Goal: Transaction & Acquisition: Purchase product/service

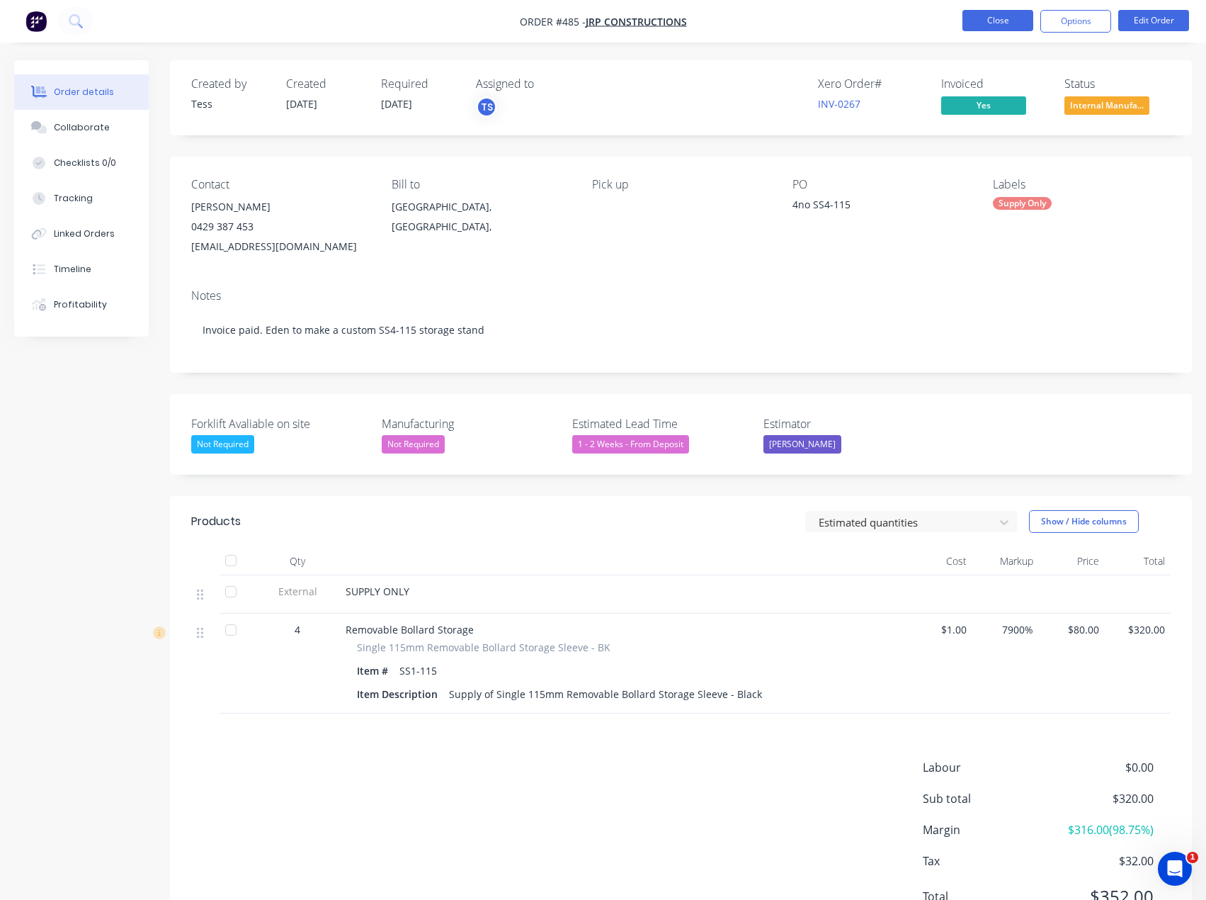
click at [987, 26] on button "Close" at bounding box center [998, 20] width 71 height 21
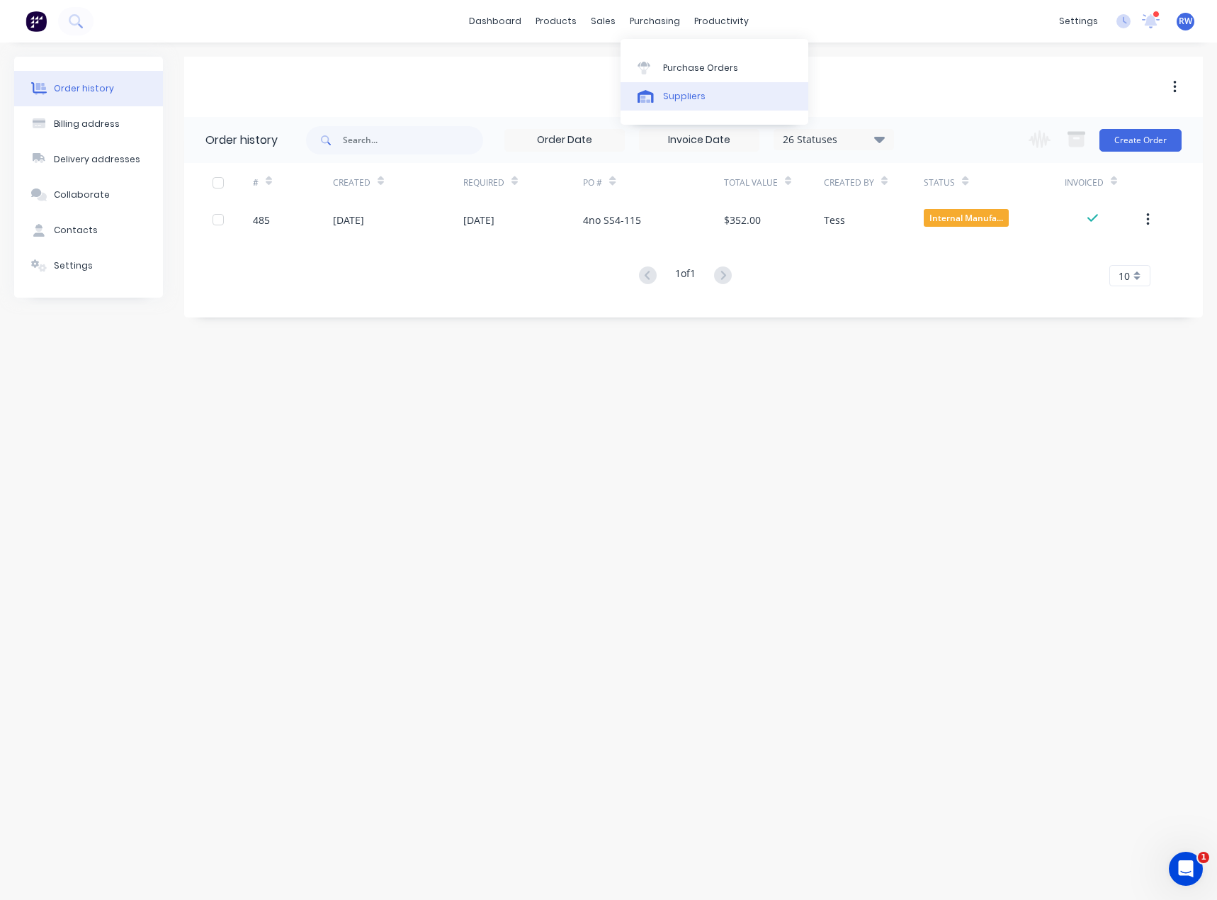
click at [670, 101] on div "Suppliers" at bounding box center [684, 96] width 43 height 13
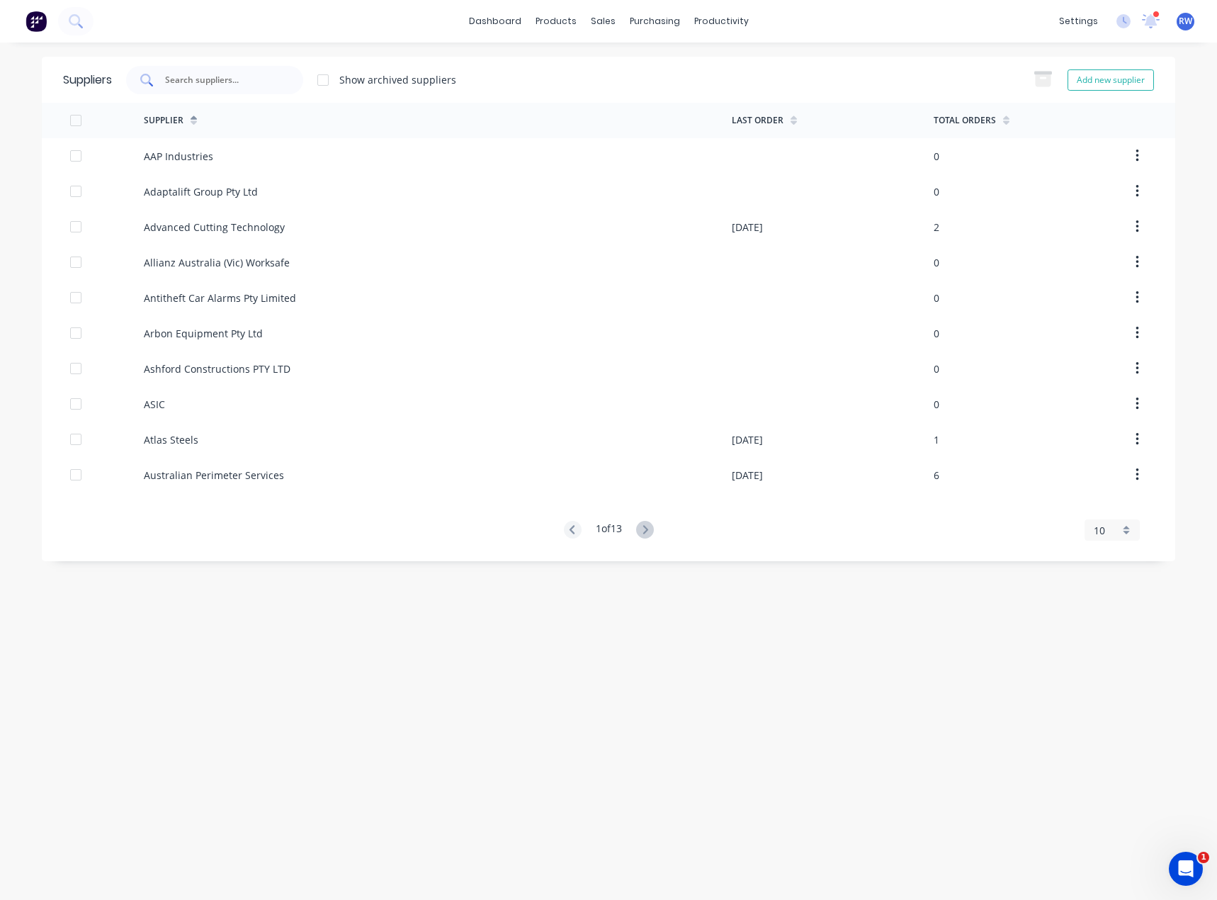
click at [203, 81] on input "text" at bounding box center [223, 80] width 118 height 14
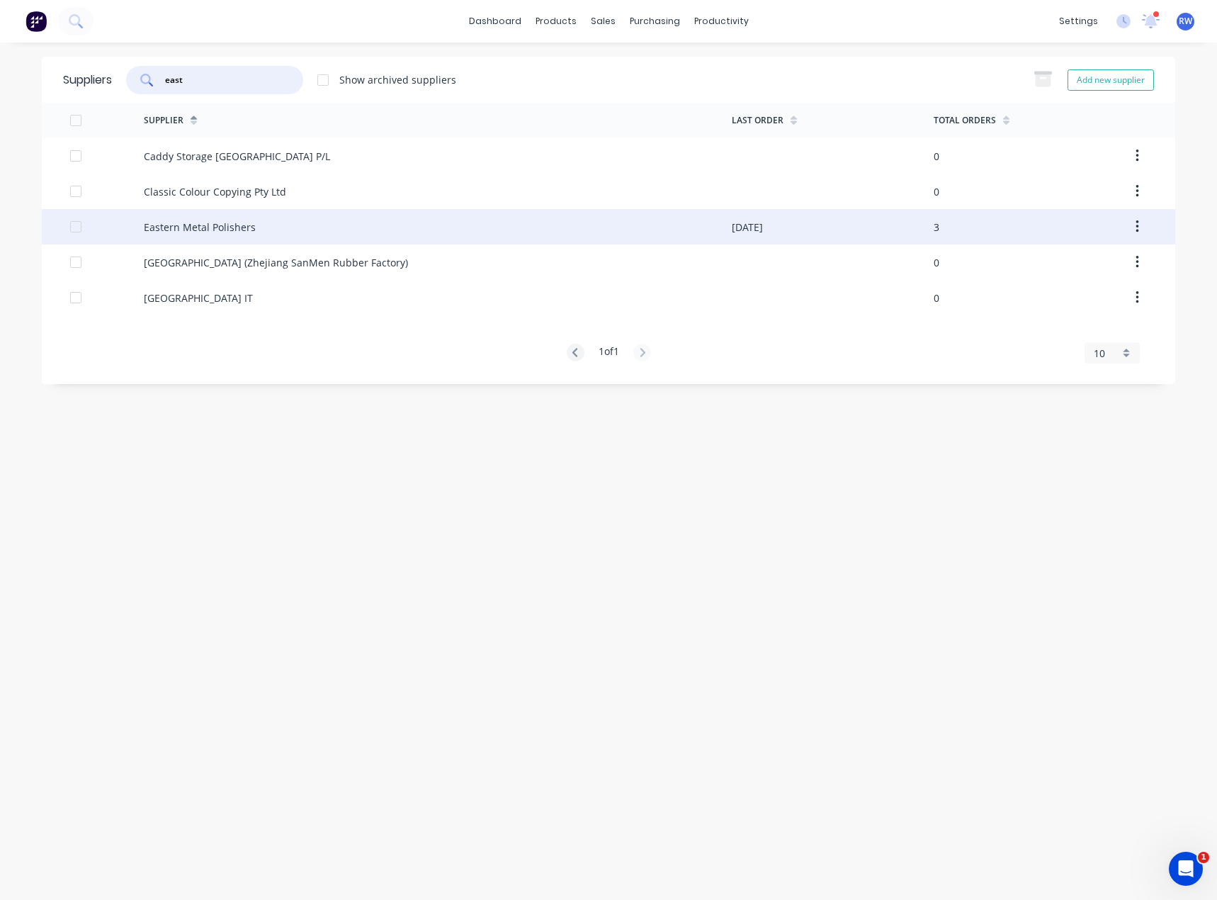
type input "east"
click at [215, 225] on div "Eastern Metal Polishers" at bounding box center [200, 227] width 112 height 15
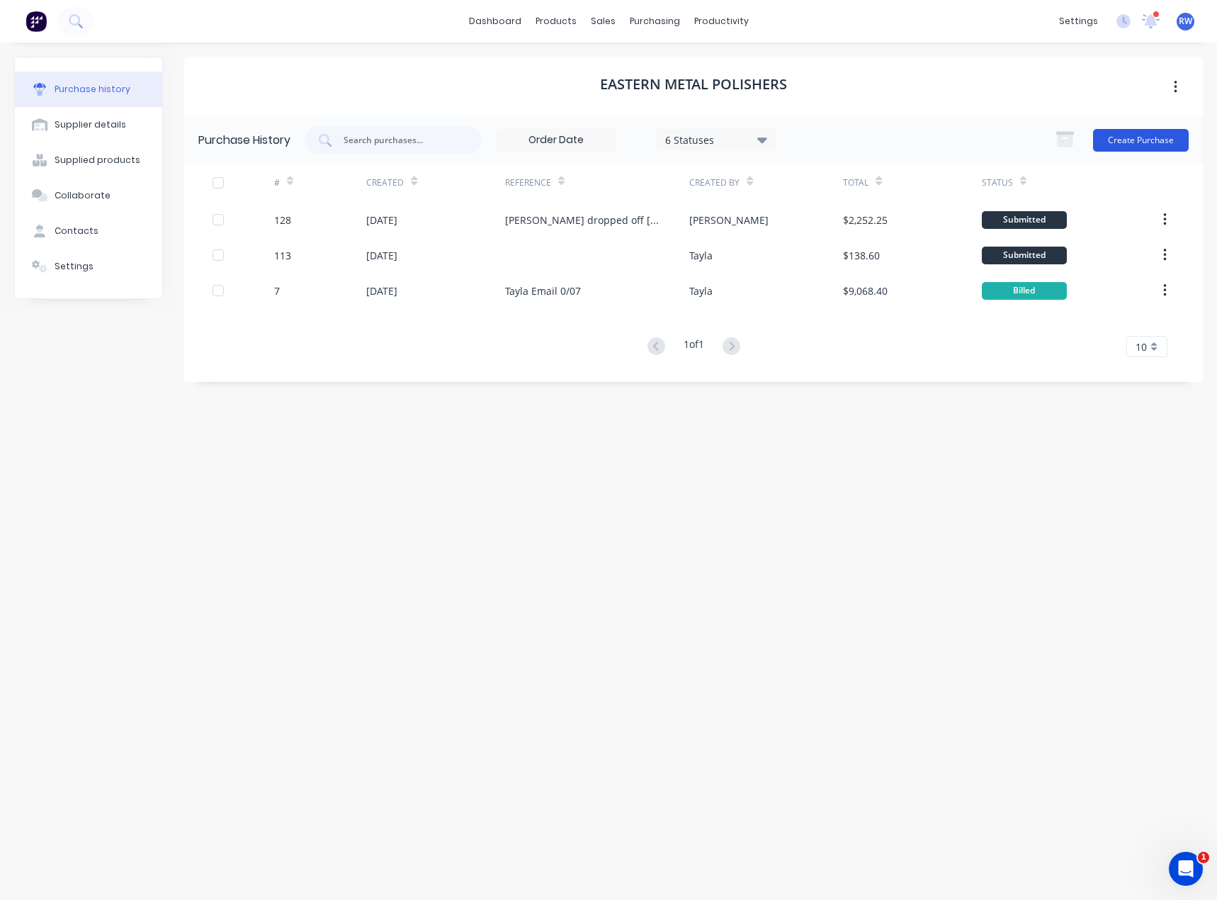
click at [1145, 145] on button "Create Purchase" at bounding box center [1141, 140] width 96 height 23
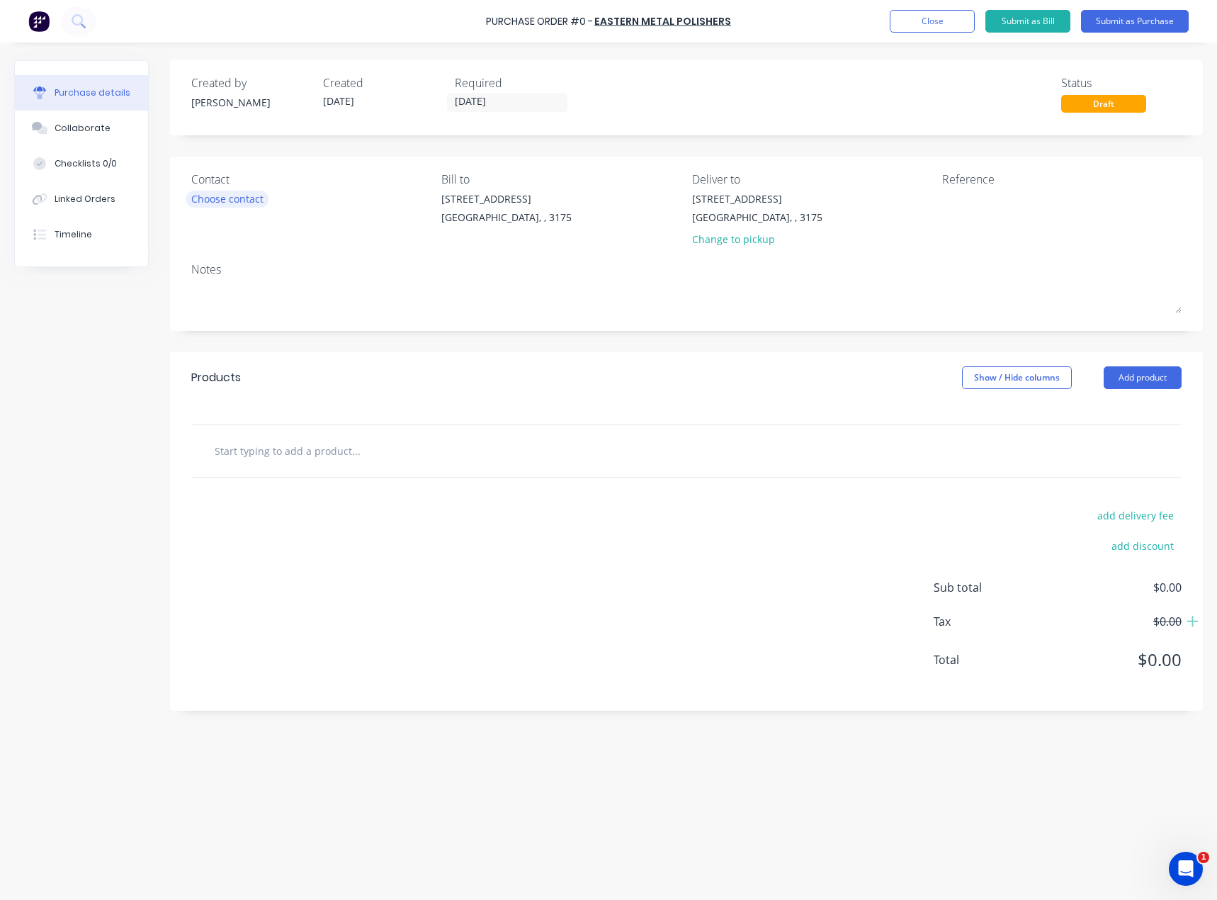
click at [246, 206] on div "Choose contact" at bounding box center [227, 198] width 72 height 15
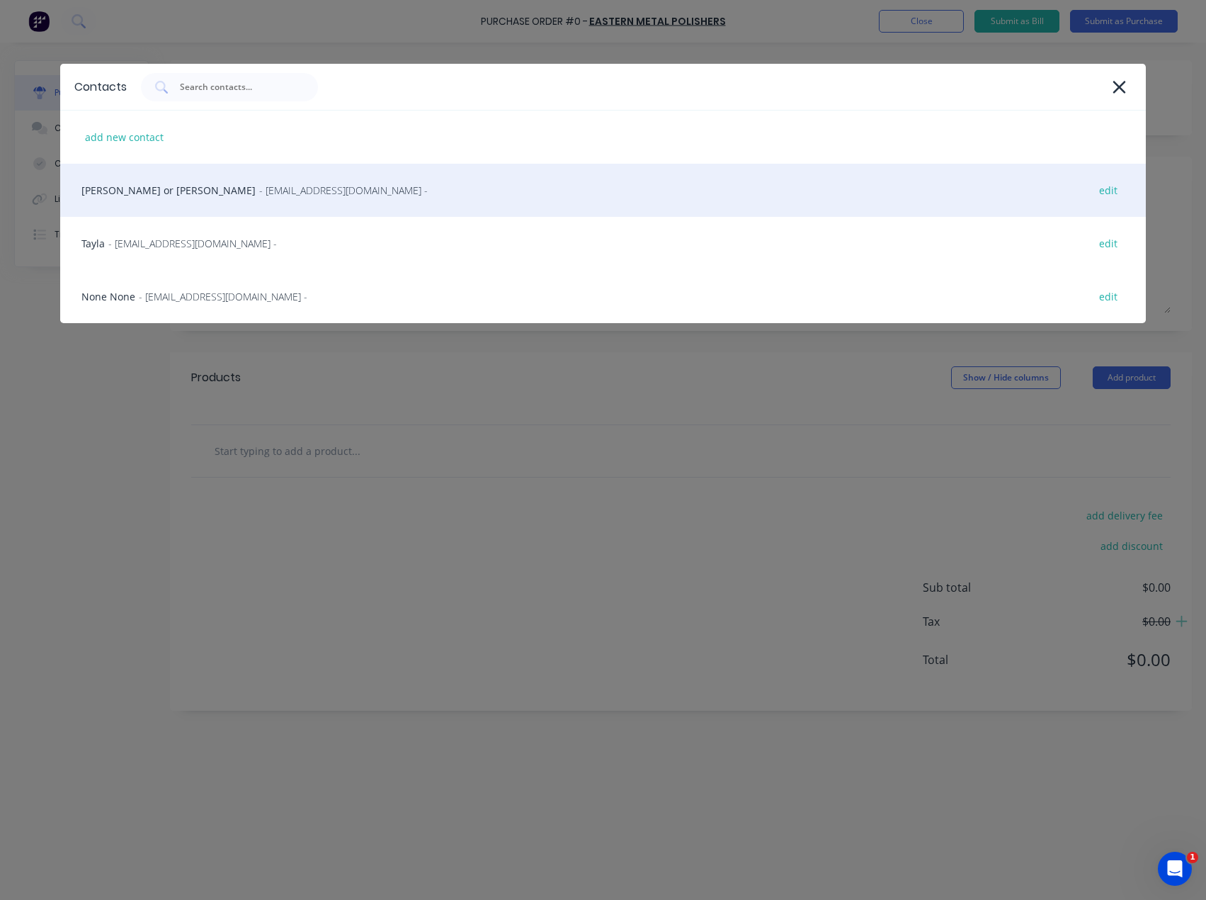
click at [259, 194] on span "- [EMAIL_ADDRESS][DOMAIN_NAME] -" at bounding box center [343, 190] width 169 height 15
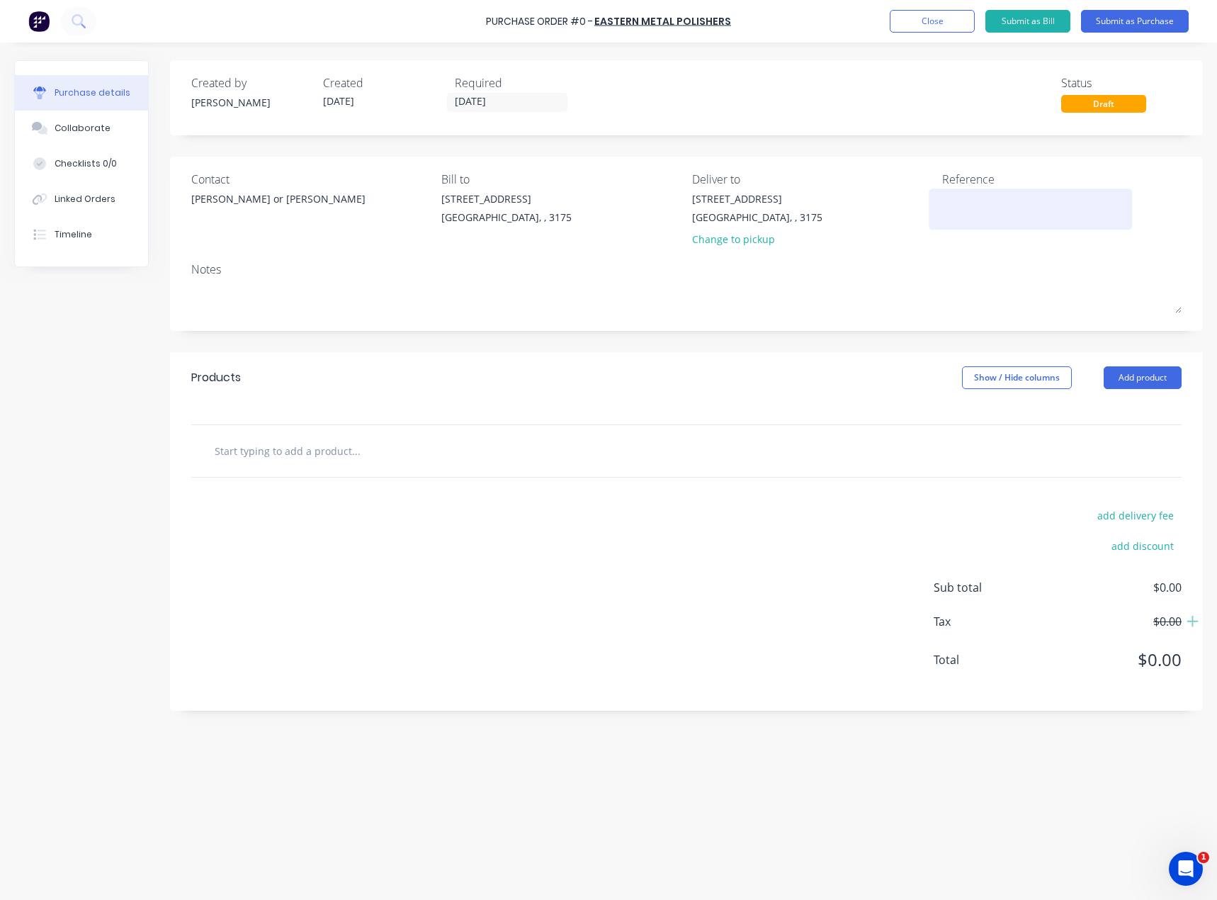
click at [982, 196] on textarea at bounding box center [1030, 207] width 177 height 32
type textarea "i"
type textarea "[PERSON_NAME] dropped off 10"
type textarea "x"
type textarea "[PERSON_NAME] dropped off 10/"
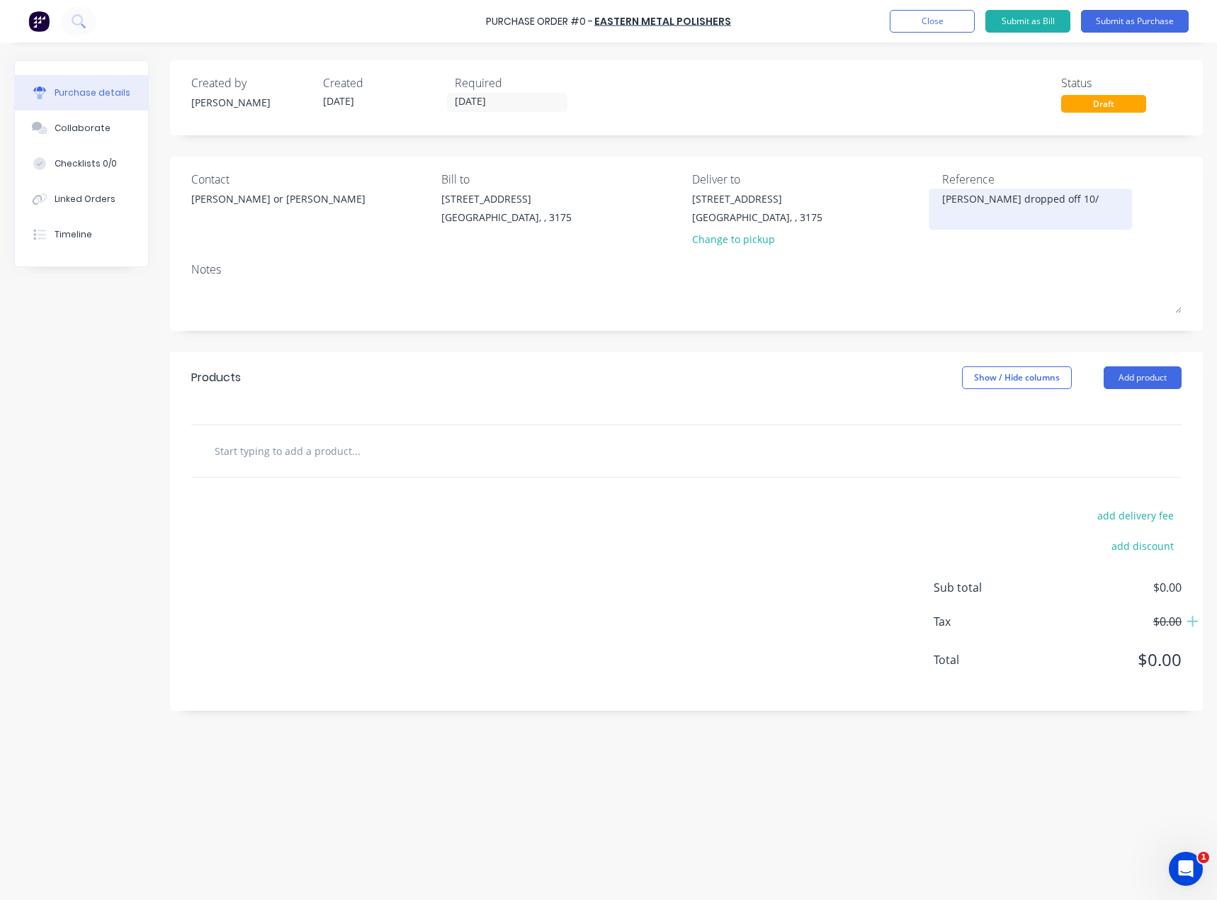
type textarea "x"
type textarea "[PERSON_NAME] dropped off 10/10"
type textarea "x"
type textarea "[PERSON_NAME] dropped off 10/10"
type textarea "x"
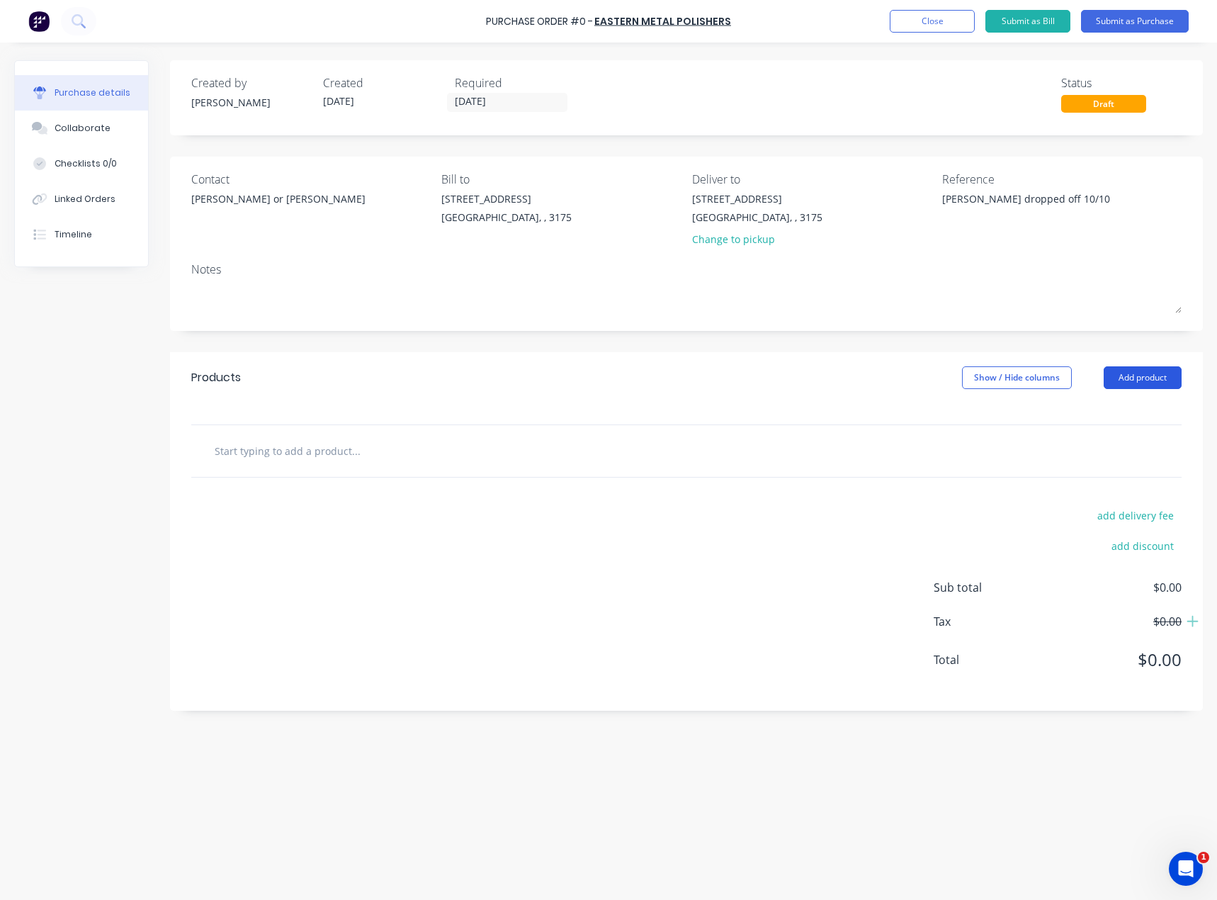
type textarea "[PERSON_NAME] dropped off 10/10"
click at [1133, 378] on button "Add product" at bounding box center [1143, 377] width 78 height 23
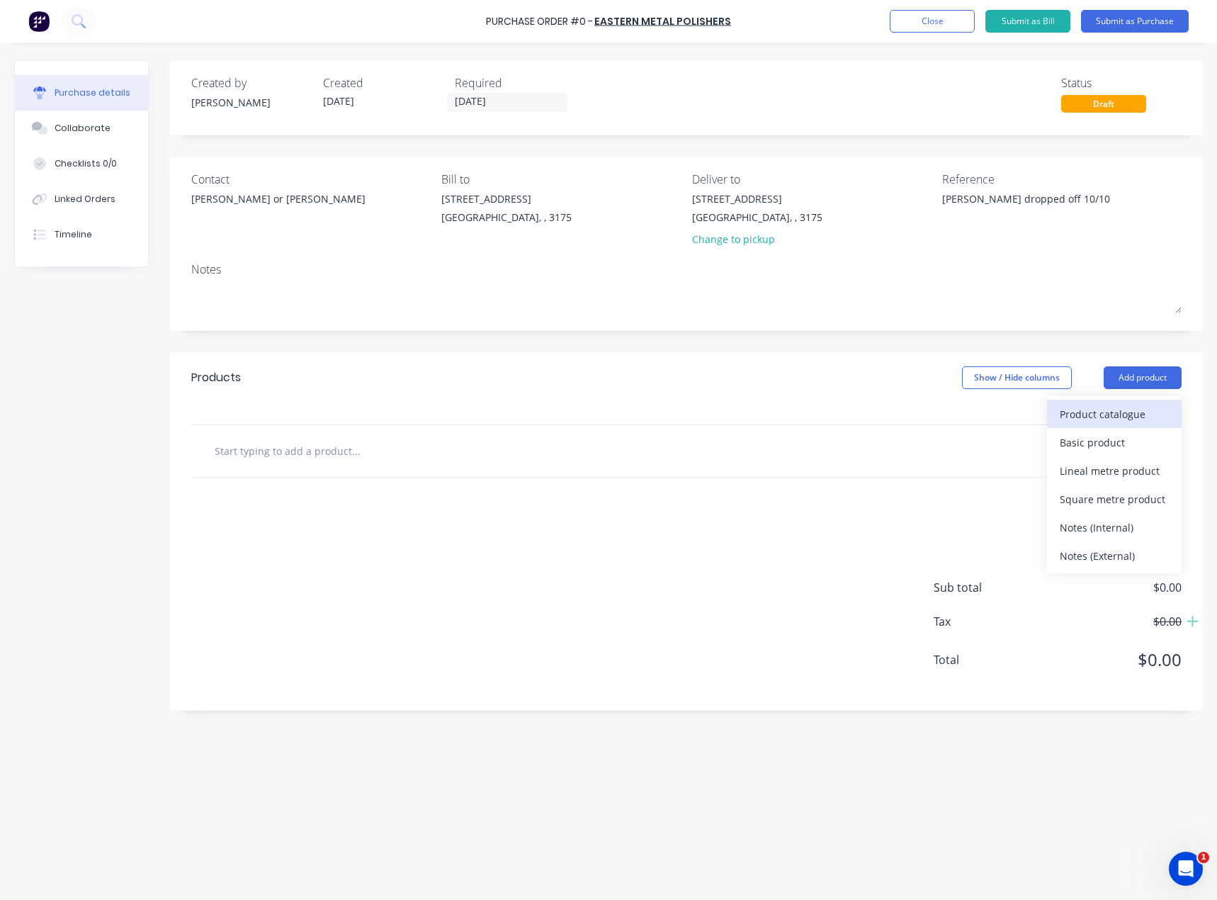
click at [1125, 408] on div "Product catalogue" at bounding box center [1114, 414] width 109 height 21
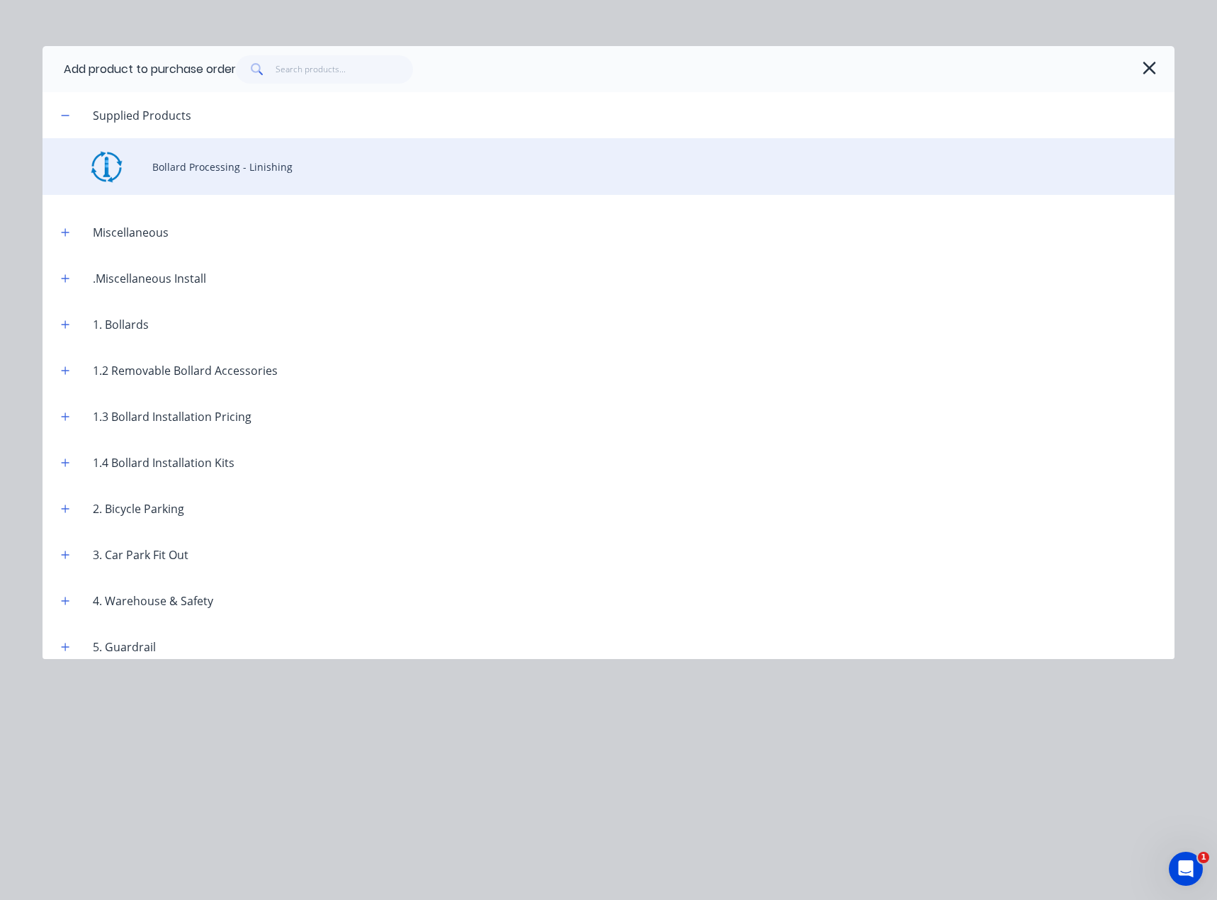
click at [220, 174] on div "Bollard Processing - Linishing" at bounding box center [609, 166] width 1132 height 57
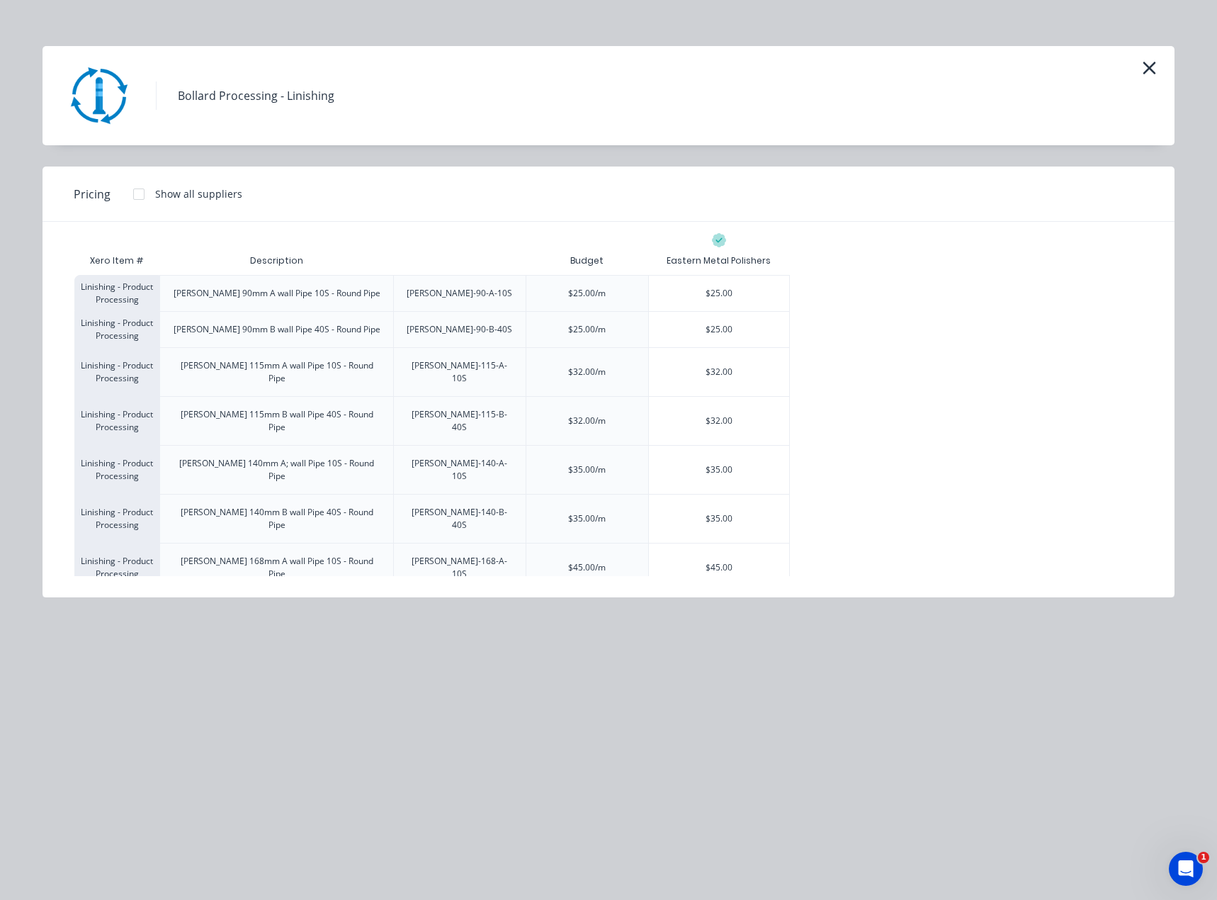
scroll to position [71, 0]
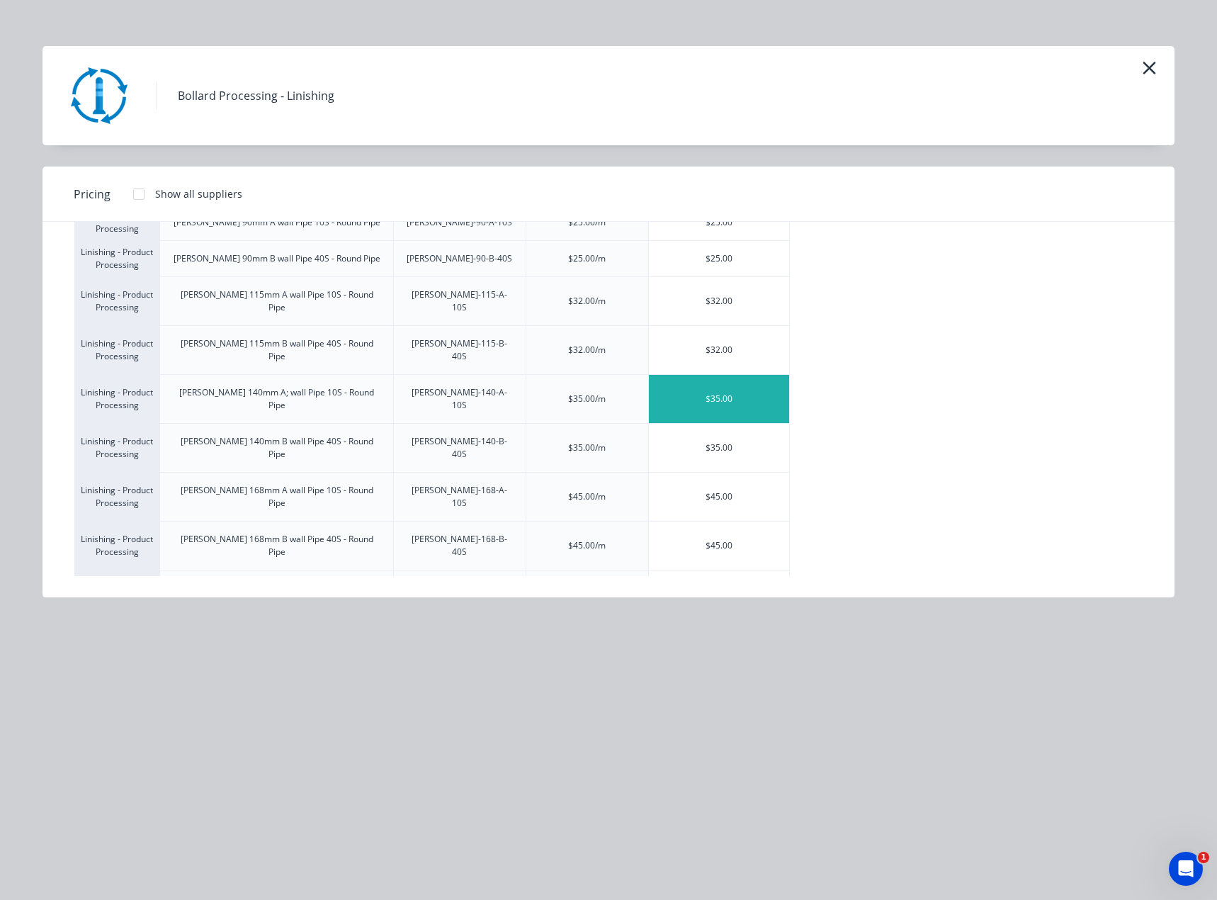
click at [732, 375] on div "$35.00" at bounding box center [719, 399] width 140 height 48
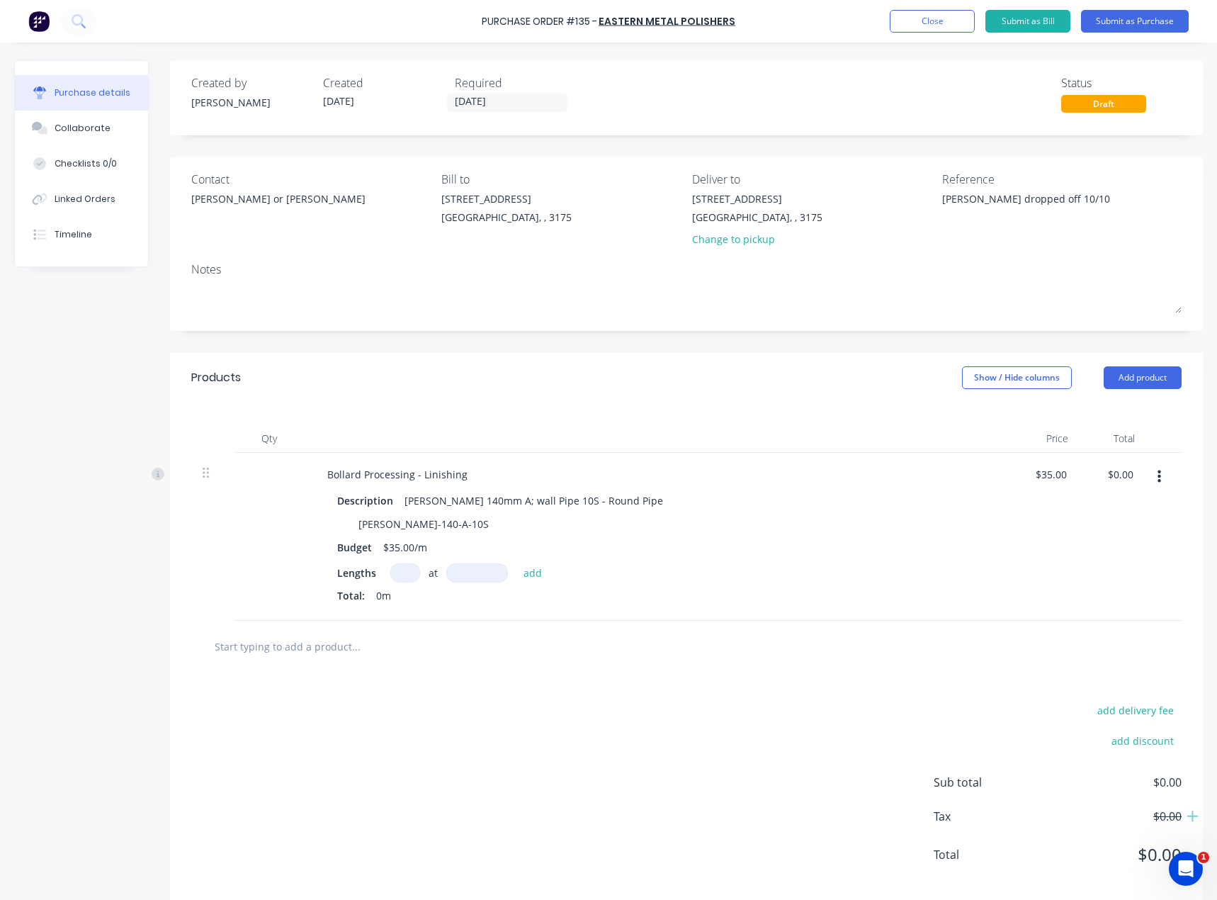
click at [414, 577] on input at bounding box center [405, 572] width 30 height 19
type textarea "x"
type input "6"
type textarea "x"
type input "60"
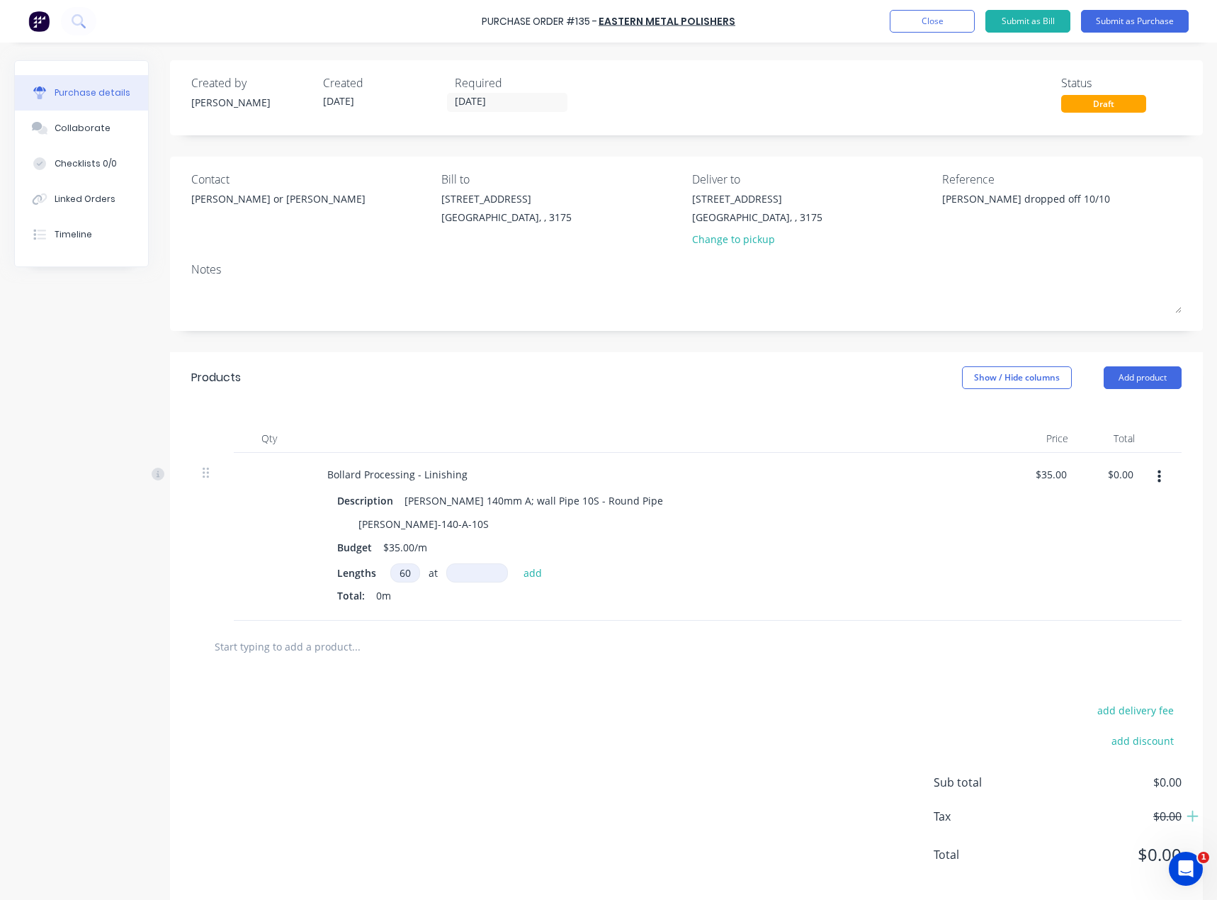
type textarea "x"
type input "1"
type textarea "x"
type input "12"
type textarea "x"
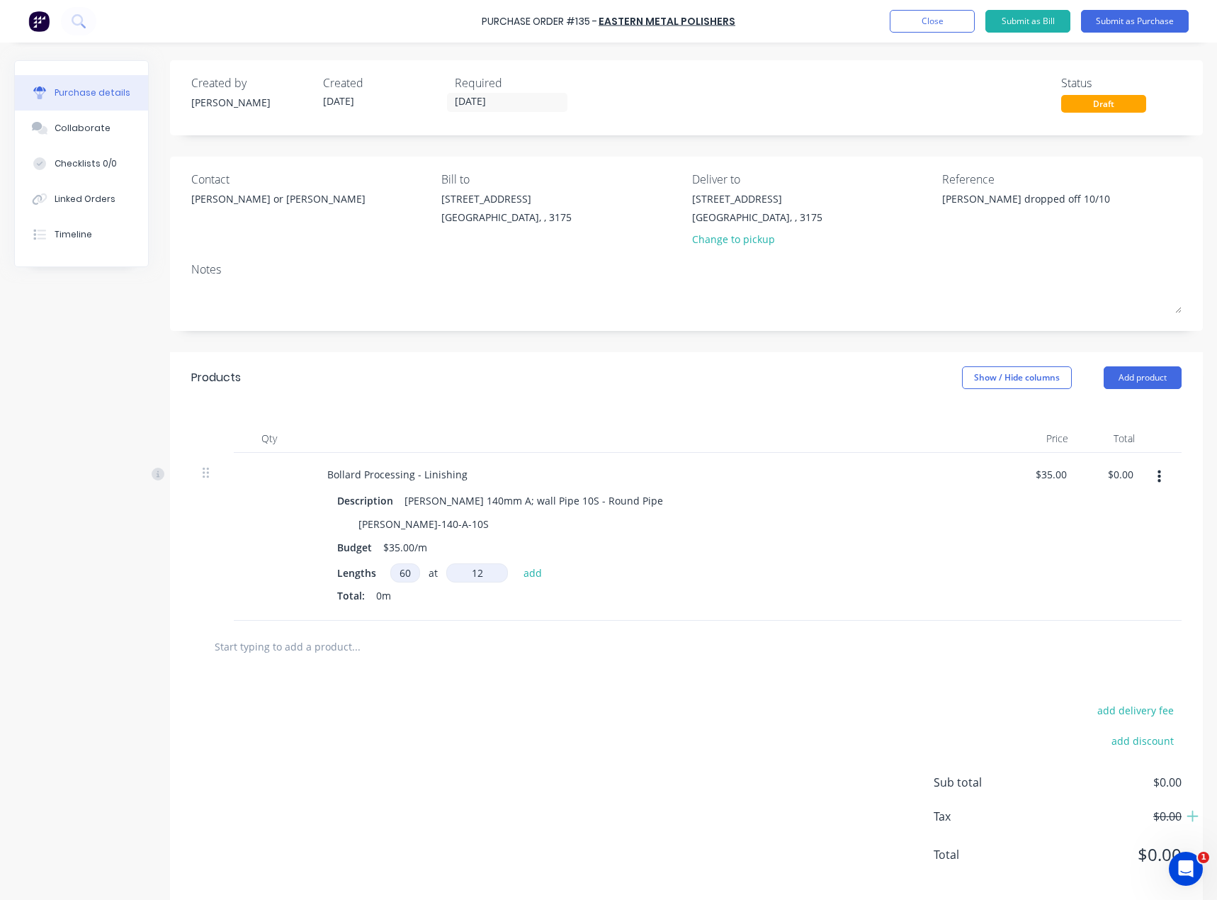
type input "120"
type textarea "x"
type input "1200"
type textarea "x"
type input "1200"
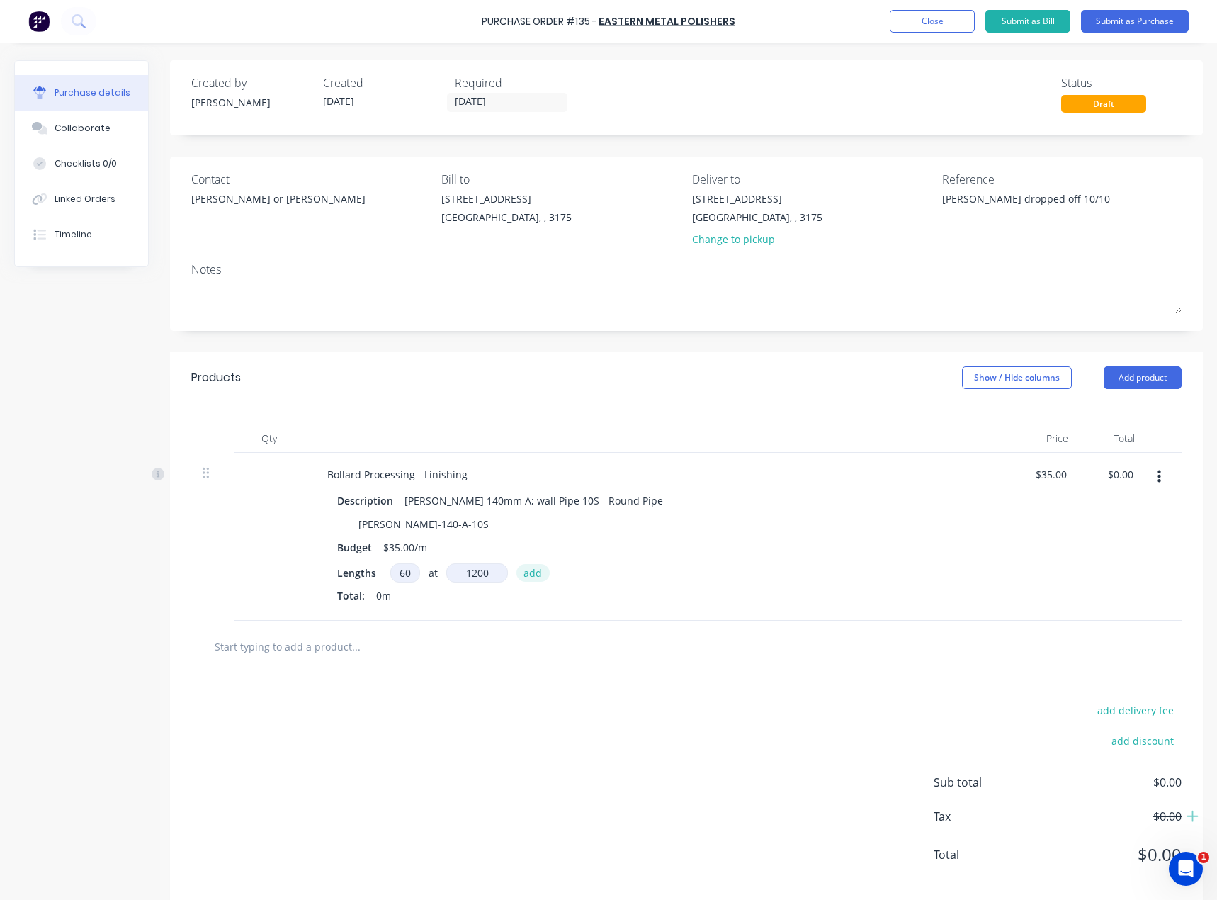
type textarea "x"
type input "1200mm"
click at [540, 575] on button "add" at bounding box center [532, 572] width 33 height 17
type textarea "x"
type input "$2,520.00"
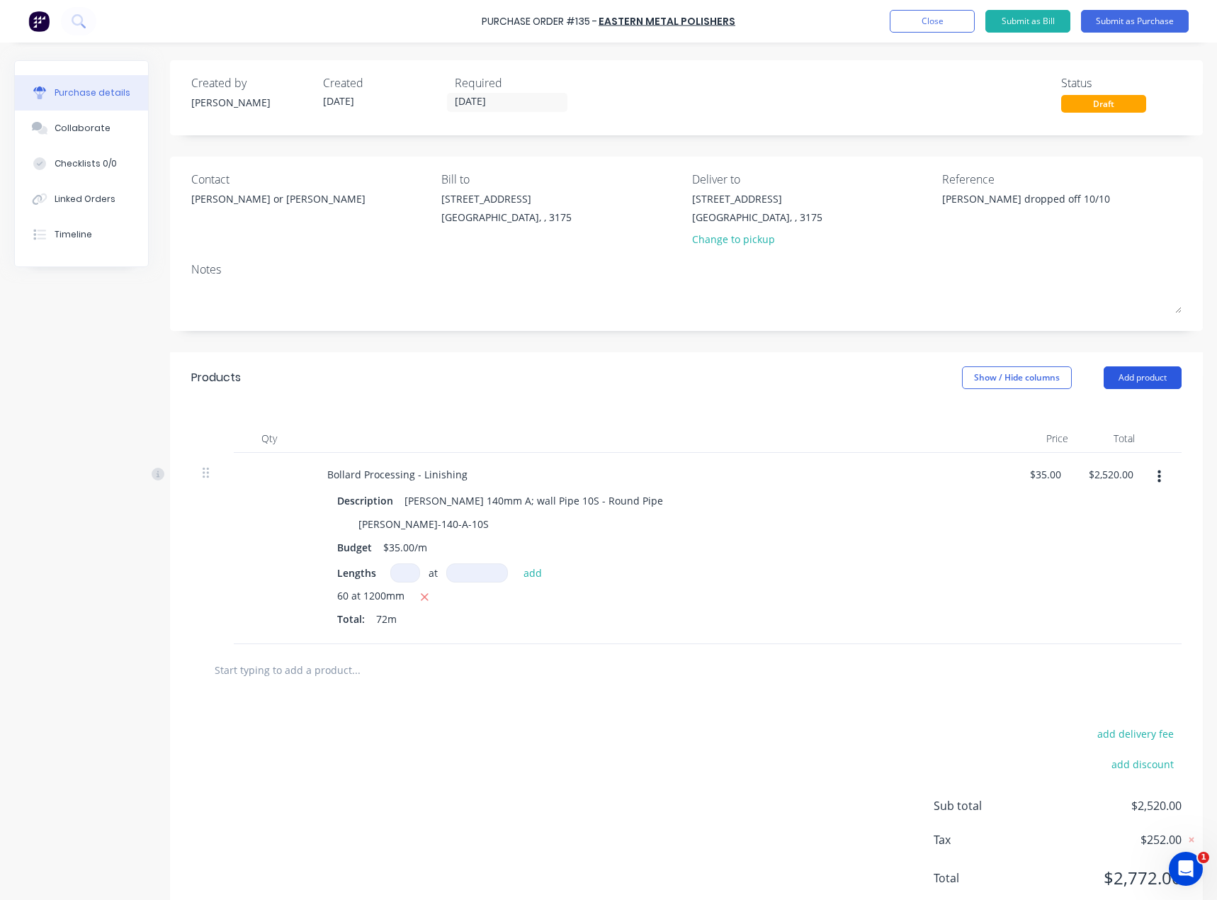
click at [1149, 379] on button "Add product" at bounding box center [1143, 377] width 78 height 23
click at [1137, 409] on div "Product catalogue" at bounding box center [1114, 414] width 109 height 21
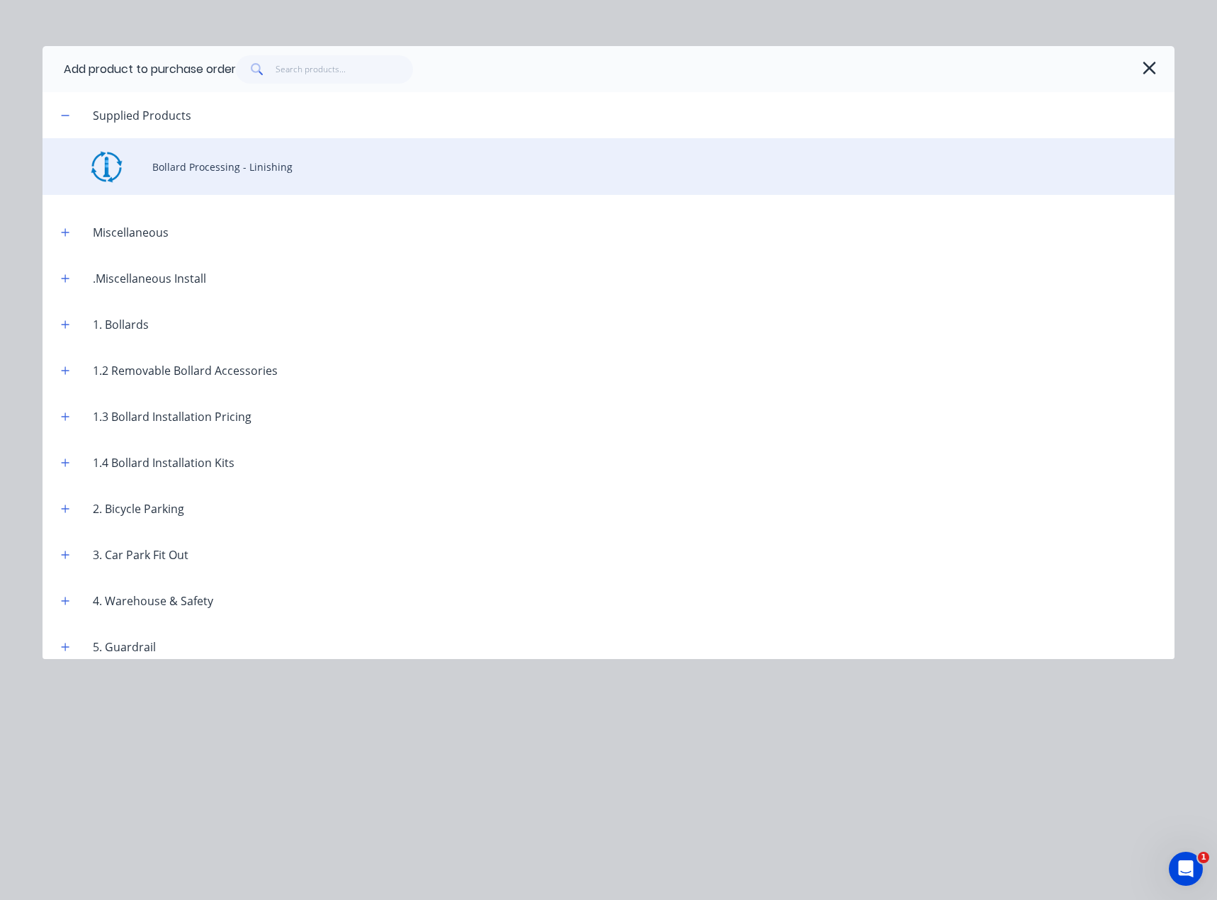
click at [244, 167] on div "Bollard Processing - Linishing" at bounding box center [609, 166] width 1132 height 57
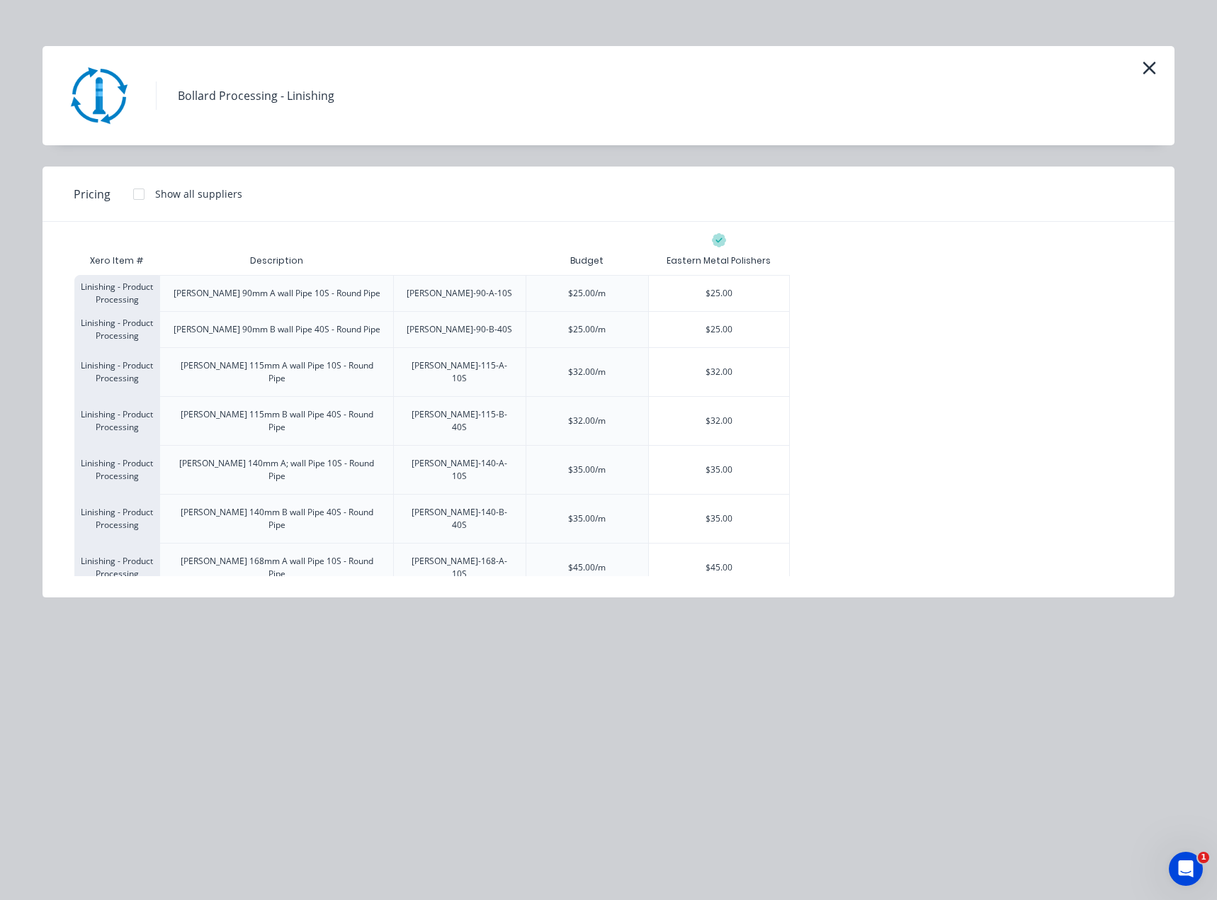
click at [758, 592] on div "$45.00" at bounding box center [719, 616] width 140 height 48
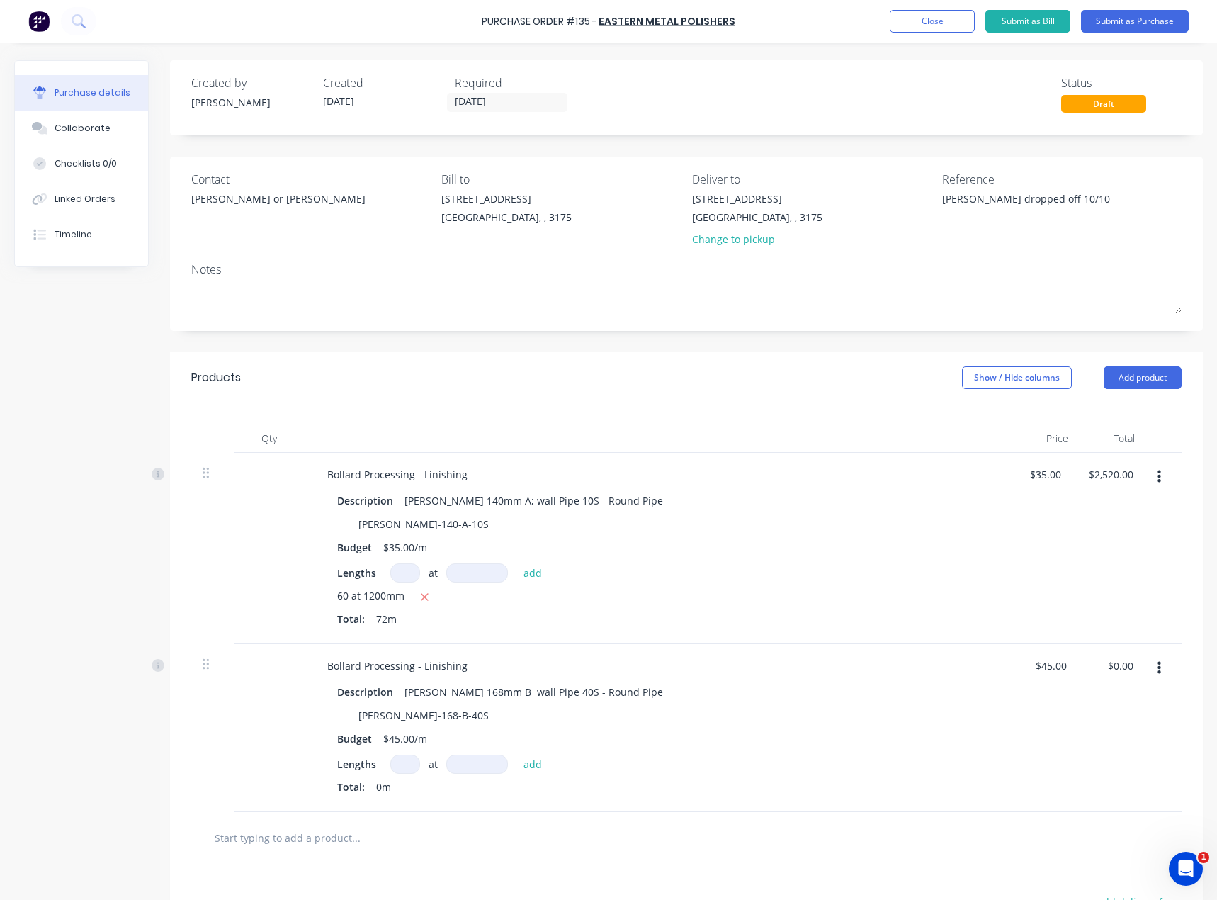
click at [404, 762] on input at bounding box center [405, 763] width 30 height 19
type textarea "x"
type input "4"
type textarea "x"
type input "4"
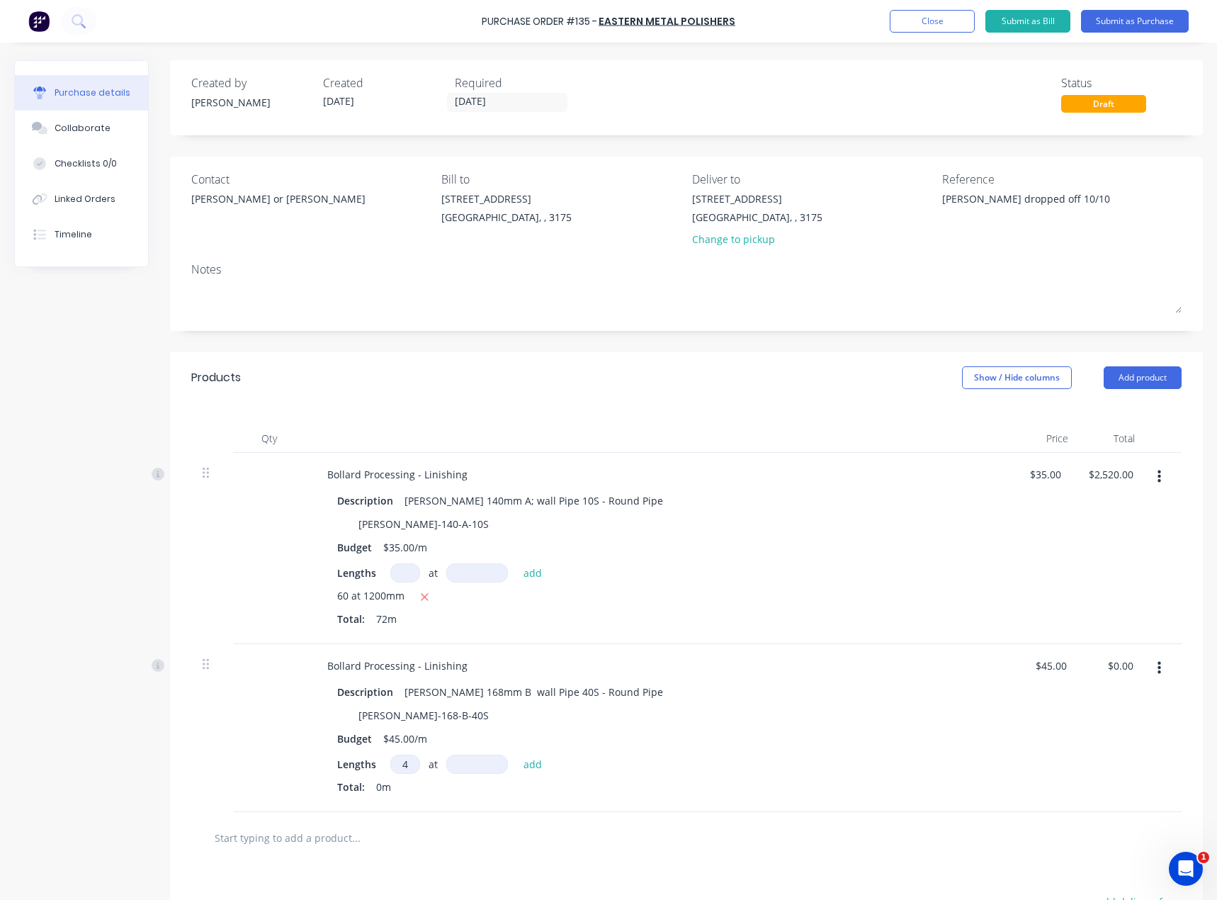
type textarea "x"
type input "1"
type textarea "x"
type input "11"
type textarea "x"
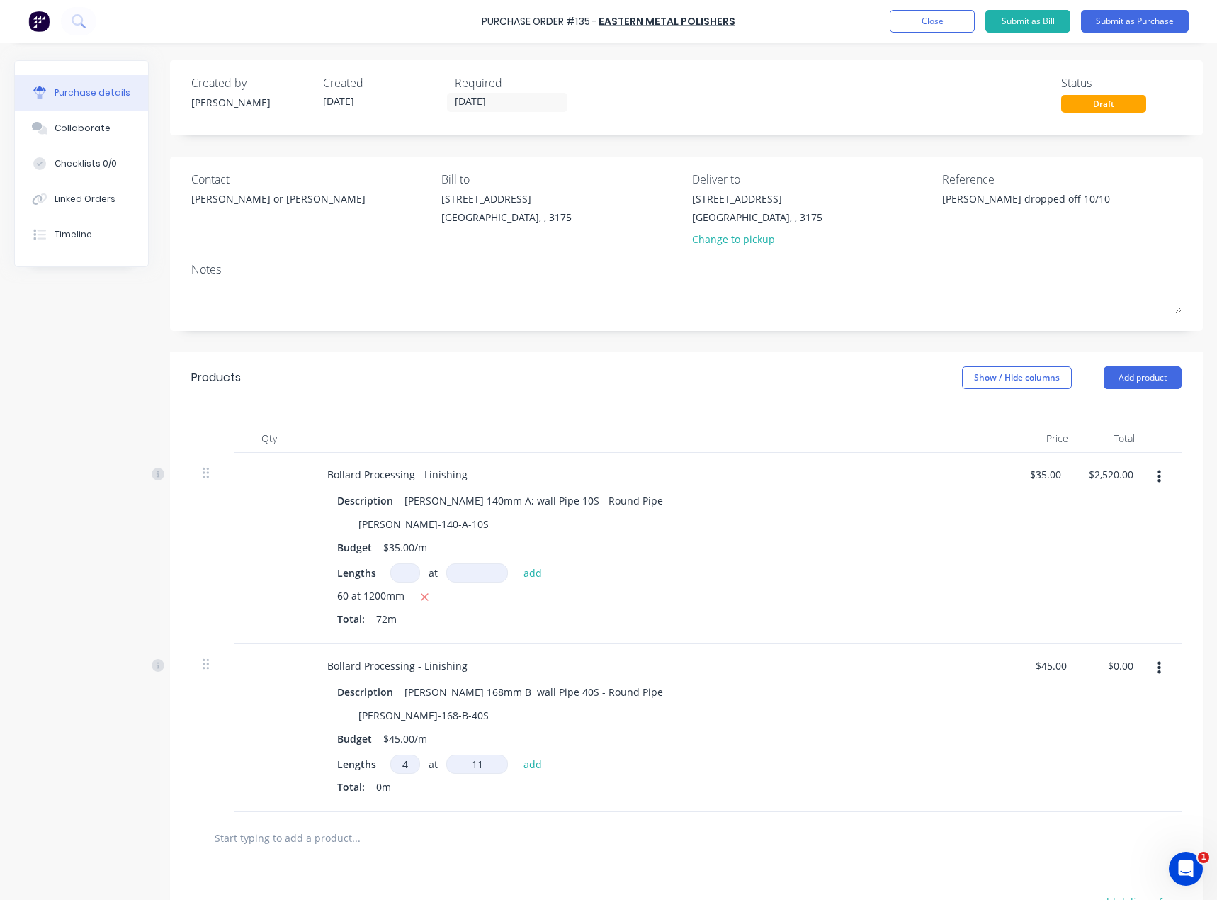
type input "115"
type textarea "x"
type input "1150"
type textarea "x"
type input "1150"
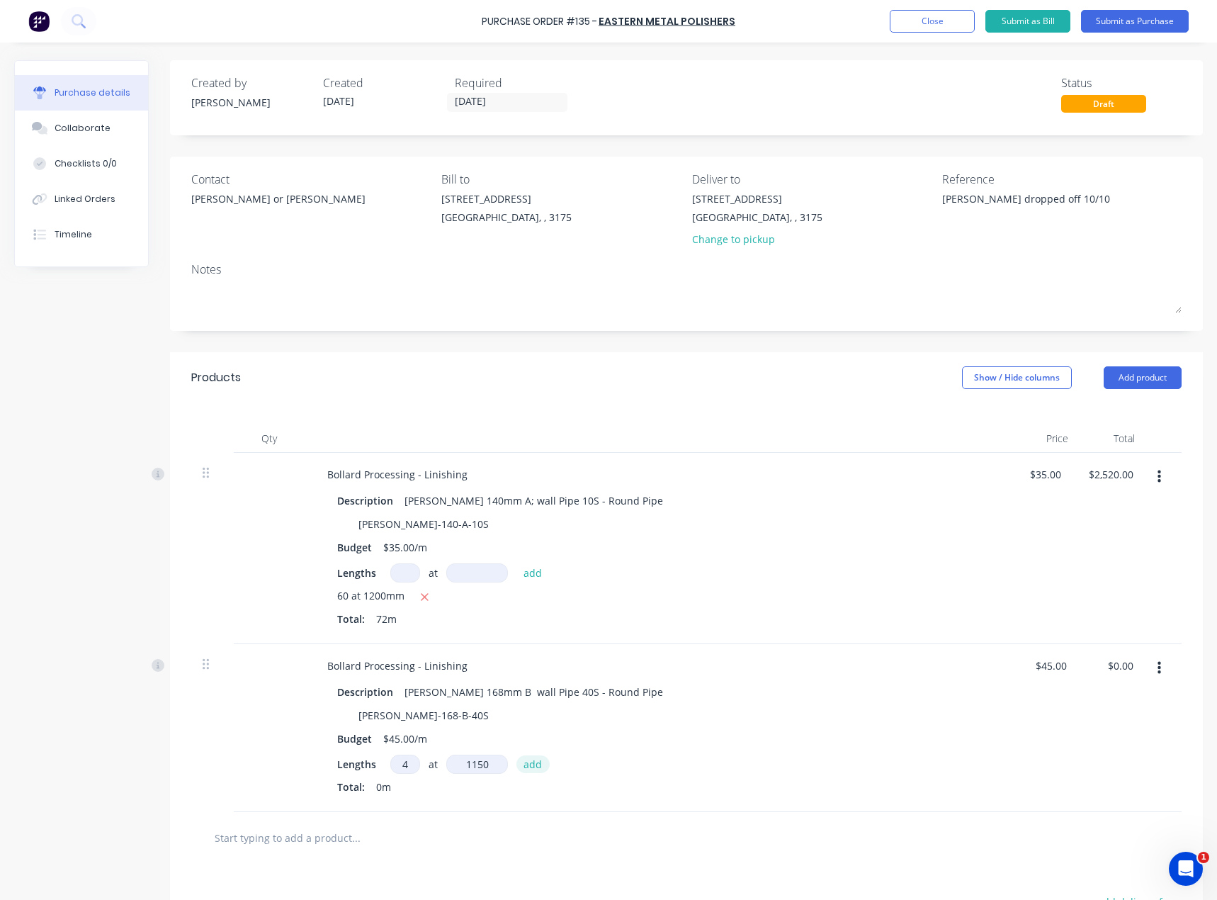
type textarea "x"
type input "1150mm"
click at [538, 764] on button "add" at bounding box center [532, 763] width 33 height 17
type textarea "x"
type input "$207.00"
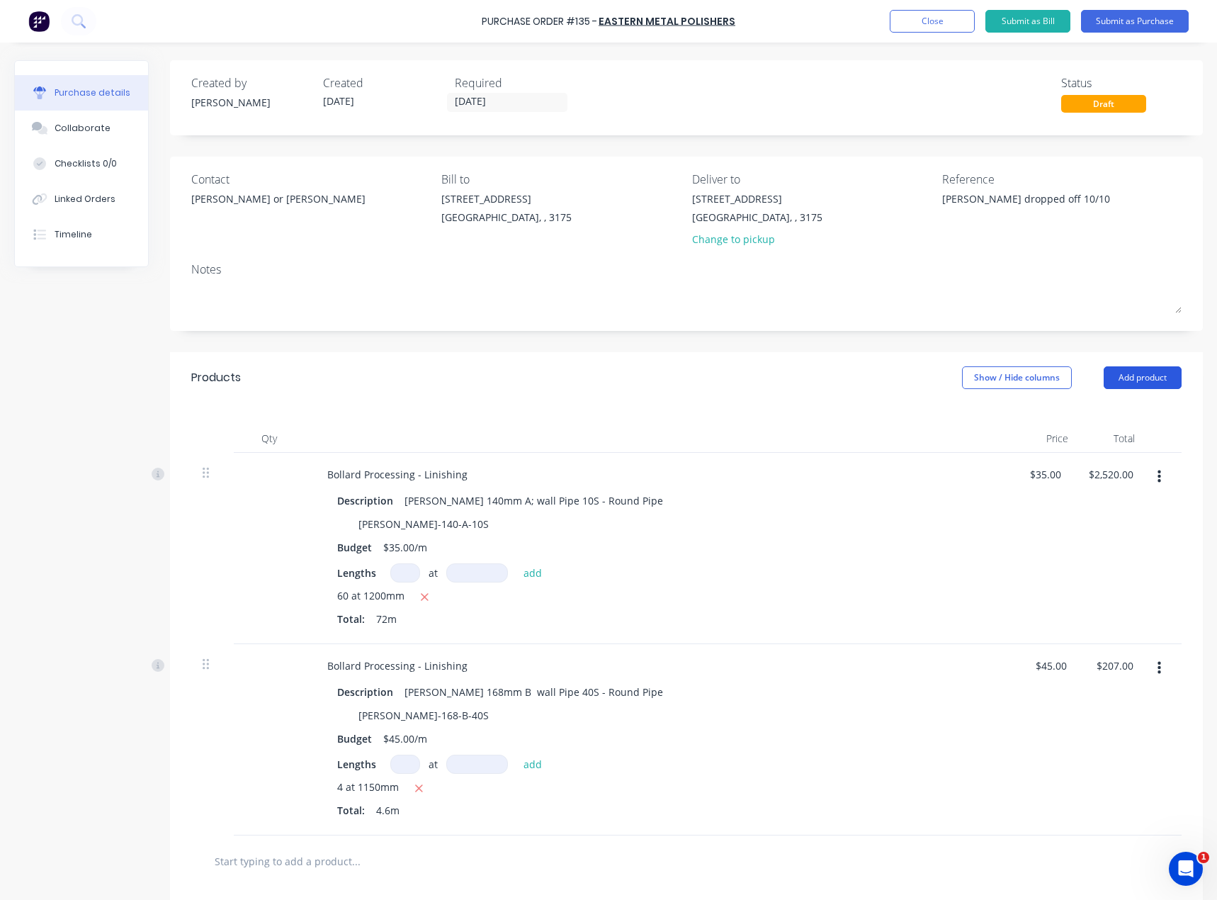
click at [1150, 374] on button "Add product" at bounding box center [1143, 377] width 78 height 23
click at [1134, 420] on div "Product catalogue" at bounding box center [1114, 414] width 109 height 21
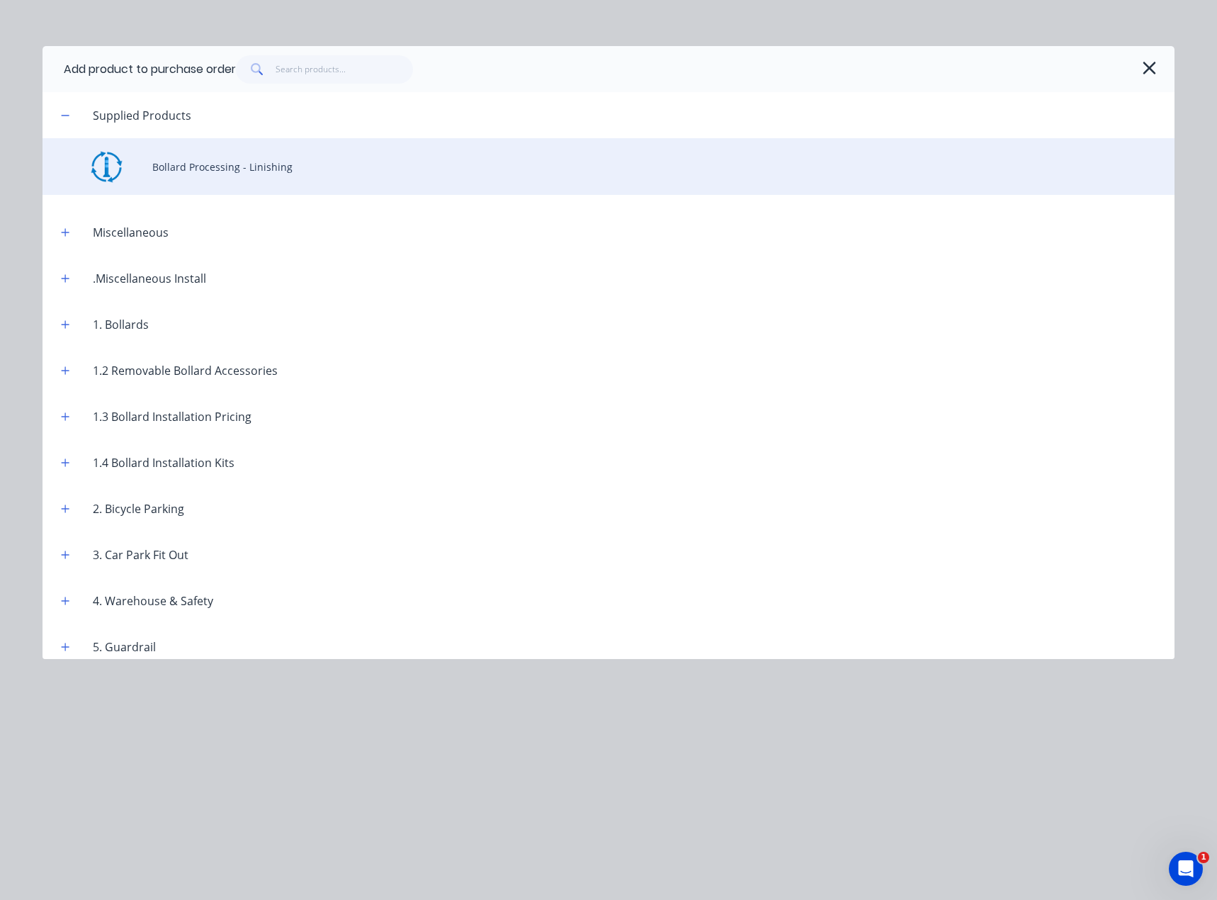
click at [237, 158] on div "Bollard Processing - Linishing" at bounding box center [609, 166] width 1132 height 57
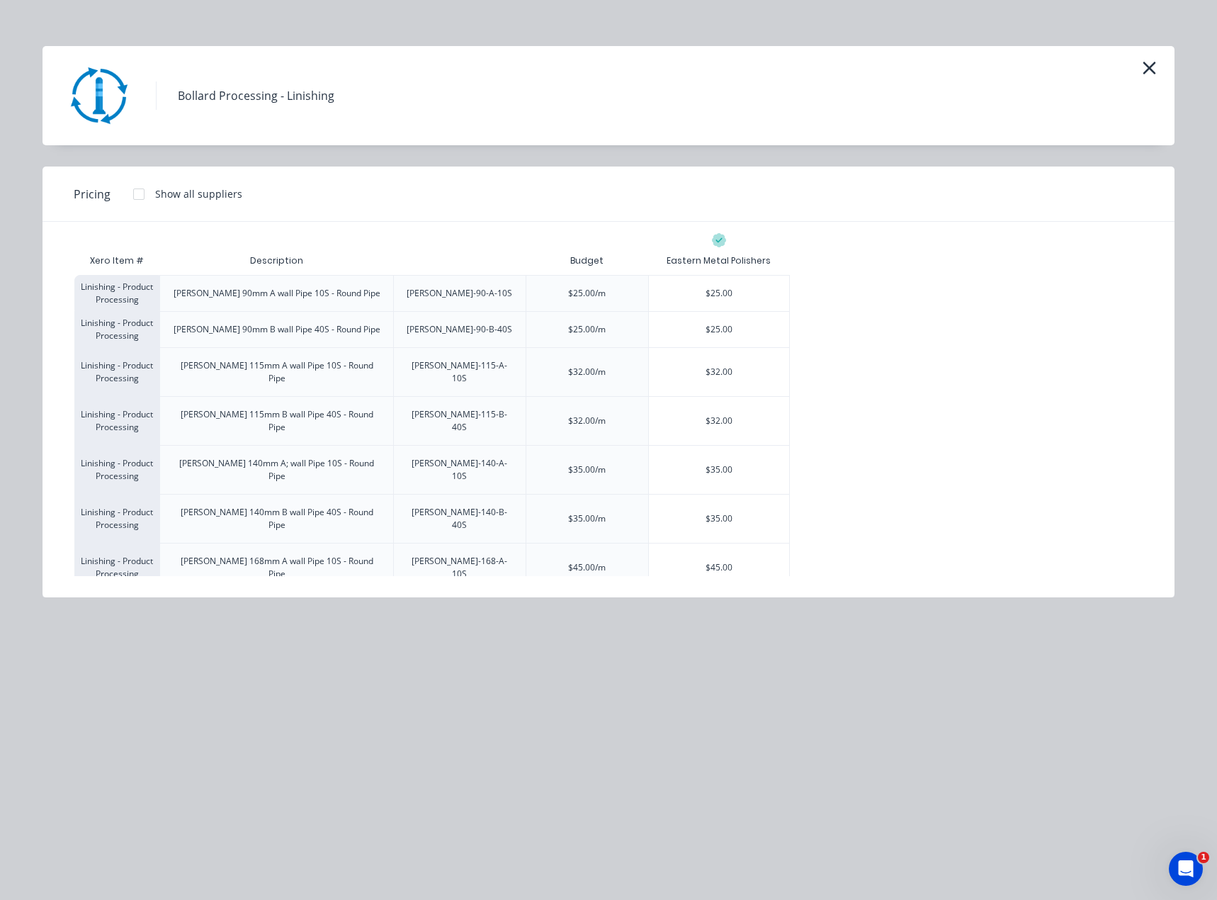
click at [738, 592] on div "$45.00" at bounding box center [719, 616] width 140 height 48
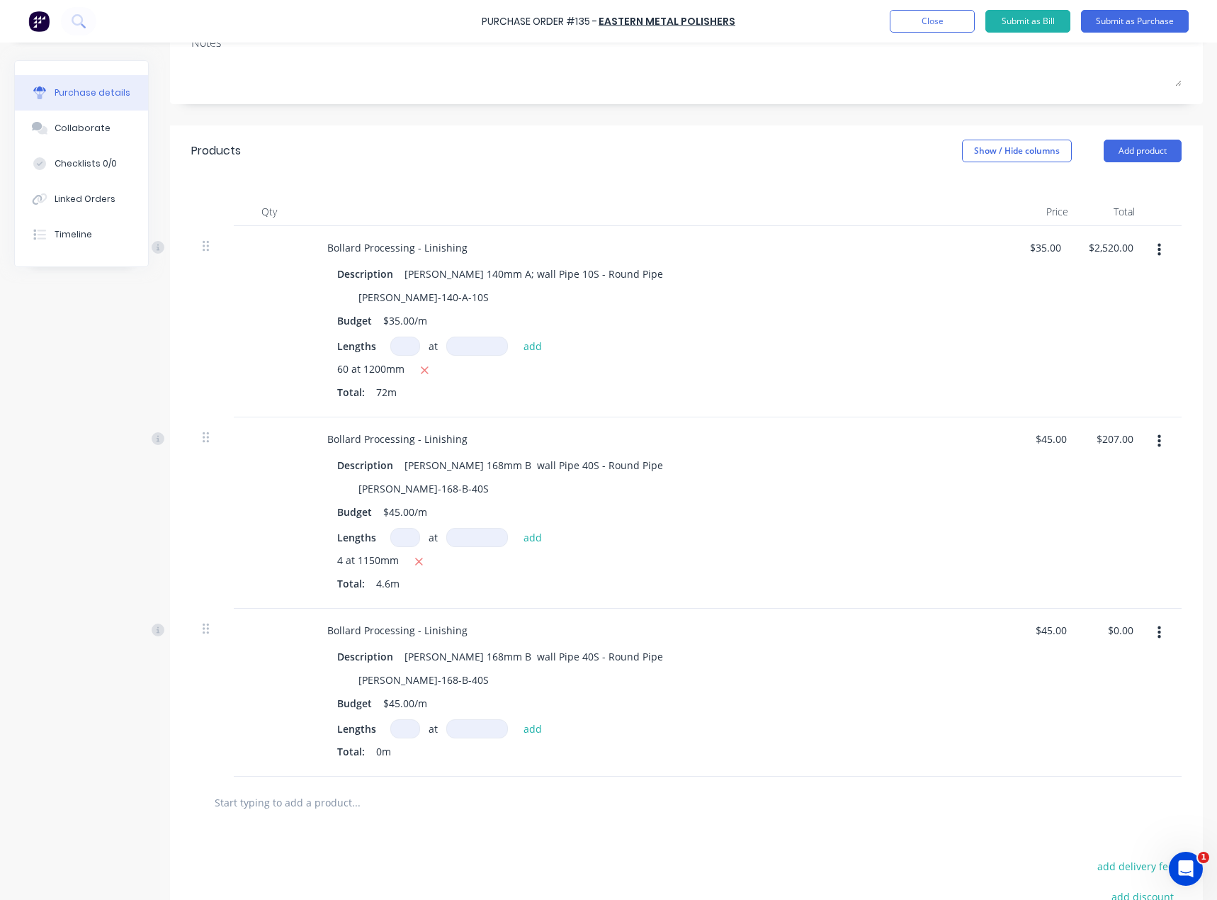
scroll to position [283, 0]
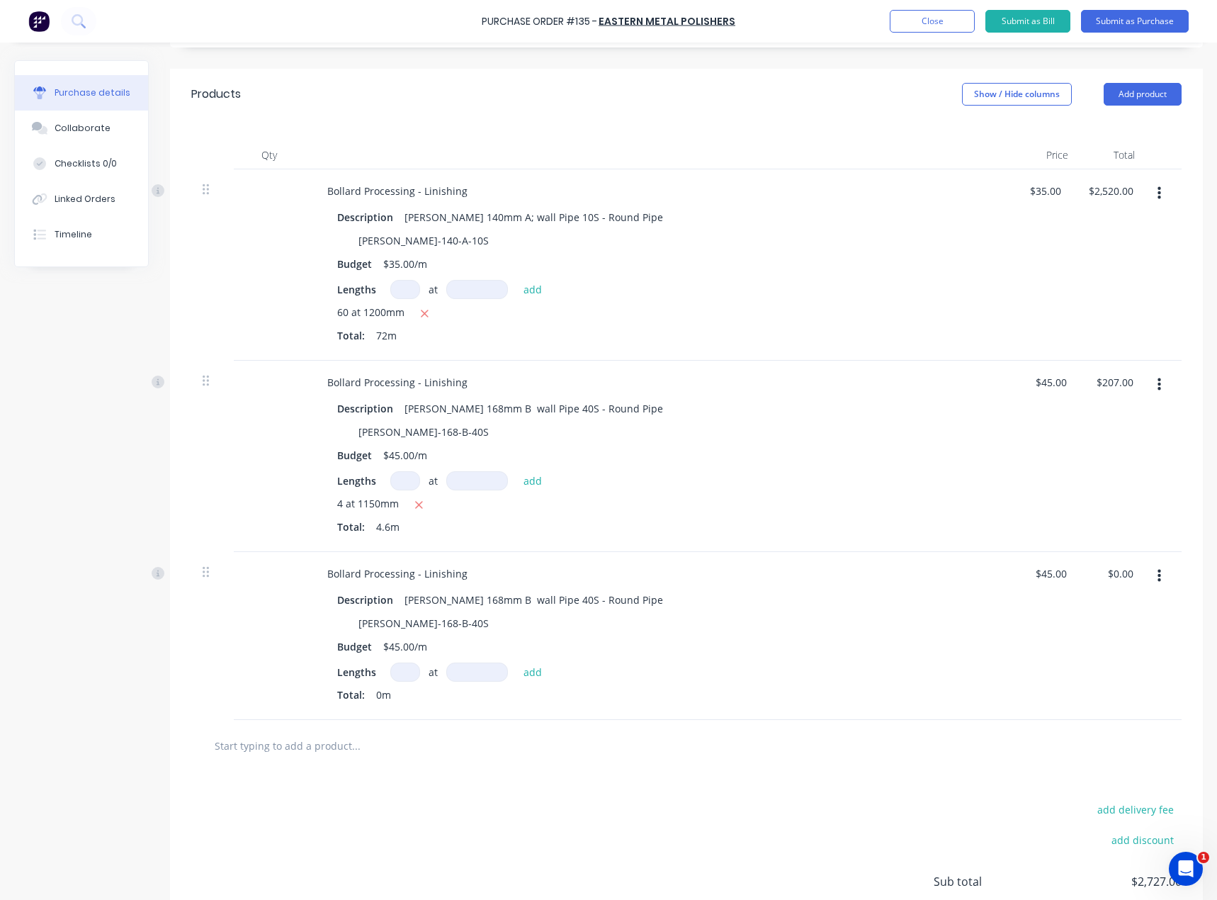
click at [419, 678] on div "at add" at bounding box center [469, 671] width 159 height 19
click at [412, 676] on input at bounding box center [405, 671] width 30 height 19
type textarea "x"
type input "1"
type textarea "x"
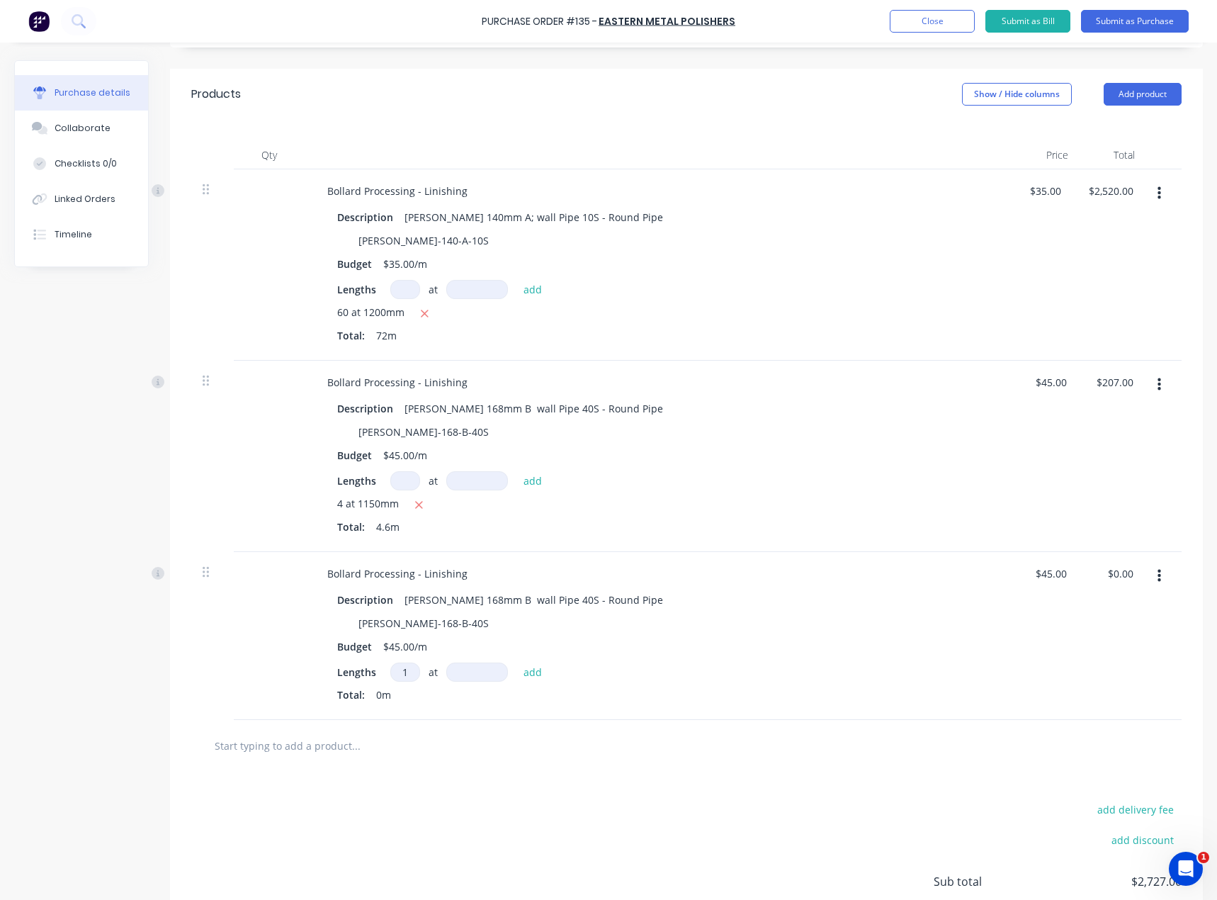
type input "1"
click at [469, 674] on input at bounding box center [477, 671] width 62 height 19
type textarea "x"
type input "1"
type textarea "x"
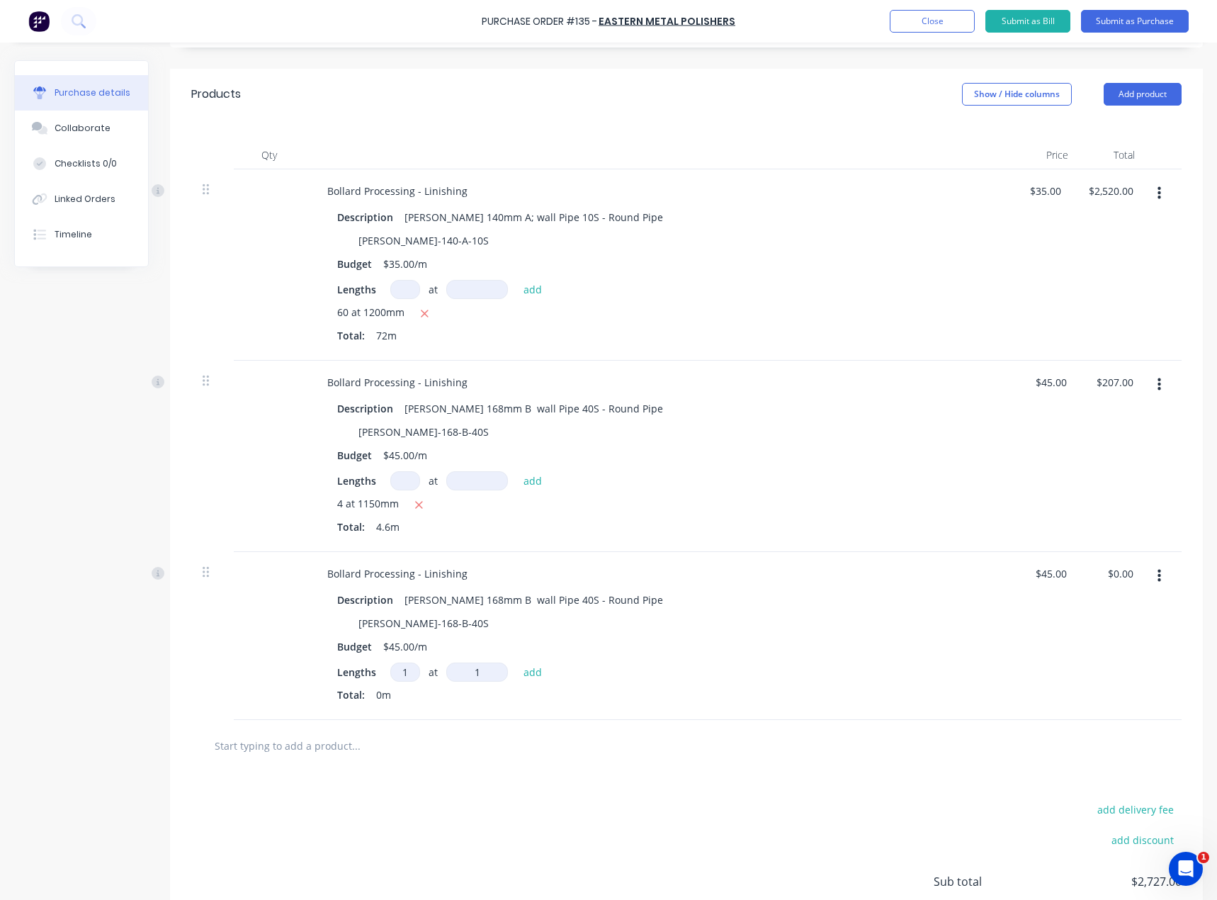
type input "15"
type textarea "x"
type input "150"
type textarea "x"
type input "1500"
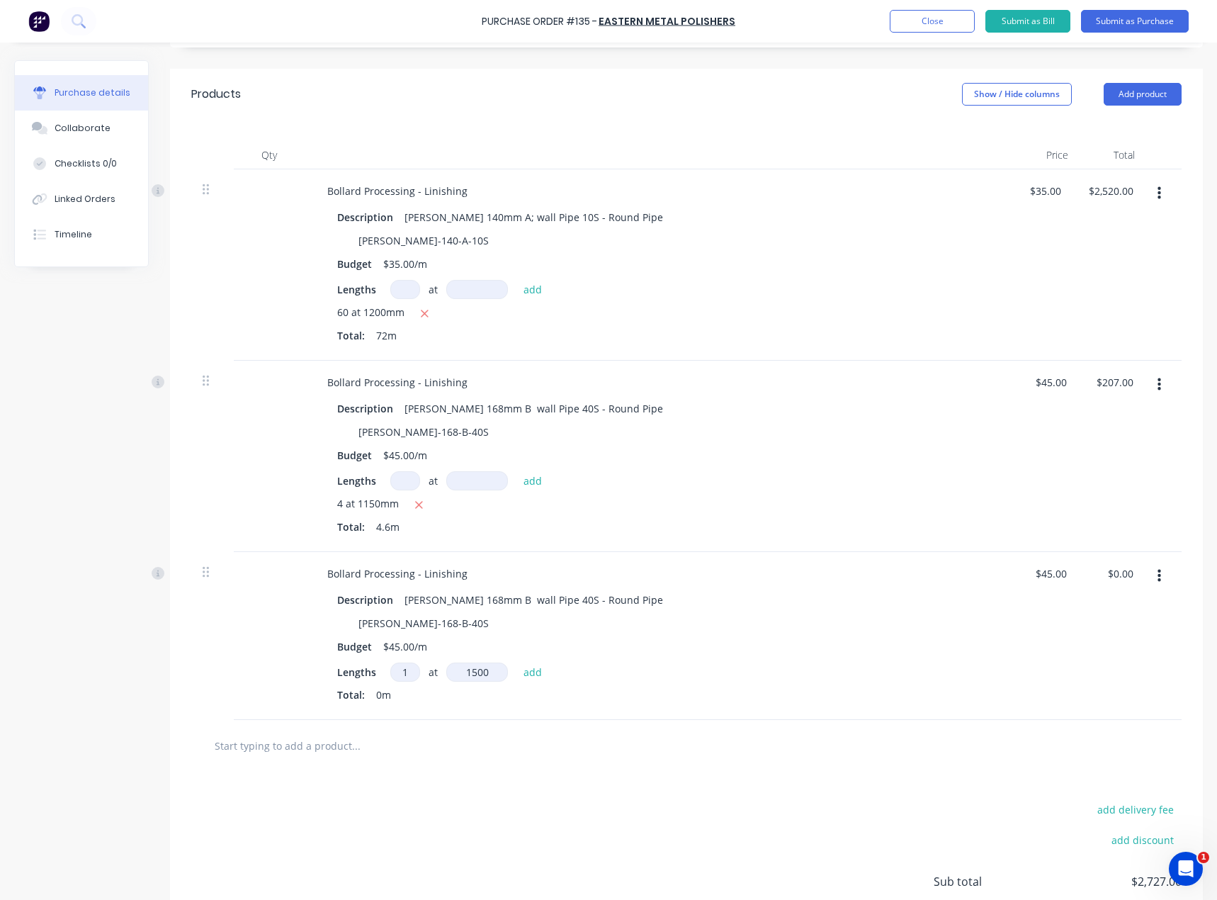
type textarea "x"
type input "1500"
type textarea "x"
type input "1500mm"
click at [531, 668] on button "add" at bounding box center [532, 671] width 33 height 17
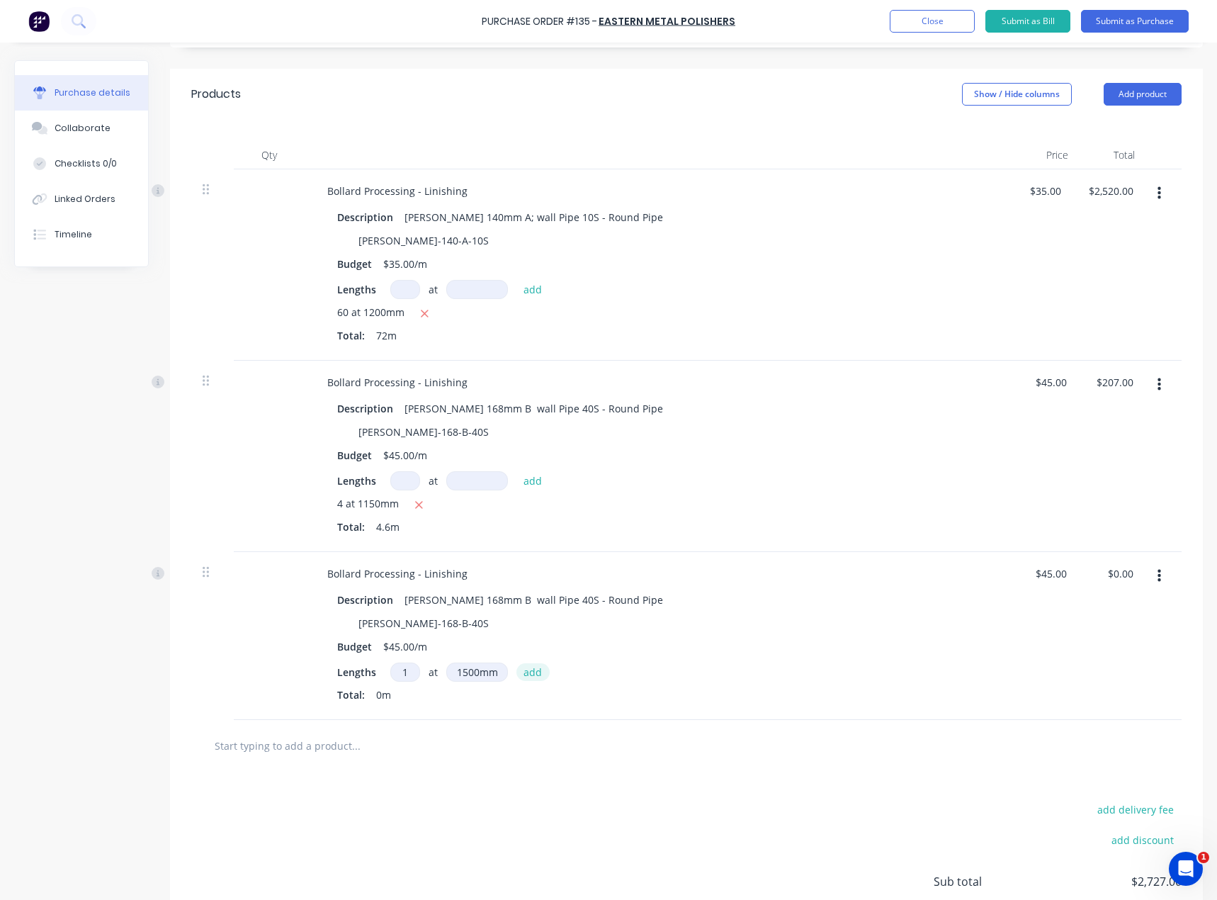
type textarea "x"
type input "$67.50"
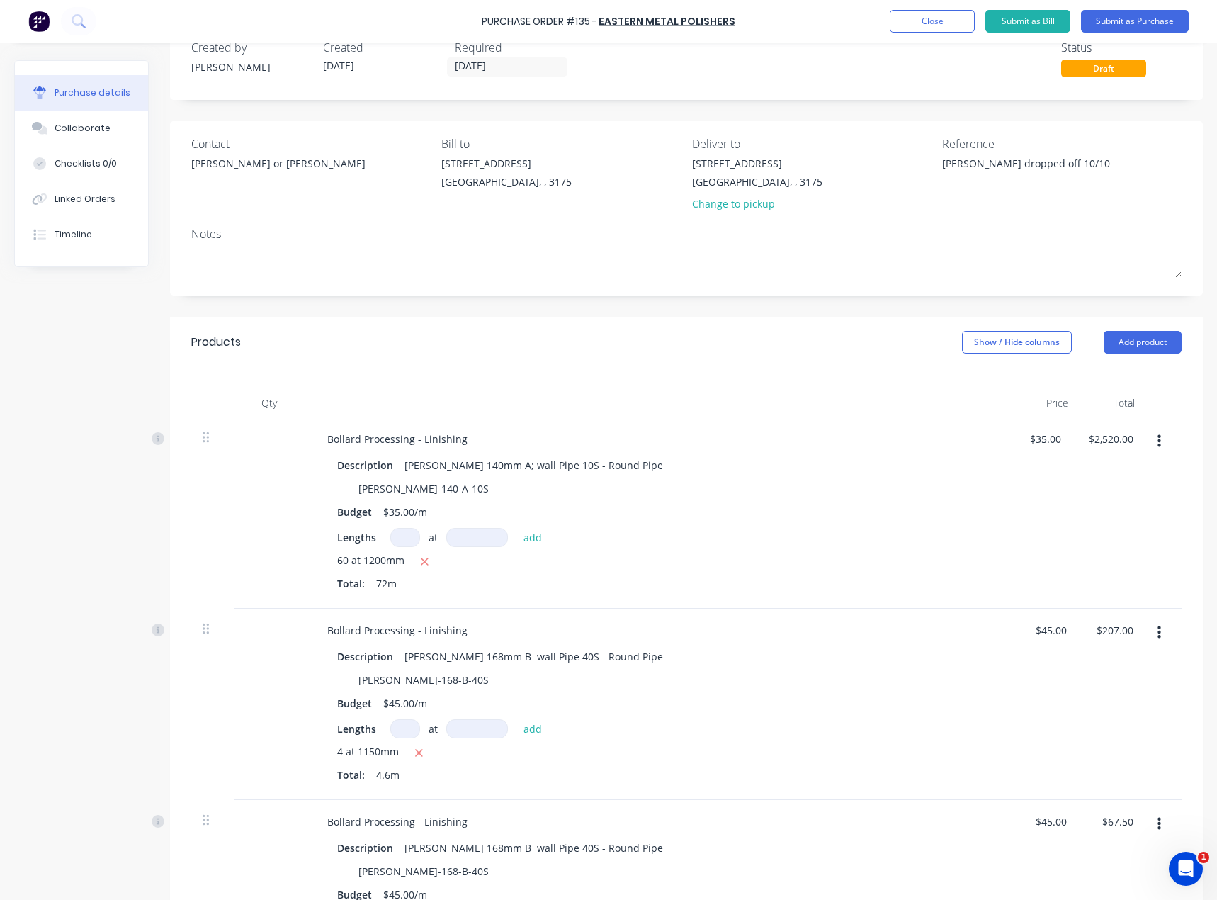
scroll to position [1, 0]
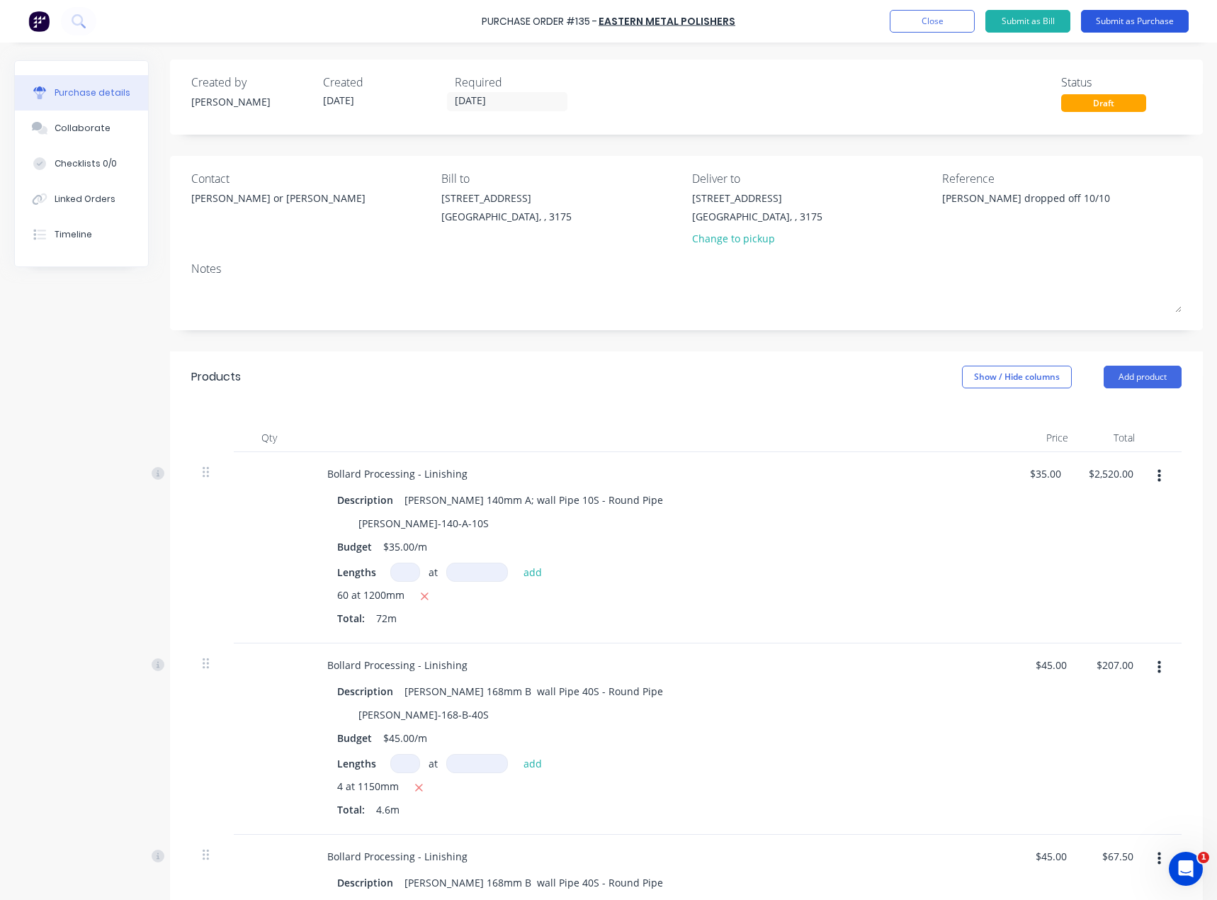
click at [1137, 25] on button "Submit as Purchase" at bounding box center [1135, 21] width 108 height 23
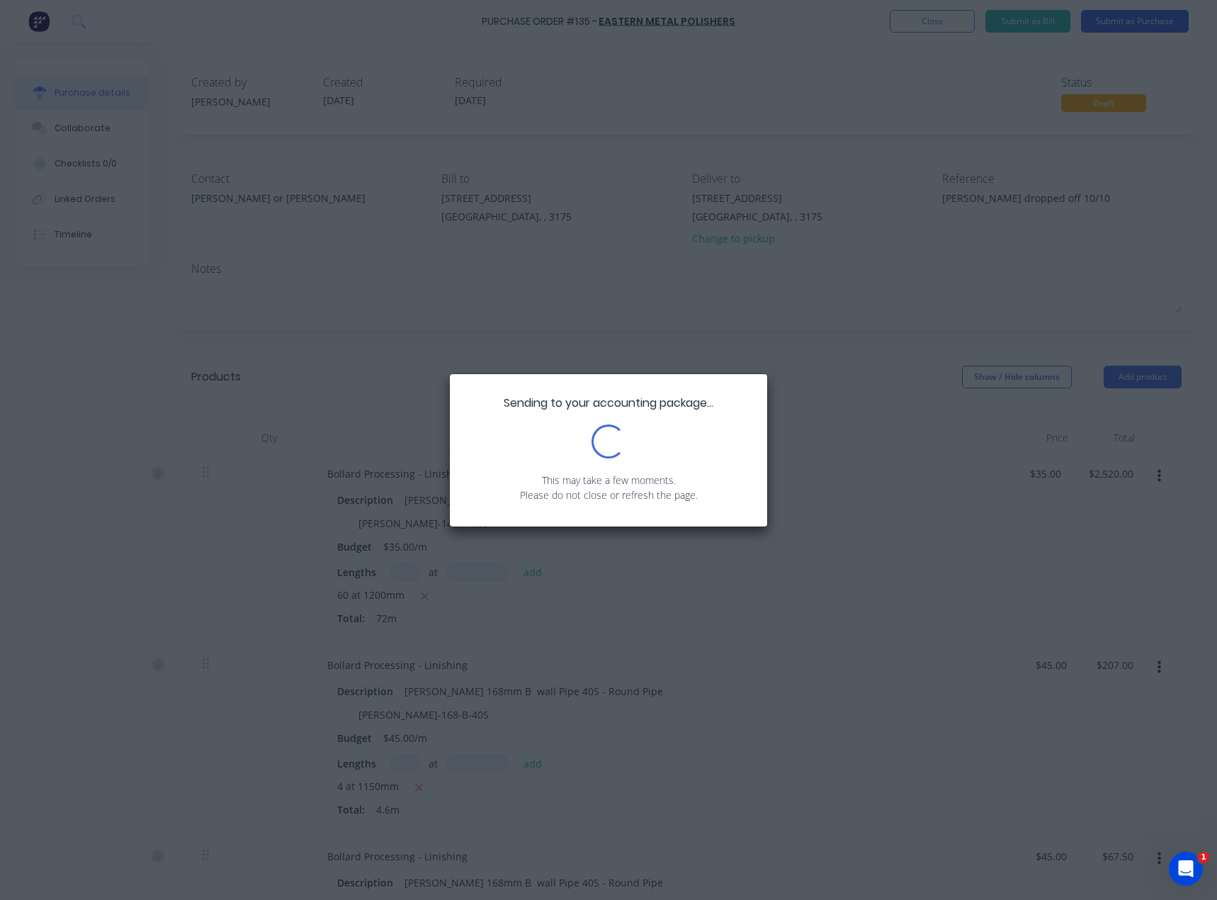
scroll to position [0, 0]
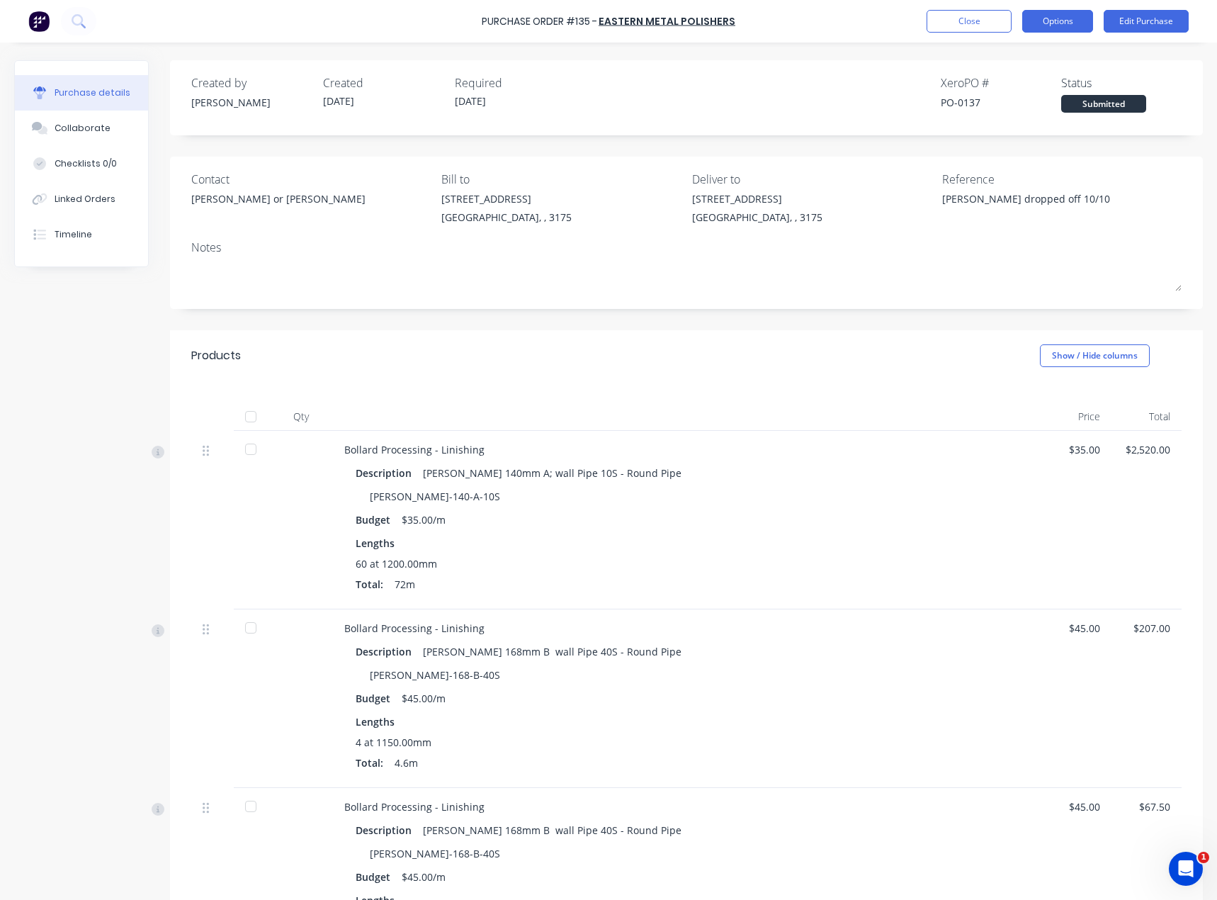
click at [1065, 24] on button "Options" at bounding box center [1057, 21] width 71 height 23
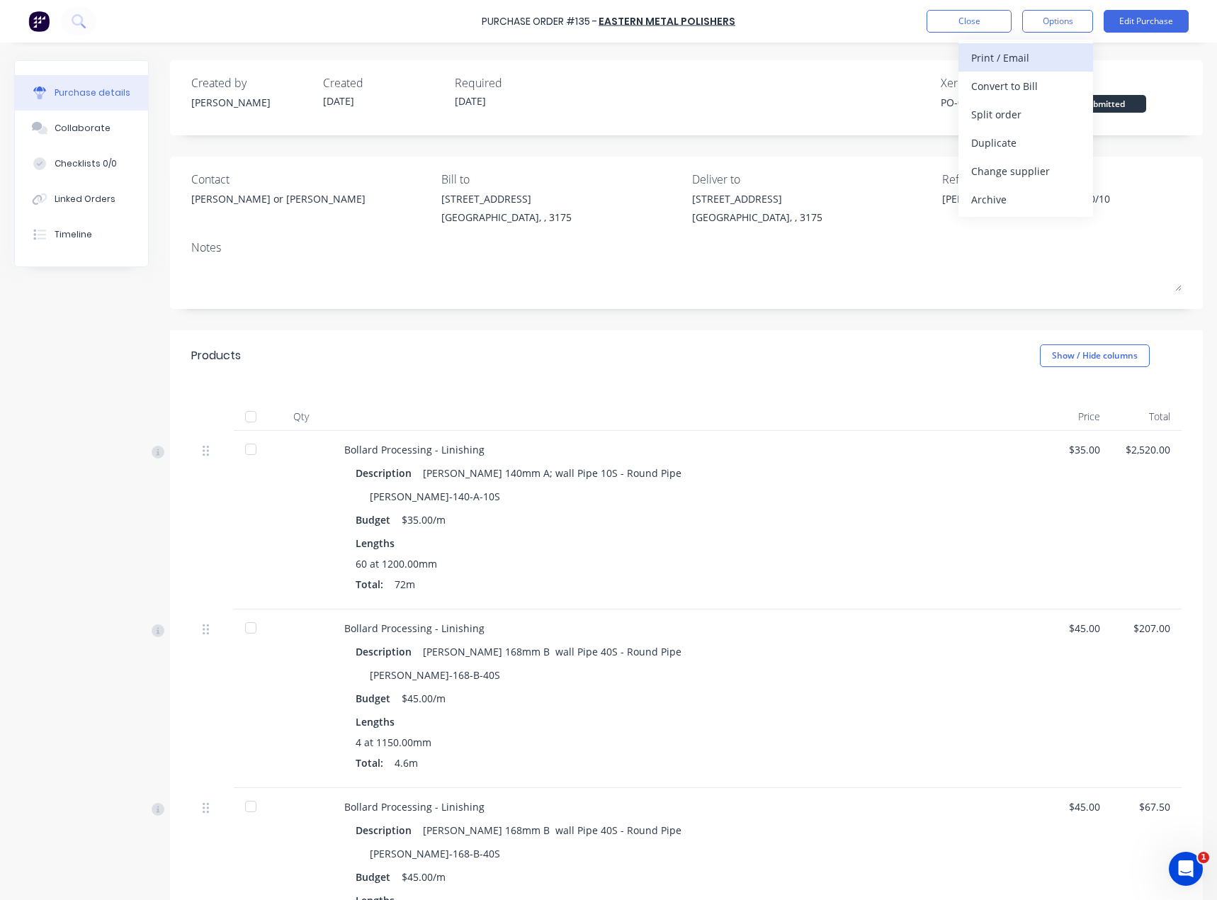
click at [1011, 64] on div "Print / Email" at bounding box center [1025, 57] width 109 height 21
click at [1013, 90] on div "With pricing" at bounding box center [1025, 86] width 109 height 21
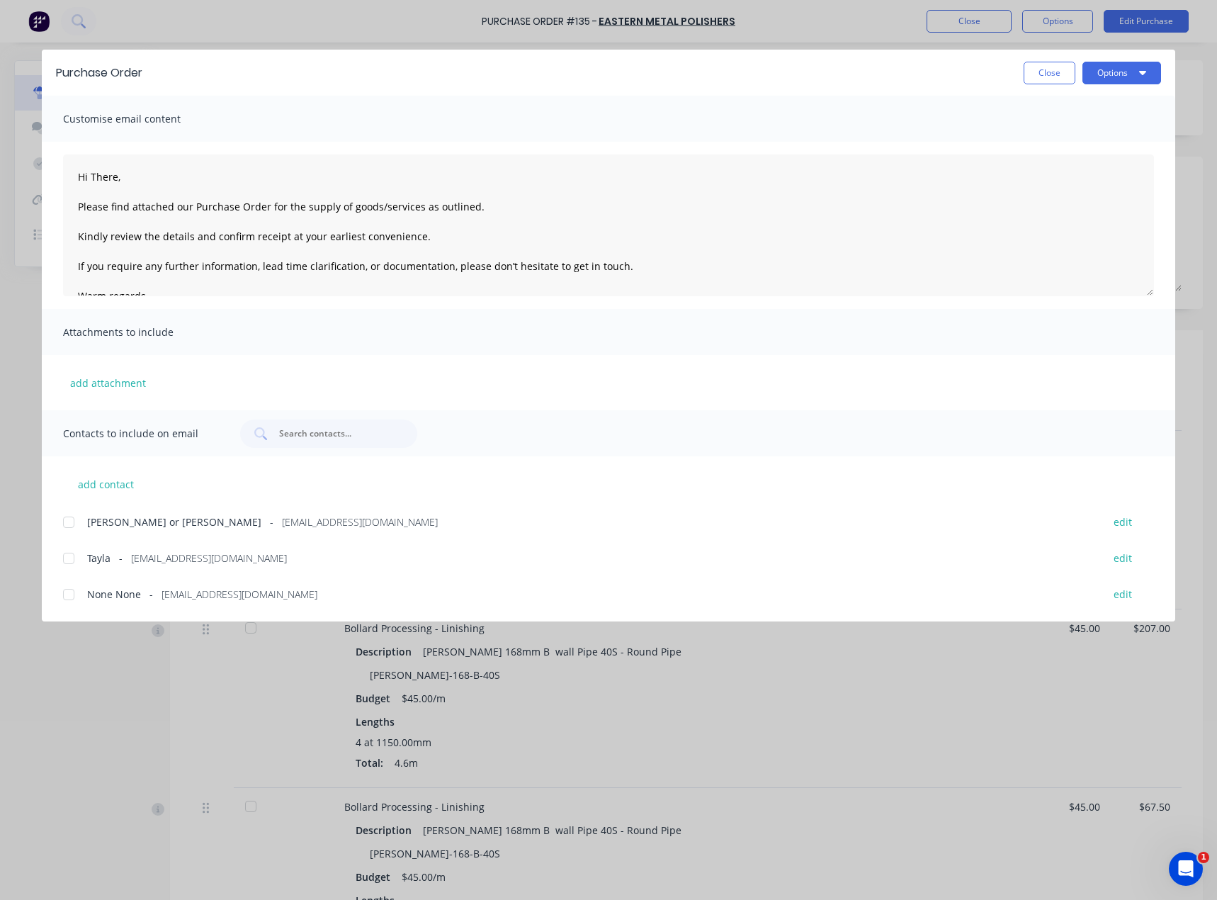
click at [98, 521] on span "[PERSON_NAME] or [PERSON_NAME]" at bounding box center [174, 521] width 174 height 15
click at [1111, 72] on button "Options" at bounding box center [1121, 73] width 79 height 23
click at [1060, 164] on div "Email" at bounding box center [1093, 165] width 109 height 21
click at [1037, 69] on button "Close" at bounding box center [1050, 73] width 52 height 23
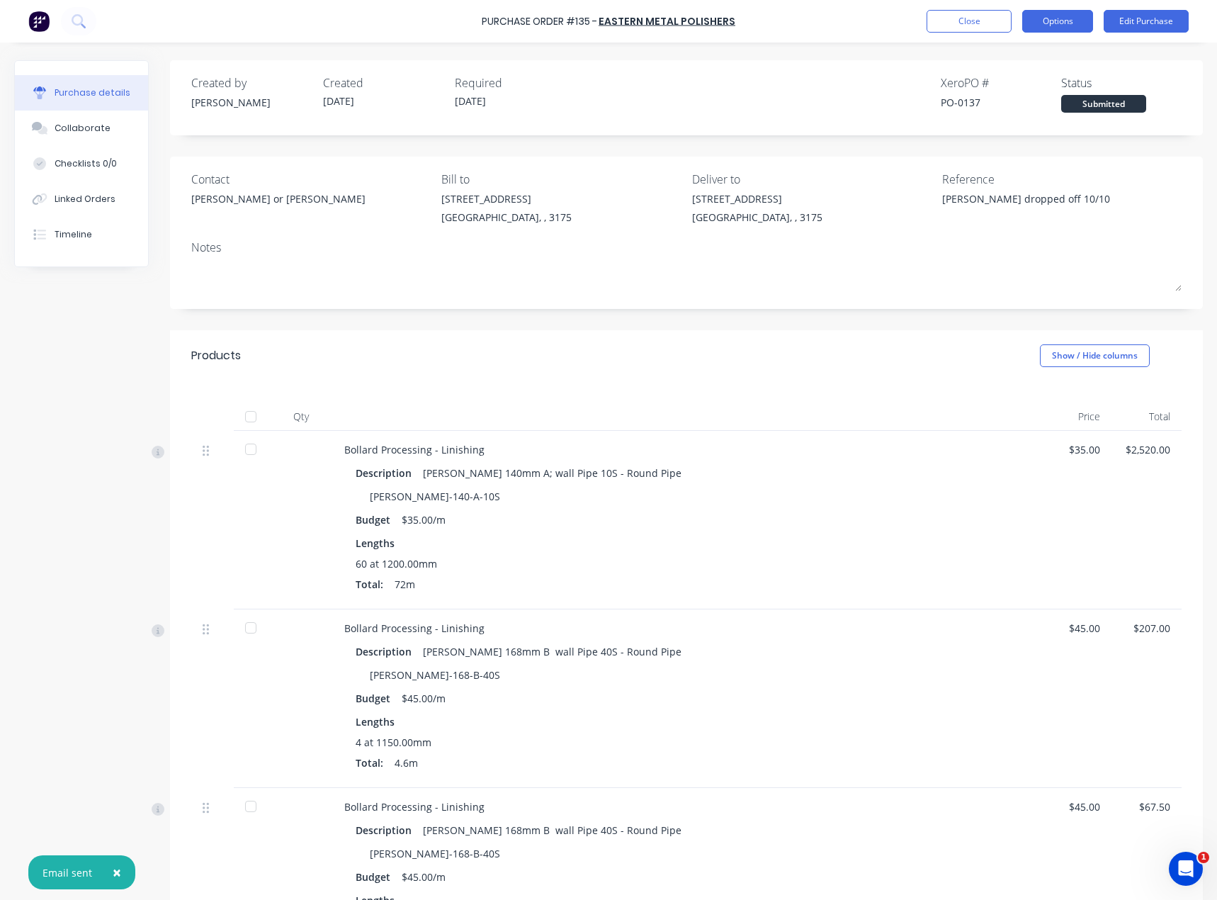
click at [1052, 28] on button "Options" at bounding box center [1057, 21] width 71 height 23
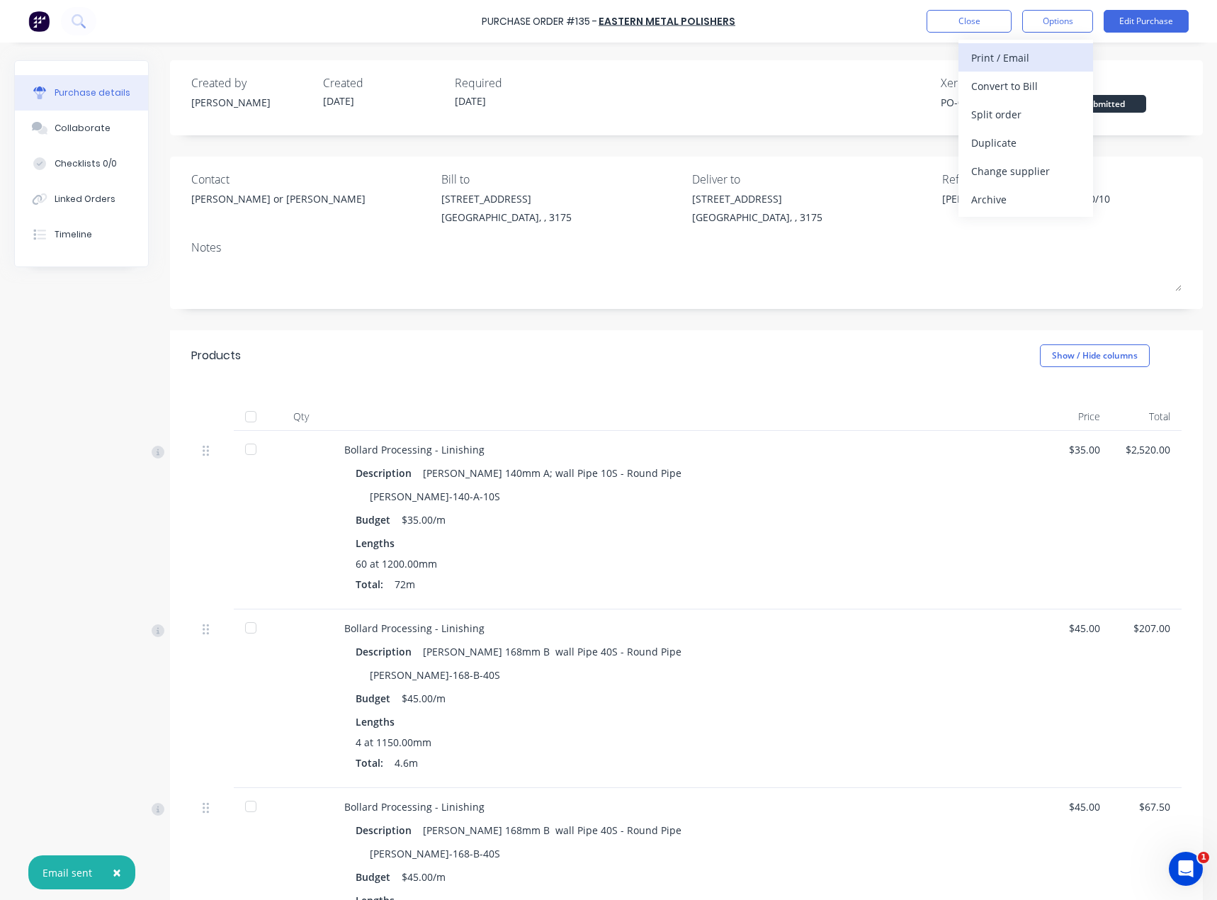
click at [1022, 67] on div "Print / Email" at bounding box center [1025, 57] width 109 height 21
click at [1023, 117] on div "Without pricing" at bounding box center [1025, 114] width 109 height 21
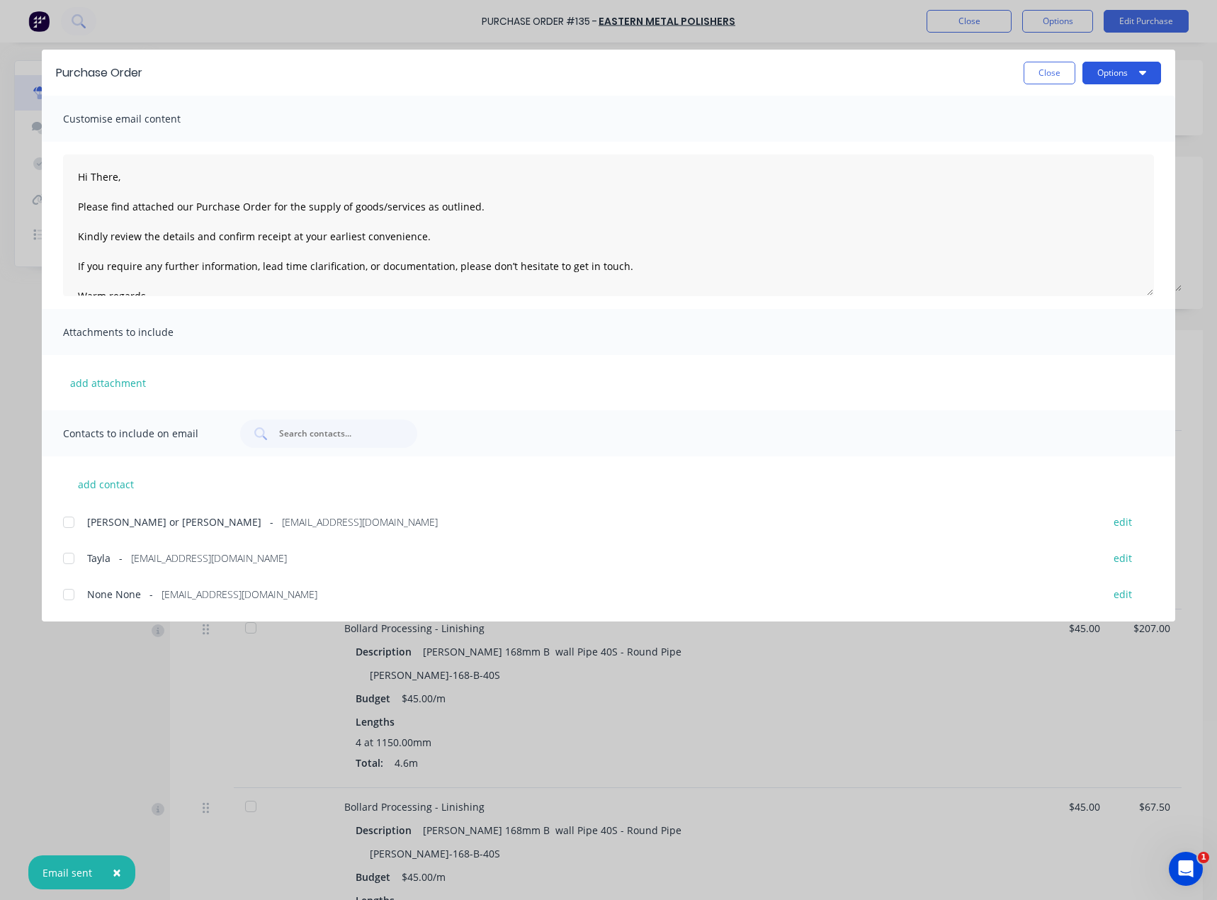
click at [1144, 74] on icon "button" at bounding box center [1142, 72] width 7 height 11
click at [1073, 140] on div "Print" at bounding box center [1093, 137] width 109 height 21
click at [1052, 71] on button "Close" at bounding box center [1050, 73] width 52 height 23
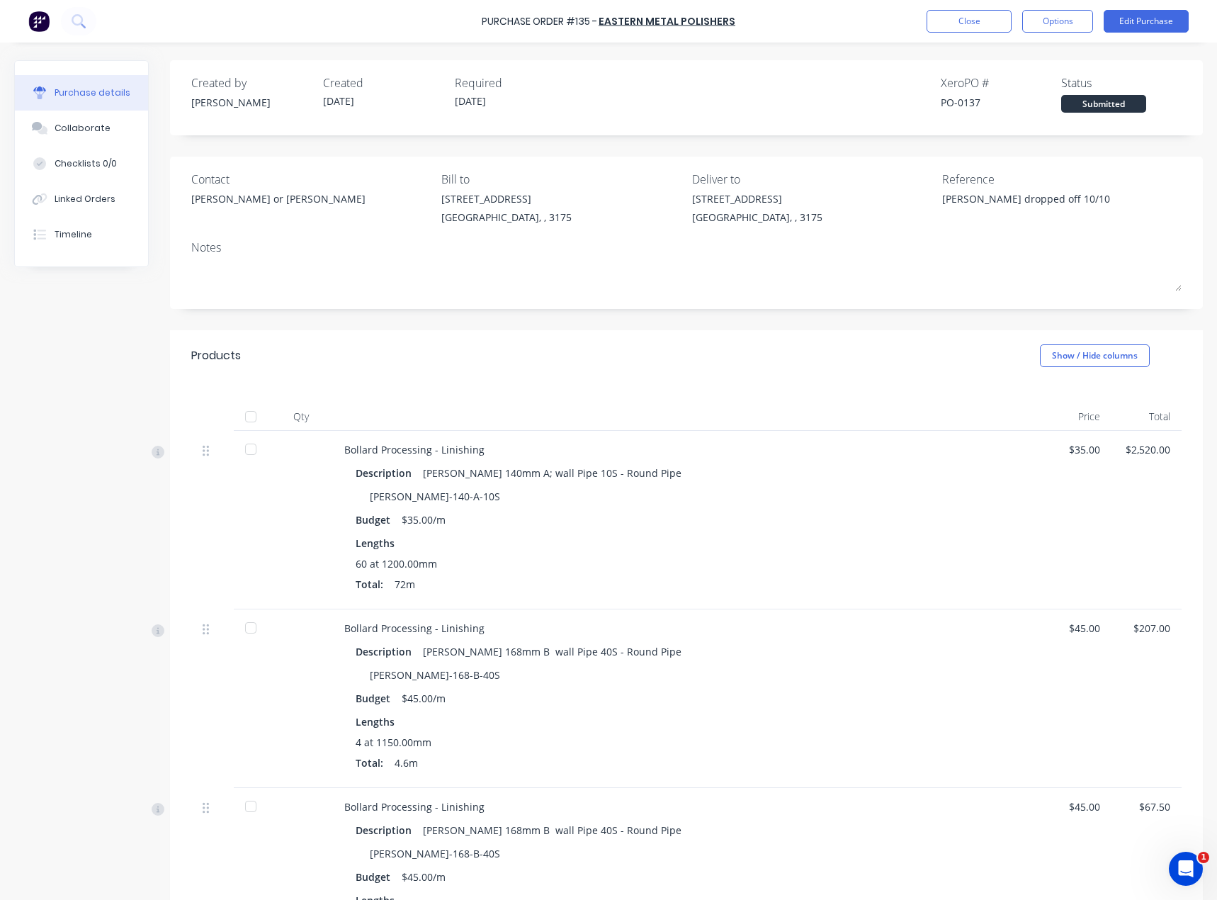
type textarea "x"
click at [946, 26] on button "Close" at bounding box center [969, 21] width 85 height 23
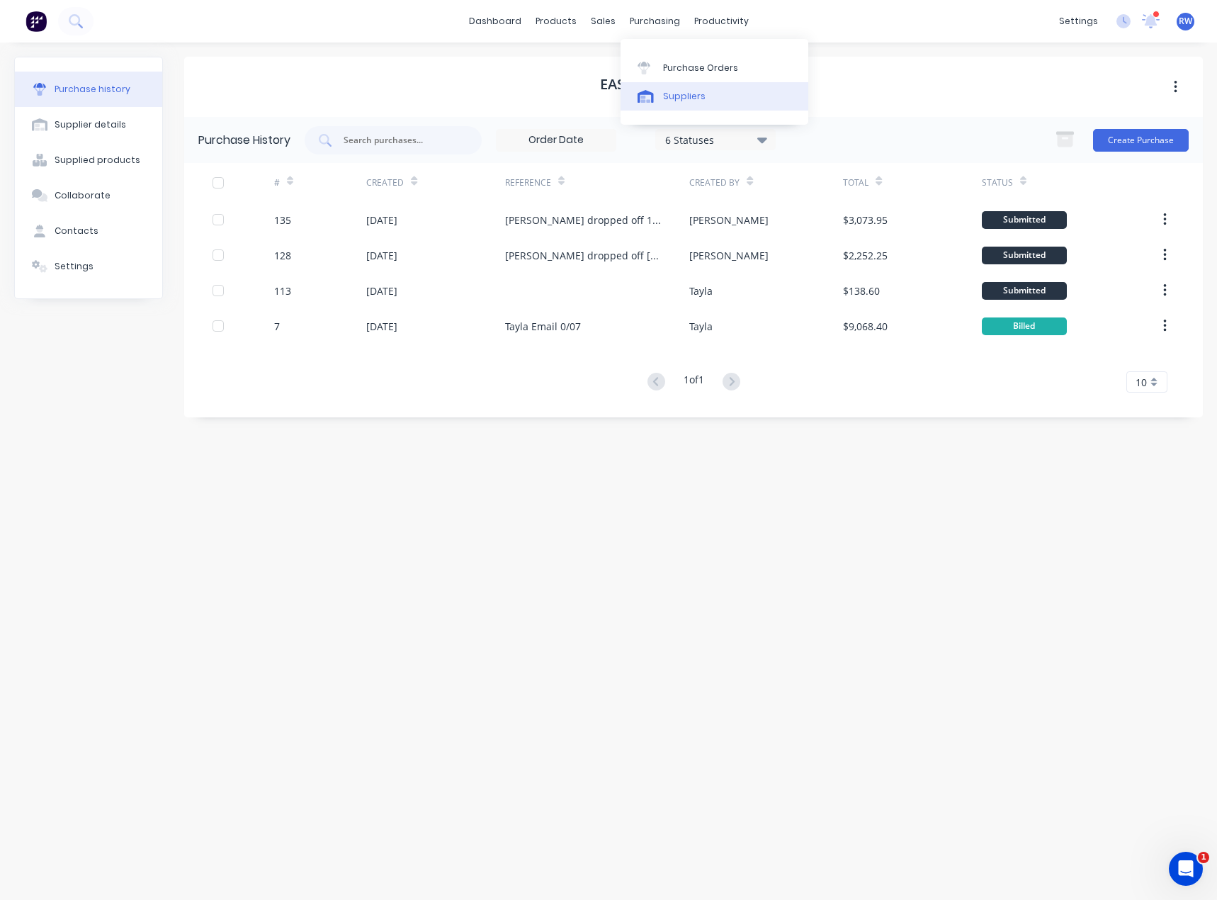
click at [692, 101] on div "Suppliers" at bounding box center [684, 96] width 43 height 13
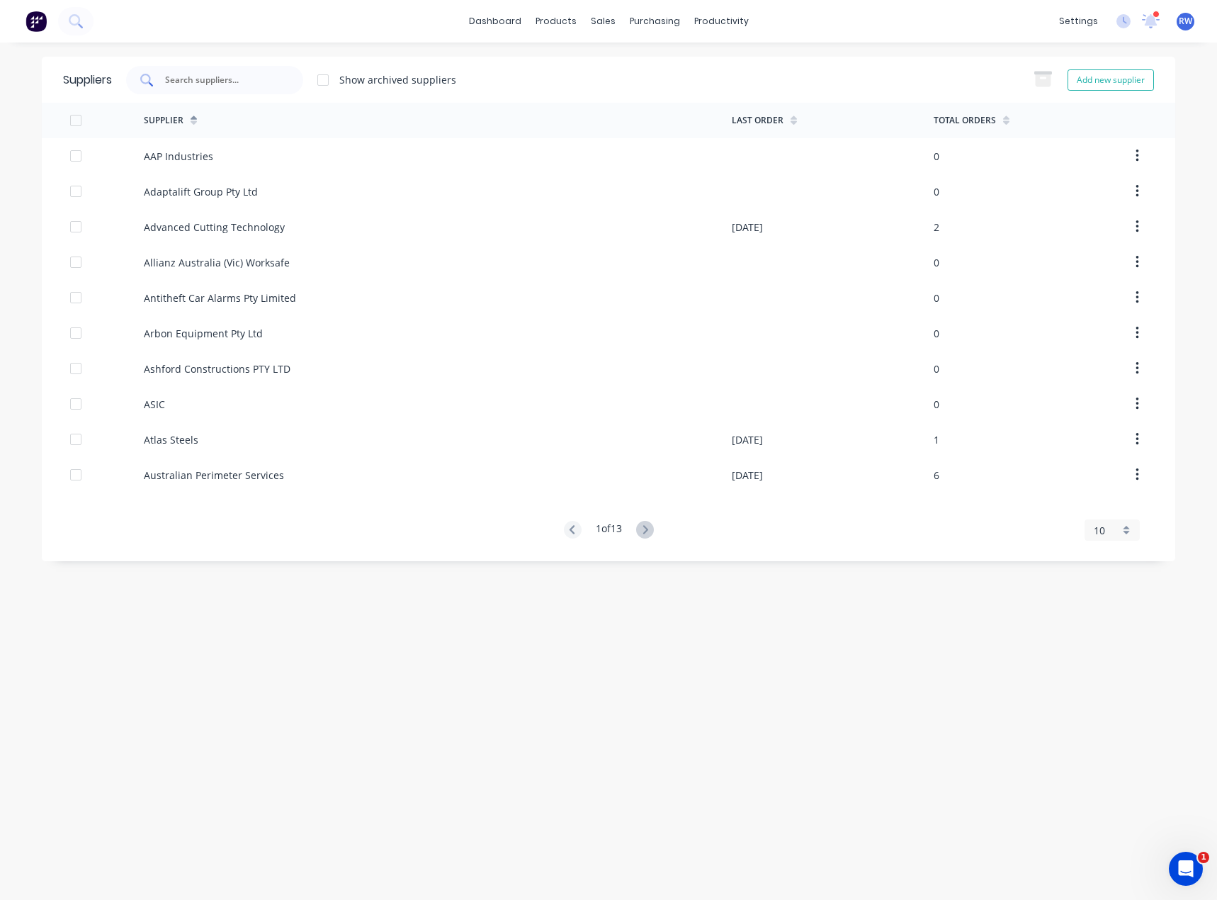
click at [188, 85] on input "text" at bounding box center [223, 80] width 118 height 14
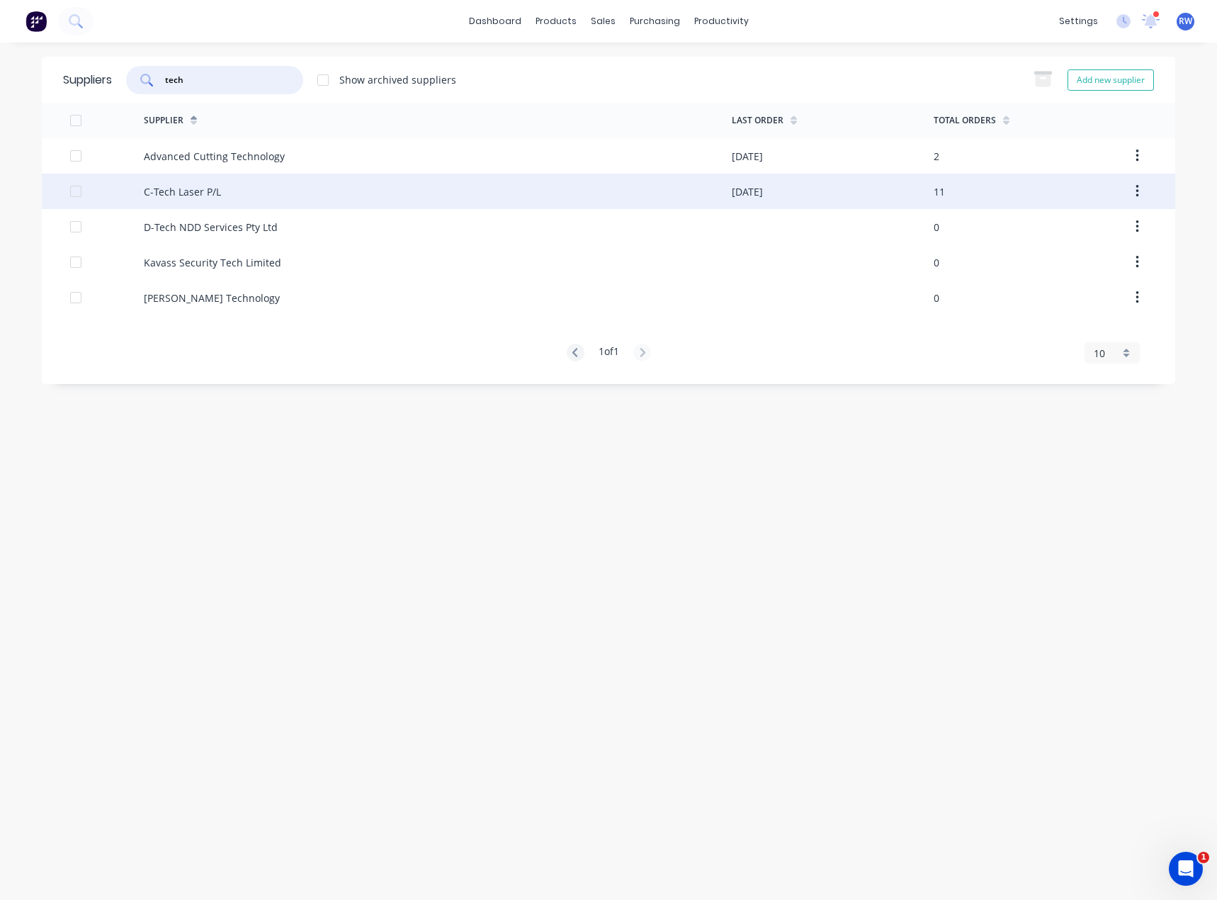
type input "tech"
click at [190, 203] on div "C-Tech Laser P/L" at bounding box center [438, 191] width 588 height 35
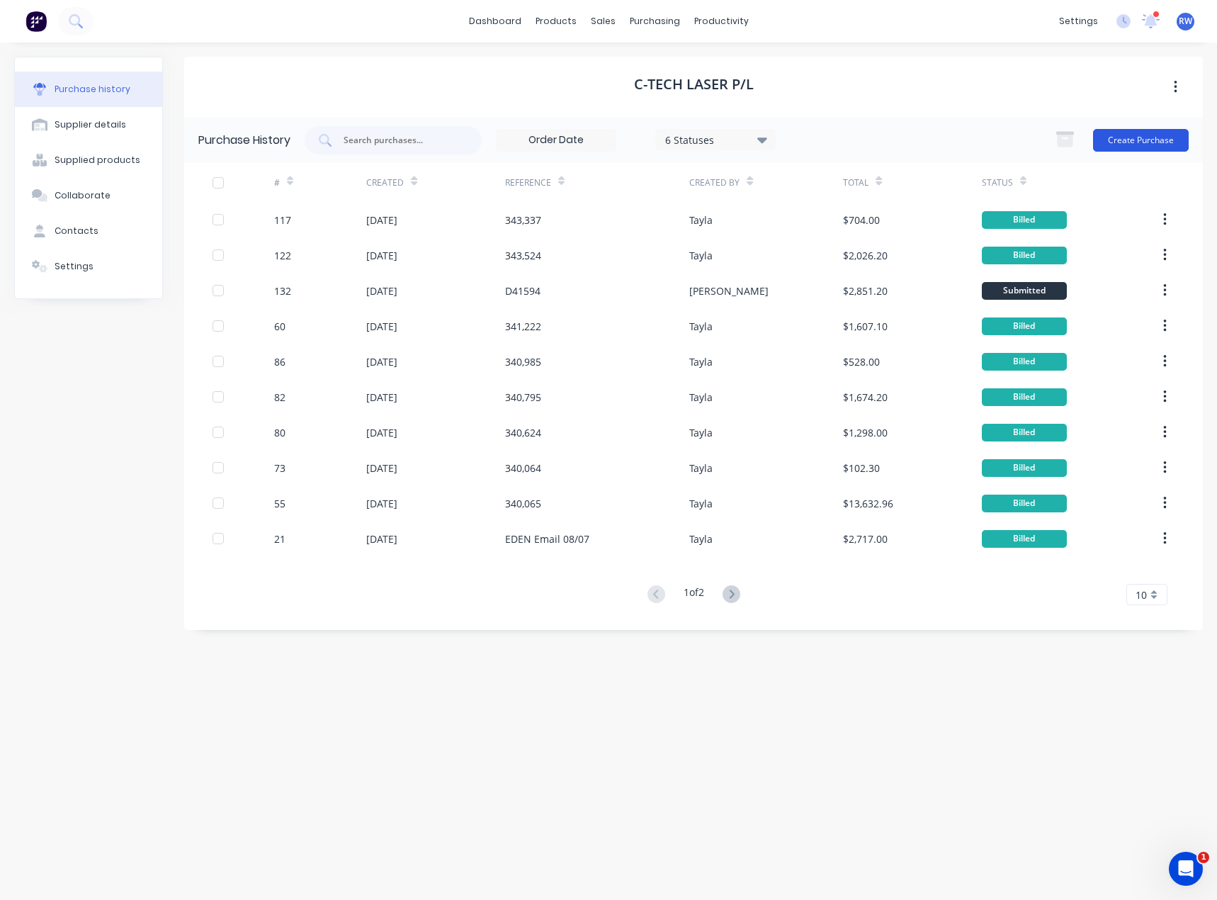
click at [1123, 135] on button "Create Purchase" at bounding box center [1141, 140] width 96 height 23
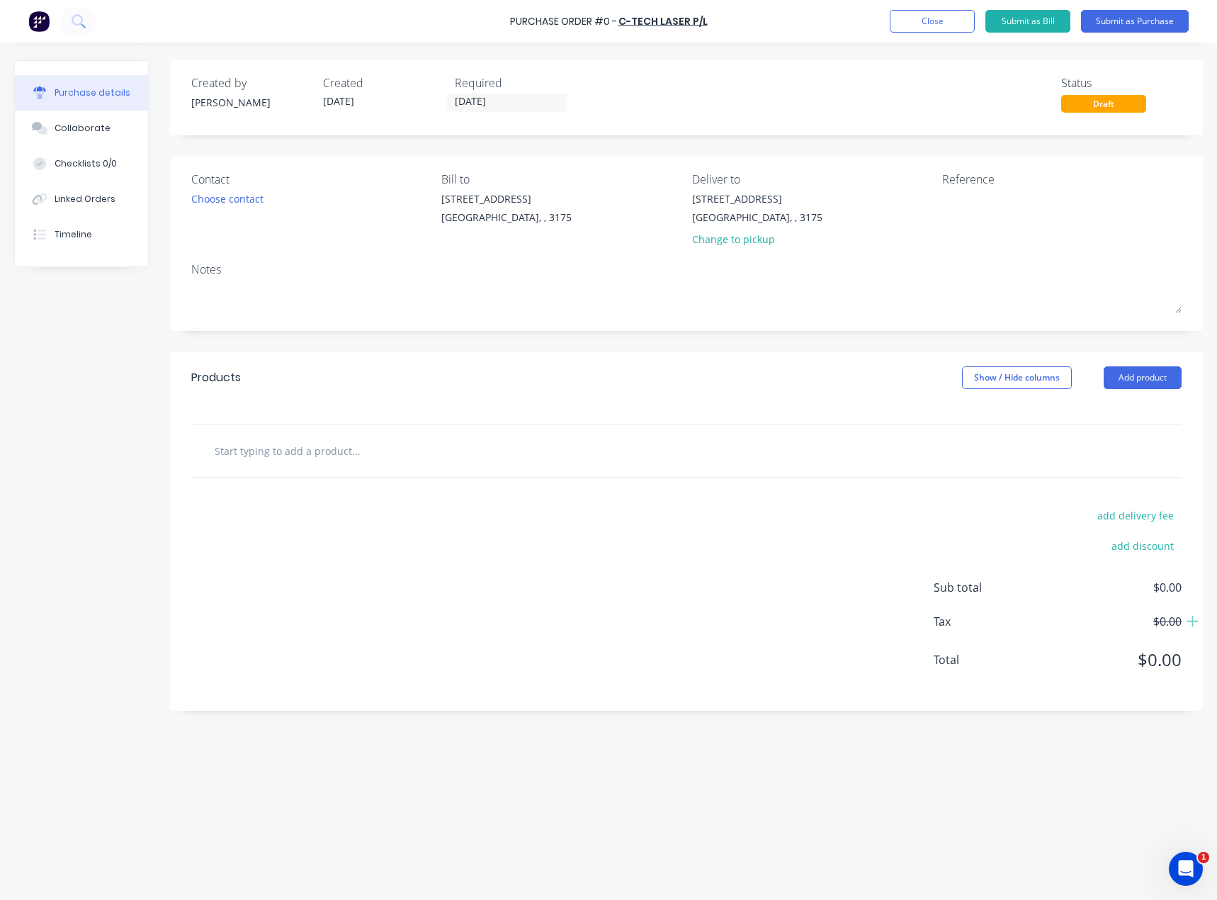
click at [232, 208] on div "Contact Choose contact" at bounding box center [310, 212] width 239 height 83
click at [232, 202] on div "Choose contact" at bounding box center [227, 198] width 72 height 15
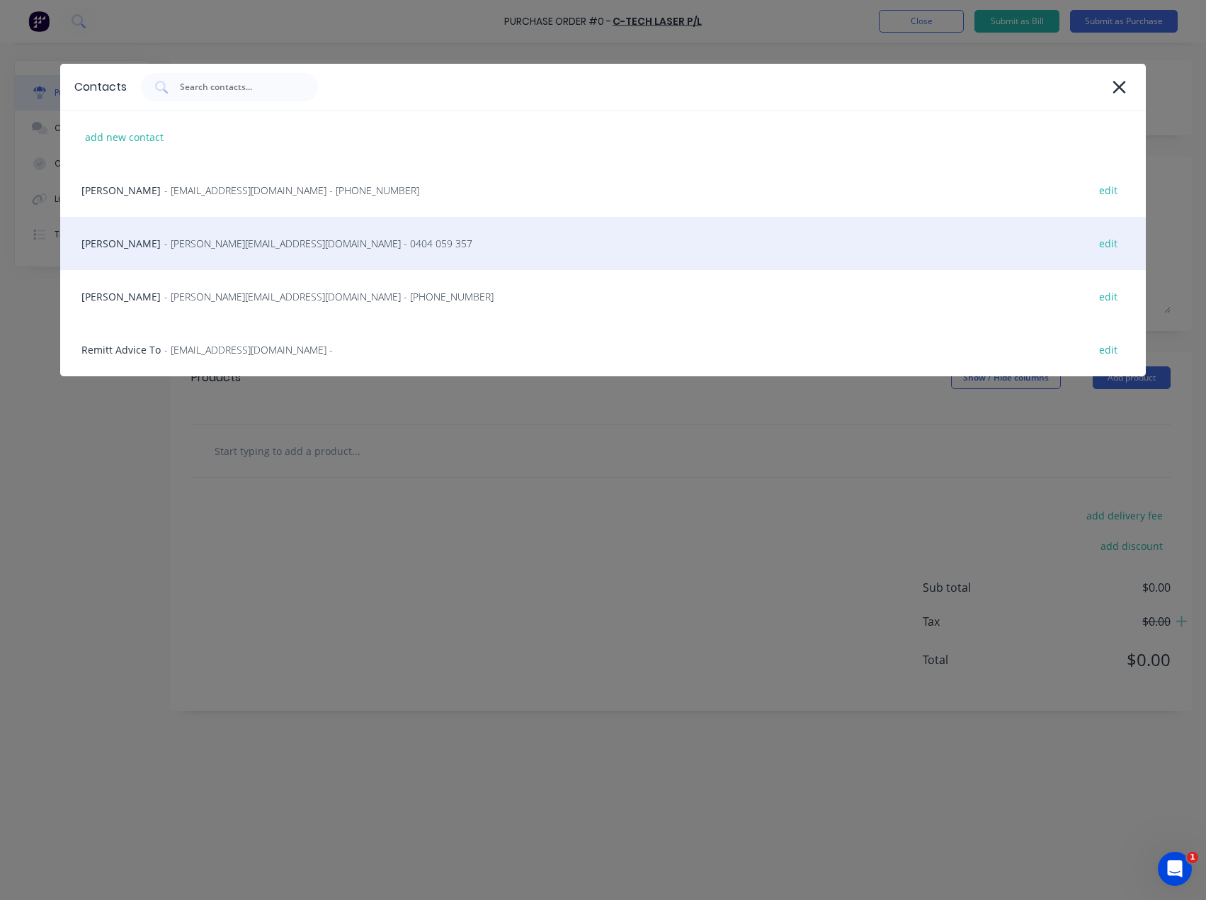
click at [230, 243] on span "- [PERSON_NAME][EMAIL_ADDRESS][DOMAIN_NAME] - 0404 059 357" at bounding box center [318, 243] width 308 height 15
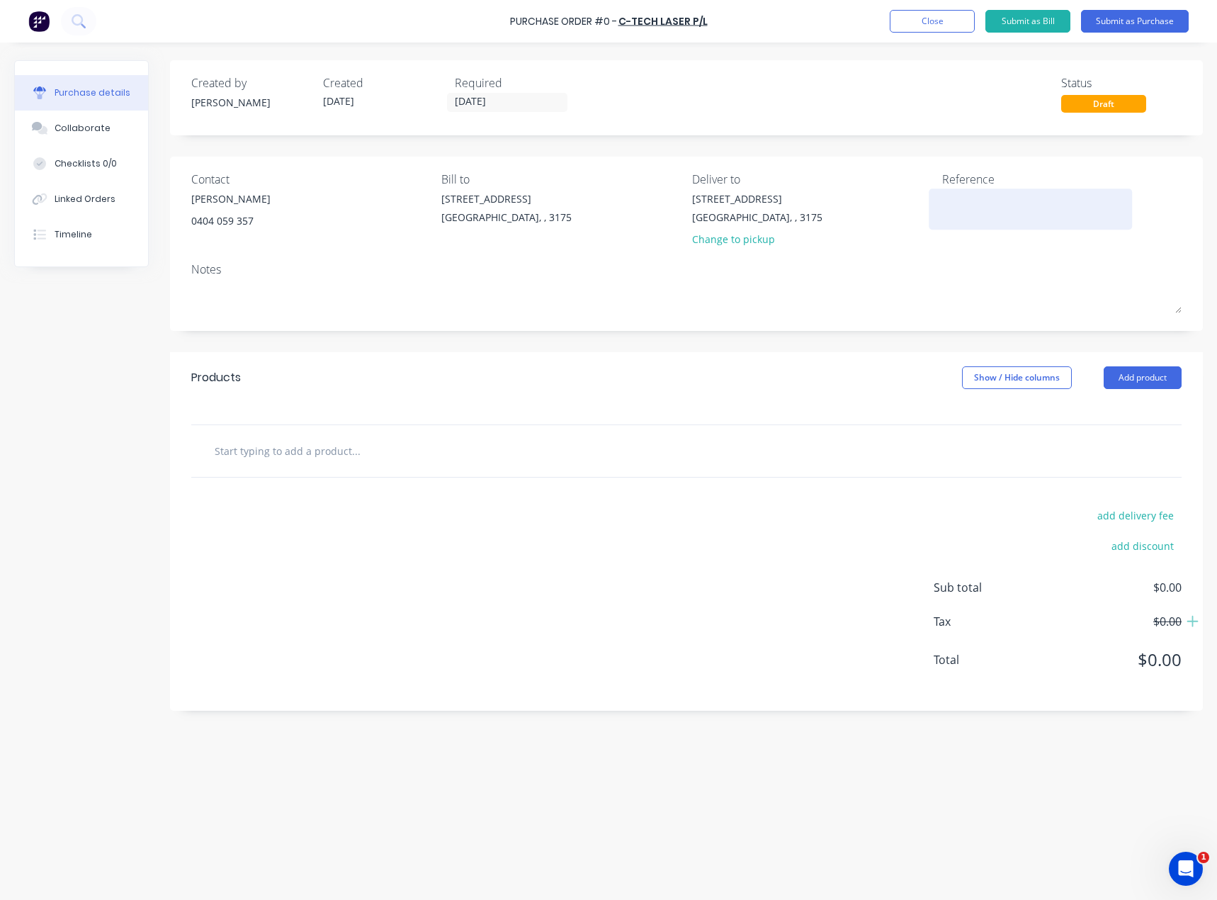
click at [974, 200] on textarea at bounding box center [1030, 207] width 177 height 32
type textarea "d"
type textarea "D415"
type textarea "x"
type textarea "D4154"
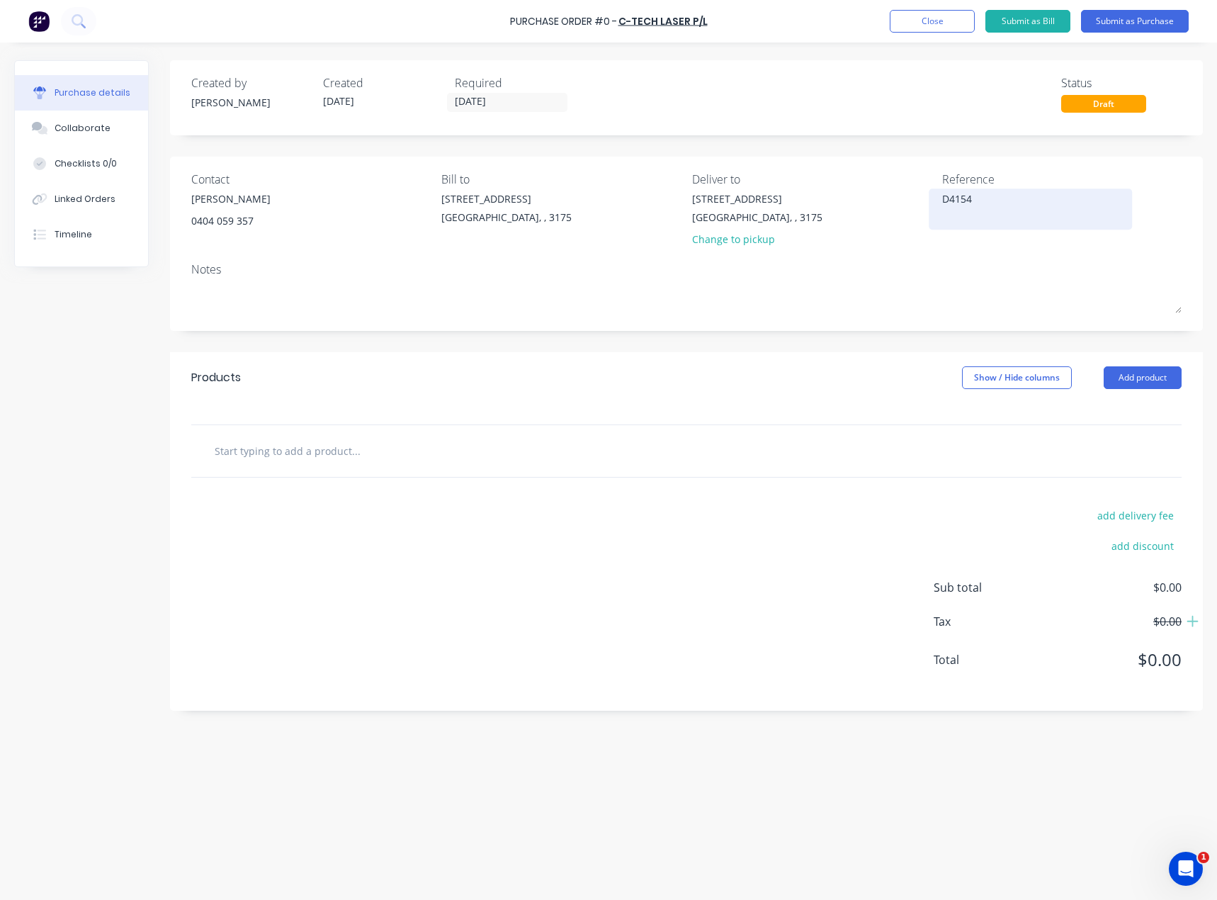
type textarea "x"
type textarea "D41549"
type textarea "x"
type textarea "D41549"
click at [836, 373] on div "Products Show / Hide columns Add product" at bounding box center [686, 377] width 1033 height 51
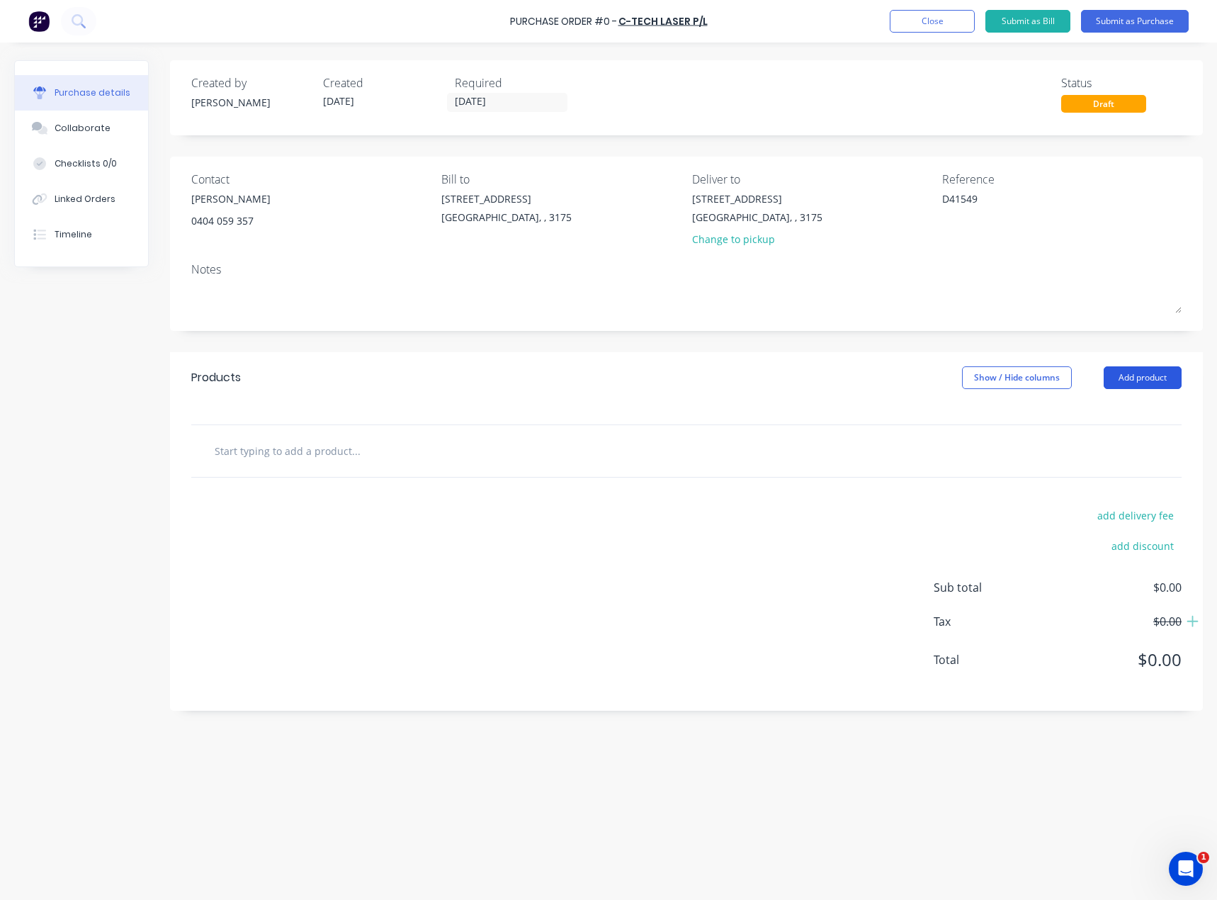
click at [1126, 377] on button "Add product" at bounding box center [1143, 377] width 78 height 23
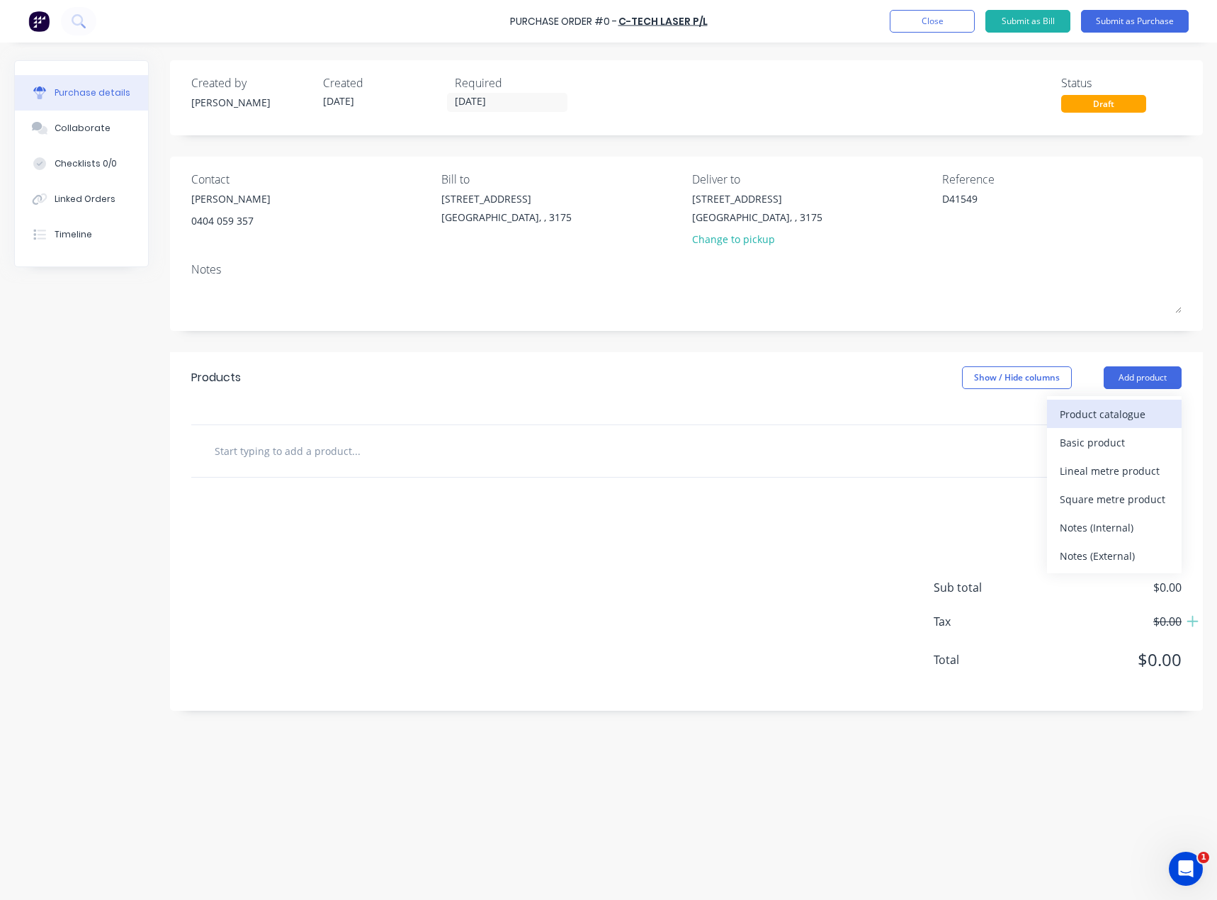
click at [1107, 412] on div "Product catalogue" at bounding box center [1114, 414] width 109 height 21
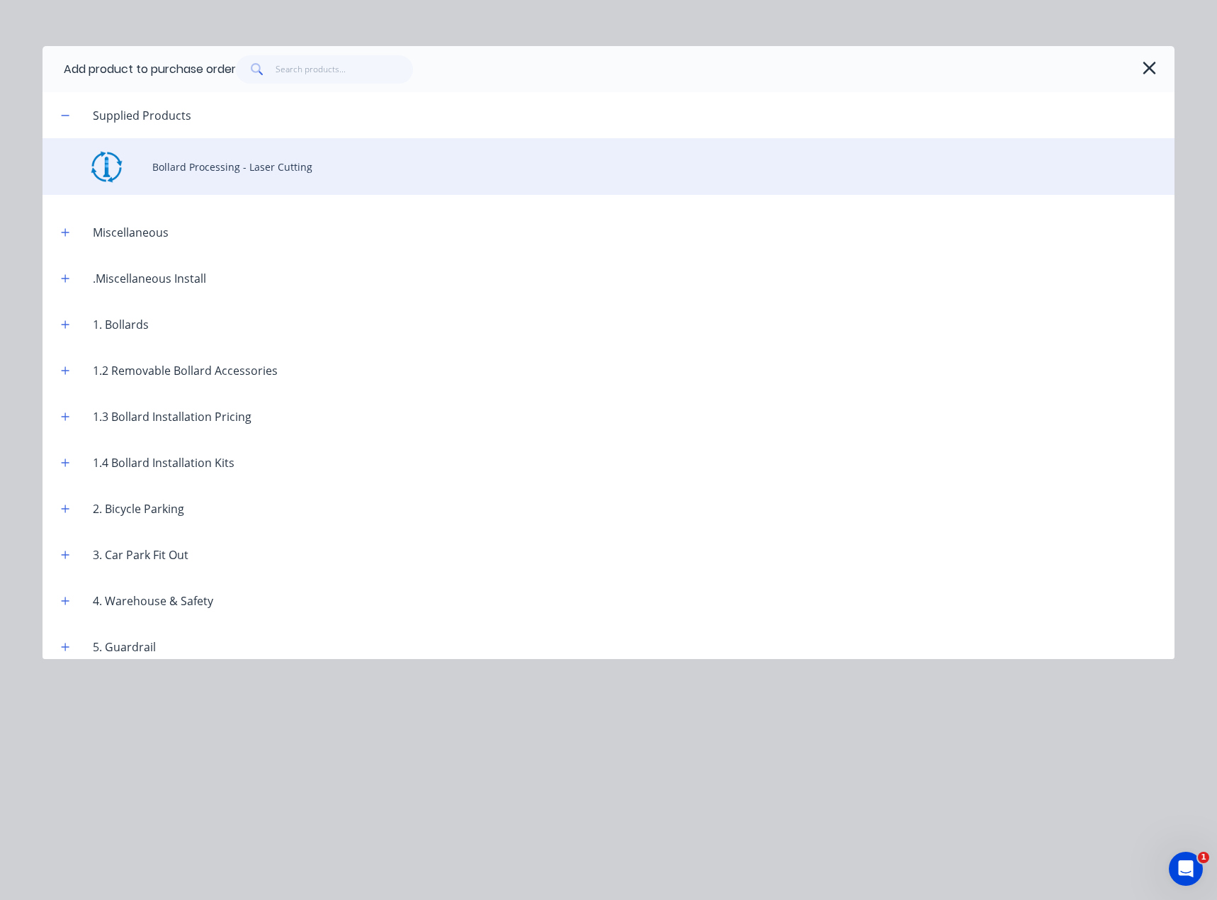
click at [268, 169] on div "Bollard Processing - Laser Cutting" at bounding box center [609, 166] width 1132 height 57
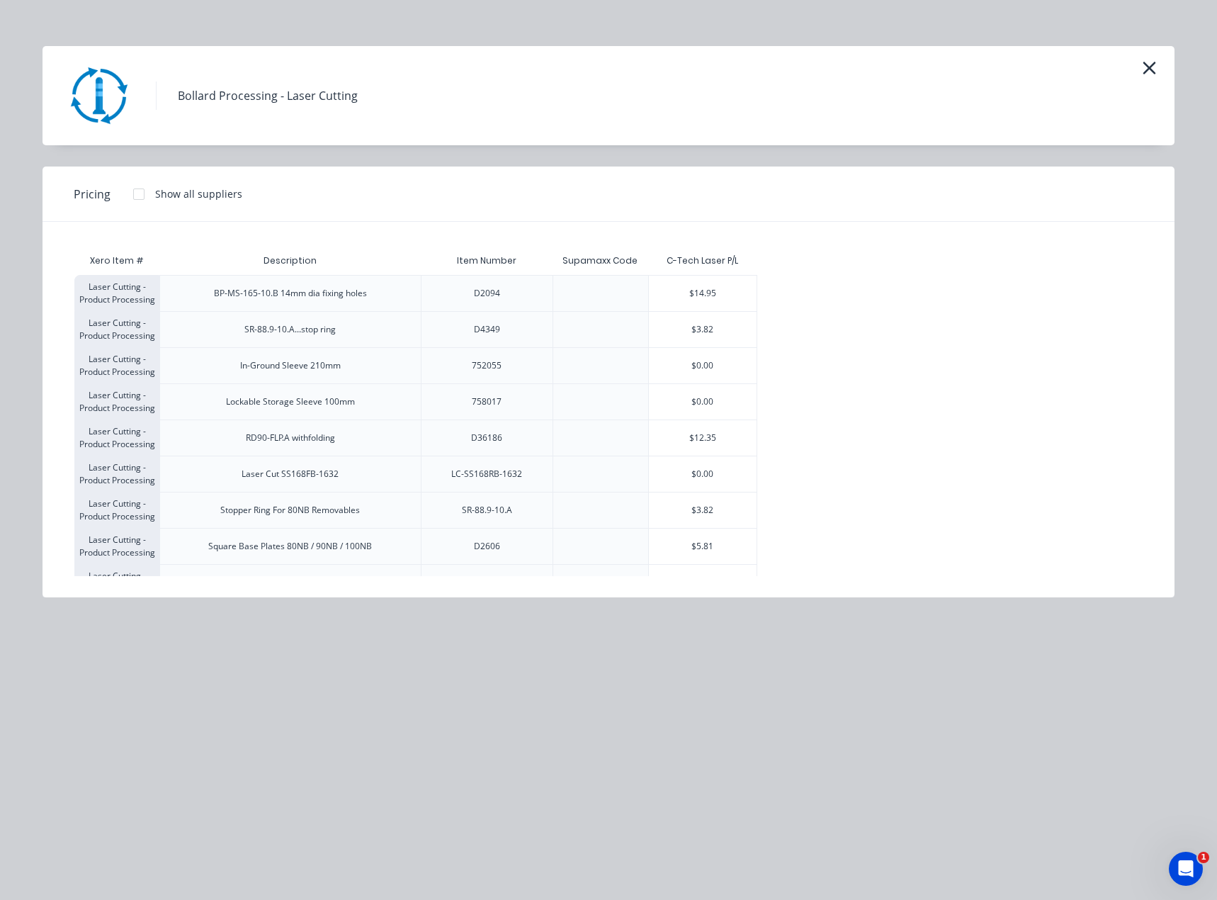
click at [829, 190] on div "Pricing Show all suppliers" at bounding box center [609, 193] width 1132 height 55
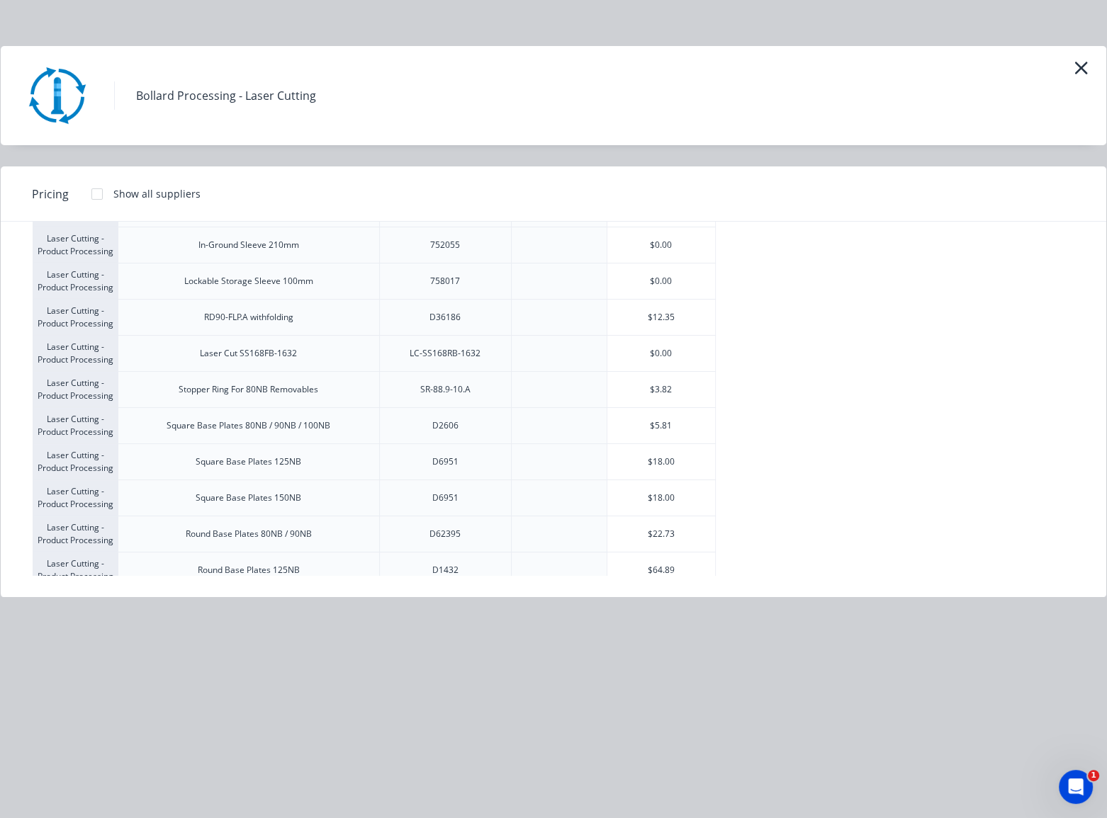
scroll to position [193, 0]
click at [470, 492] on div "D1432" at bounding box center [445, 498] width 132 height 36
click at [670, 494] on div "$64.89" at bounding box center [661, 497] width 108 height 35
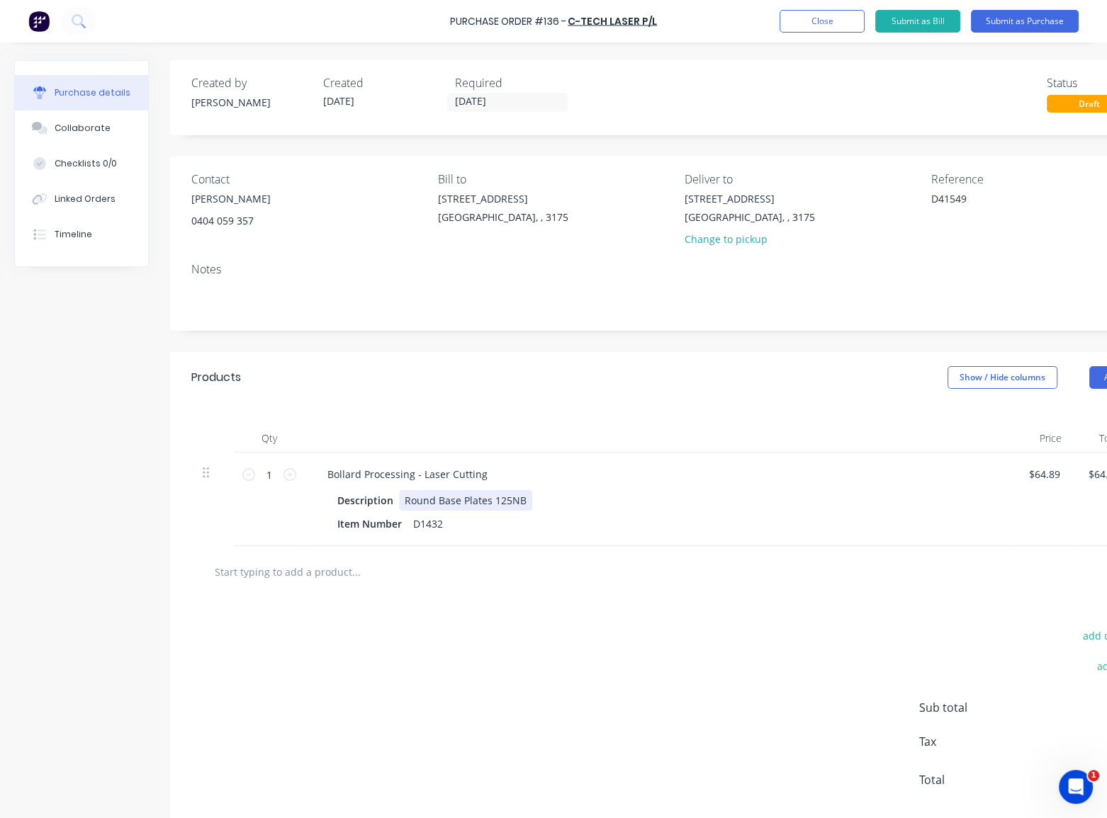
click at [539, 502] on div "Description Round Base Plates 125NB" at bounding box center [656, 500] width 649 height 21
type textarea "x"
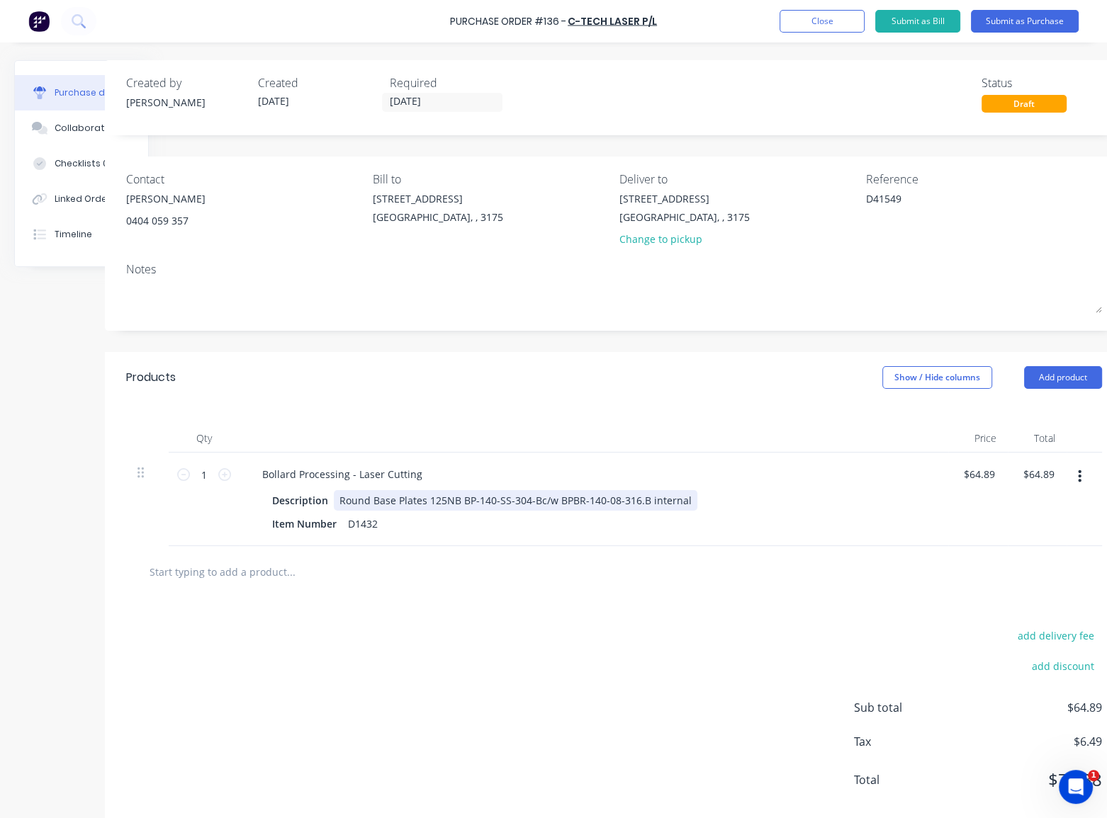
scroll to position [0, 91]
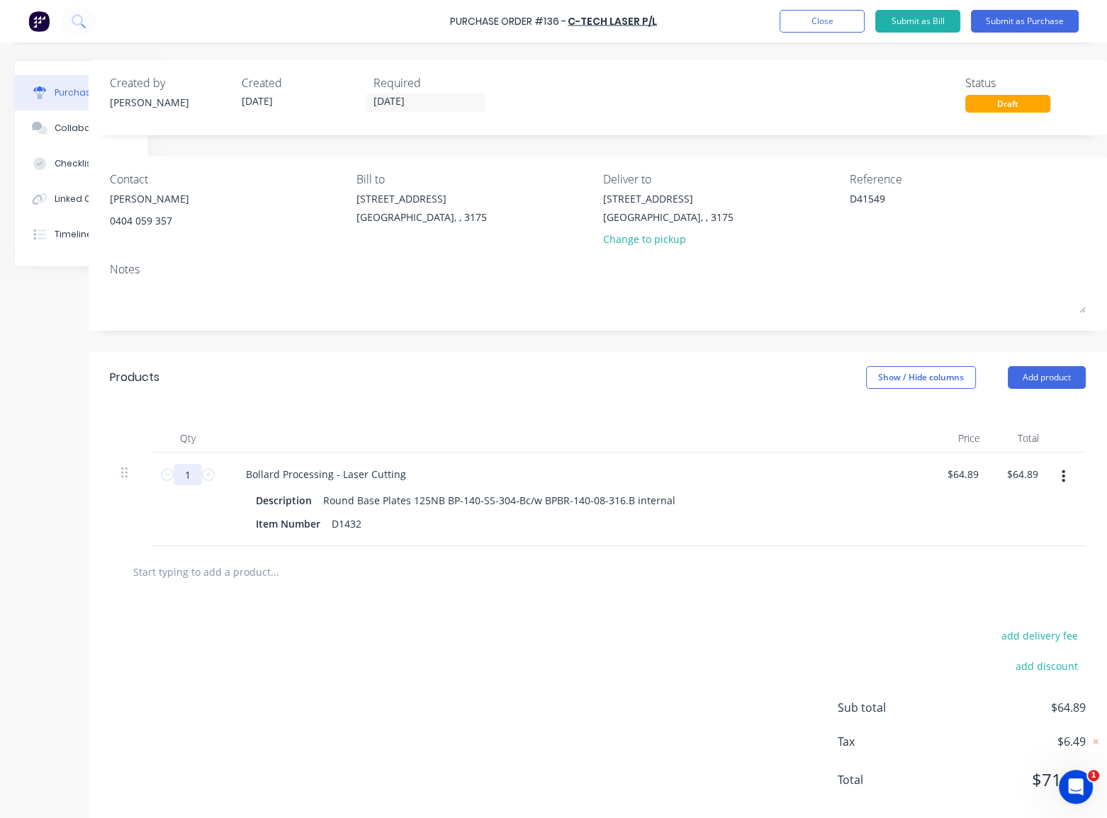
click at [182, 477] on input "1" at bounding box center [188, 474] width 28 height 21
type textarea "x"
type input "13"
type input "$843.57"
type textarea "x"
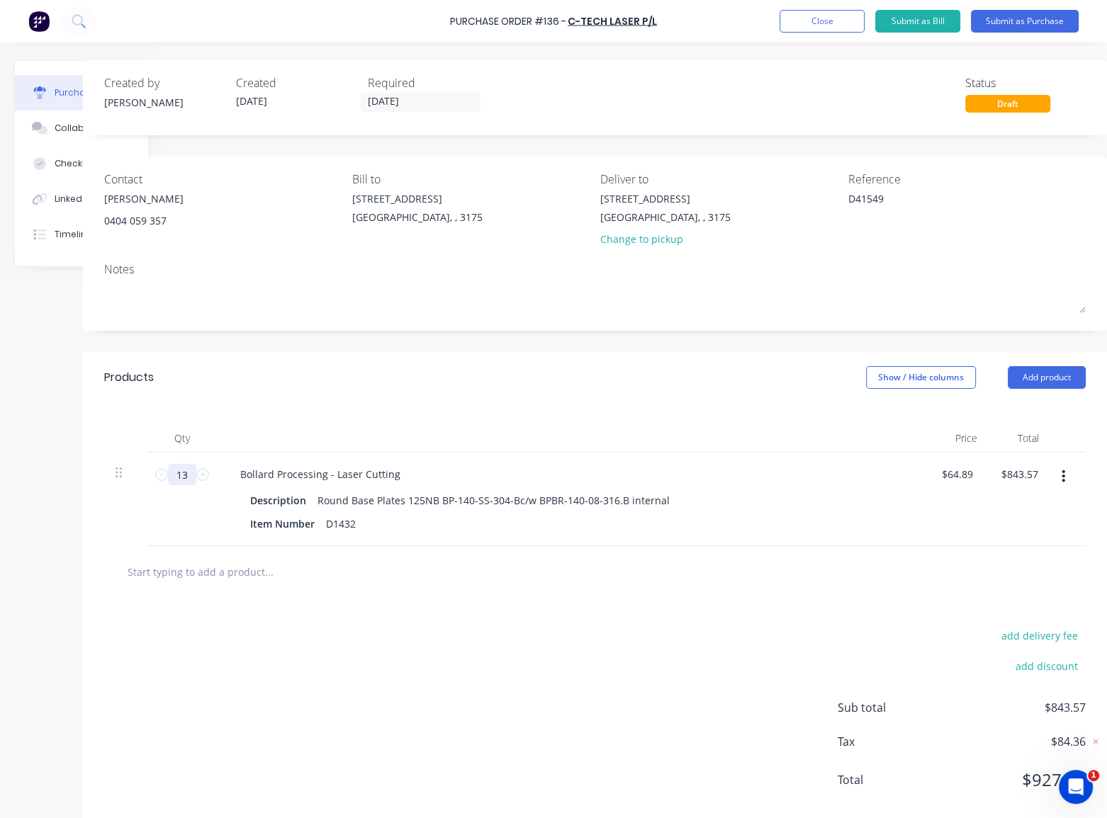
type input "130"
type input "$8,435.70"
type textarea "x"
type input "130"
type textarea "x"
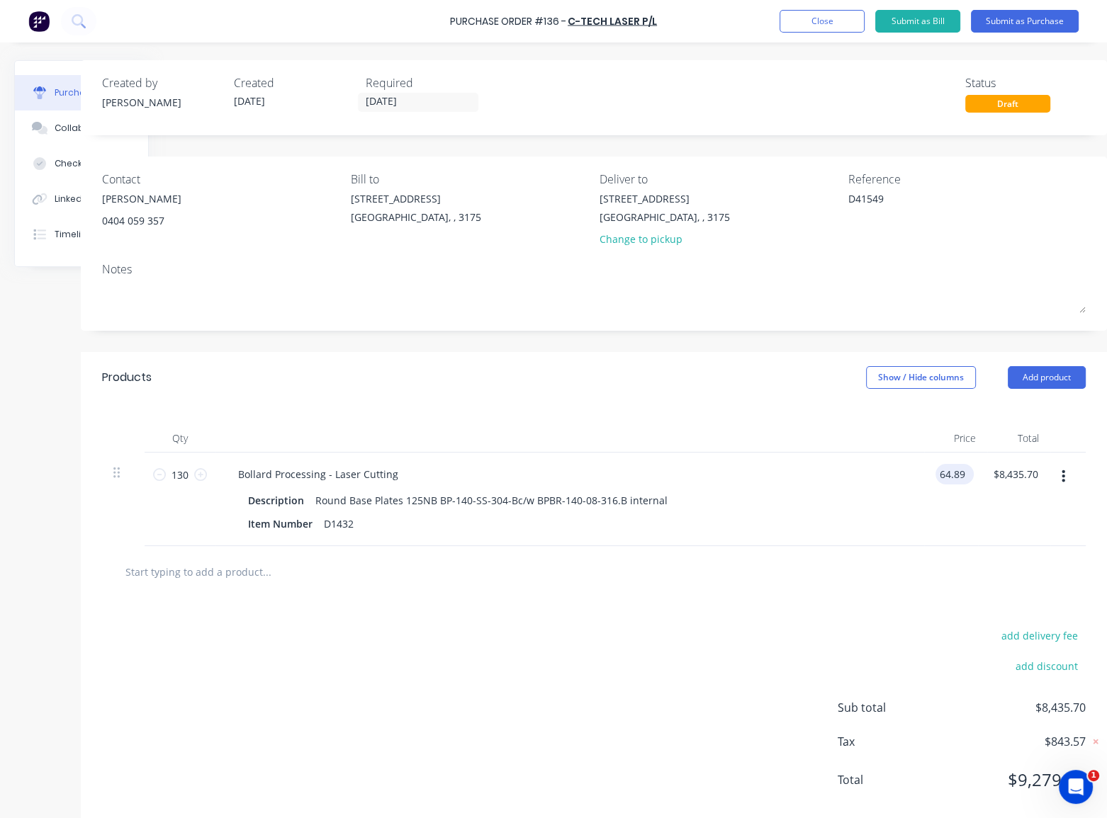
click at [951, 471] on input "64.89" at bounding box center [951, 474] width 33 height 21
type input "6"
type textarea "x"
type input "47.23"
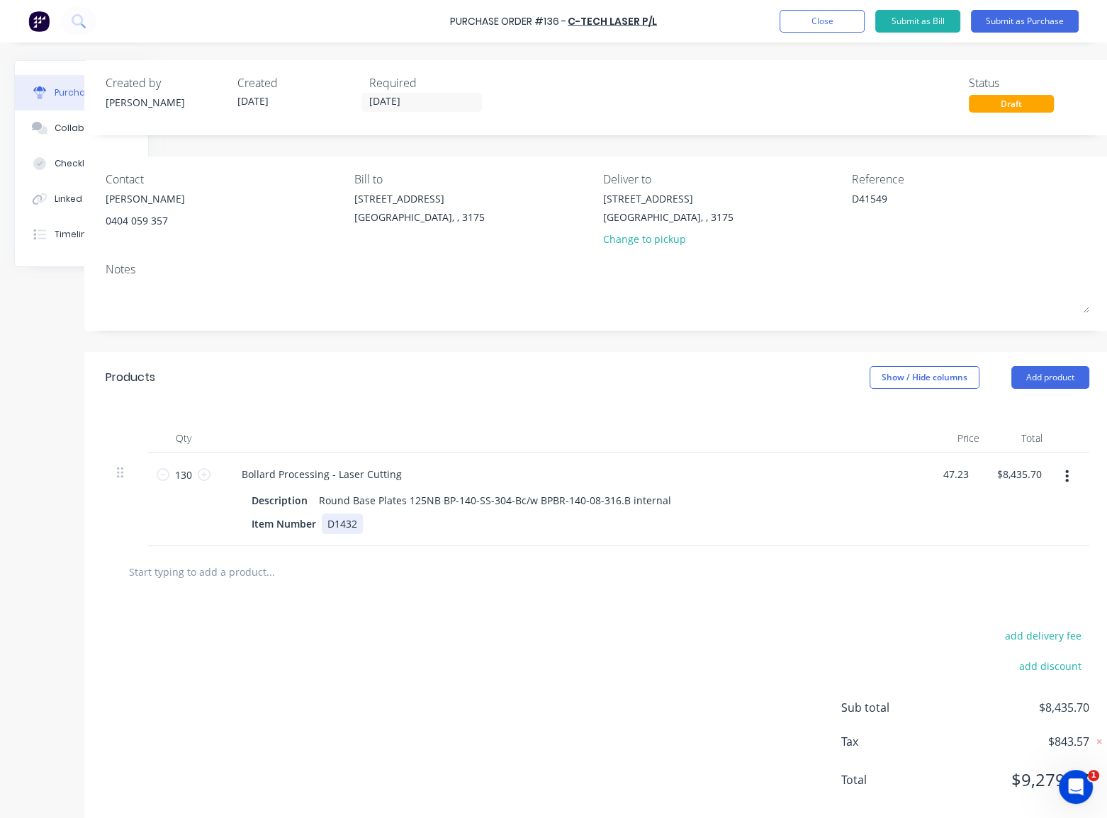
type textarea "x"
type input "$47.23"
type input "$6,139.90"
click at [881, 526] on div "Item Number D1432" at bounding box center [570, 524] width 649 height 21
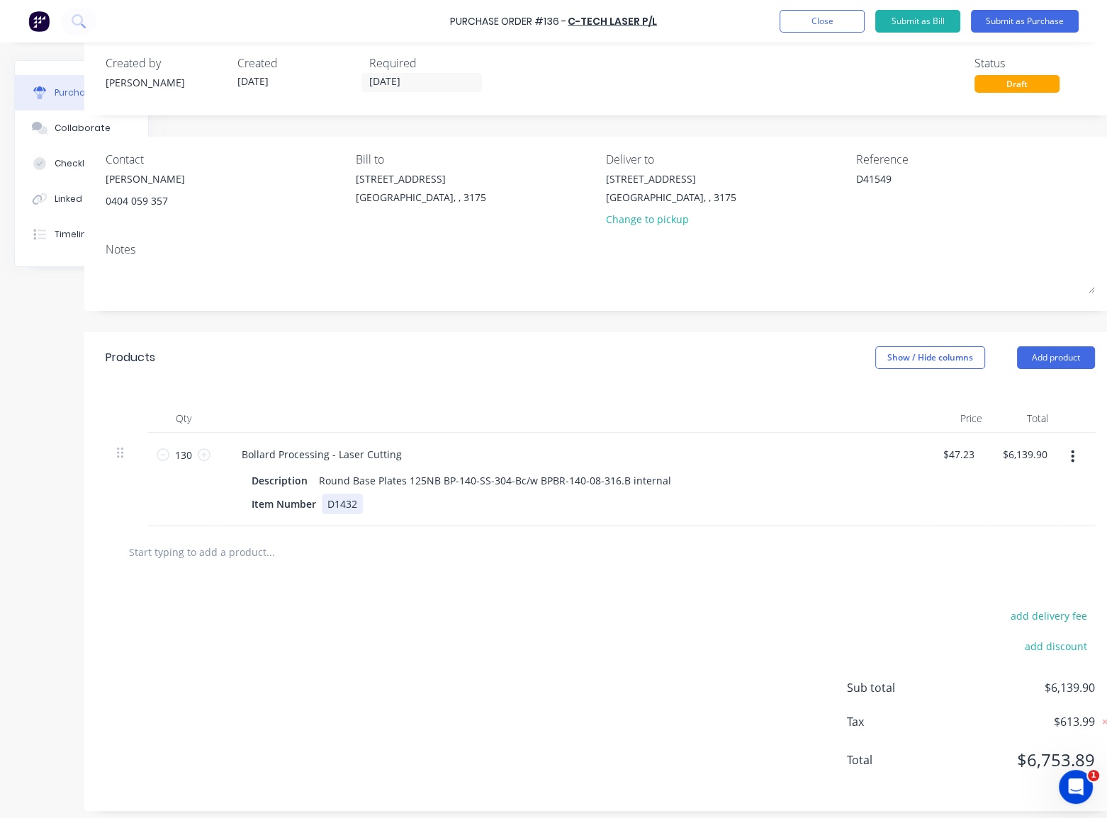
scroll to position [37, 86]
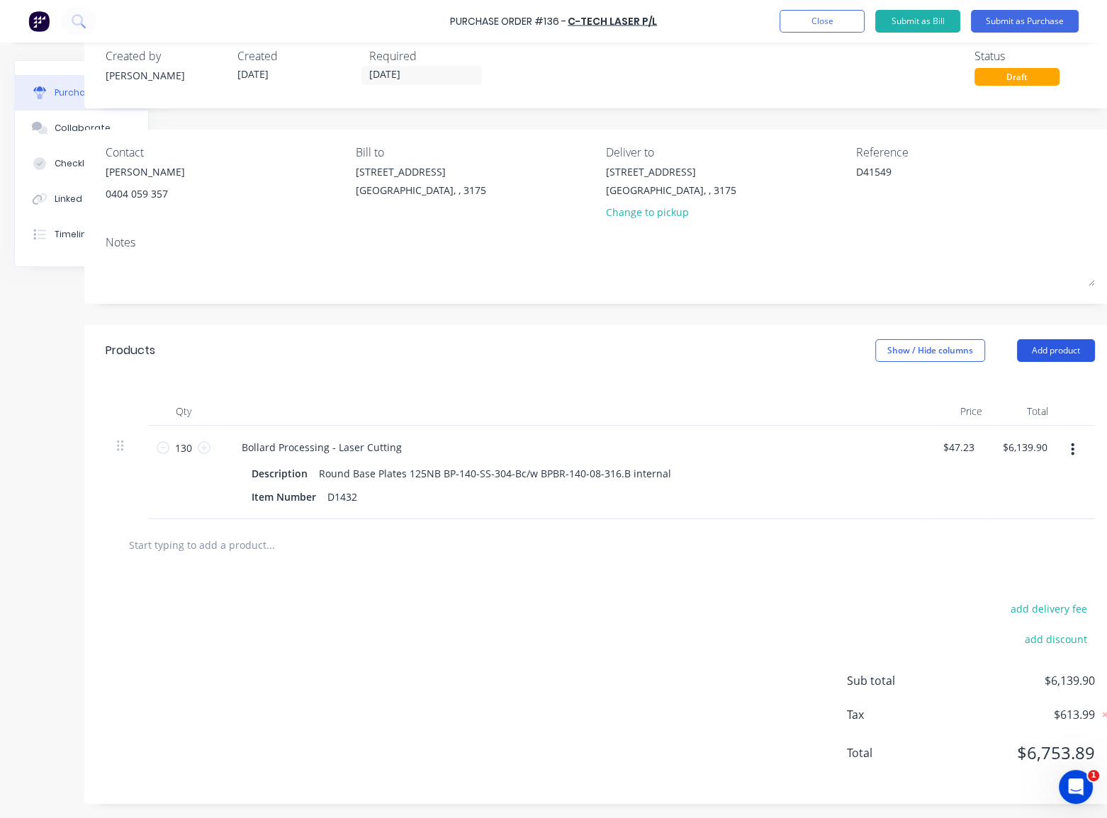
click at [1058, 339] on button "Add product" at bounding box center [1056, 350] width 78 height 23
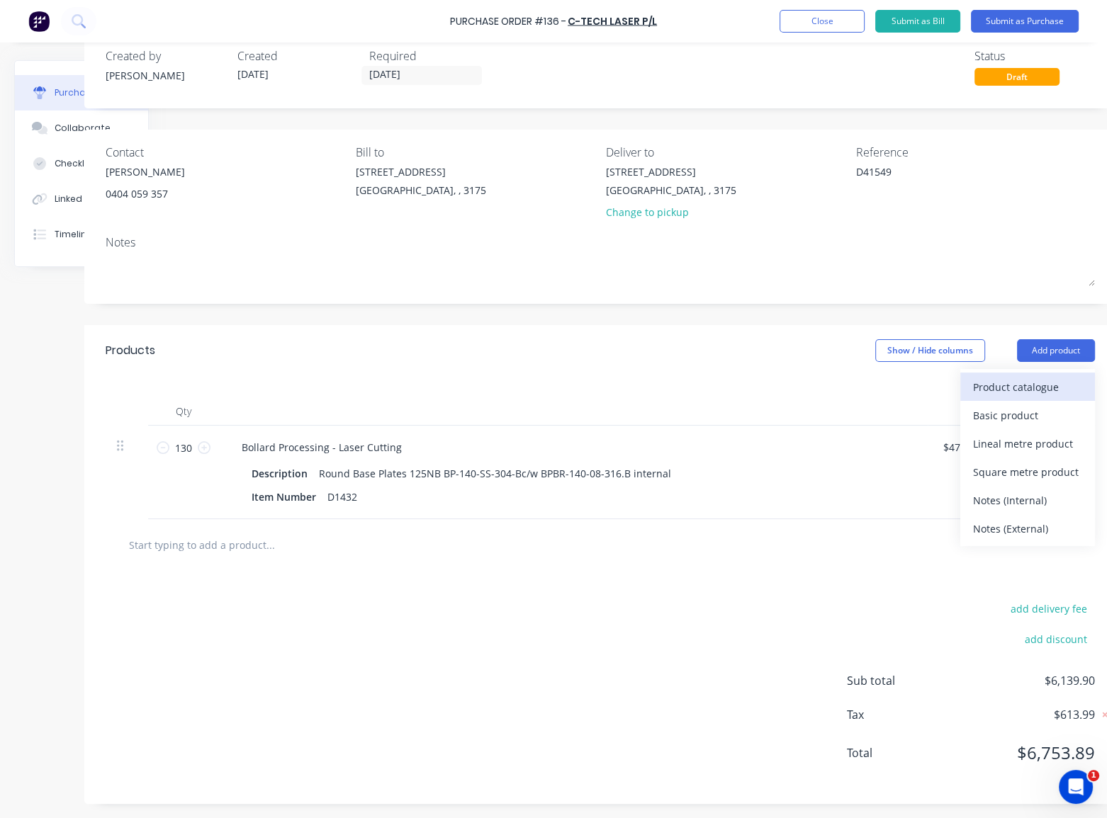
click at [1006, 378] on div "Product catalogue" at bounding box center [1027, 387] width 109 height 21
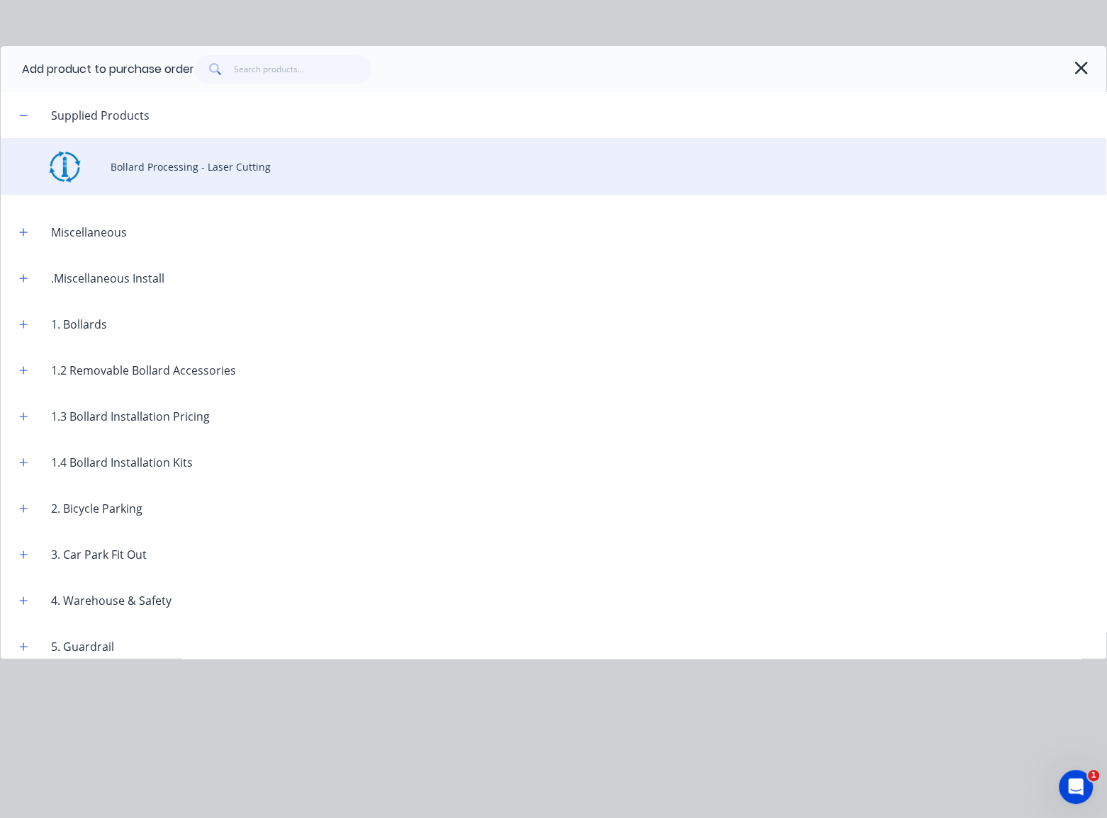
click at [213, 166] on div "Bollard Processing - Laser Cutting" at bounding box center [553, 166] width 1105 height 57
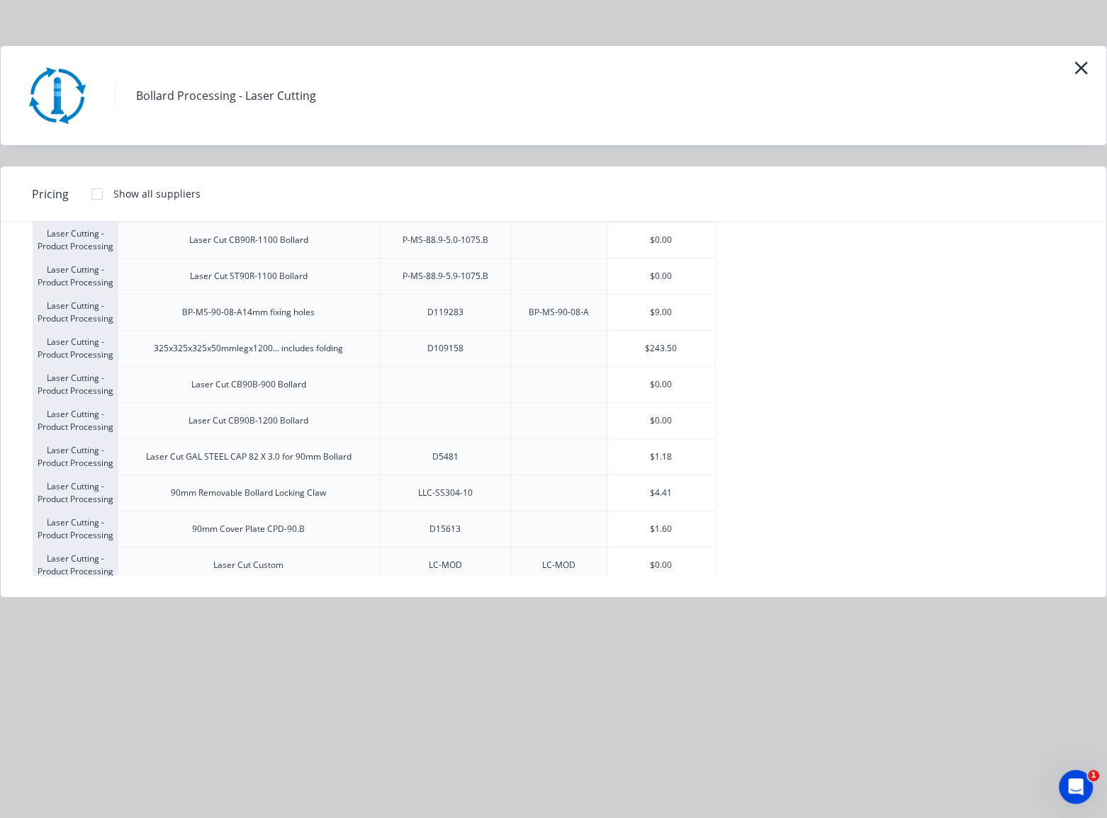
scroll to position [601, 0]
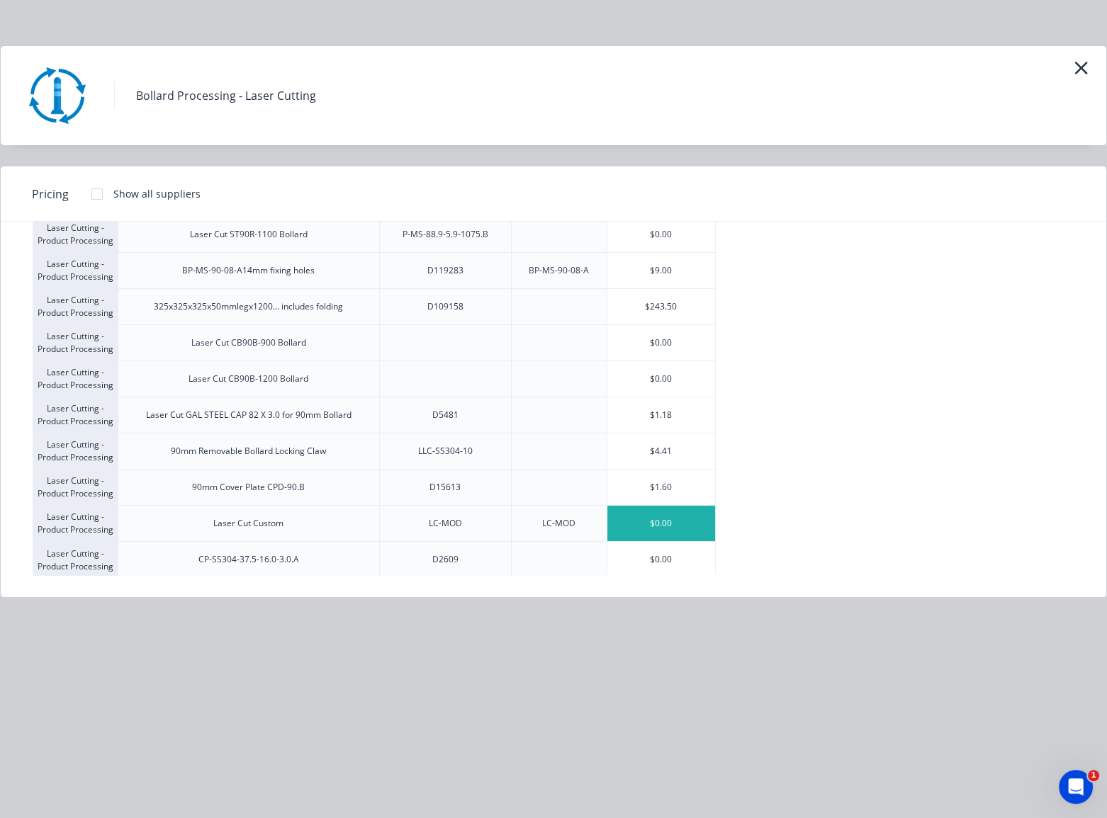
click at [663, 519] on div "$0.00" at bounding box center [661, 523] width 108 height 35
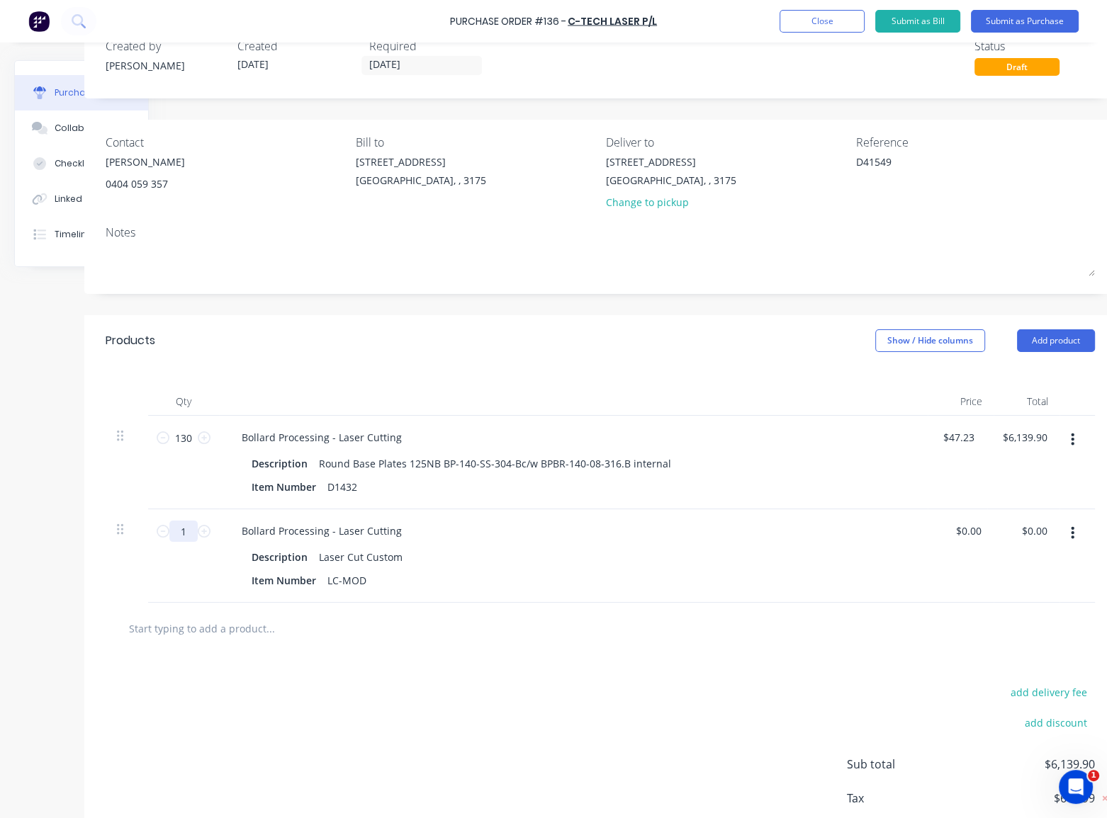
click at [191, 528] on input "1" at bounding box center [183, 531] width 28 height 21
type textarea "x"
type input "13"
type textarea "x"
type input "130"
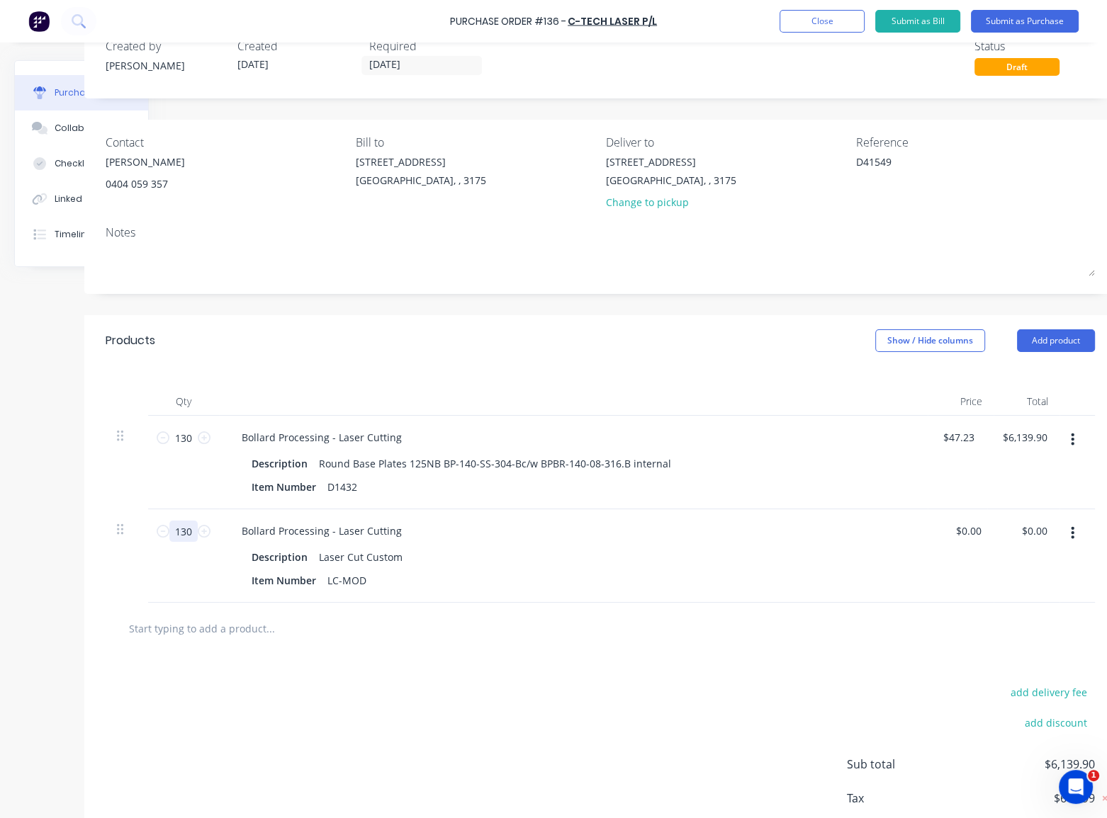
type textarea "x"
type input "130"
type textarea "x"
type input "0.00"
click at [970, 526] on input "0.00" at bounding box center [967, 531] width 33 height 21
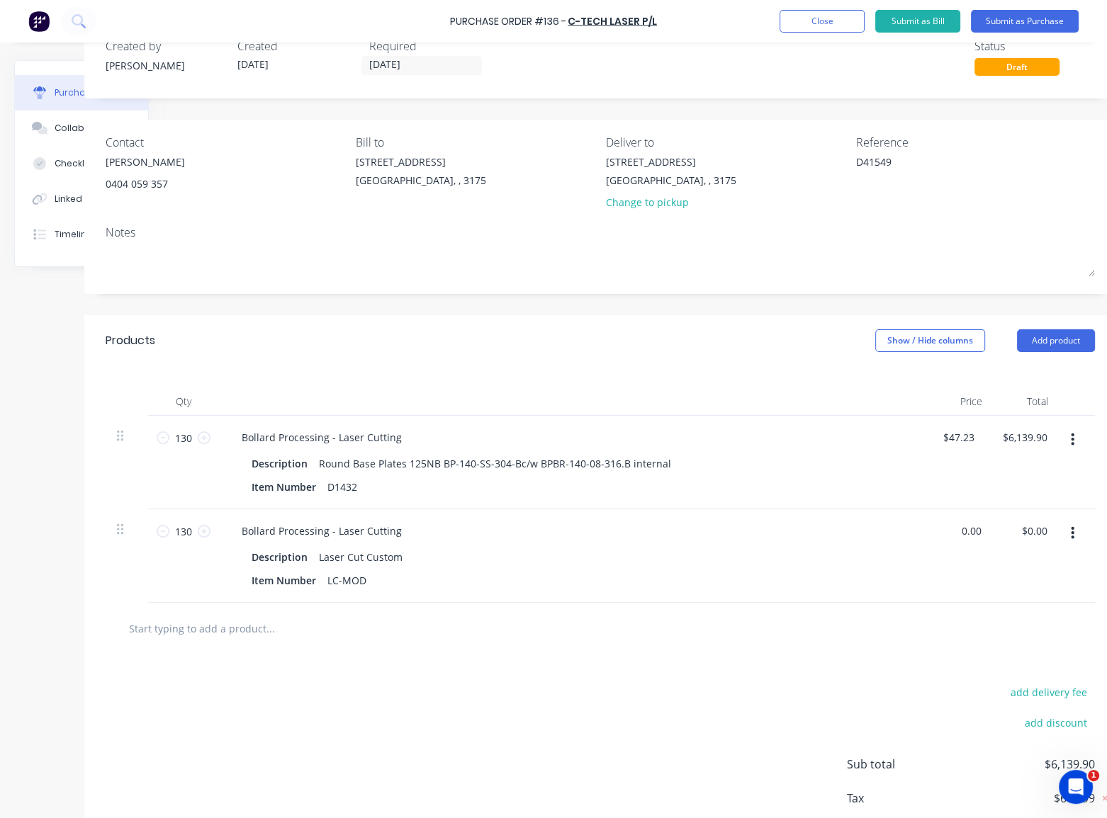
type textarea "x"
type input "4.00"
type textarea "x"
type input "4.00"
type textarea "x"
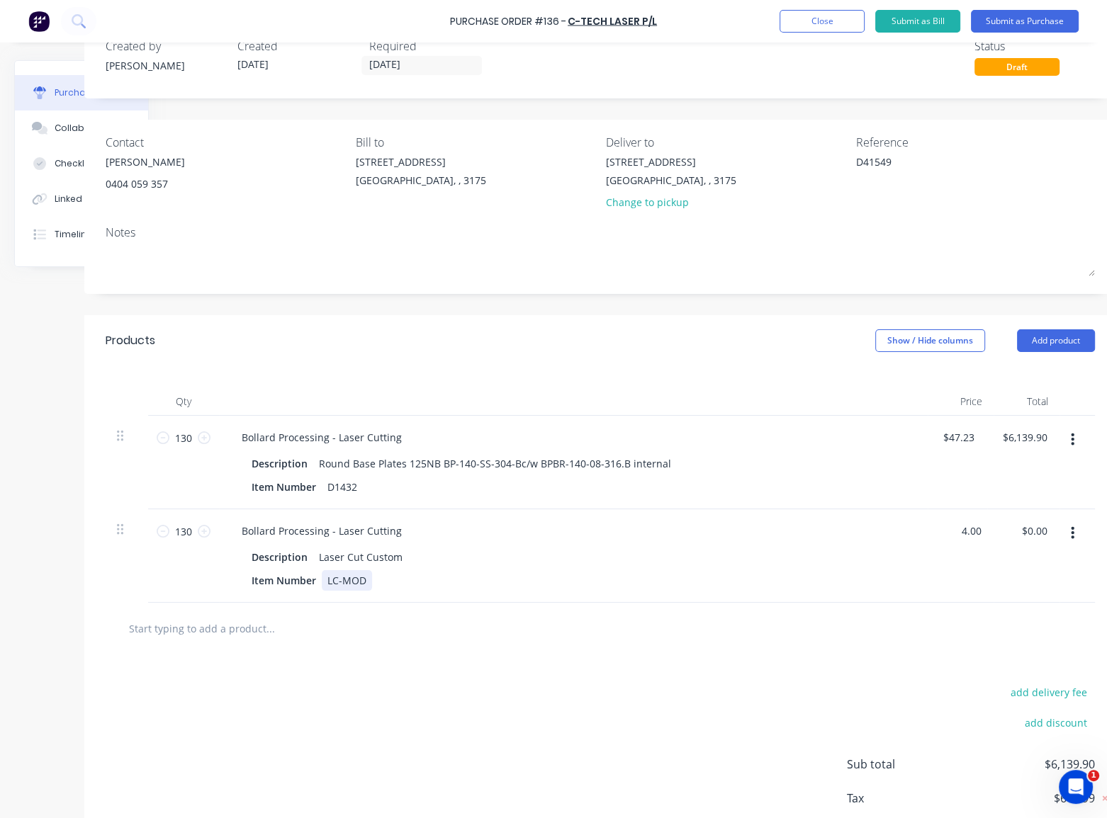
type input "$4.00"
type input "$520.00"
click at [921, 572] on div "Bollard Processing - Laser Cutting Description Laser Cut Custom Item Number LC-…" at bounding box center [573, 556] width 708 height 94
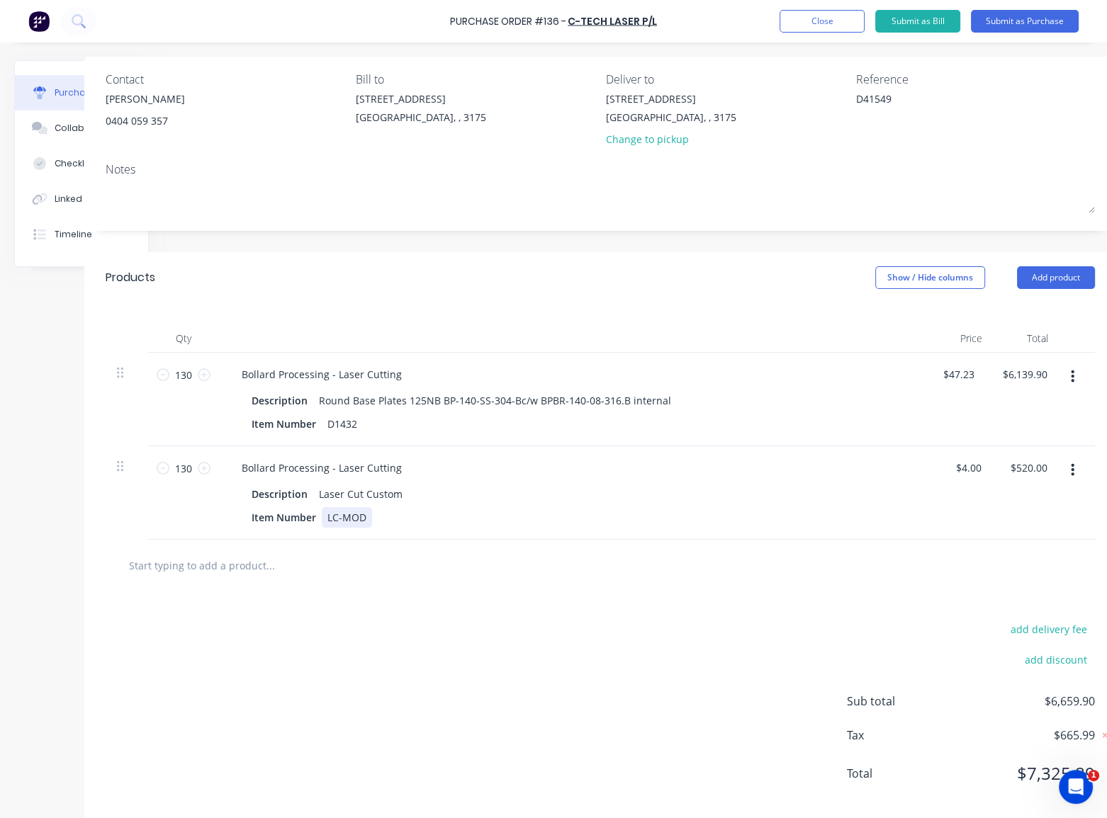
scroll to position [101, 86]
click at [375, 514] on div "Item Number LC-MOD" at bounding box center [570, 516] width 649 height 21
click at [371, 517] on div "LC-MOD" at bounding box center [347, 516] width 50 height 21
type textarea "x"
drag, startPoint x: 367, startPoint y: 515, endPoint x: 328, endPoint y: 511, distance: 39.2
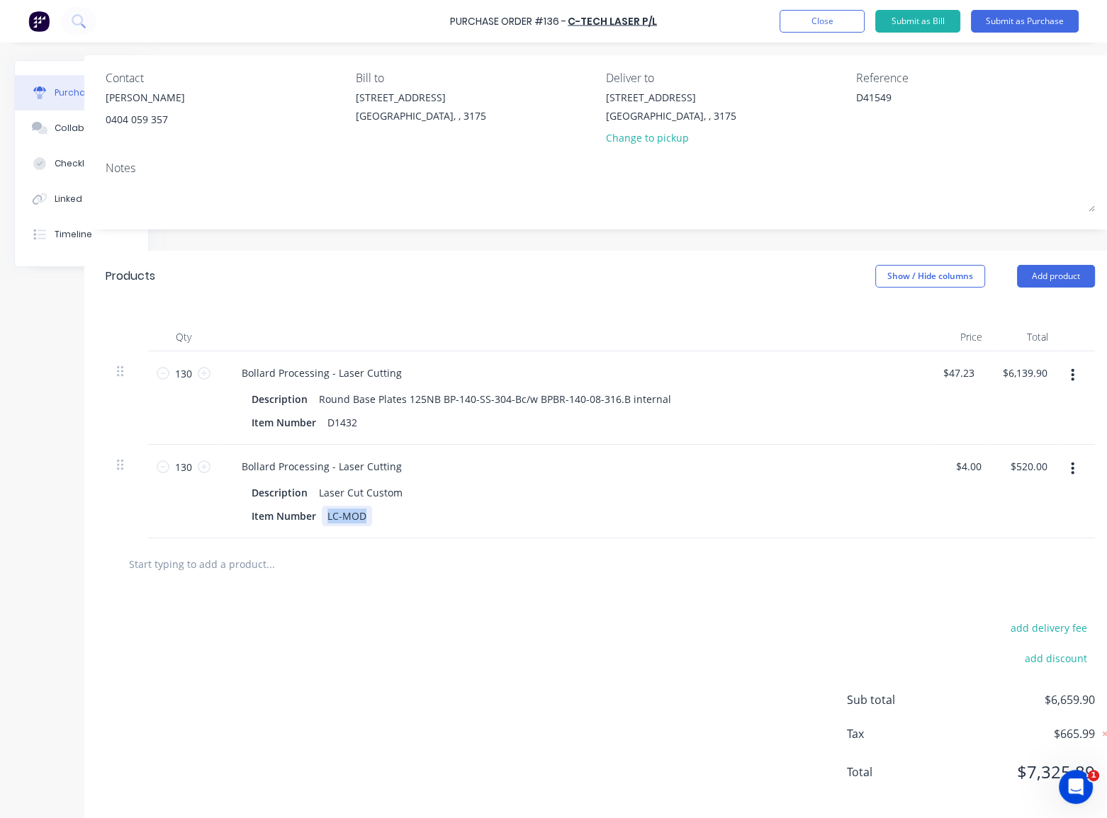
click at [328, 511] on div "LC-MOD" at bounding box center [347, 516] width 50 height 21
paste div
type textarea "x"
drag, startPoint x: 397, startPoint y: 491, endPoint x: 315, endPoint y: 493, distance: 82.9
click at [315, 493] on div "Laser Cut Custom" at bounding box center [360, 492] width 95 height 21
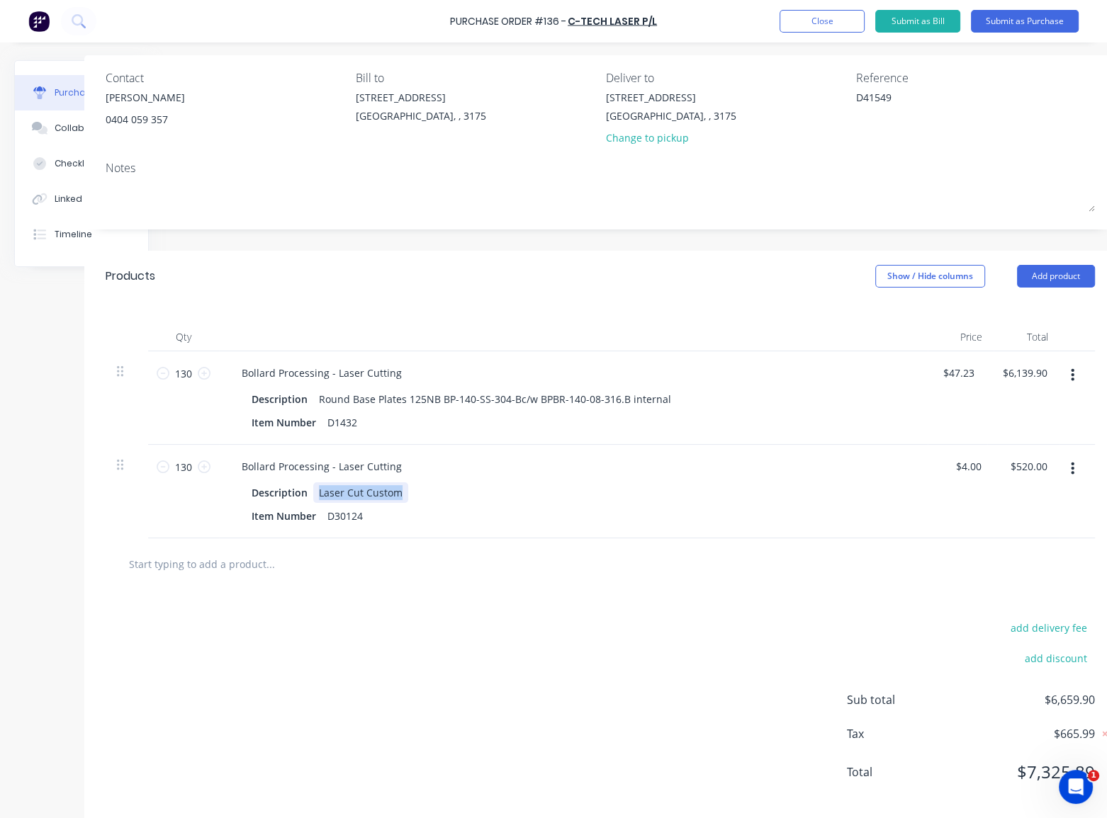
paste div
click at [453, 524] on div "Item Number D30124" at bounding box center [570, 516] width 649 height 21
click at [319, 492] on div "RC-304-138-3.A" at bounding box center [355, 492] width 84 height 21
click at [467, 535] on div "Bollard Processing - Laser Cutting Description RC-304-138-3.A Item Number D30124" at bounding box center [573, 492] width 708 height 94
click at [1065, 278] on button "Add product" at bounding box center [1056, 276] width 78 height 23
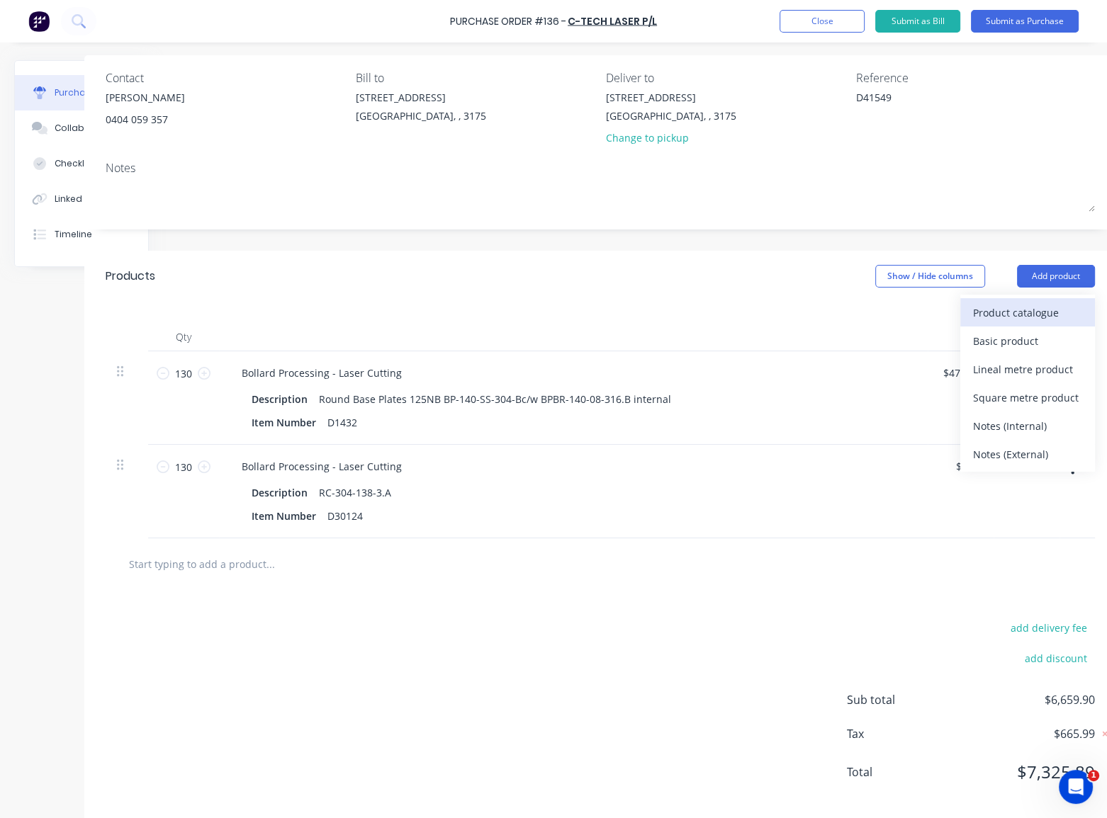
click at [1052, 311] on div "Product catalogue" at bounding box center [1027, 312] width 109 height 21
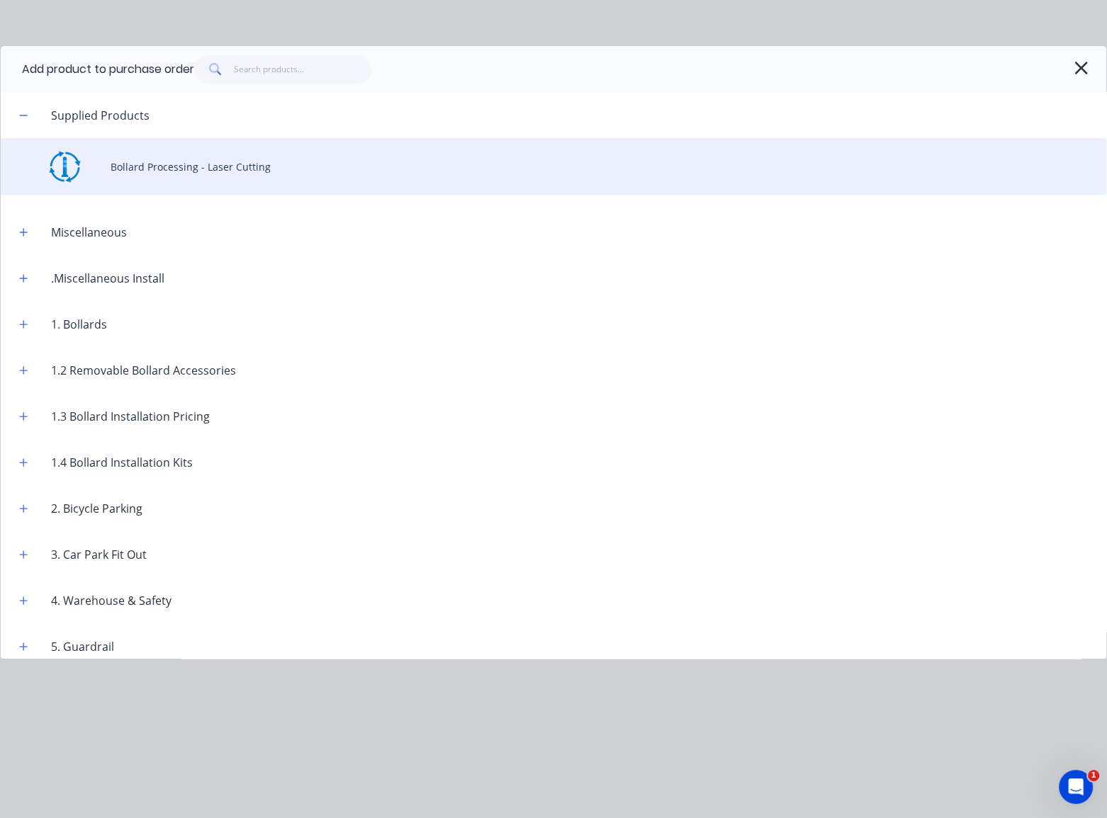
click at [218, 177] on div "Bollard Processing - Laser Cutting" at bounding box center [553, 166] width 1105 height 57
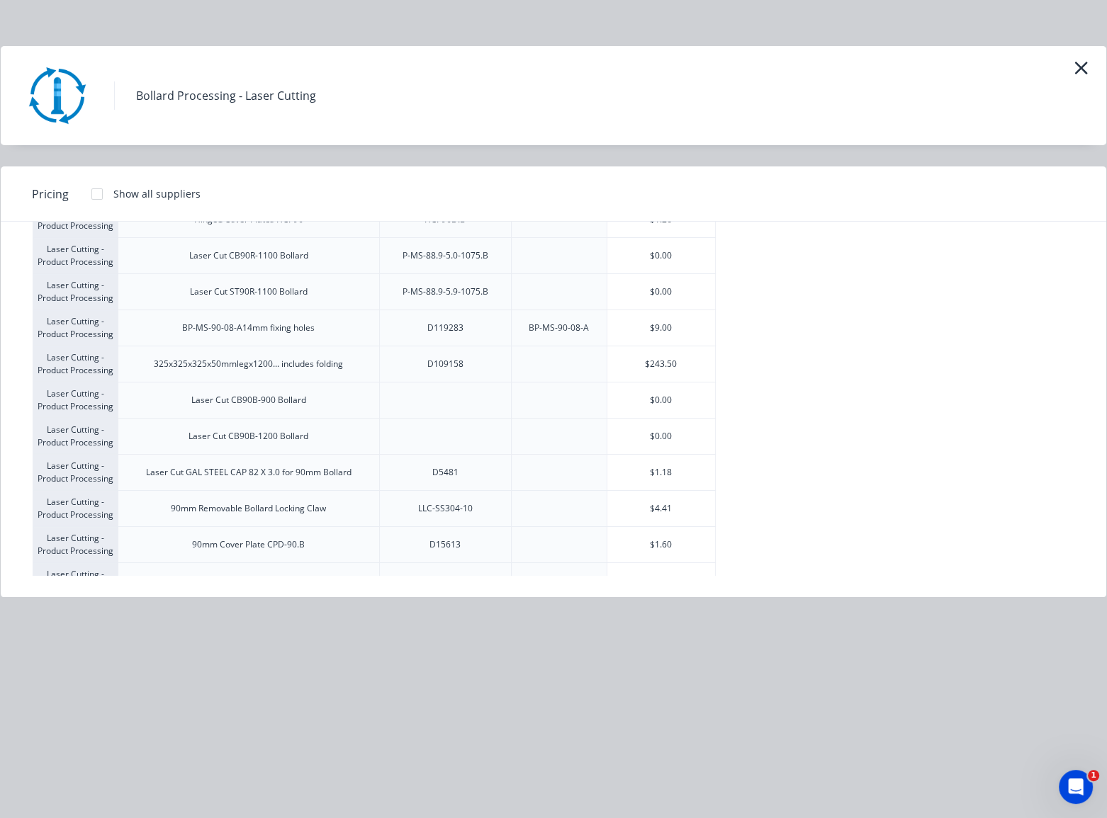
scroll to position [601, 0]
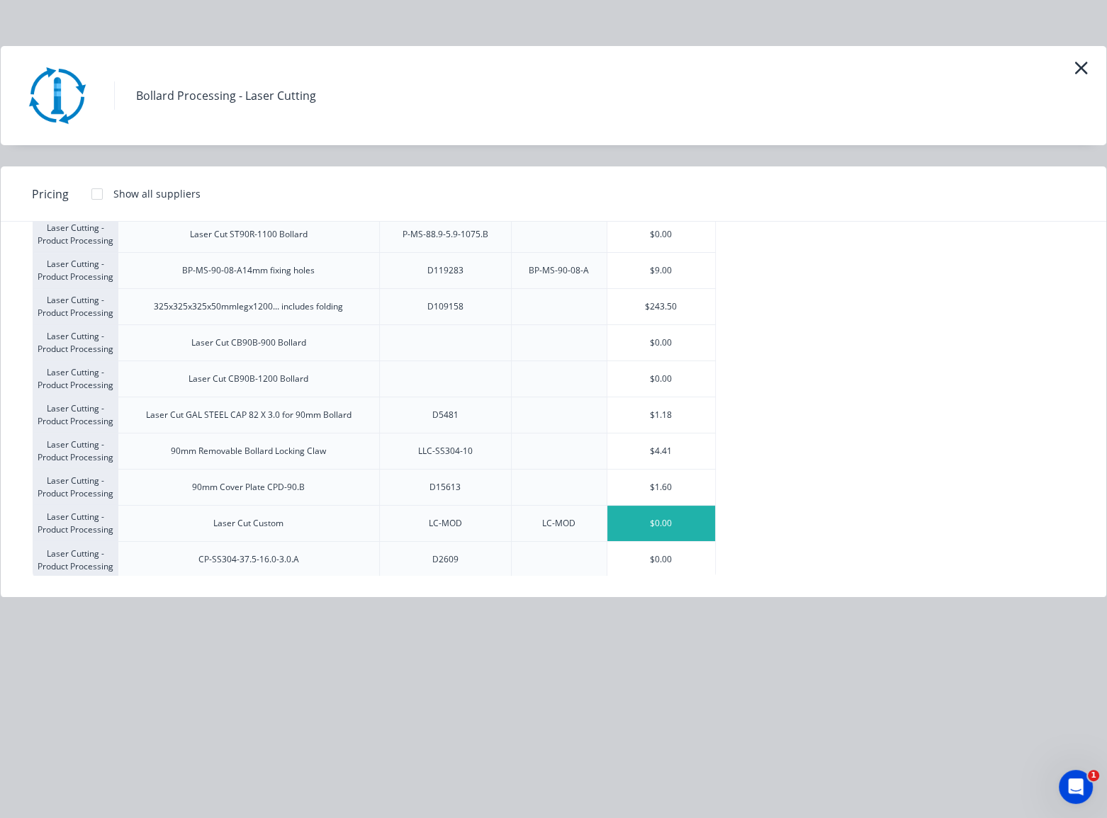
click at [664, 517] on div "$0.00" at bounding box center [661, 523] width 108 height 35
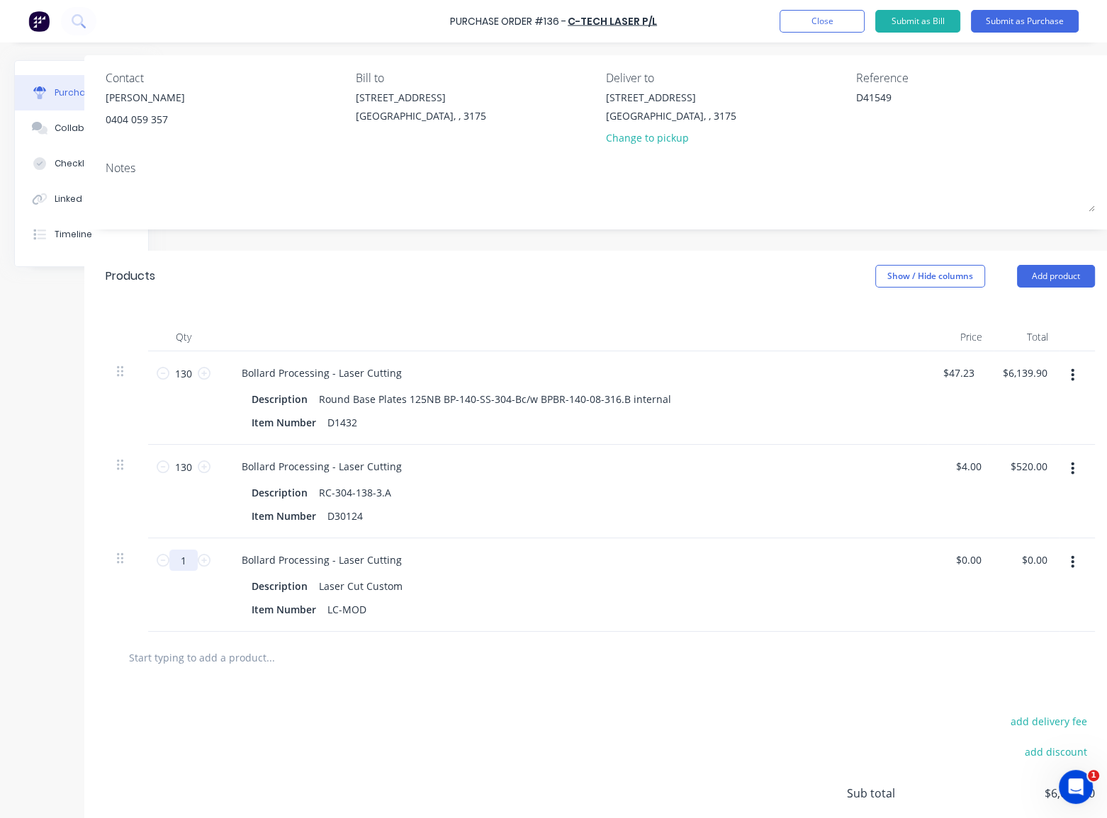
click at [188, 562] on input "1" at bounding box center [183, 560] width 28 height 21
type textarea "x"
type input "5"
type textarea "x"
type input "50"
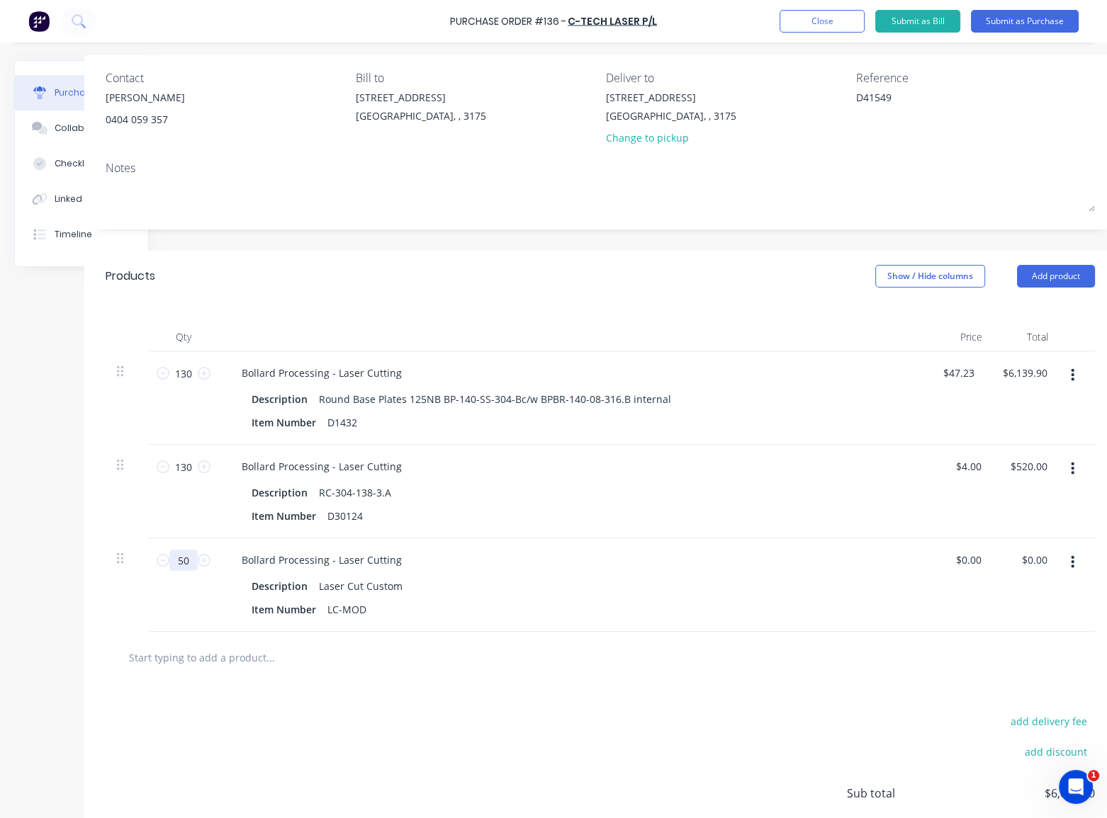
type textarea "x"
type input "50"
type textarea "x"
click at [963, 561] on input "0.00" at bounding box center [967, 560] width 33 height 21
type input "5.00"
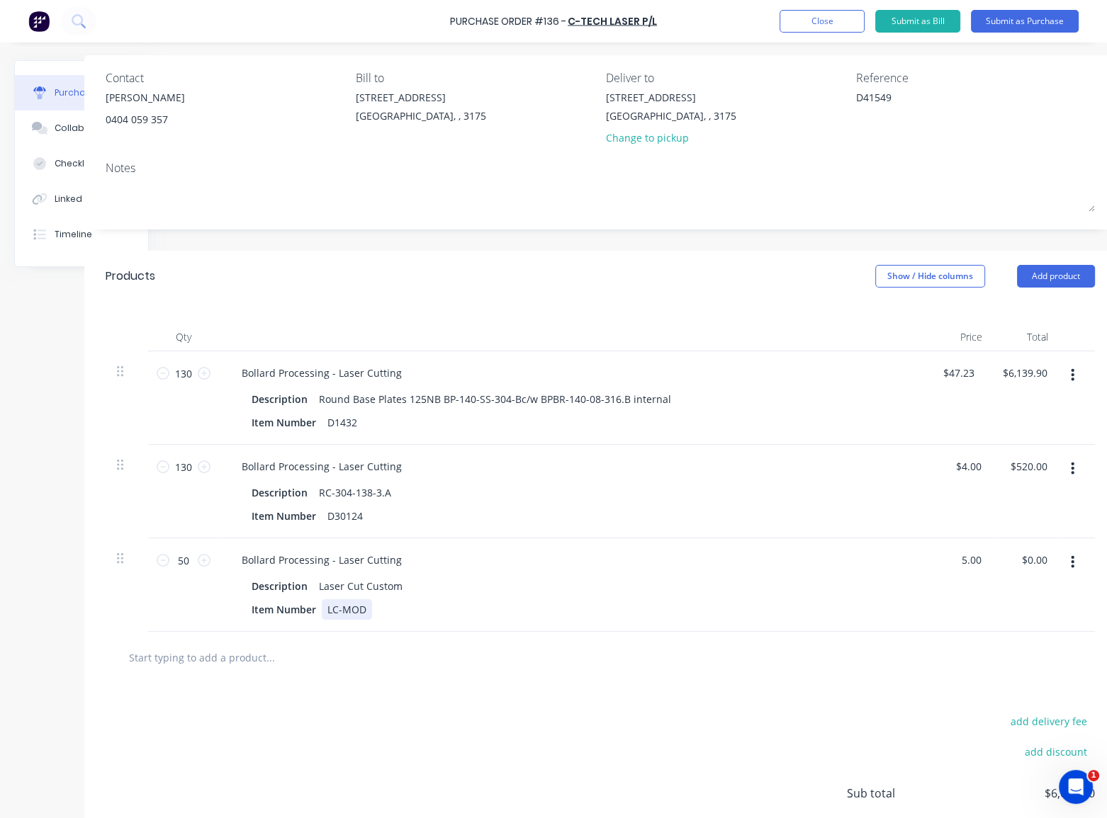
type textarea "x"
type input "$5.00"
type input "$250.00"
click at [886, 609] on div "Item Number LC-MOD" at bounding box center [570, 609] width 649 height 21
type textarea "x"
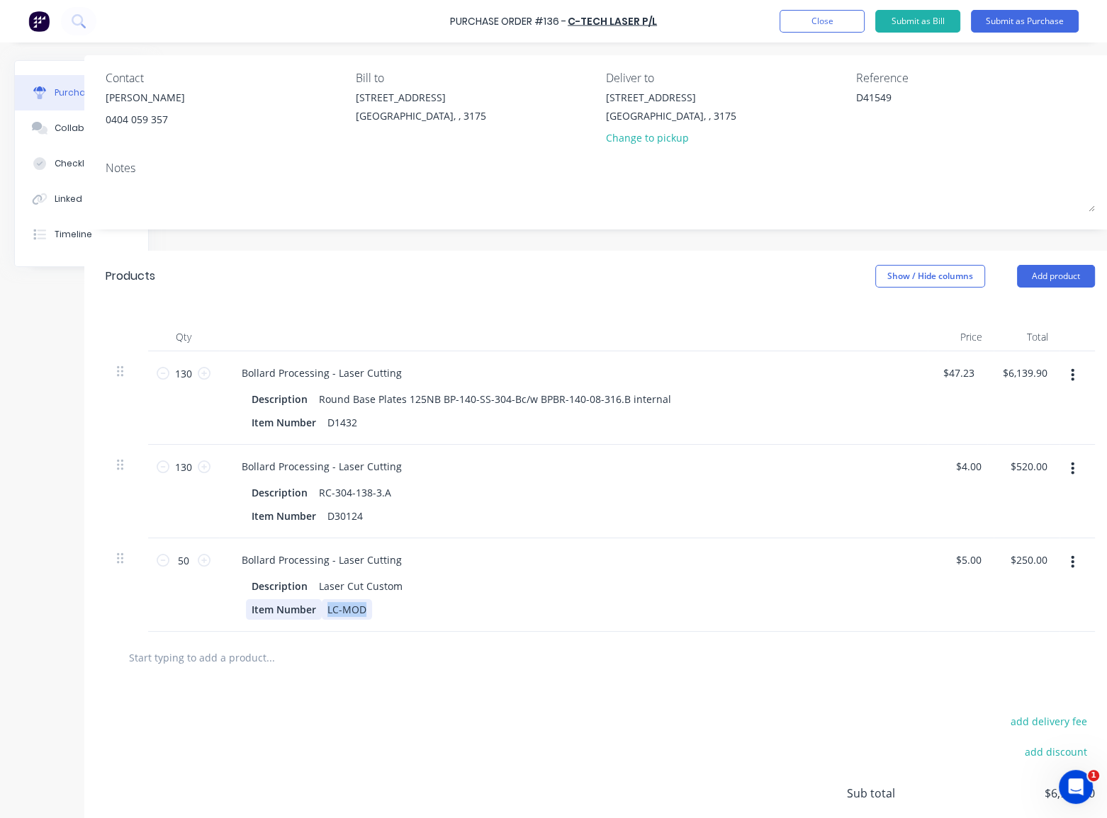
drag, startPoint x: 354, startPoint y: 606, endPoint x: 322, endPoint y: 605, distance: 31.9
click at [322, 605] on div "Item Number LC-MOD" at bounding box center [570, 609] width 649 height 21
paste div
type textarea "x"
drag, startPoint x: 400, startPoint y: 584, endPoint x: 308, endPoint y: 583, distance: 92.1
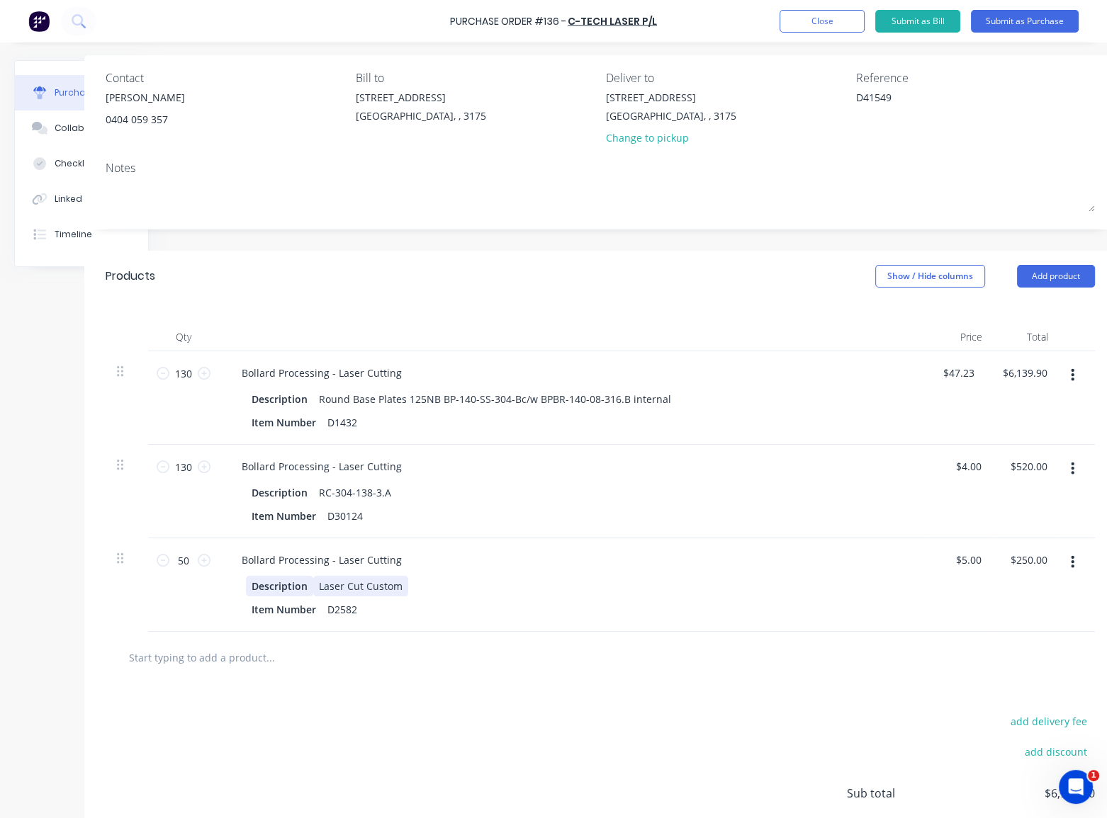
click at [308, 583] on div "Description Laser Cut Custom" at bounding box center [570, 586] width 649 height 21
paste div
click at [555, 537] on div "Bollard Processing - Laser Cutting Description RC-304-138-3.A Item Number D30124" at bounding box center [573, 492] width 708 height 94
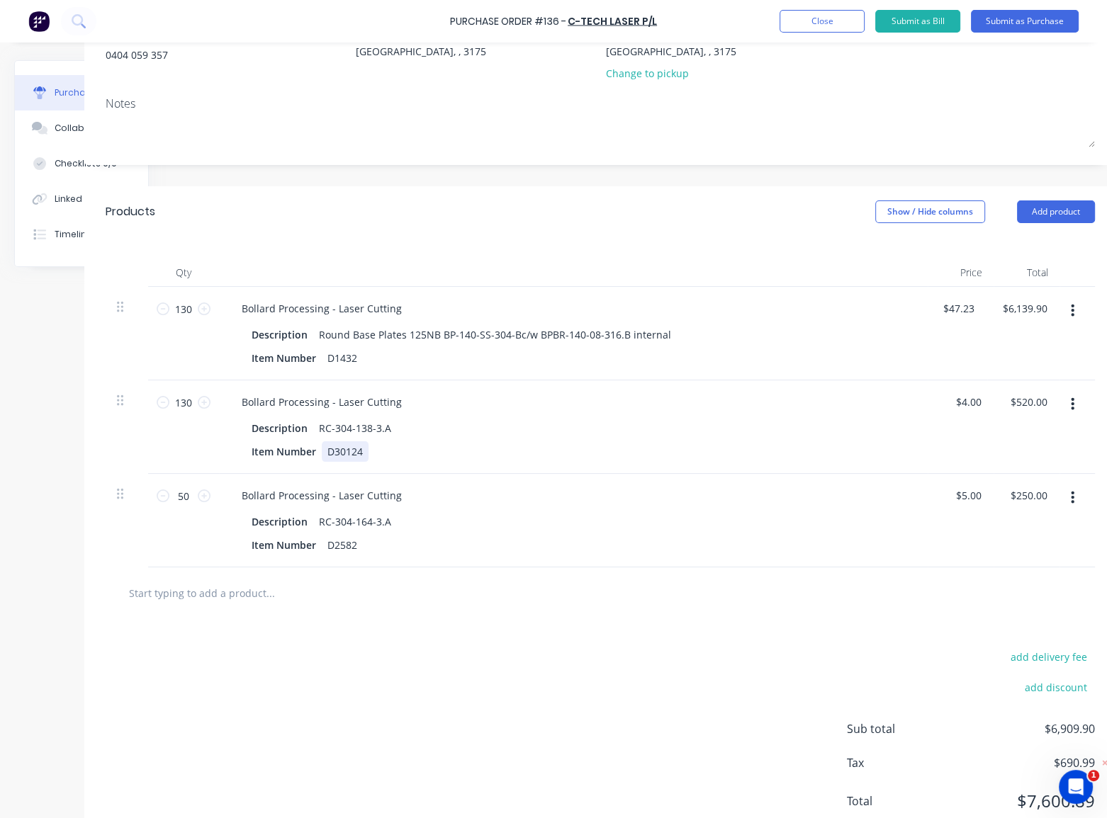
scroll to position [224, 86]
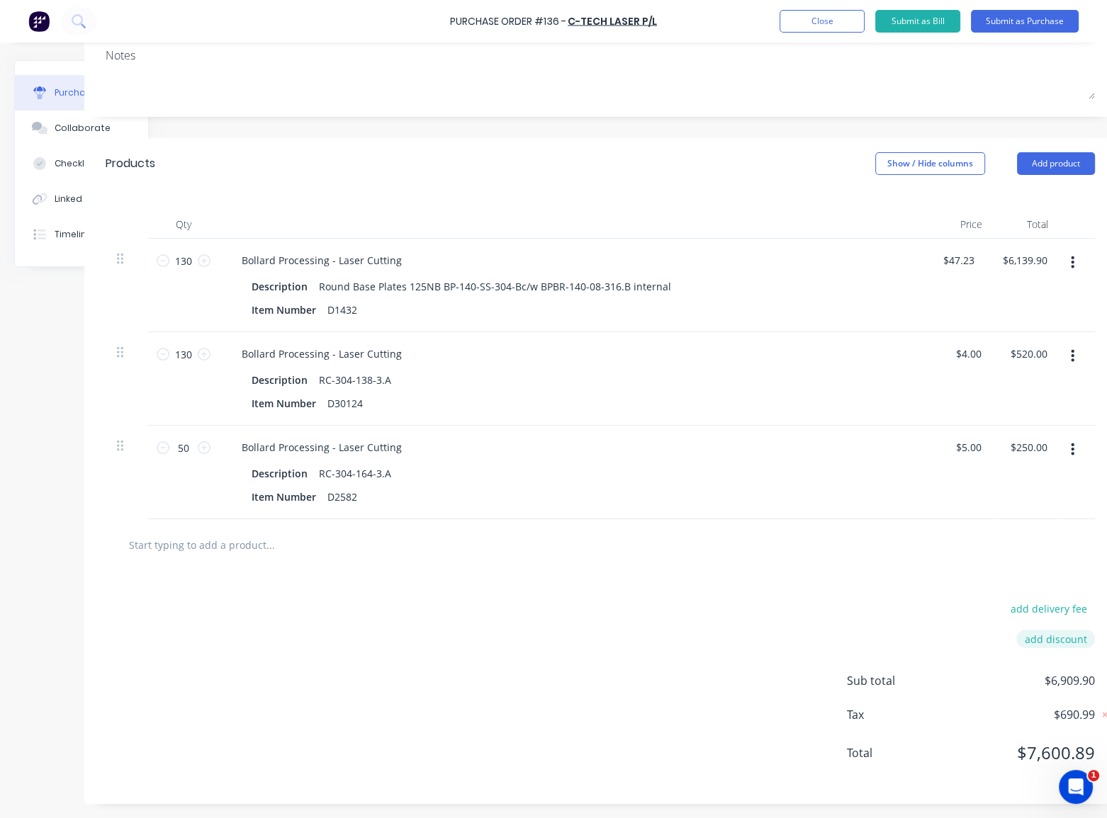
click at [1045, 631] on button "add discount" at bounding box center [1055, 639] width 79 height 18
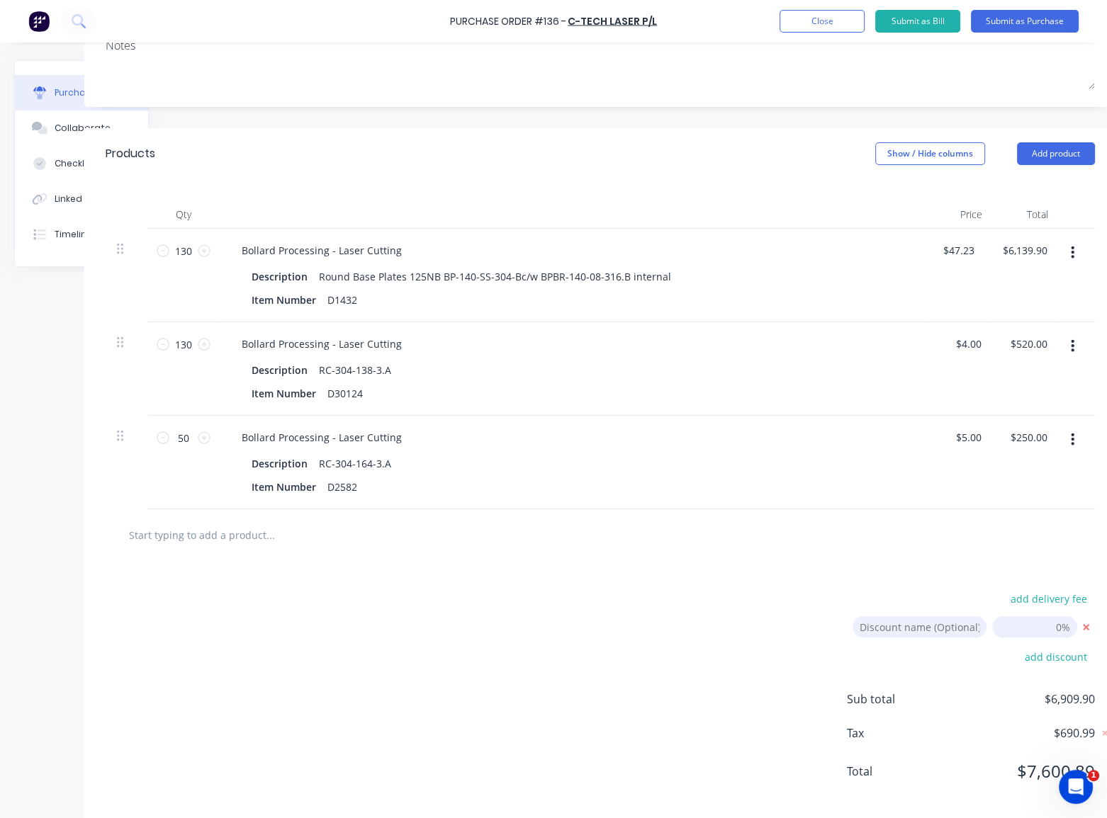
click at [672, 575] on div "add delivery fee Discount name (Optional) add discount Sub total $6,909.90 Tax …" at bounding box center [599, 691] width 1031 height 261
click at [1082, 627] on icon at bounding box center [1086, 627] width 18 height 18
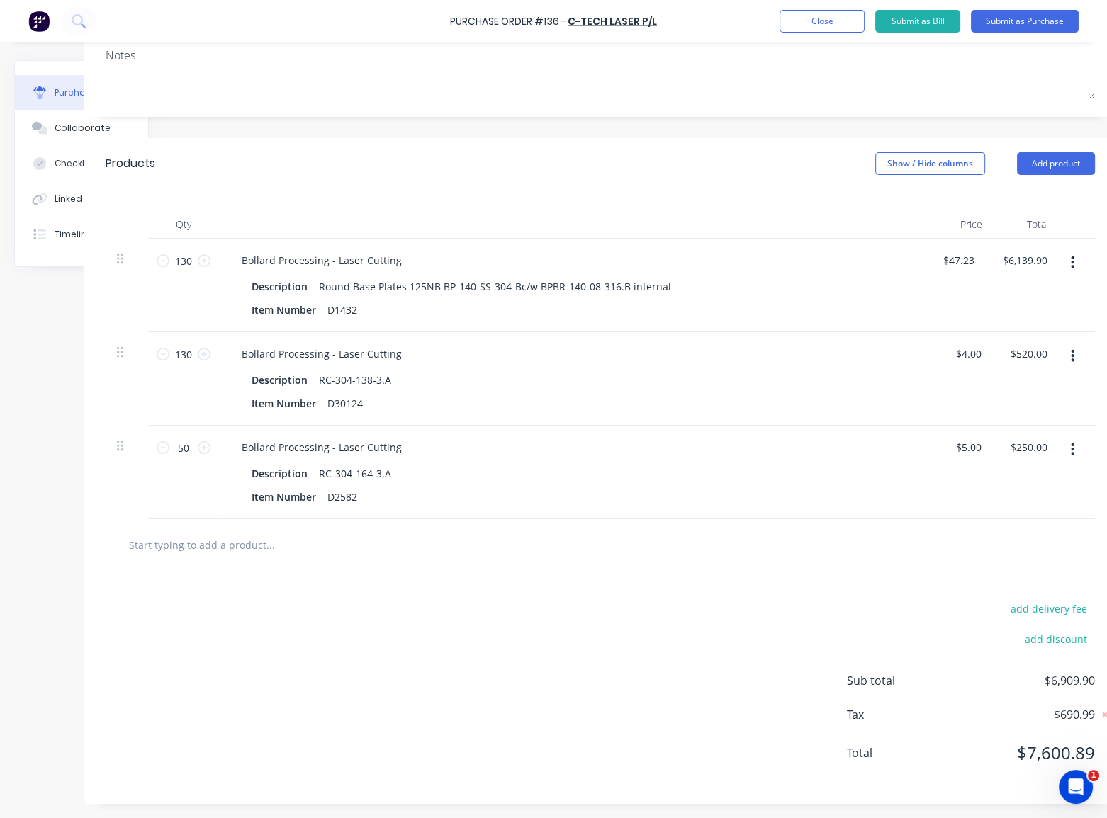
click at [769, 614] on div "add delivery fee add discount Sub total $6,909.90 Tax $690.99 Total $7,600.89" at bounding box center [599, 687] width 1031 height 233
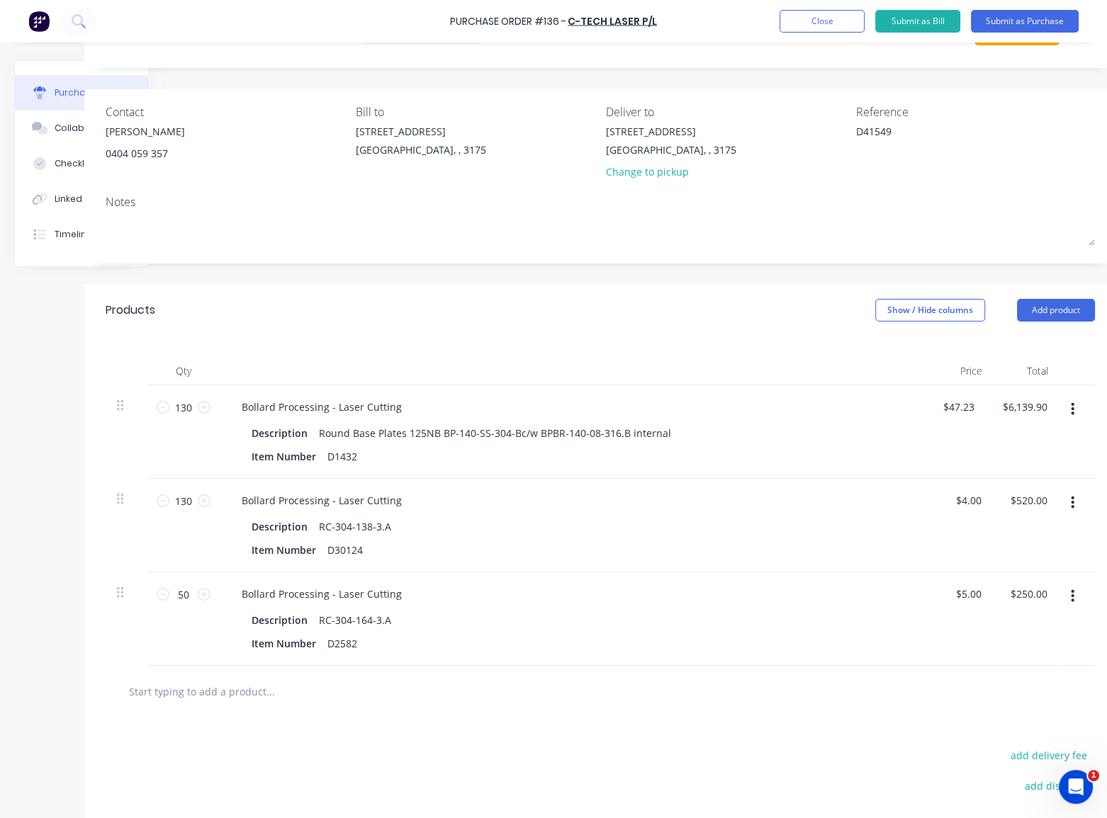
scroll to position [30, 86]
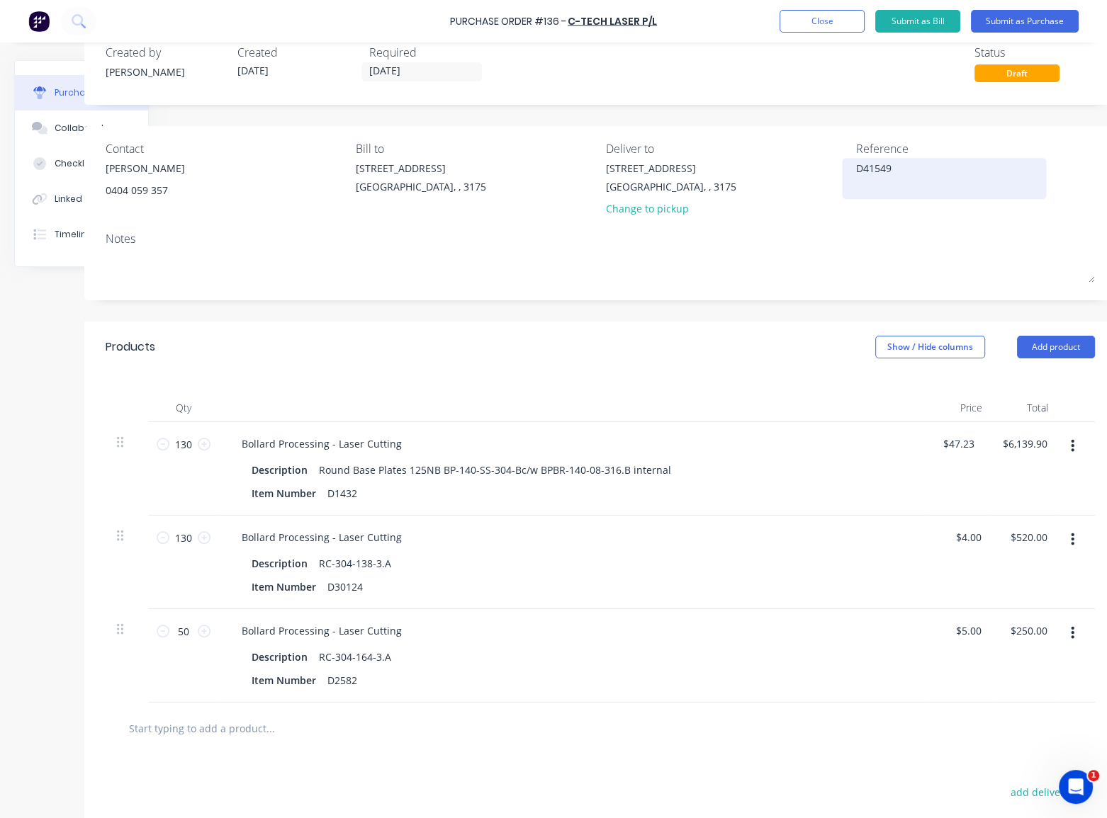
click at [898, 172] on textarea "D41549" at bounding box center [943, 177] width 177 height 32
type textarea "x"
type textarea "D41549 U"
type textarea "x"
type textarea "D41549 URGENT PLEASE"
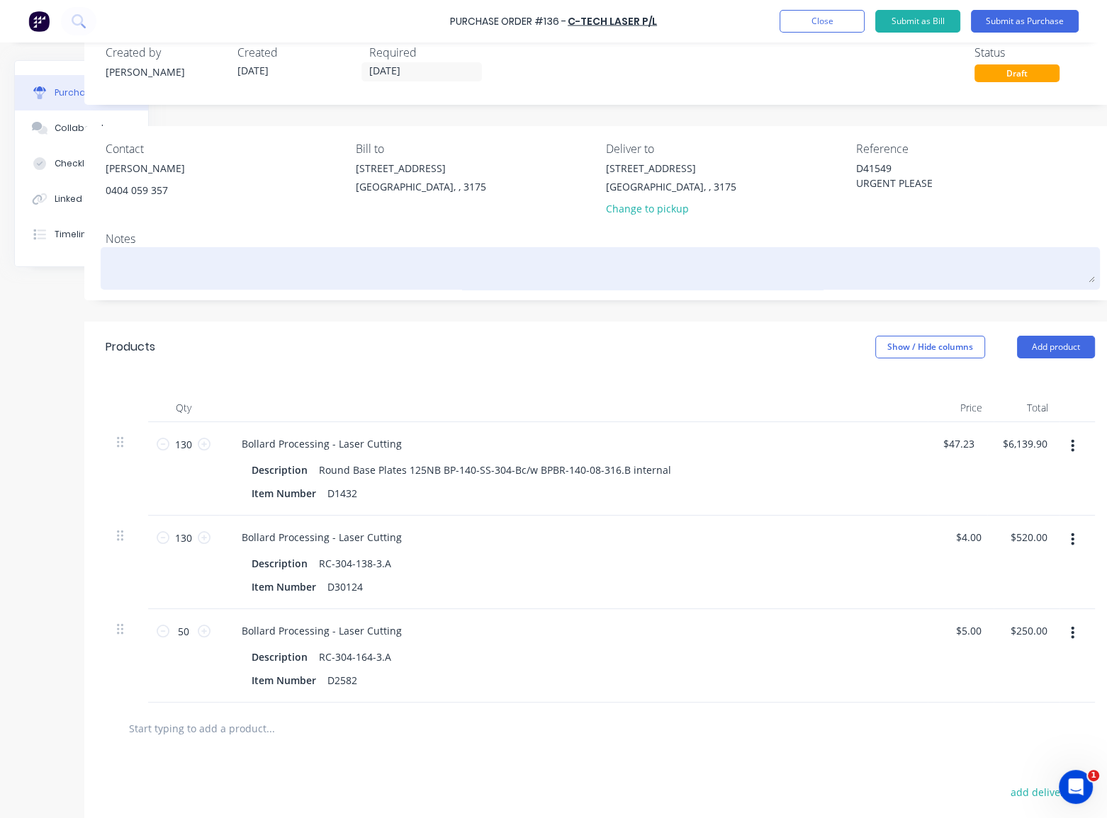
type textarea "x"
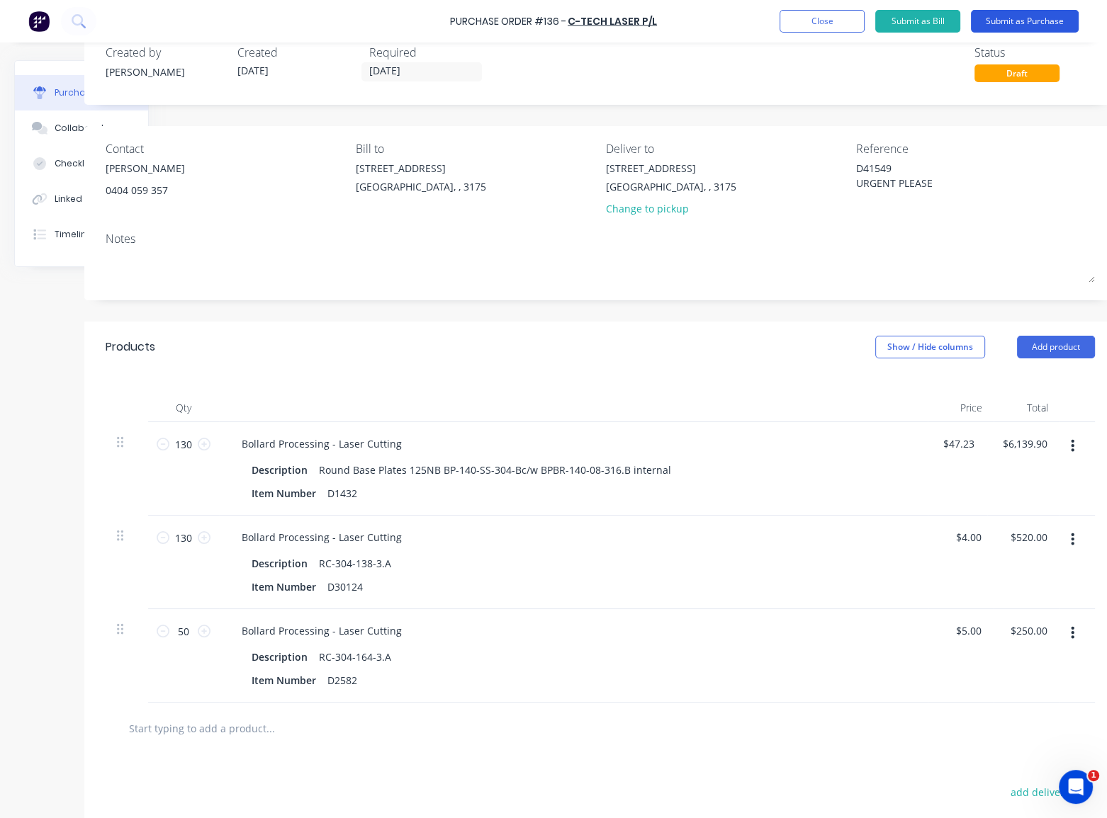
type textarea "D41549 URGENT PLEASE"
type textarea "x"
type textarea "D41549 URGENT PLEASE"
click at [1033, 18] on button "Submit as Purchase" at bounding box center [1024, 21] width 108 height 23
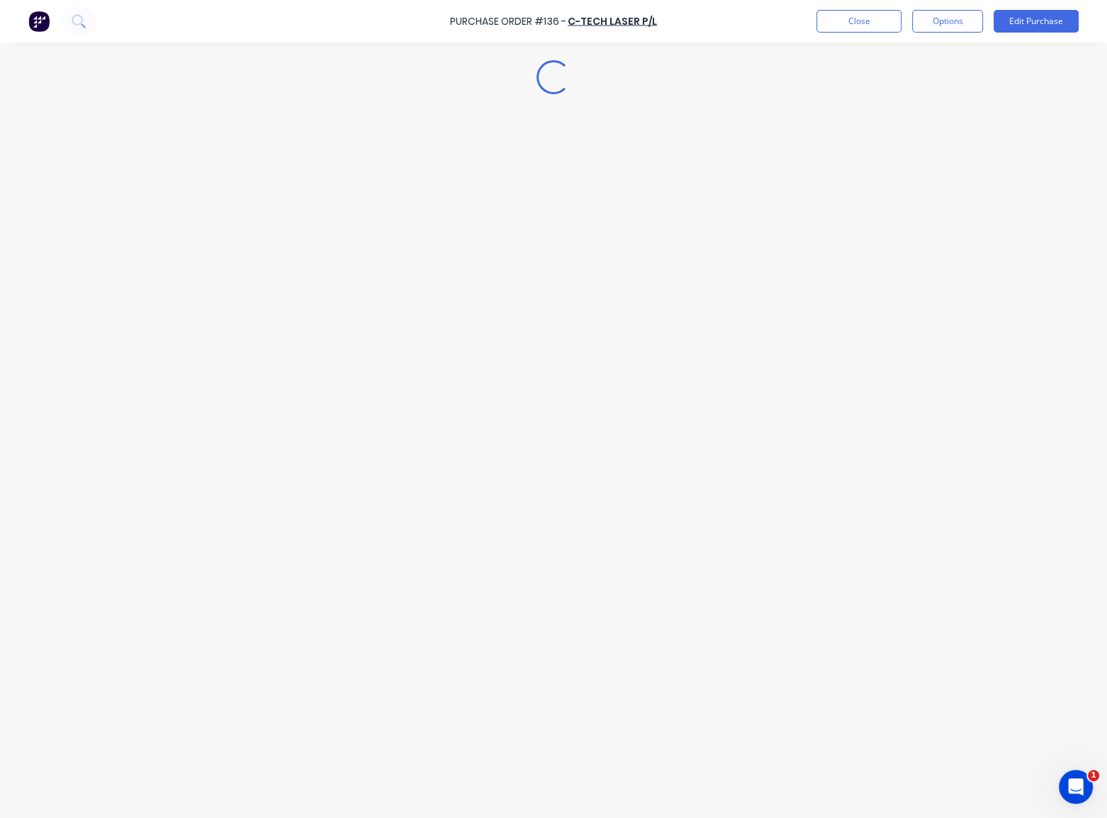
scroll to position [0, 0]
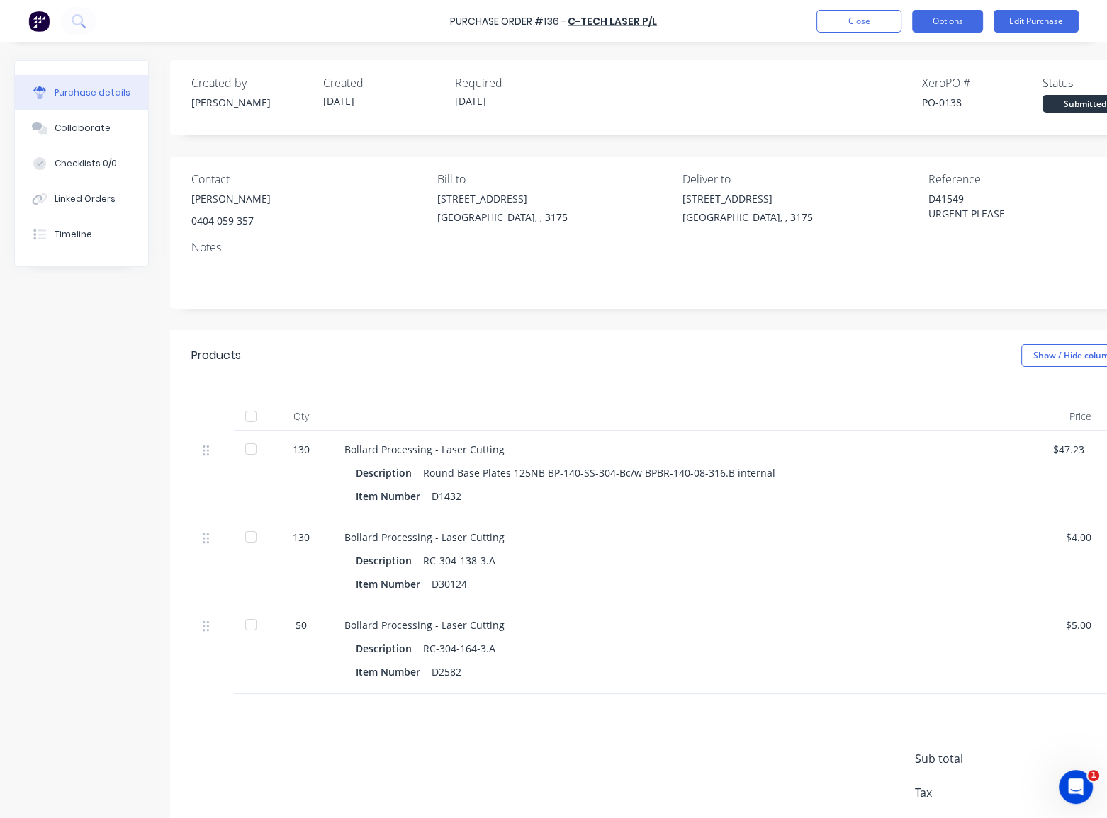
click at [961, 23] on button "Options" at bounding box center [947, 21] width 71 height 23
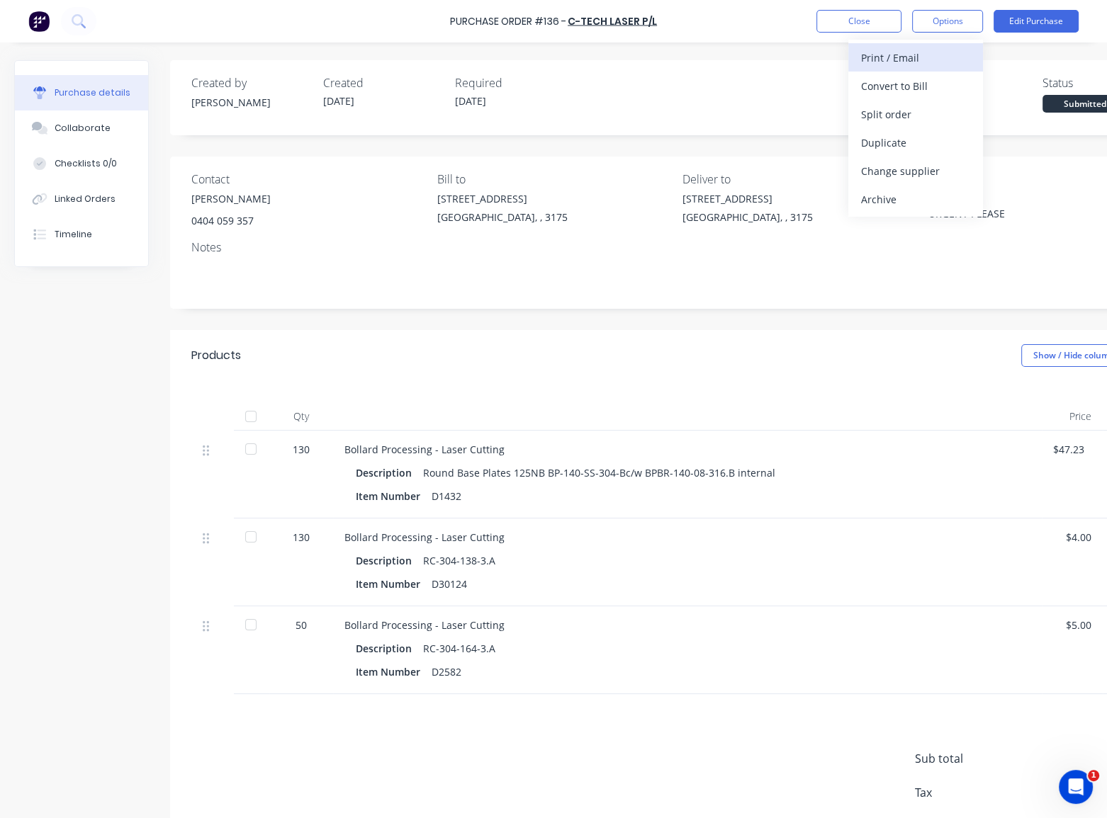
click at [913, 59] on div "Print / Email" at bounding box center [915, 57] width 109 height 21
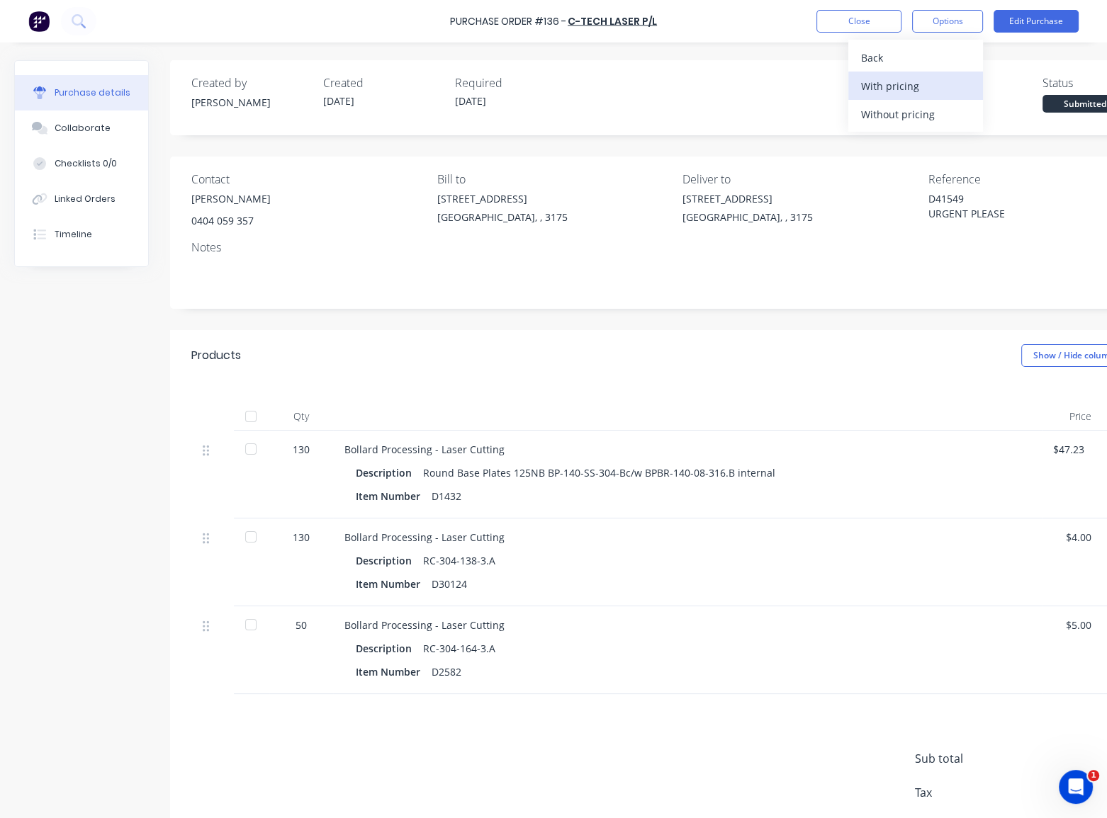
click at [919, 84] on div "With pricing" at bounding box center [915, 86] width 109 height 21
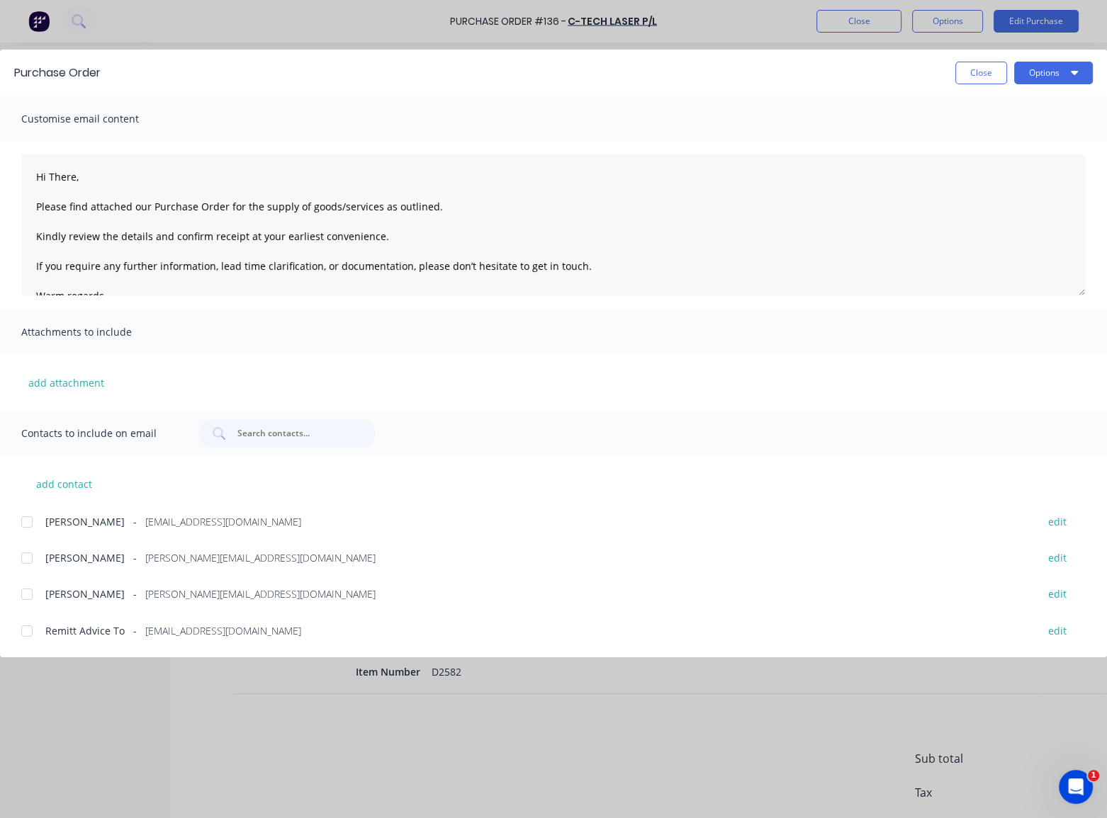
click at [26, 559] on div at bounding box center [27, 558] width 28 height 28
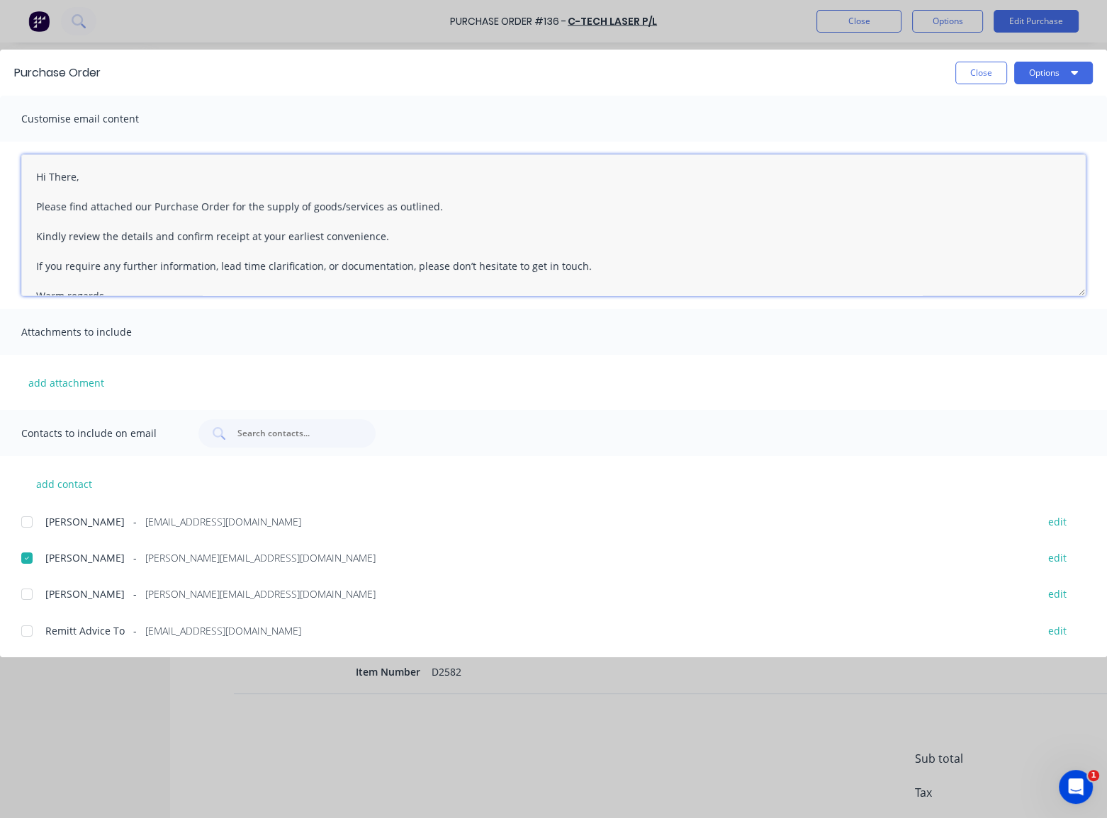
click at [74, 176] on textarea "Hi There, Please find attached our Purchase Order for the supply of goods/servi…" at bounding box center [553, 225] width 1064 height 142
type textarea "x"
type textarea "Hi [PERSON_NAME], Please find attached our Purchase Order for the supply of goo…"
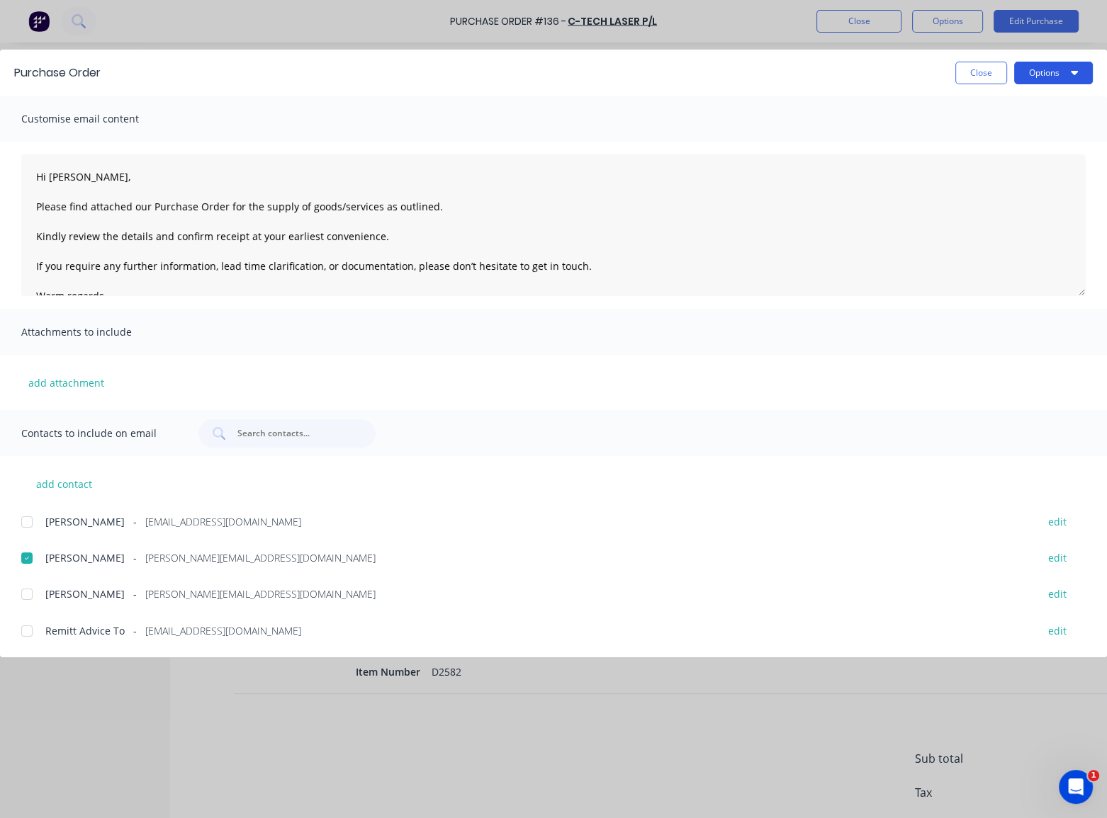
click at [1043, 81] on button "Options" at bounding box center [1053, 73] width 79 height 23
click at [1002, 167] on div "Email" at bounding box center [1024, 165] width 109 height 21
click at [961, 75] on button "Close" at bounding box center [981, 73] width 52 height 23
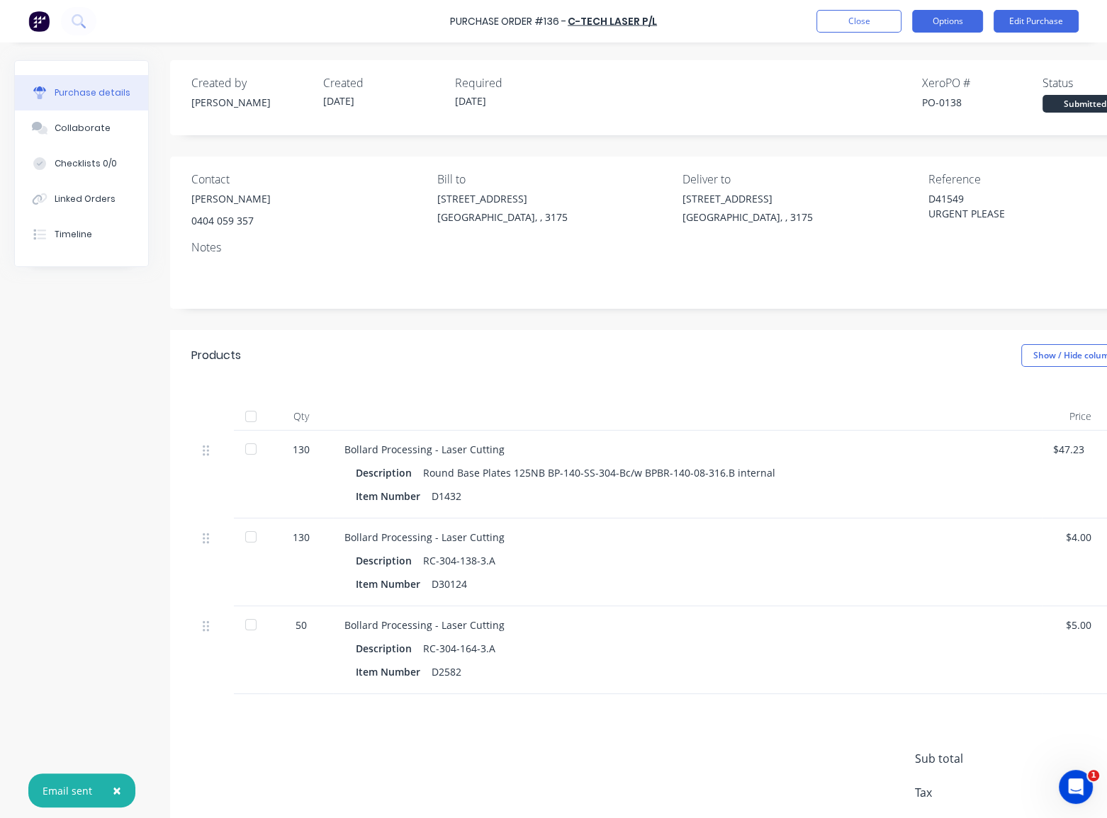
click at [951, 22] on button "Options" at bounding box center [947, 21] width 71 height 23
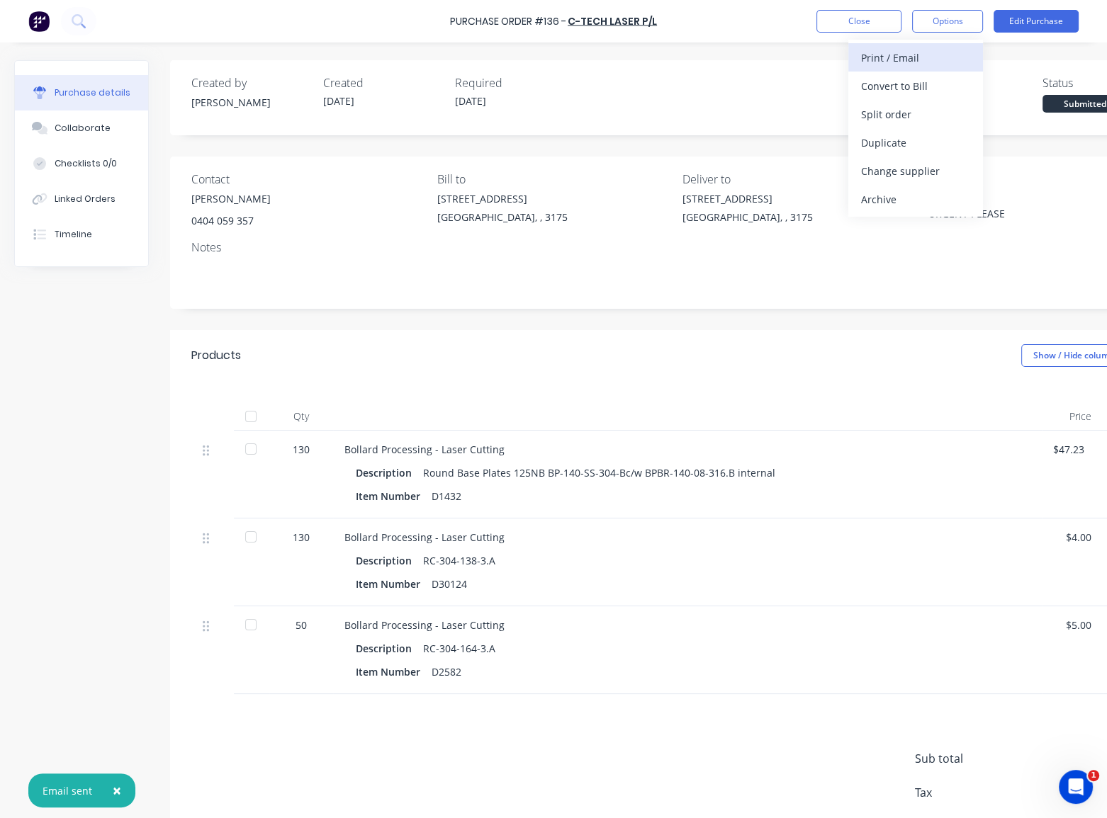
click at [936, 62] on div "Print / Email" at bounding box center [915, 57] width 109 height 21
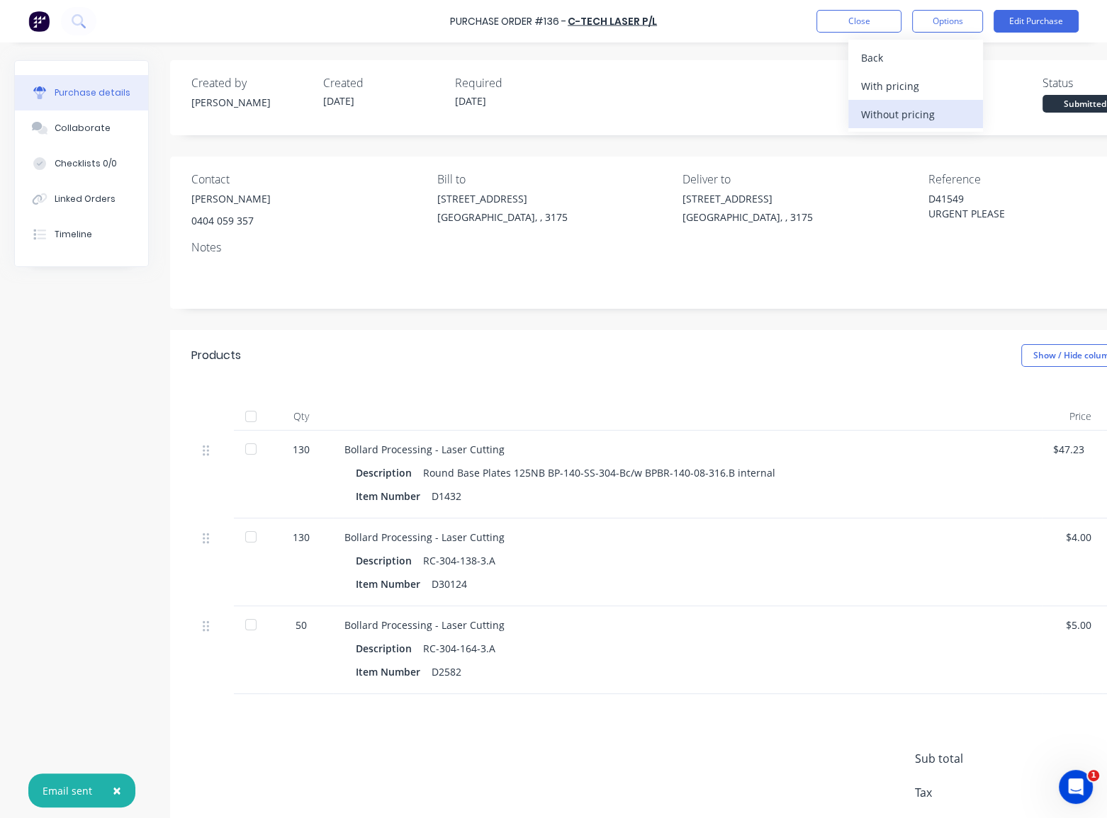
click at [921, 109] on div "Without pricing" at bounding box center [915, 114] width 109 height 21
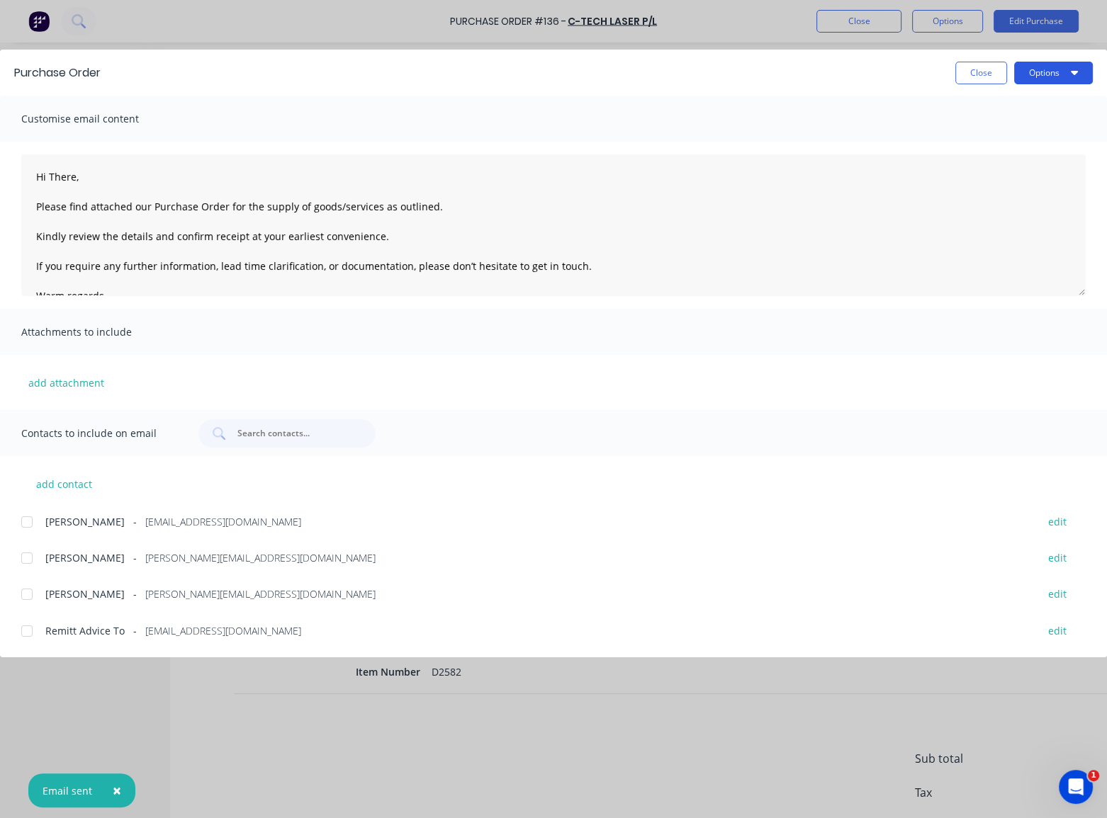
click at [1053, 72] on button "Options" at bounding box center [1053, 73] width 79 height 23
click at [1011, 134] on div "Print" at bounding box center [1024, 137] width 109 height 21
click at [980, 72] on button "Close" at bounding box center [981, 73] width 52 height 23
type textarea "x"
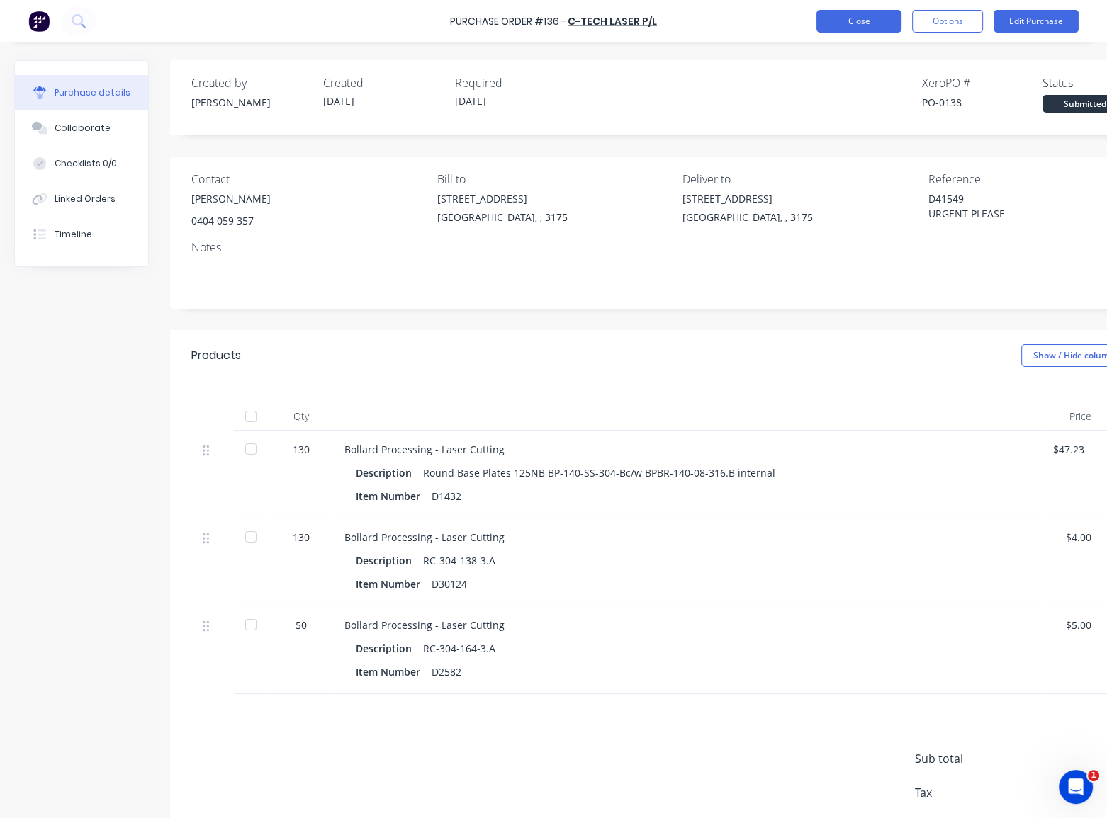
click at [847, 24] on button "Close" at bounding box center [858, 21] width 85 height 23
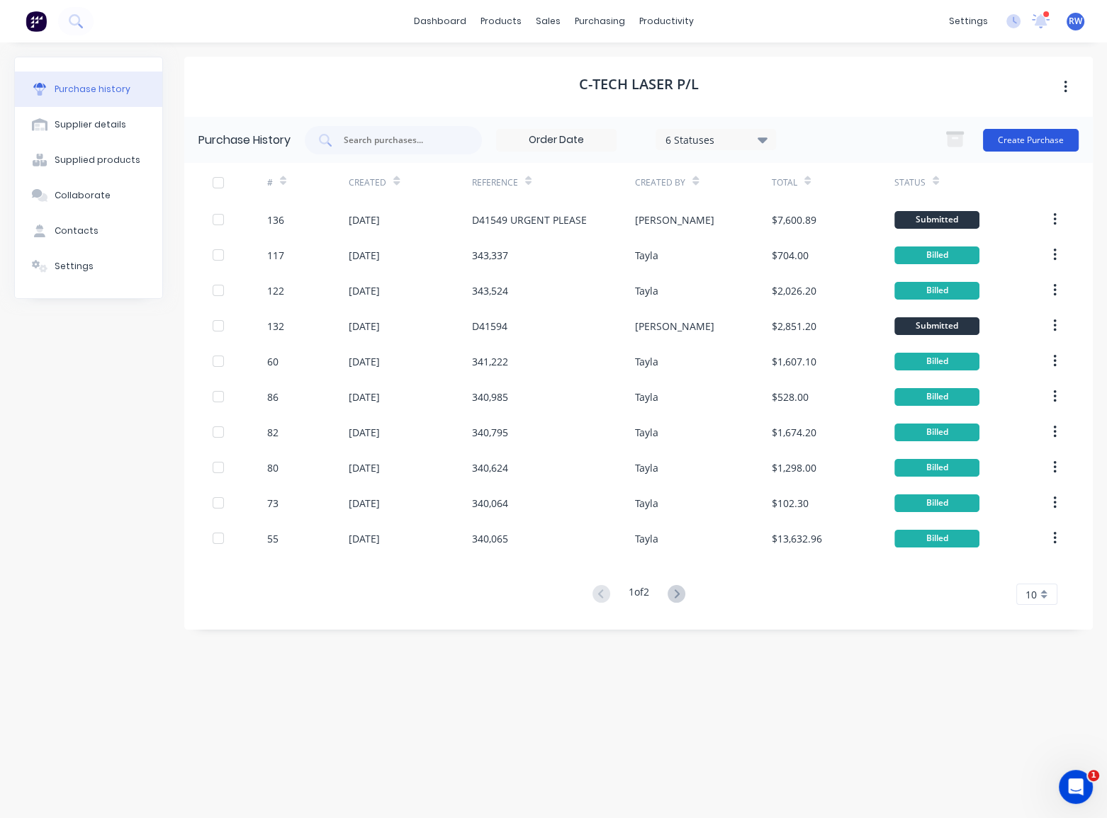
click at [1008, 143] on button "Create Purchase" at bounding box center [1031, 140] width 96 height 23
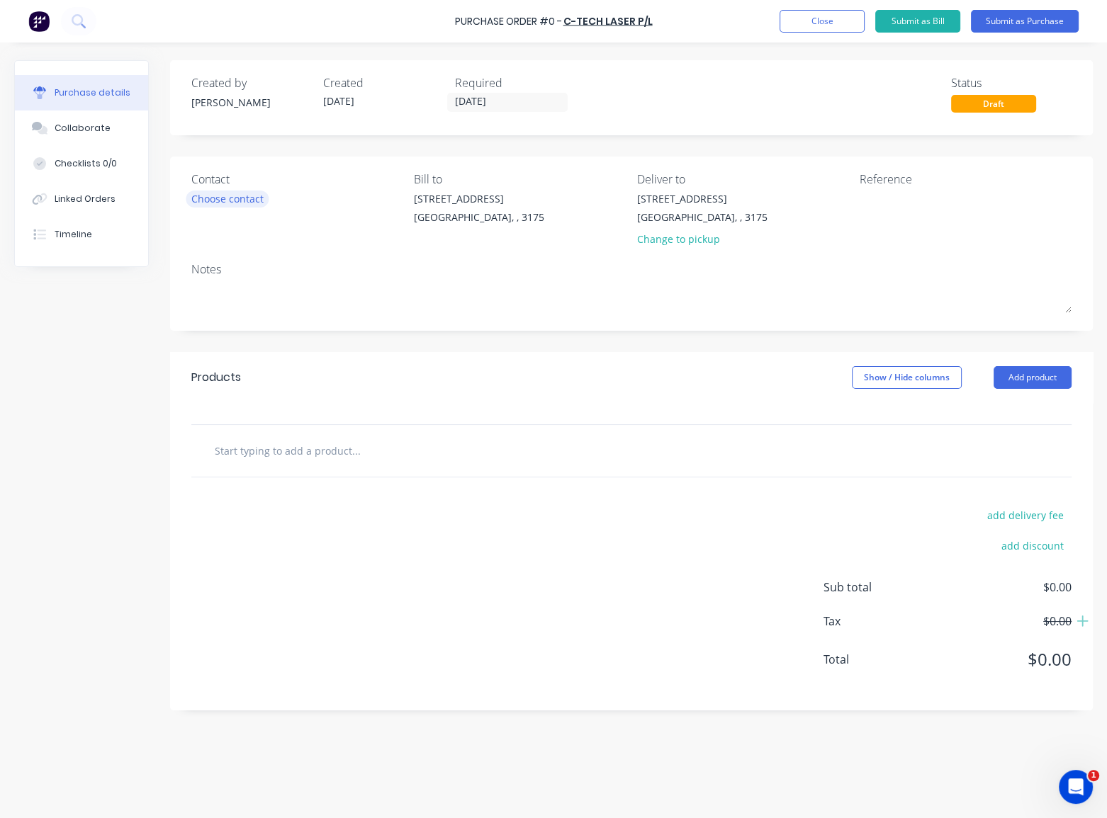
click at [233, 205] on div "Choose contact" at bounding box center [227, 198] width 72 height 15
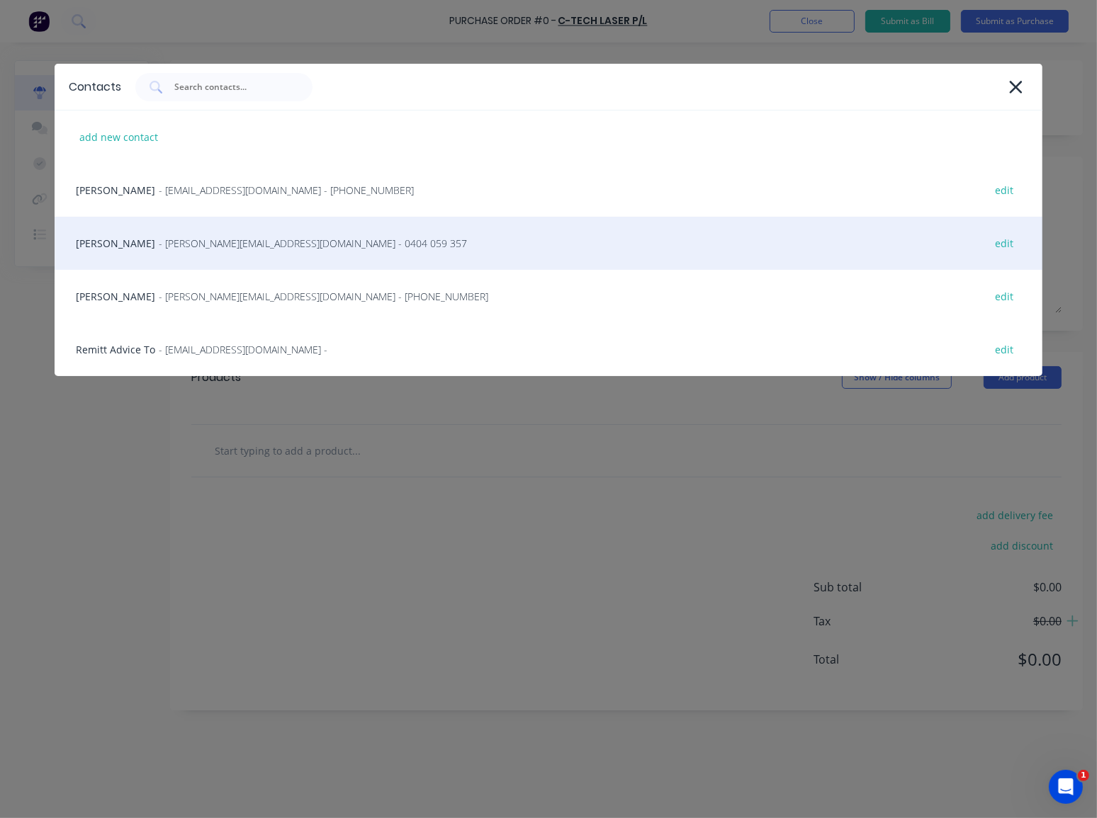
click at [200, 241] on span "- [PERSON_NAME][EMAIL_ADDRESS][DOMAIN_NAME] - 0404 059 357" at bounding box center [313, 243] width 308 height 15
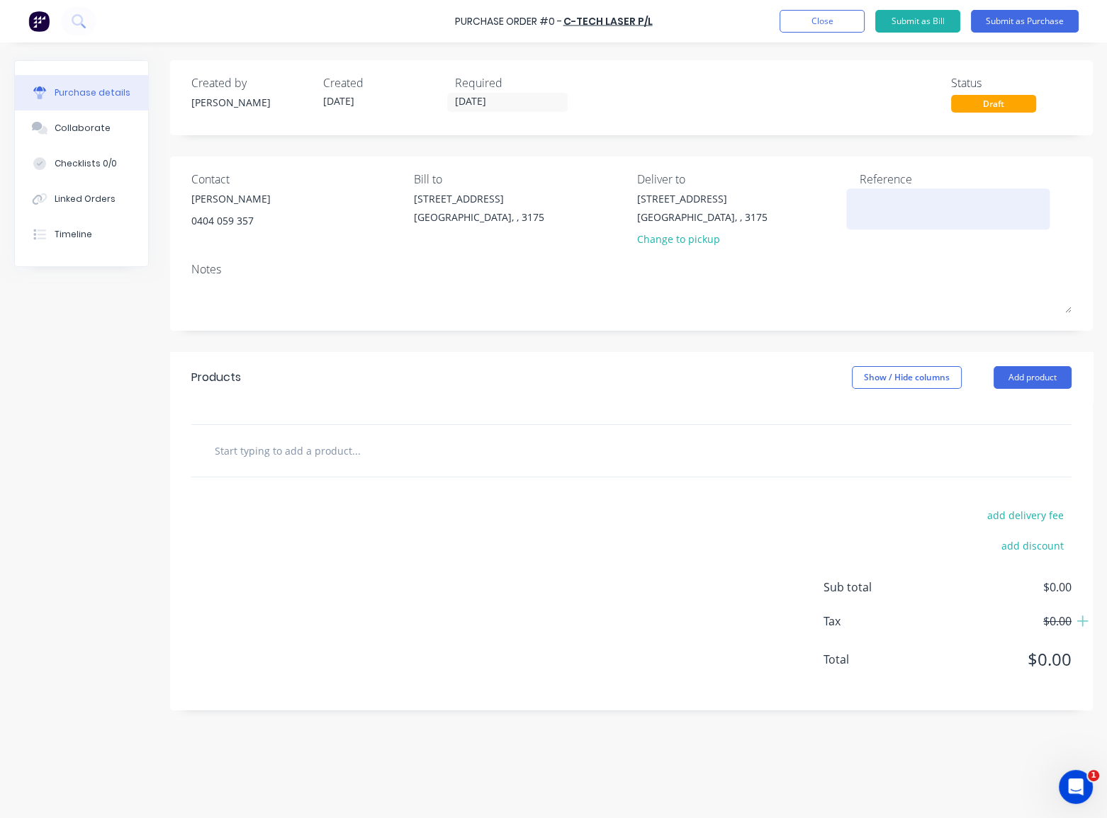
click at [895, 198] on textarea at bounding box center [947, 207] width 177 height 32
type textarea "d"
type textarea "D"
type textarea "x"
type textarea "D416"
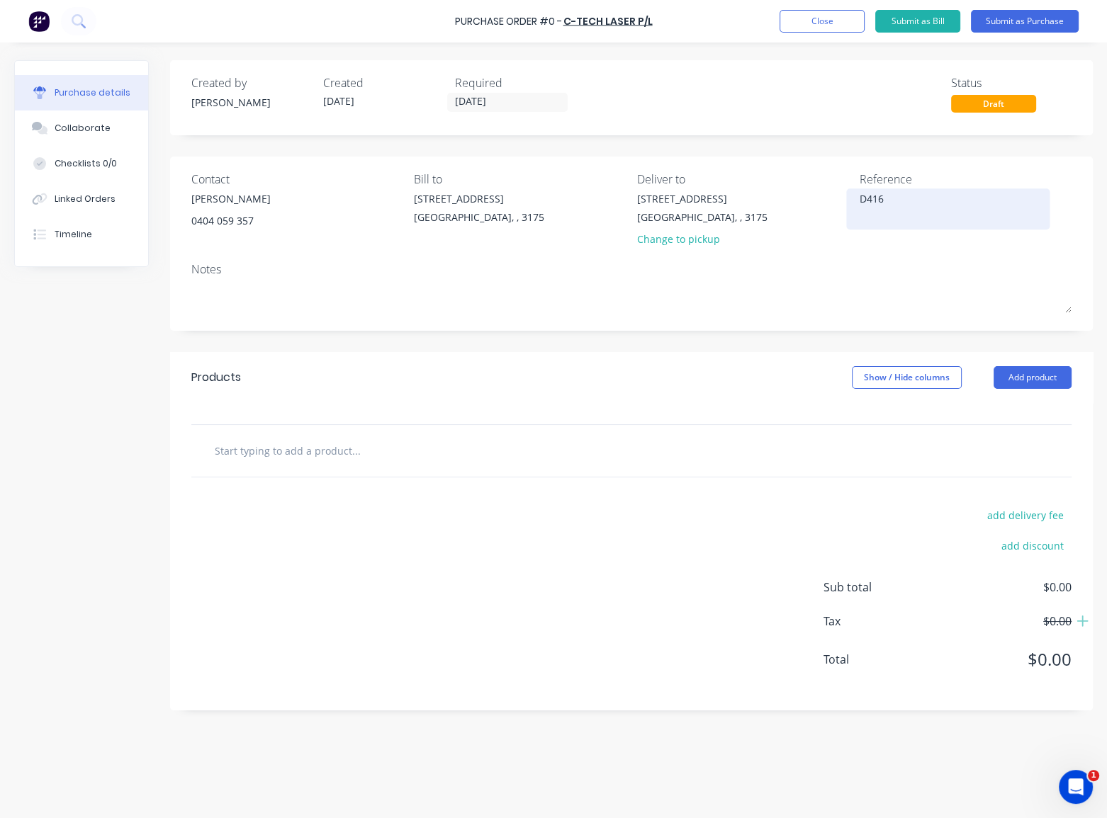
type textarea "x"
type textarea "D4162"
type textarea "x"
type textarea "D41627"
type textarea "x"
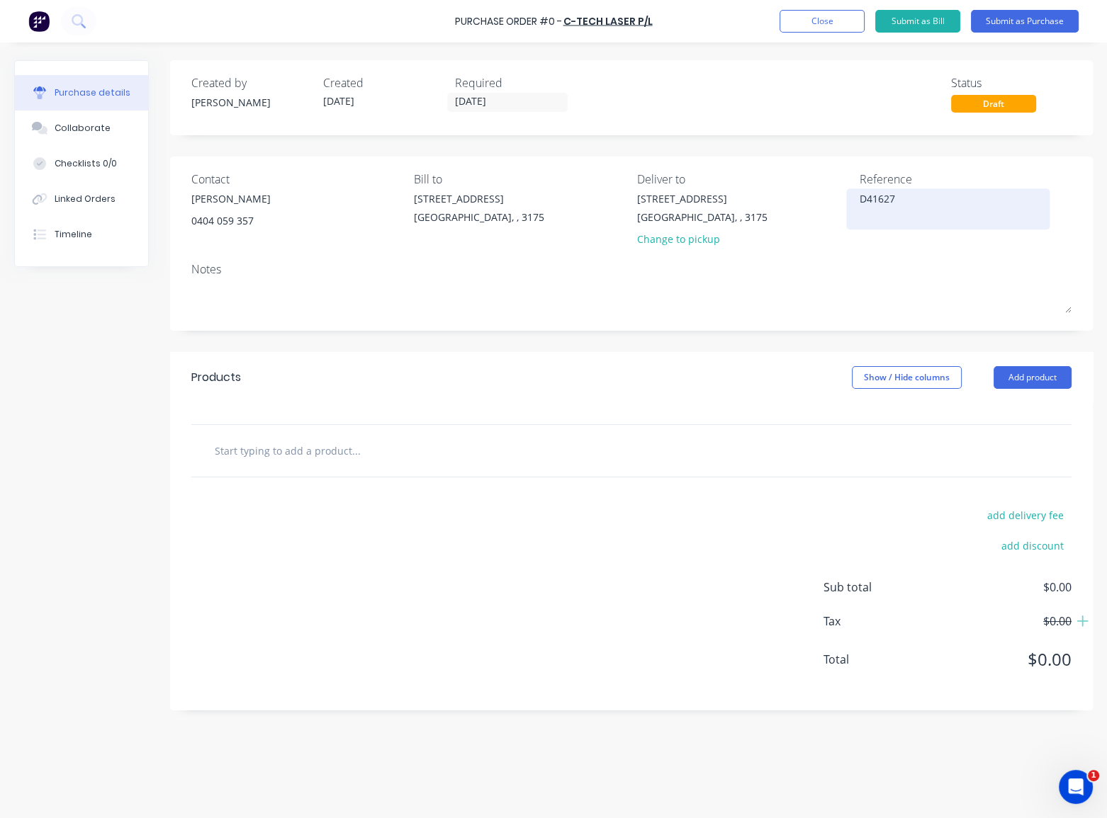
type textarea "D41627"
type textarea "x"
type textarea "D41627 URGENT PLEASE"
type textarea "x"
type textarea "D41627 URGENT PLEASE"
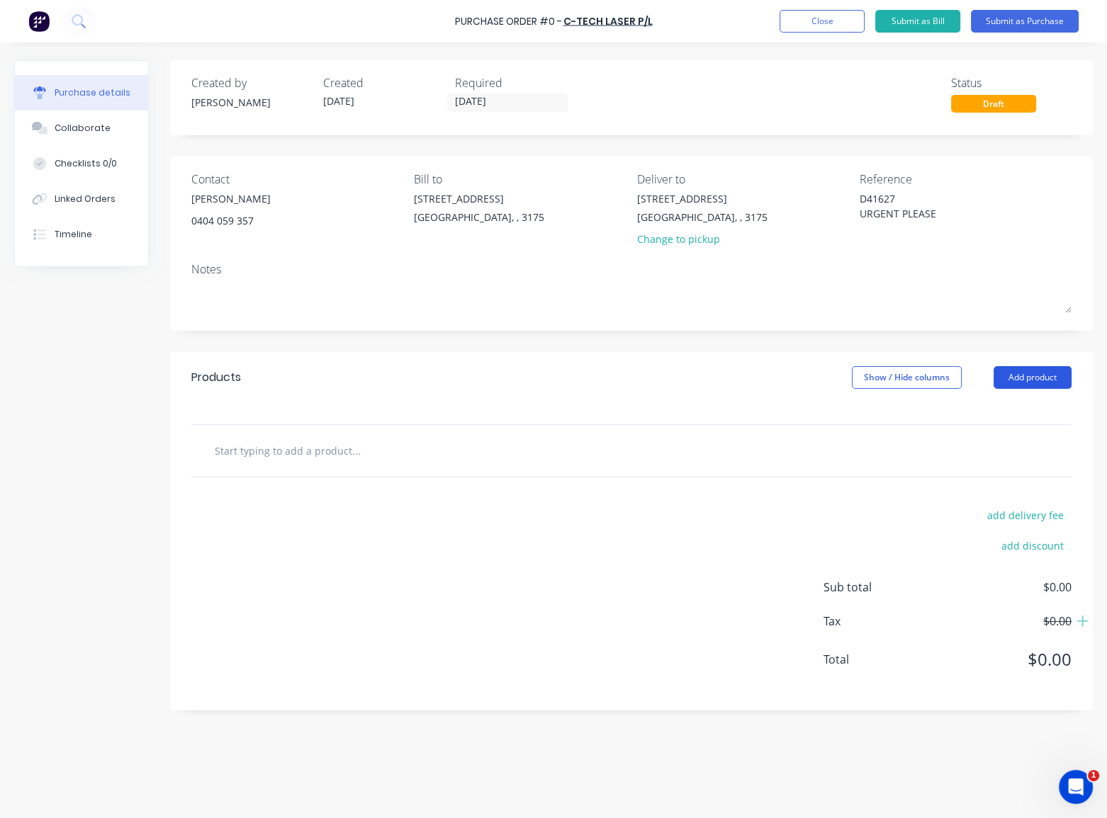
type textarea "x"
type textarea "D41627 URGENT PLEASE"
click at [1028, 380] on button "Add product" at bounding box center [1032, 377] width 78 height 23
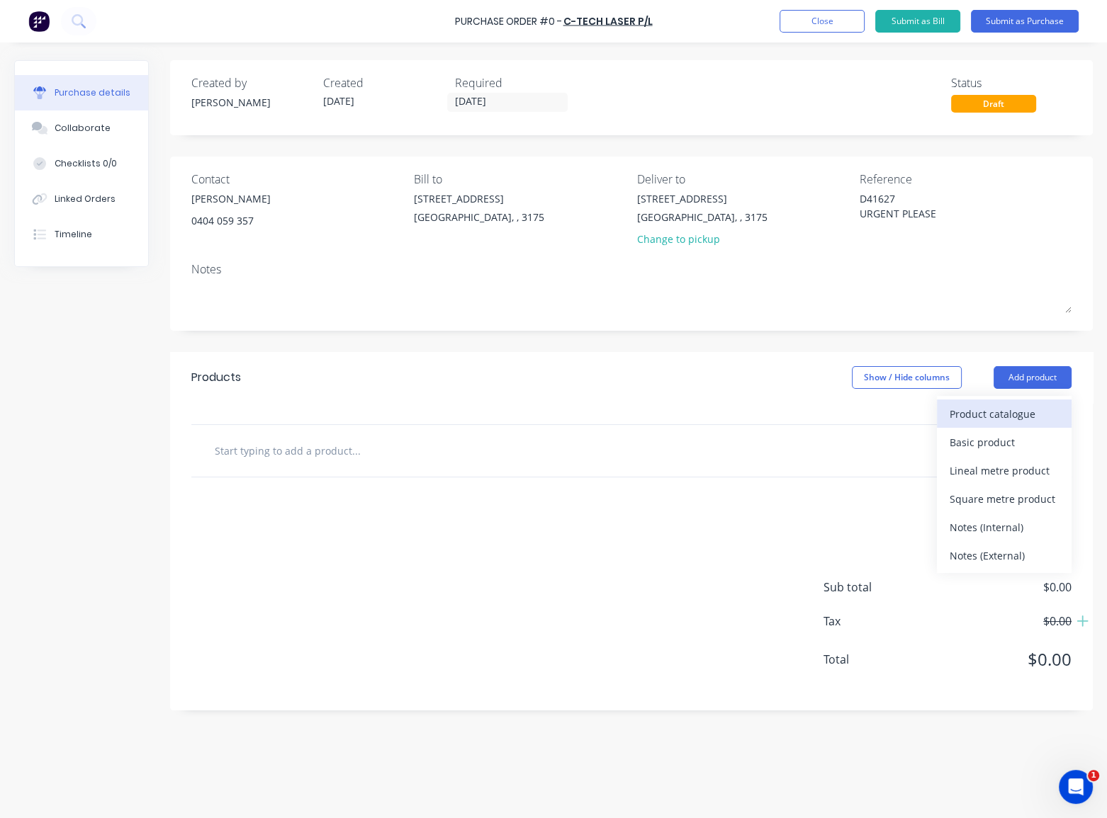
click at [956, 413] on div "Product catalogue" at bounding box center [1003, 414] width 109 height 21
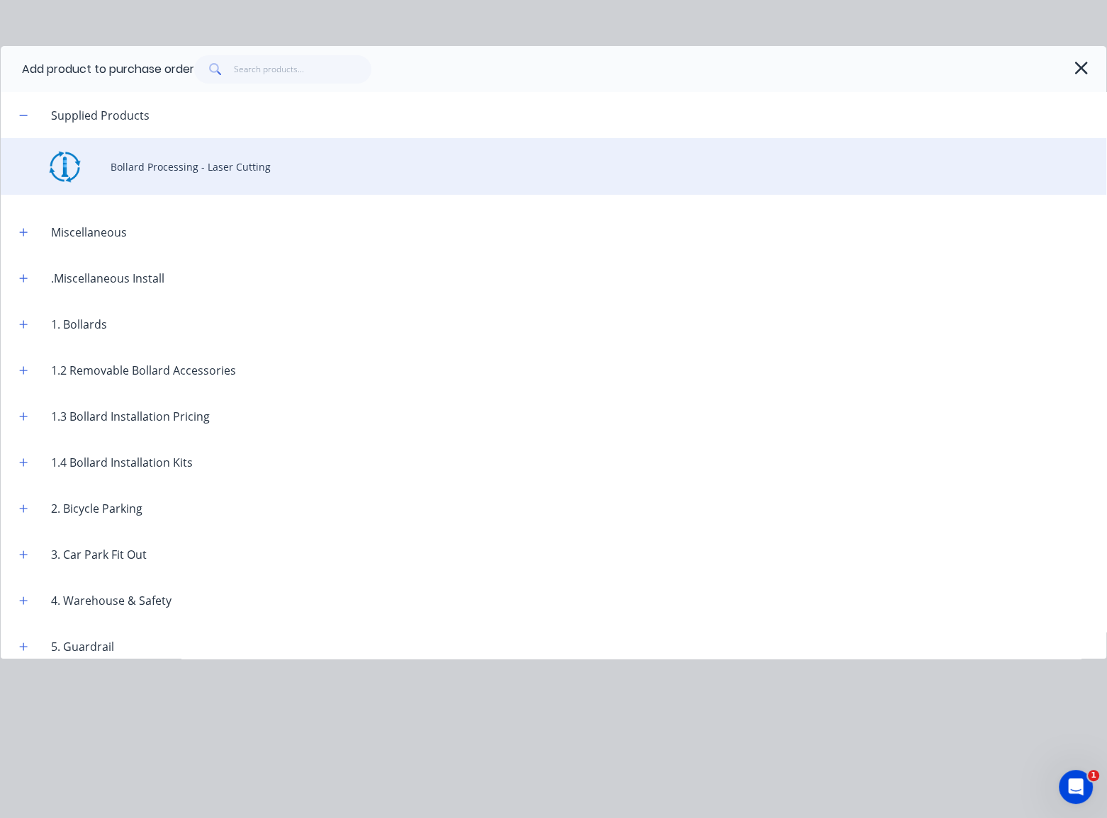
click at [215, 168] on div "Bollard Processing - Laser Cutting" at bounding box center [553, 166] width 1105 height 57
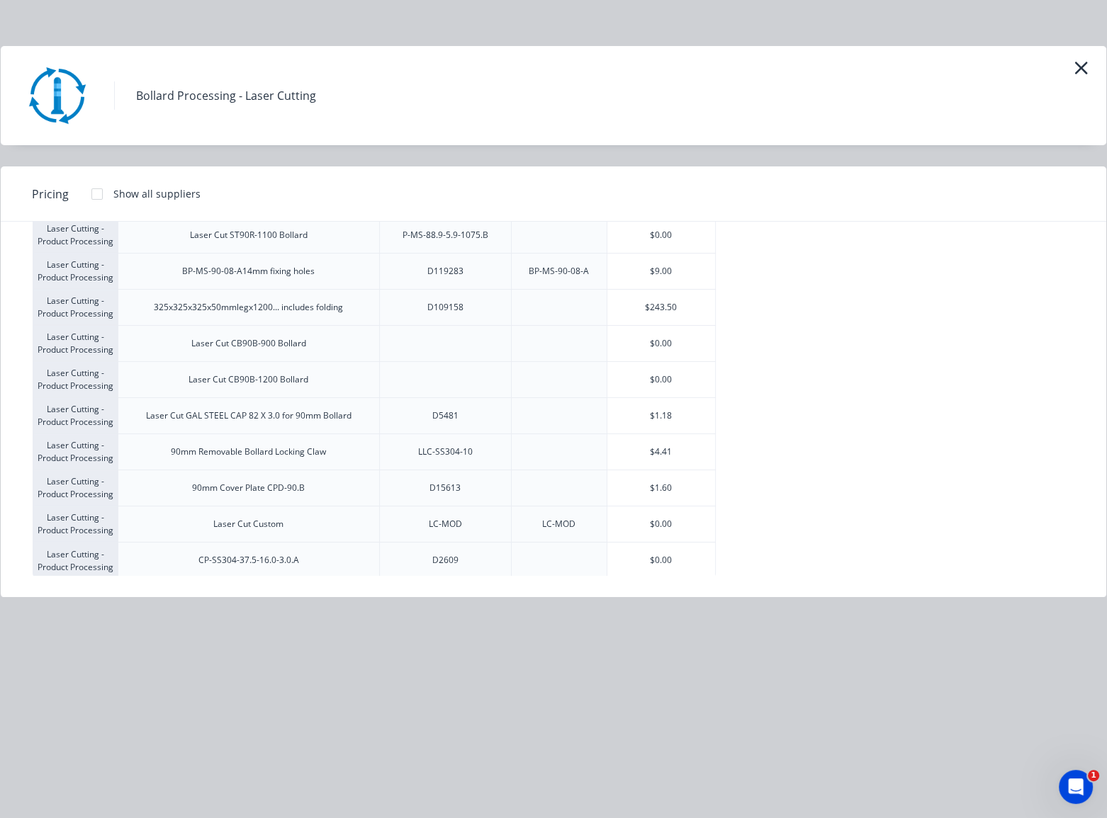
scroll to position [601, 0]
click at [691, 515] on div "$0.00" at bounding box center [661, 523] width 108 height 35
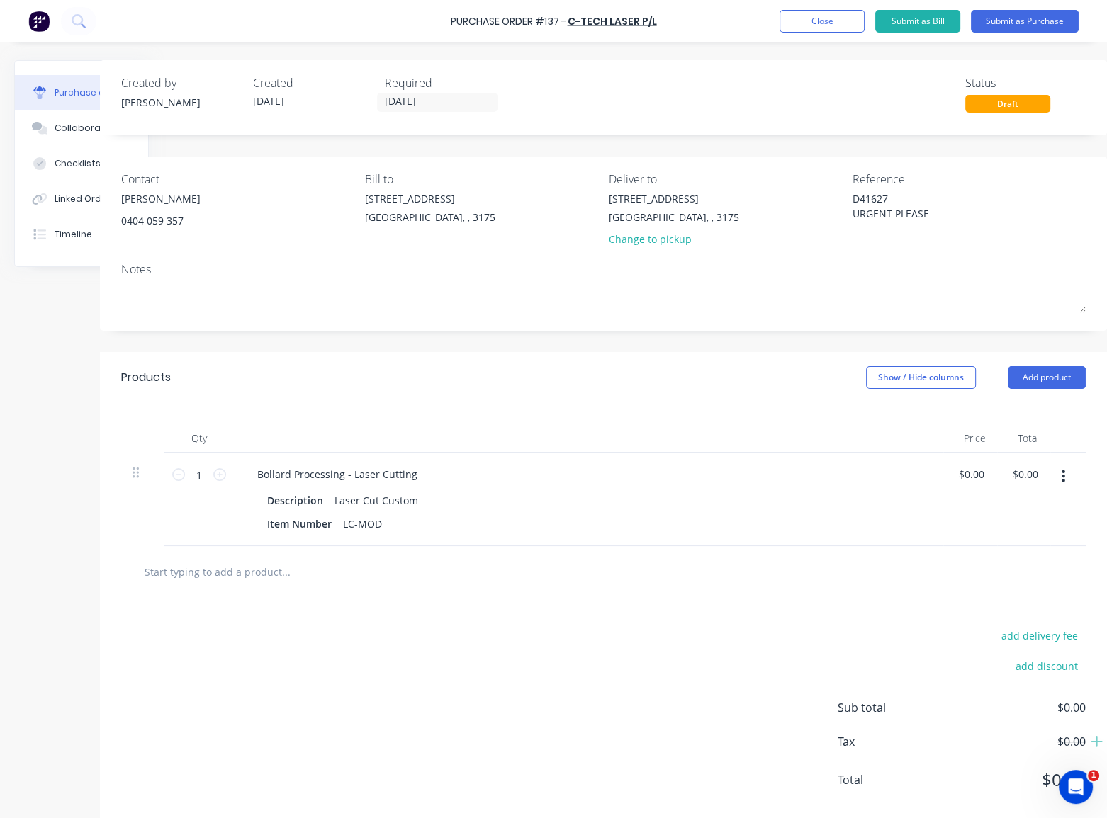
scroll to position [0, 79]
click at [1061, 479] on icon "button" at bounding box center [1063, 477] width 4 height 16
click at [992, 544] on button "Duplicate" at bounding box center [1019, 542] width 120 height 28
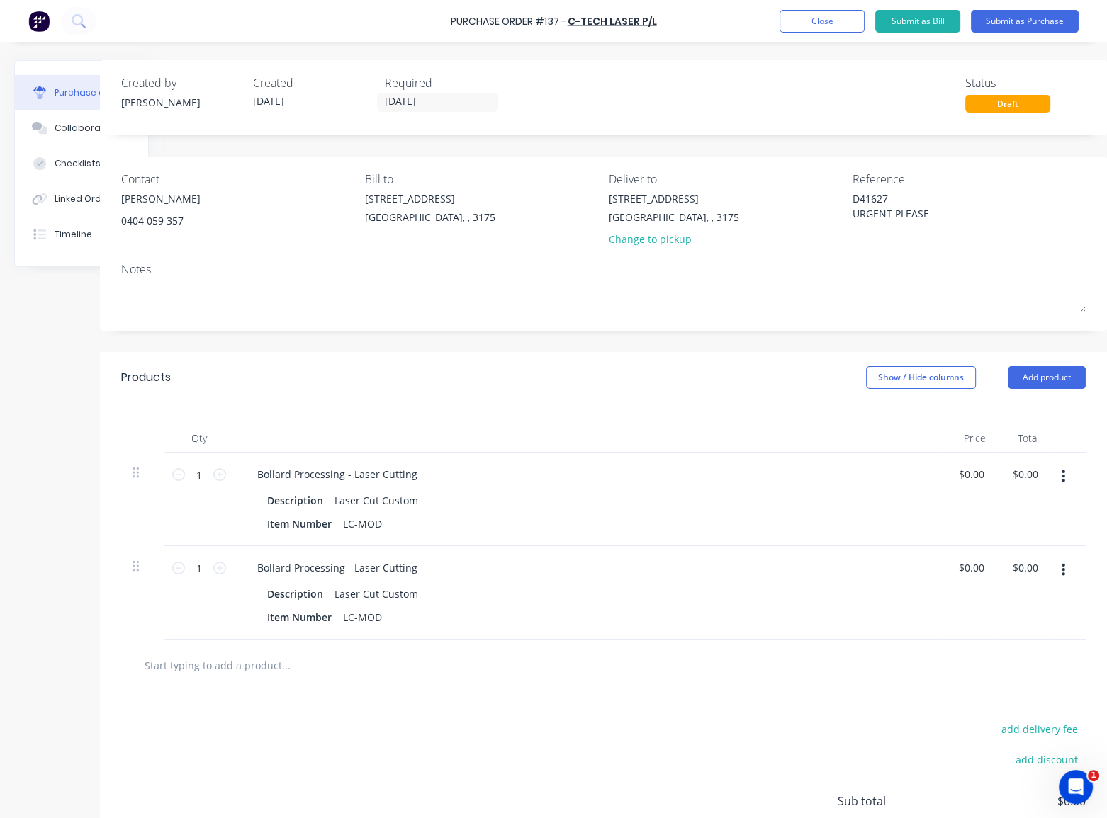
click at [1061, 480] on icon "button" at bounding box center [1063, 477] width 4 height 16
click at [1004, 545] on button "Duplicate" at bounding box center [1019, 542] width 120 height 28
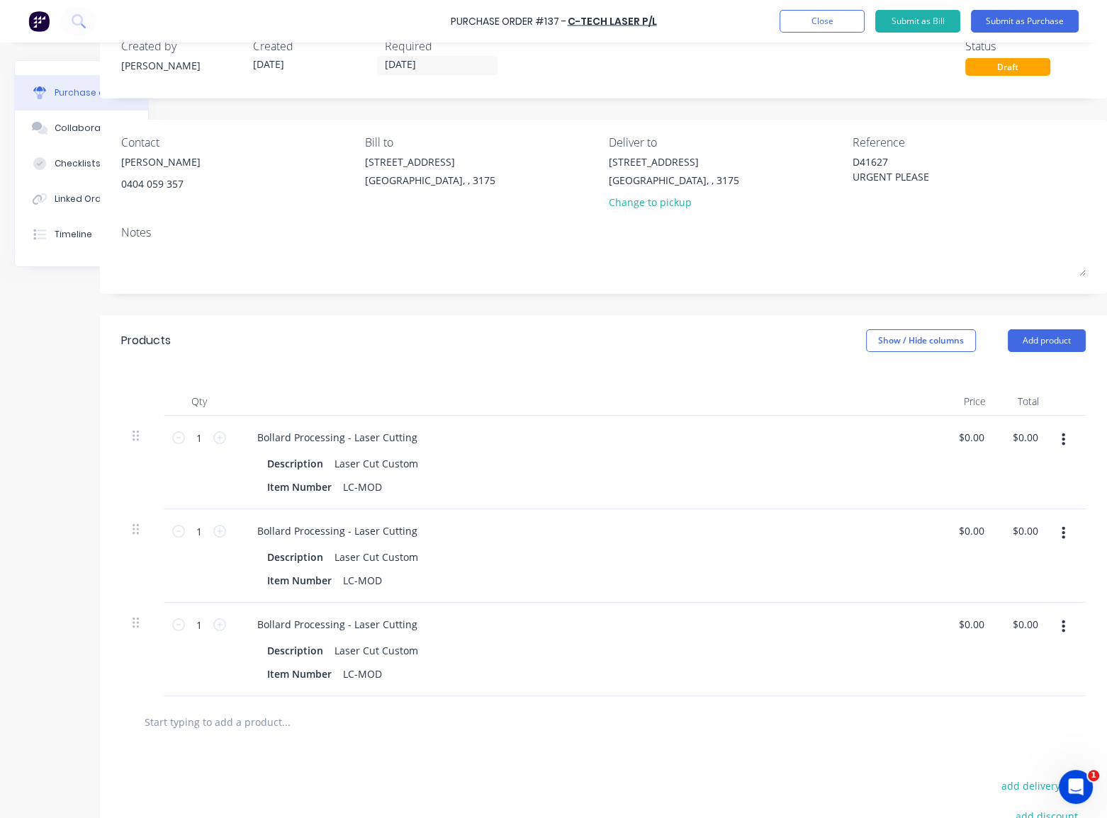
scroll to position [128, 79]
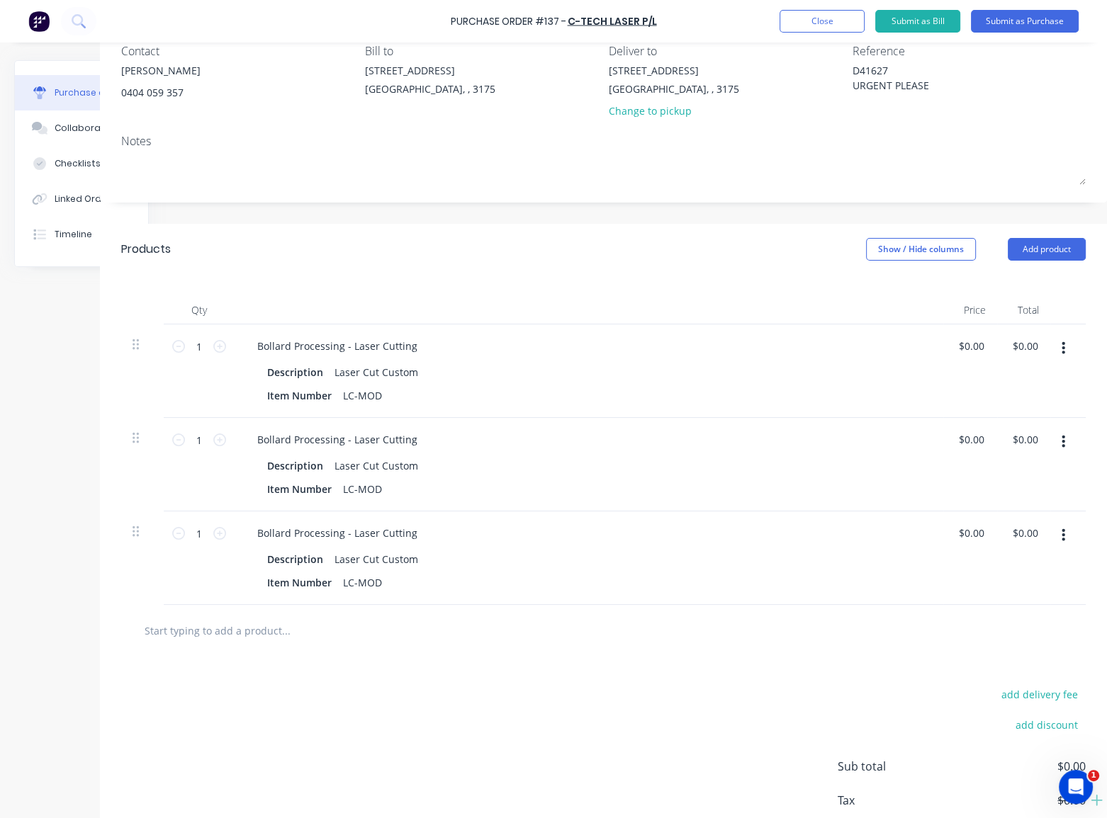
click at [1060, 534] on button "button" at bounding box center [1062, 536] width 33 height 26
click at [997, 598] on button "Duplicate" at bounding box center [1019, 601] width 120 height 28
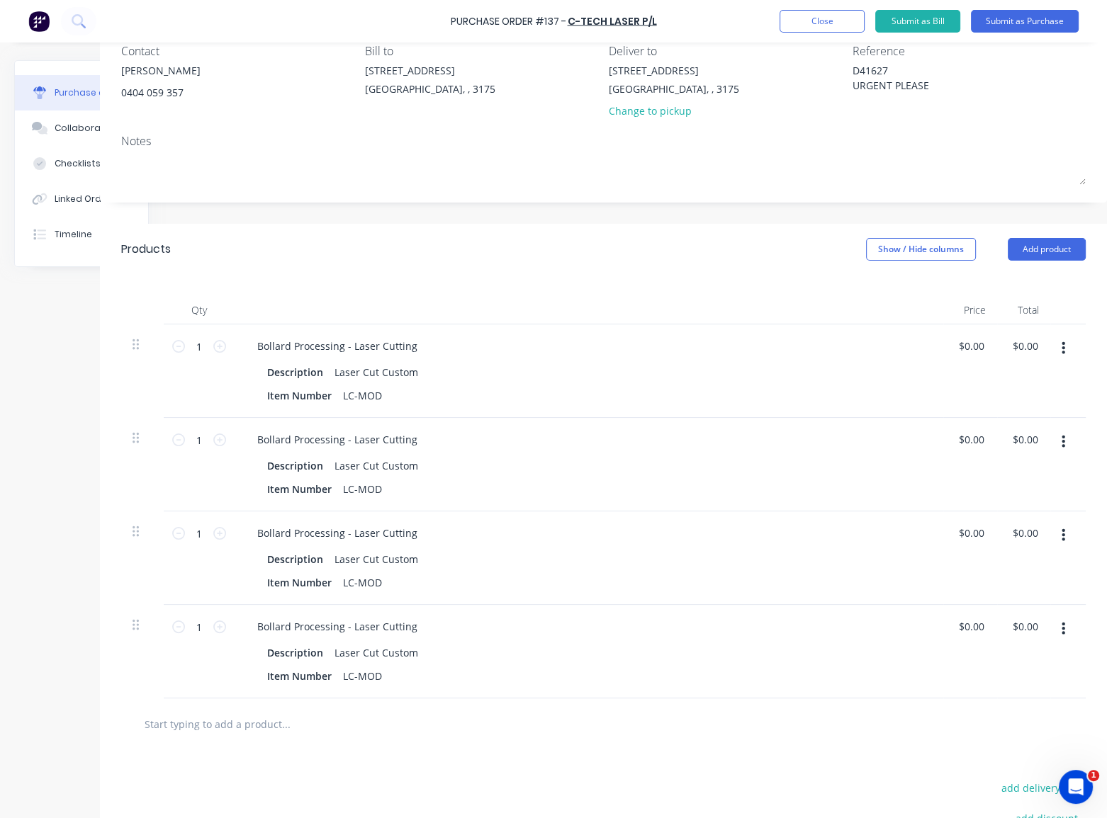
click at [1061, 629] on icon "button" at bounding box center [1063, 629] width 4 height 13
click at [995, 688] on button "Duplicate" at bounding box center [1019, 695] width 120 height 28
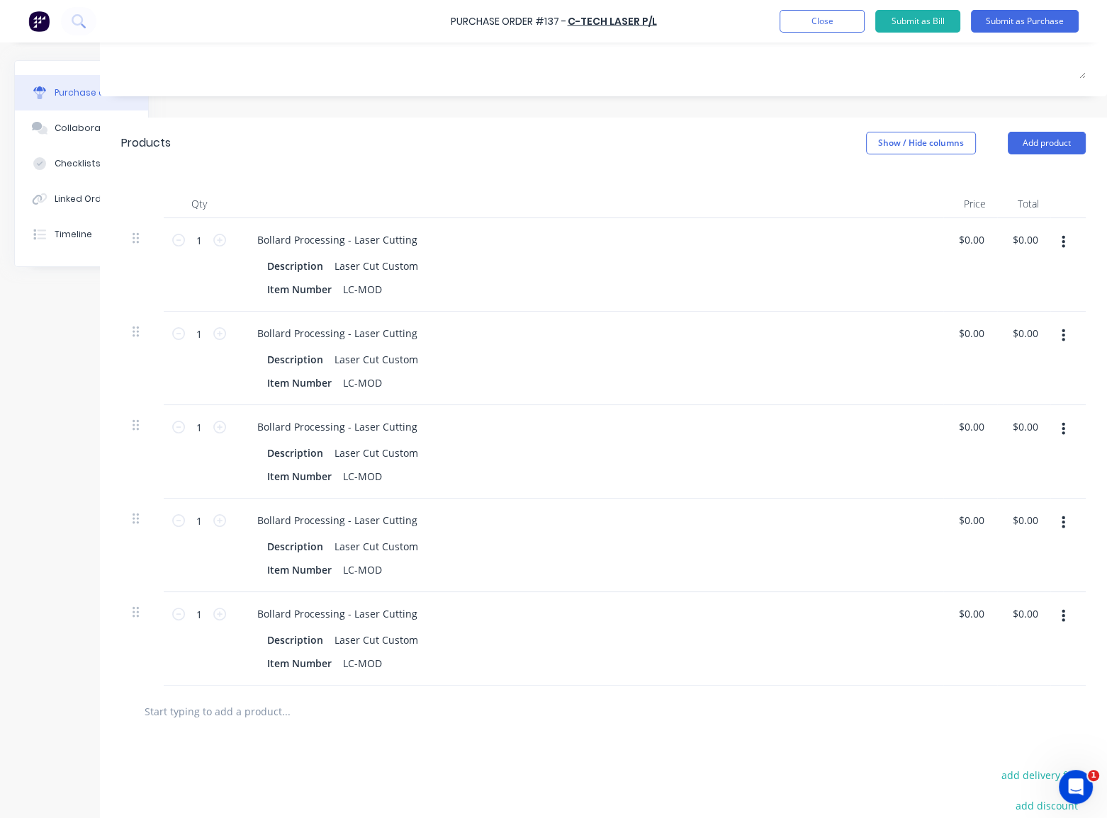
scroll to position [257, 79]
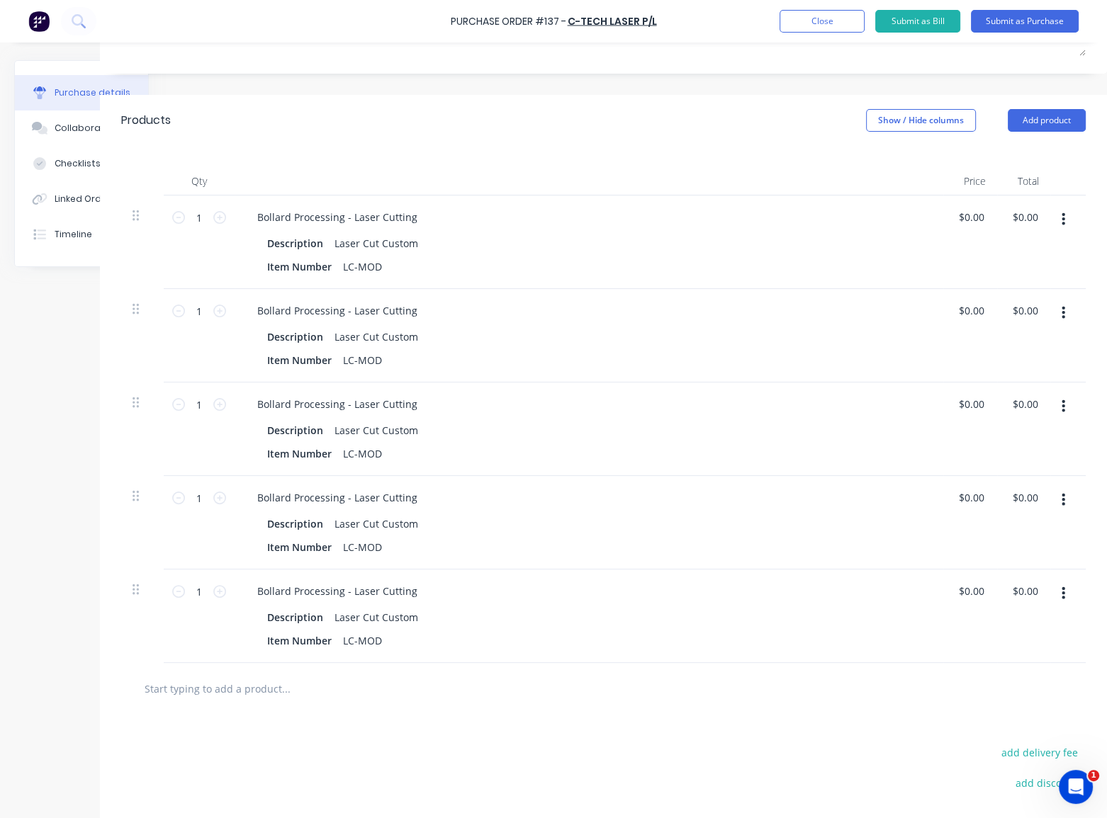
click at [1061, 592] on icon "button" at bounding box center [1063, 593] width 4 height 13
click at [987, 656] on button "Duplicate" at bounding box center [1019, 659] width 120 height 28
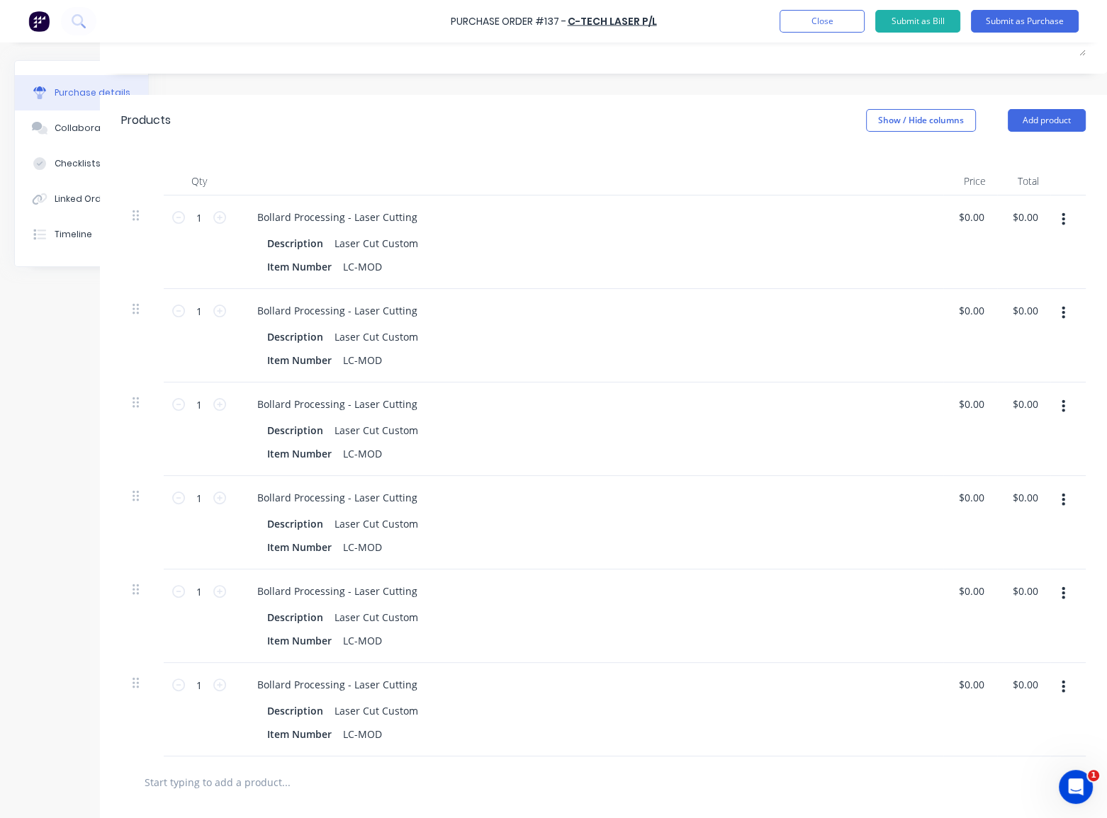
scroll to position [0, 79]
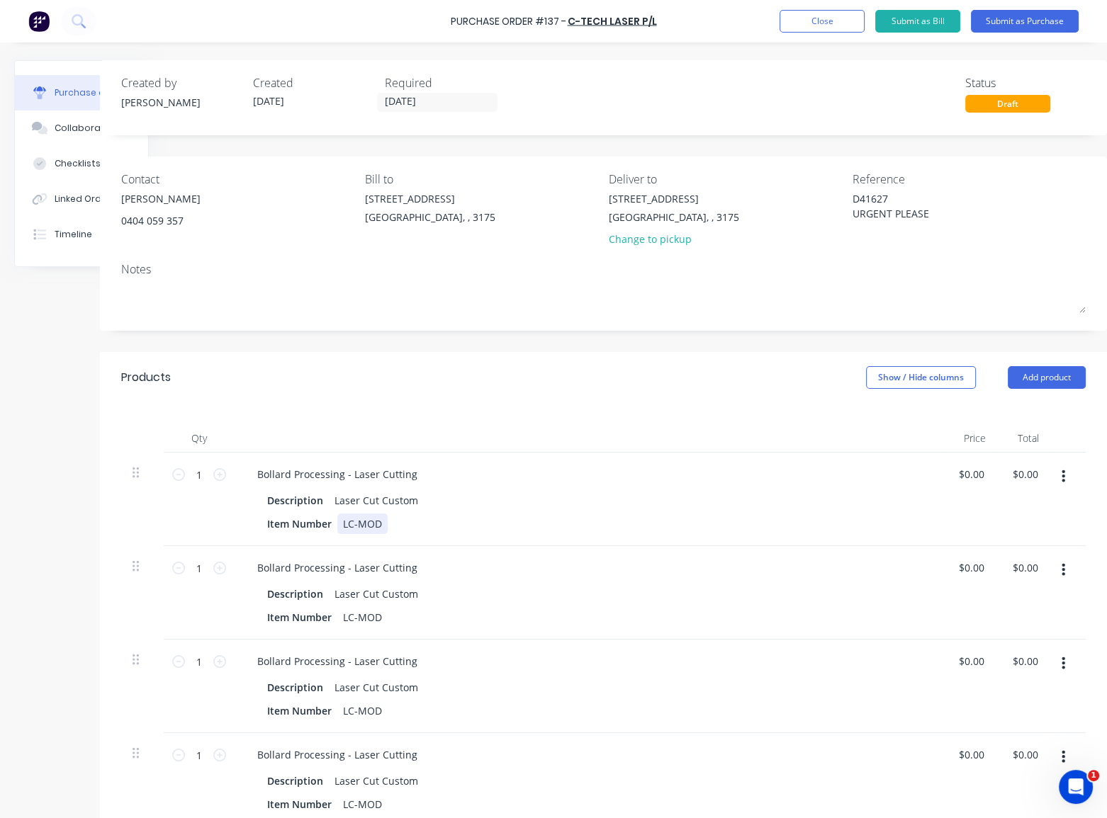
type textarea "x"
drag, startPoint x: 376, startPoint y: 523, endPoint x: 334, endPoint y: 523, distance: 41.8
click at [337, 523] on div "LC-MOD" at bounding box center [362, 524] width 50 height 21
paste div
type textarea "x"
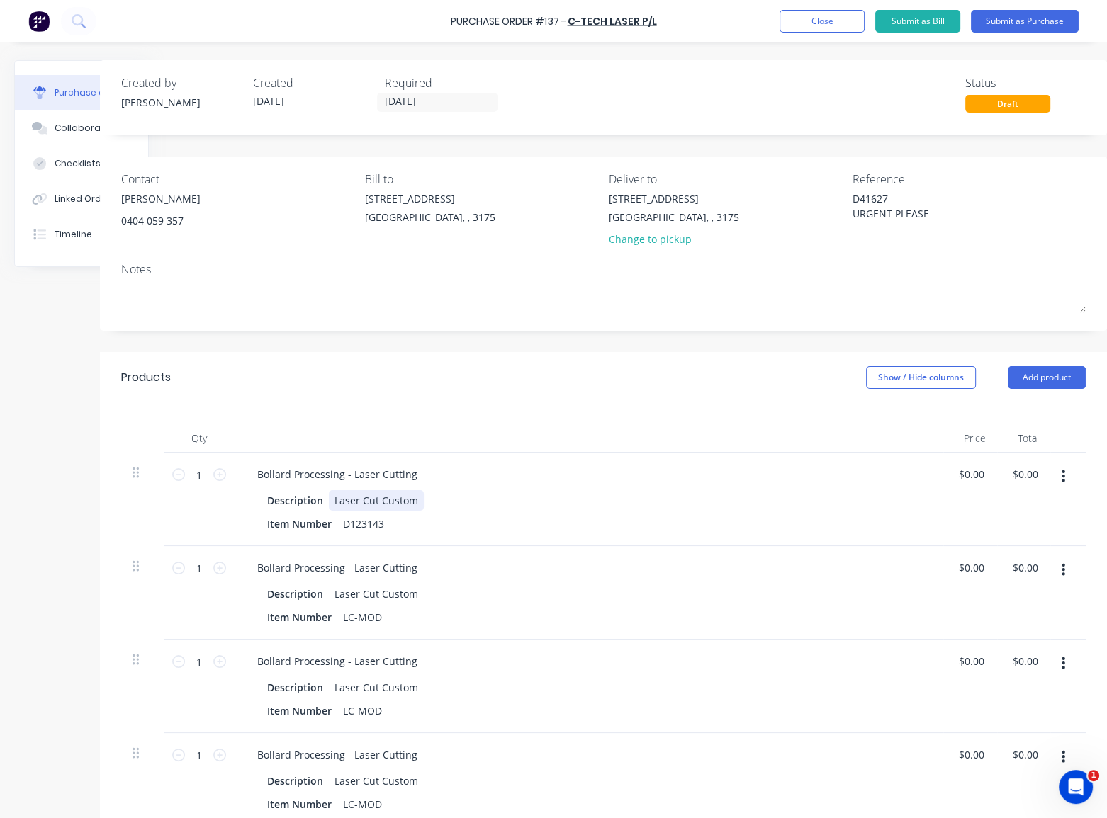
drag, startPoint x: 407, startPoint y: 501, endPoint x: 318, endPoint y: 500, distance: 89.3
click at [329, 500] on div "Laser Cut Custom" at bounding box center [376, 500] width 95 height 21
paste div
type textarea "x"
click at [957, 477] on input "0.00" at bounding box center [970, 474] width 33 height 21
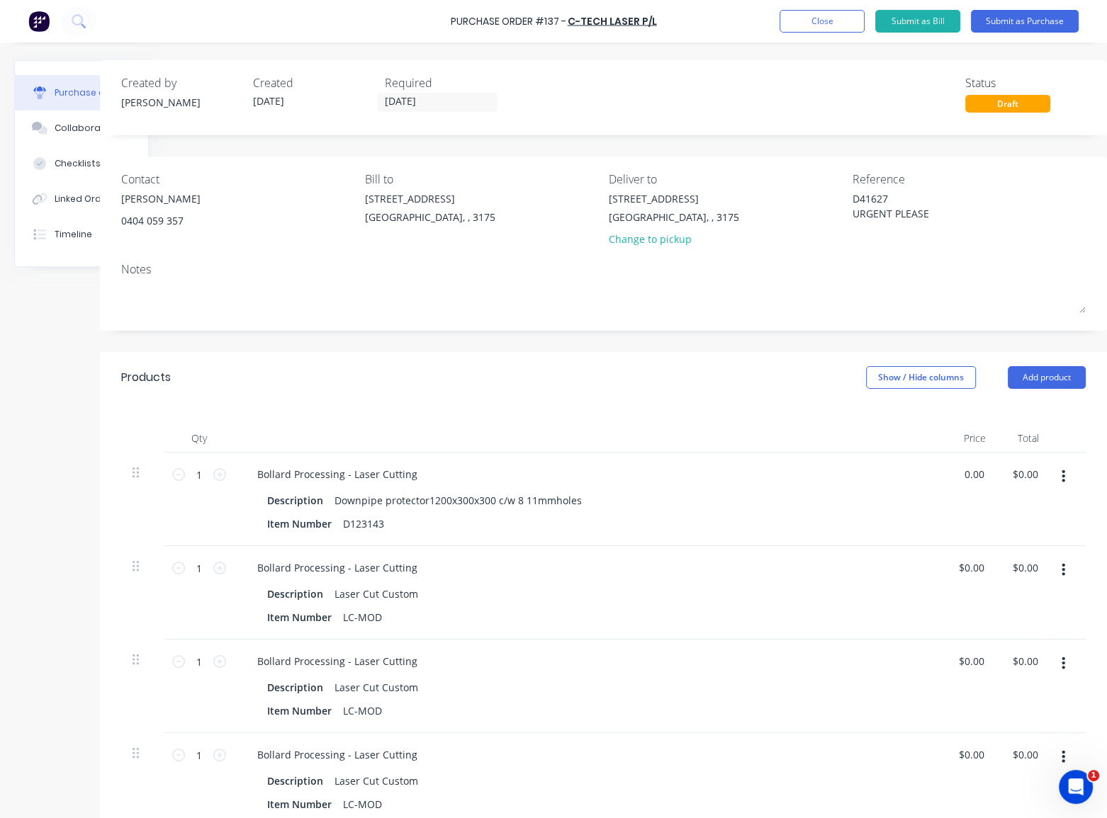
type input ".00"
type textarea "x"
type input "113.00"
type textarea "x"
type input "$113.00"
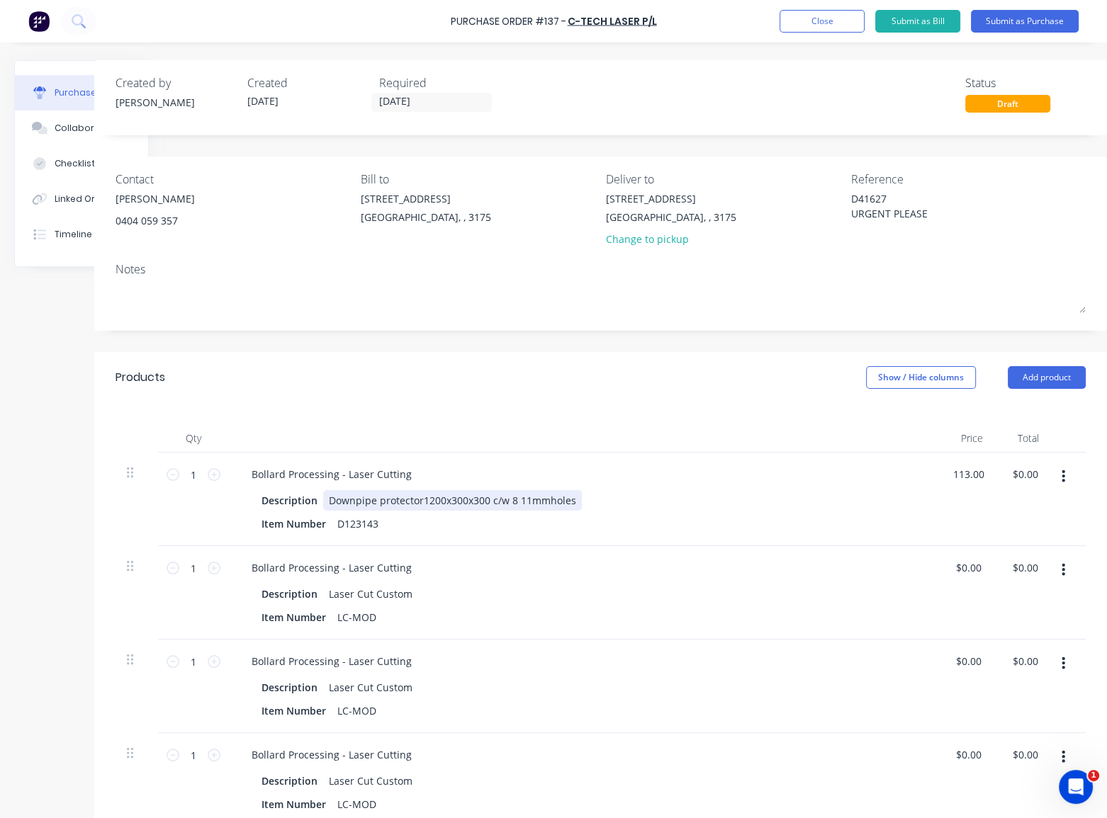
type input "$113.00"
click at [823, 507] on div "Description Downpipe protector1200x300x300 c/w 8 11mmholes" at bounding box center [580, 500] width 649 height 21
click at [543, 502] on div "Downpipe protector1200x300x300 c/w 8 11mmholes" at bounding box center [448, 500] width 259 height 21
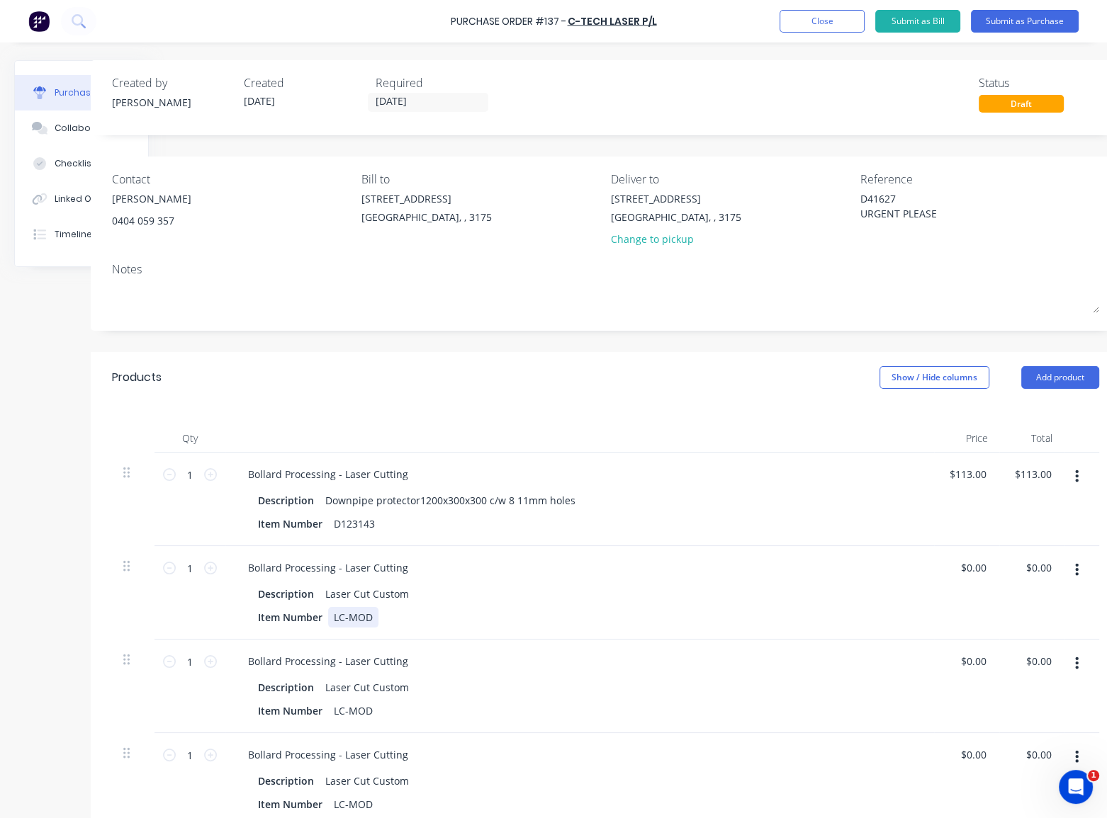
type textarea "x"
drag, startPoint x: 373, startPoint y: 616, endPoint x: 335, endPoint y: 621, distance: 38.7
click at [335, 621] on div "LC-MOD" at bounding box center [353, 617] width 50 height 21
paste div
type textarea "x"
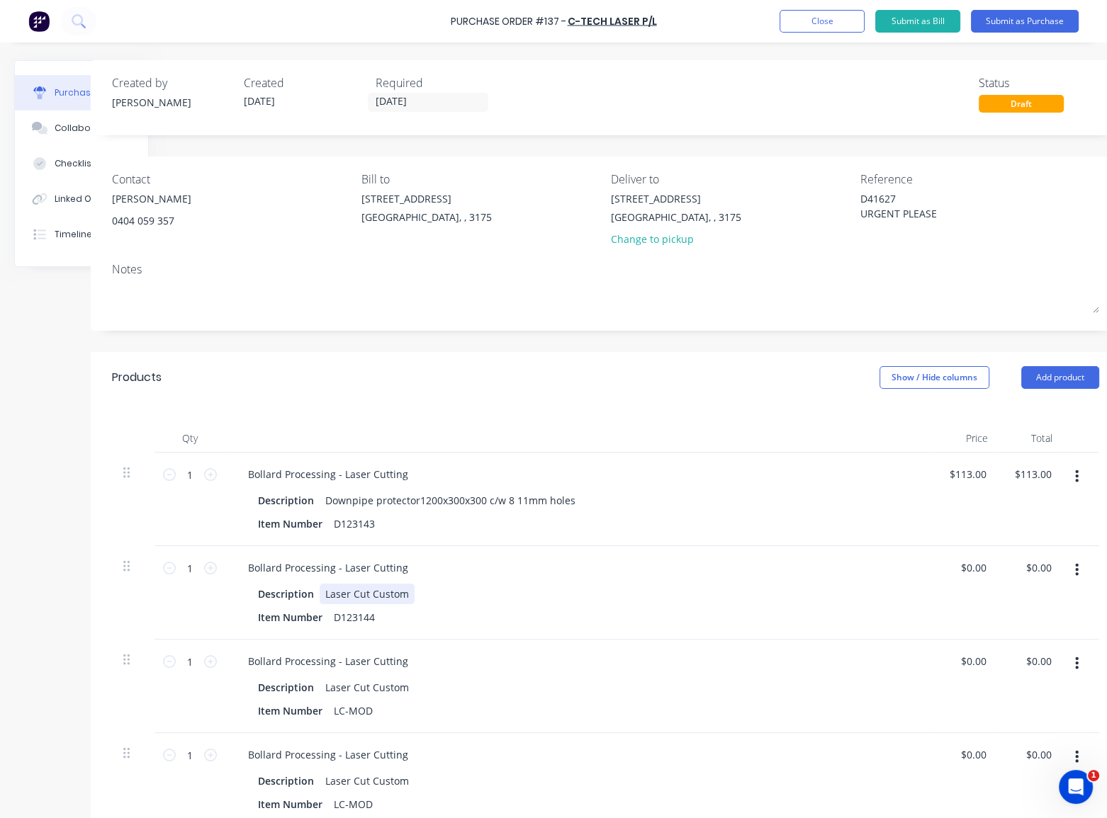
drag, startPoint x: 411, startPoint y: 594, endPoint x: 325, endPoint y: 598, distance: 85.8
click at [325, 598] on div "Laser Cut Custom" at bounding box center [366, 594] width 95 height 21
paste div
click at [209, 569] on icon at bounding box center [210, 568] width 13 height 13
type textarea "x"
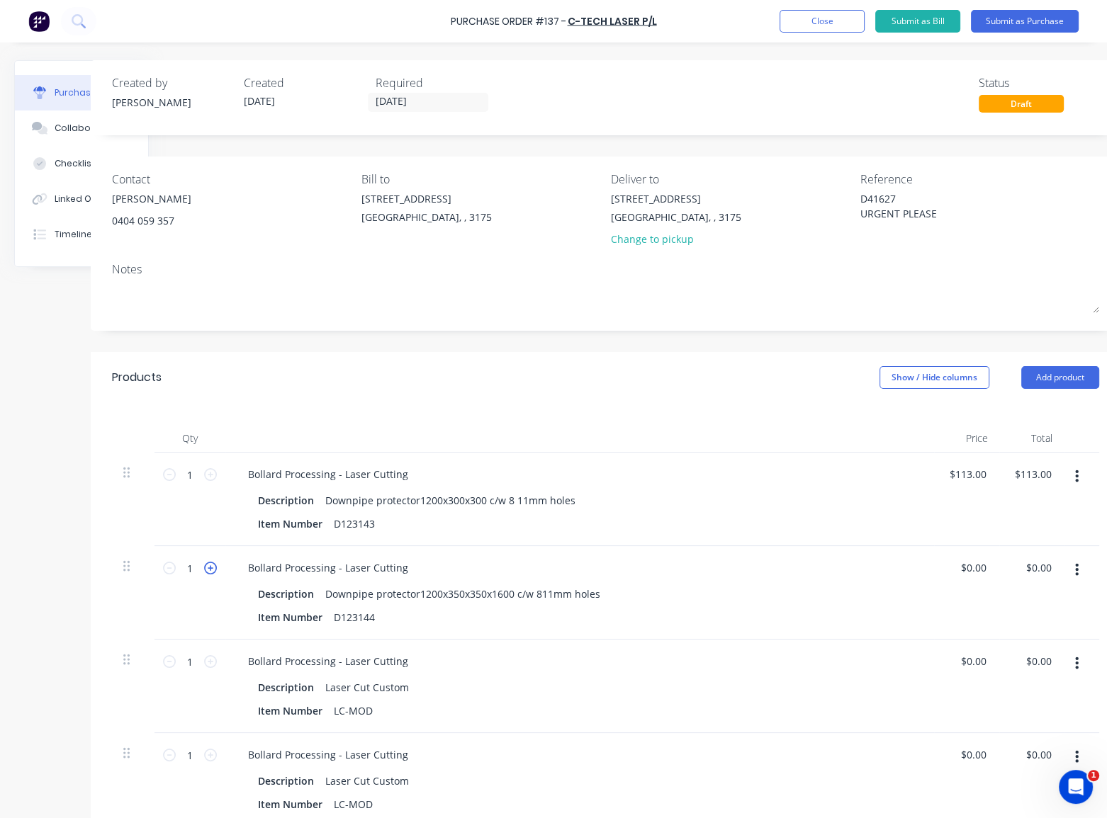
type input "2"
type textarea "x"
type input "0.00"
click at [969, 573] on input "0.00" at bounding box center [972, 568] width 33 height 21
type textarea "x"
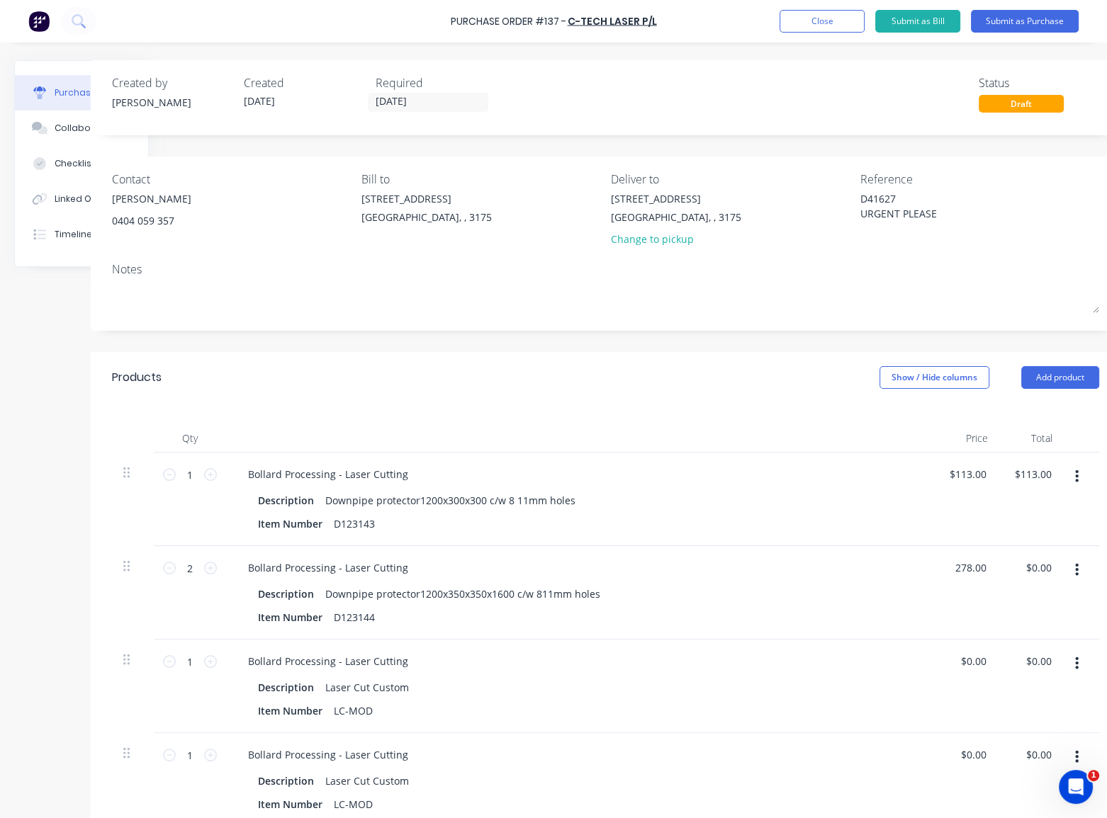
type input "278.00"
type textarea "x"
type input "$278.00"
type input "$556.00"
click at [802, 574] on div "Bollard Processing - Laser Cutting" at bounding box center [580, 568] width 686 height 21
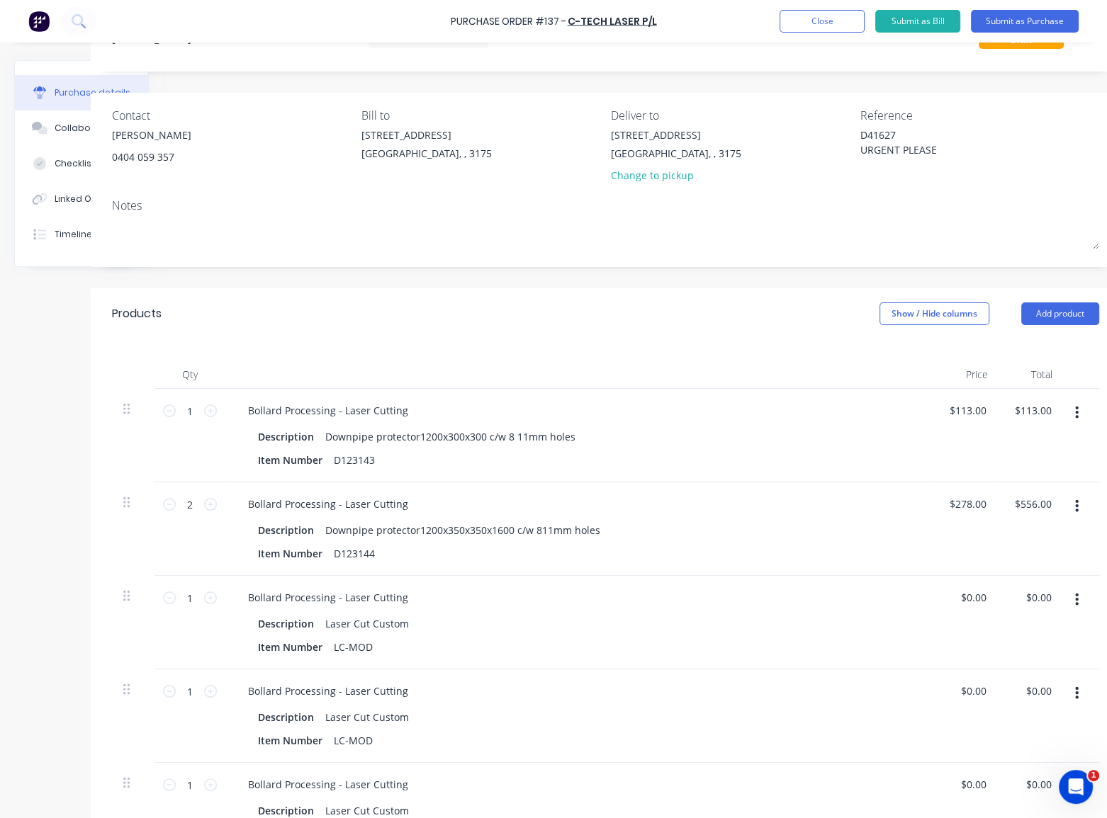
scroll to position [64, 79]
click at [377, 645] on div "LC-MOD" at bounding box center [353, 647] width 50 height 21
type textarea "x"
drag, startPoint x: 375, startPoint y: 646, endPoint x: 330, endPoint y: 650, distance: 44.8
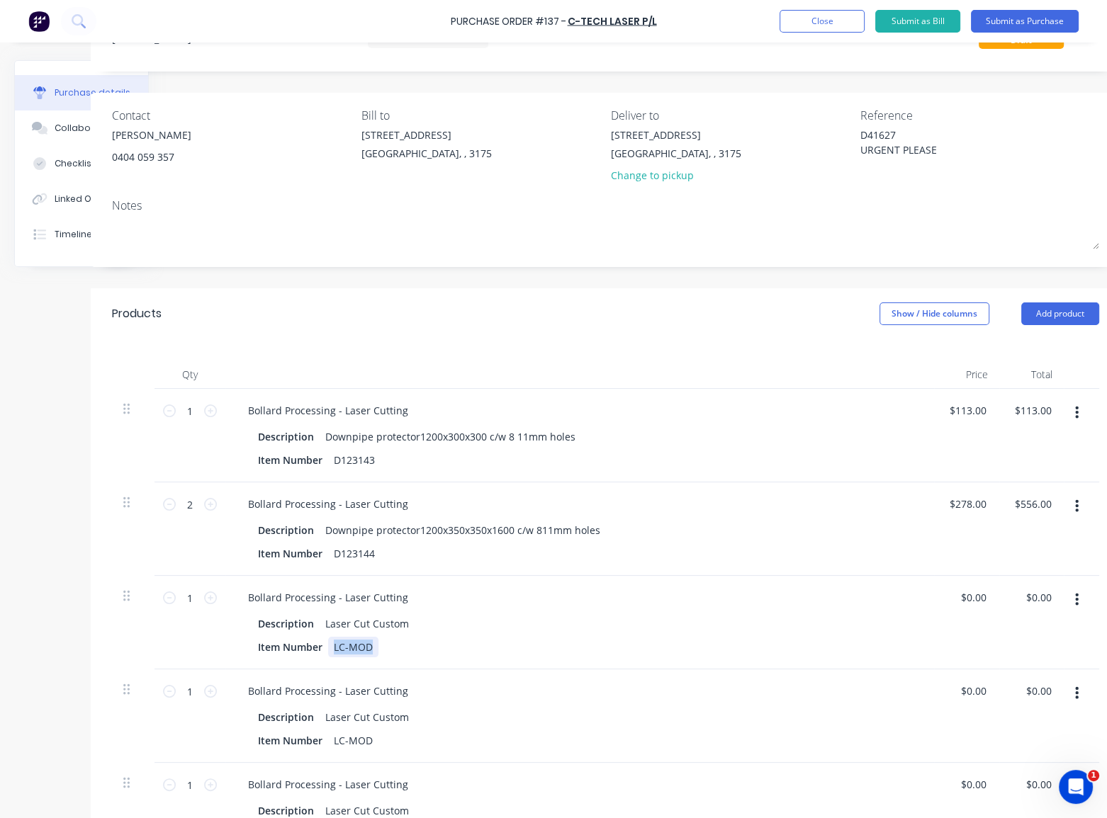
click at [330, 650] on div "LC-MOD" at bounding box center [353, 647] width 50 height 21
paste div
type textarea "x"
drag, startPoint x: 407, startPoint y: 620, endPoint x: 324, endPoint y: 628, distance: 84.0
click at [324, 628] on div "Laser Cut Custom" at bounding box center [366, 623] width 95 height 21
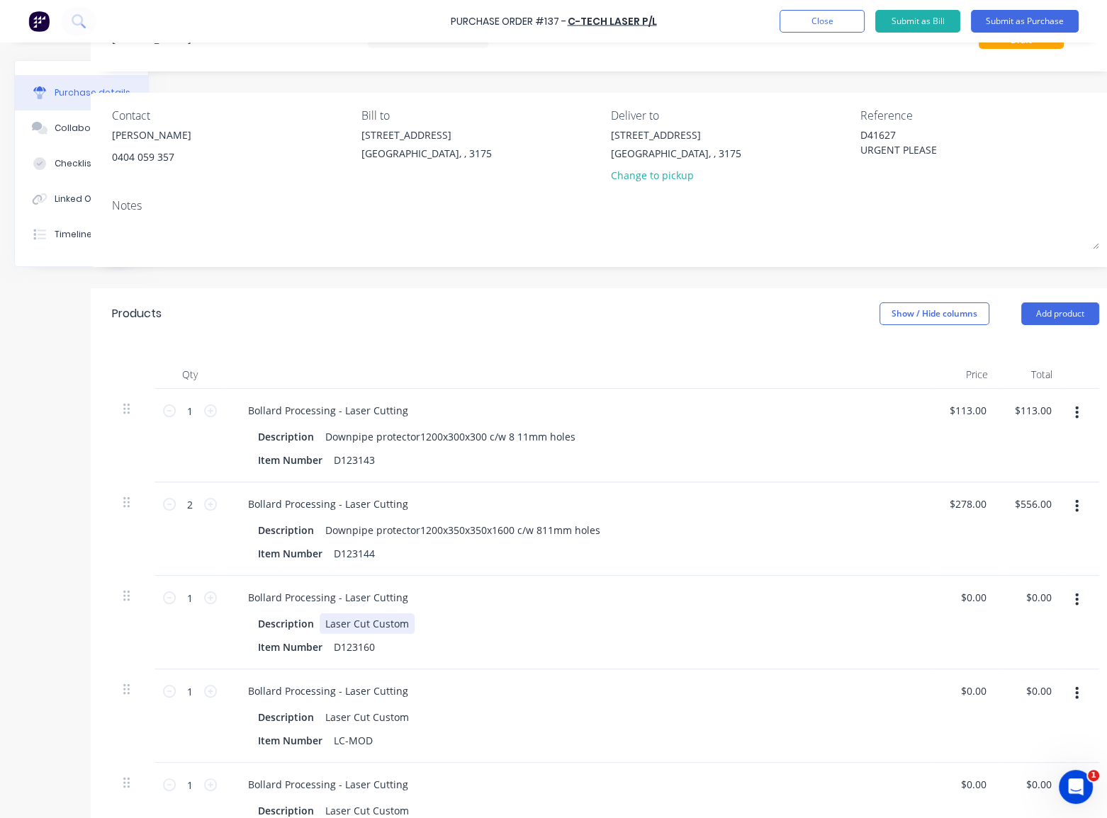
paste div
type textarea "x"
click at [970, 596] on input "0.00" at bounding box center [972, 597] width 33 height 21
type input "196.5.00"
type textarea "x"
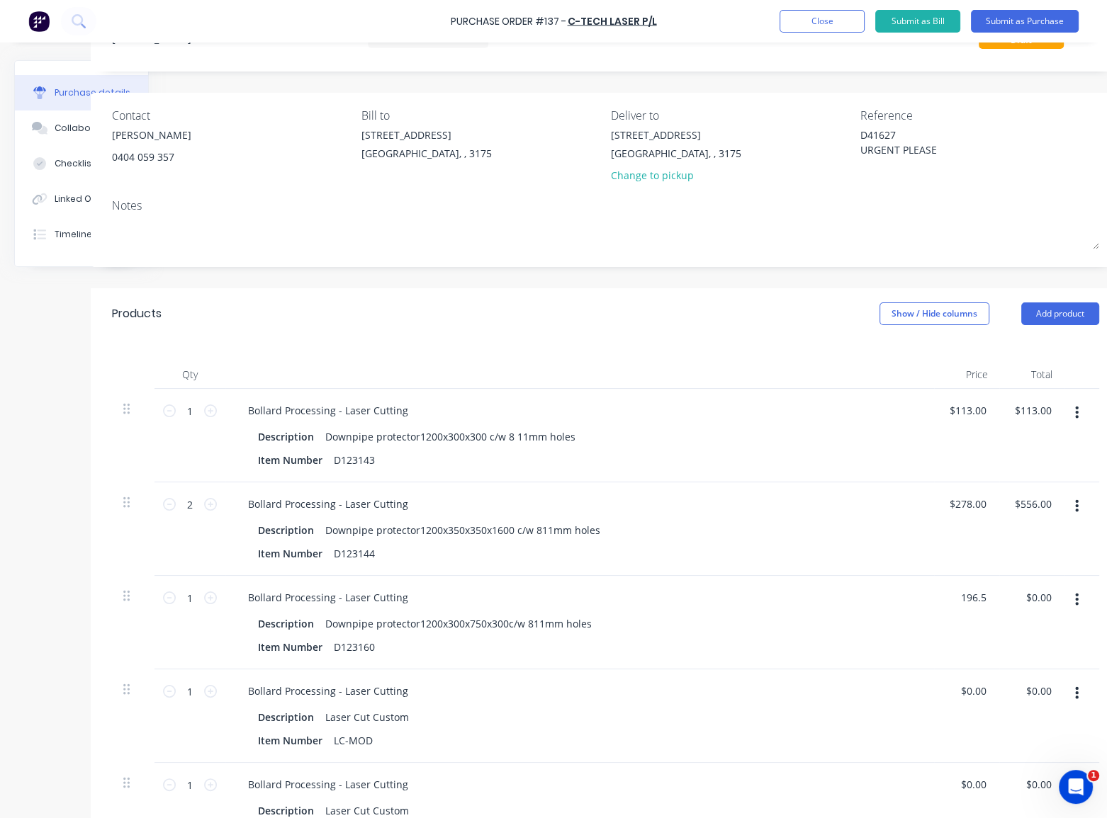
type input "196.5"
type textarea "x"
type input "$196.50"
click at [843, 614] on div "Description Downpipe protector1200x300x750x300c/w 811mm holes" at bounding box center [576, 623] width 649 height 21
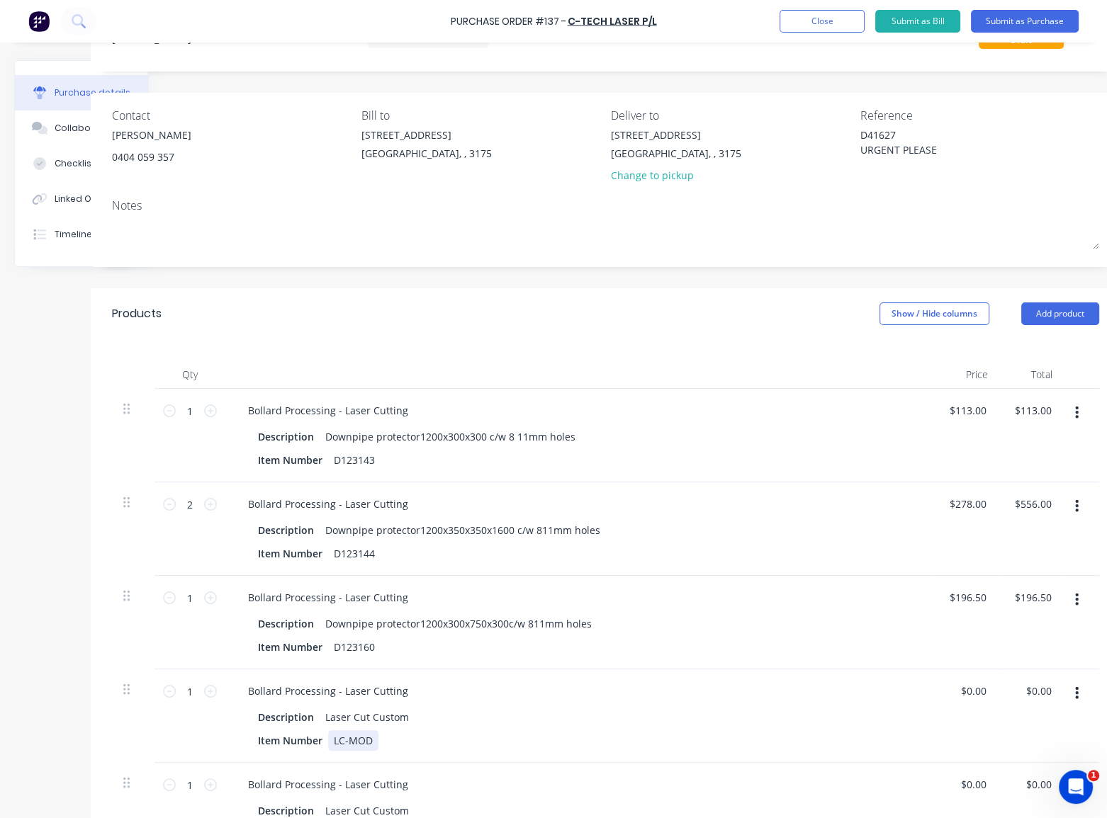
type textarea "x"
drag, startPoint x: 373, startPoint y: 740, endPoint x: 336, endPoint y: 740, distance: 36.8
click at [336, 740] on div "LC-MOD" at bounding box center [353, 740] width 50 height 21
paste div
click at [407, 718] on div "Laser Cut Custom" at bounding box center [366, 717] width 95 height 21
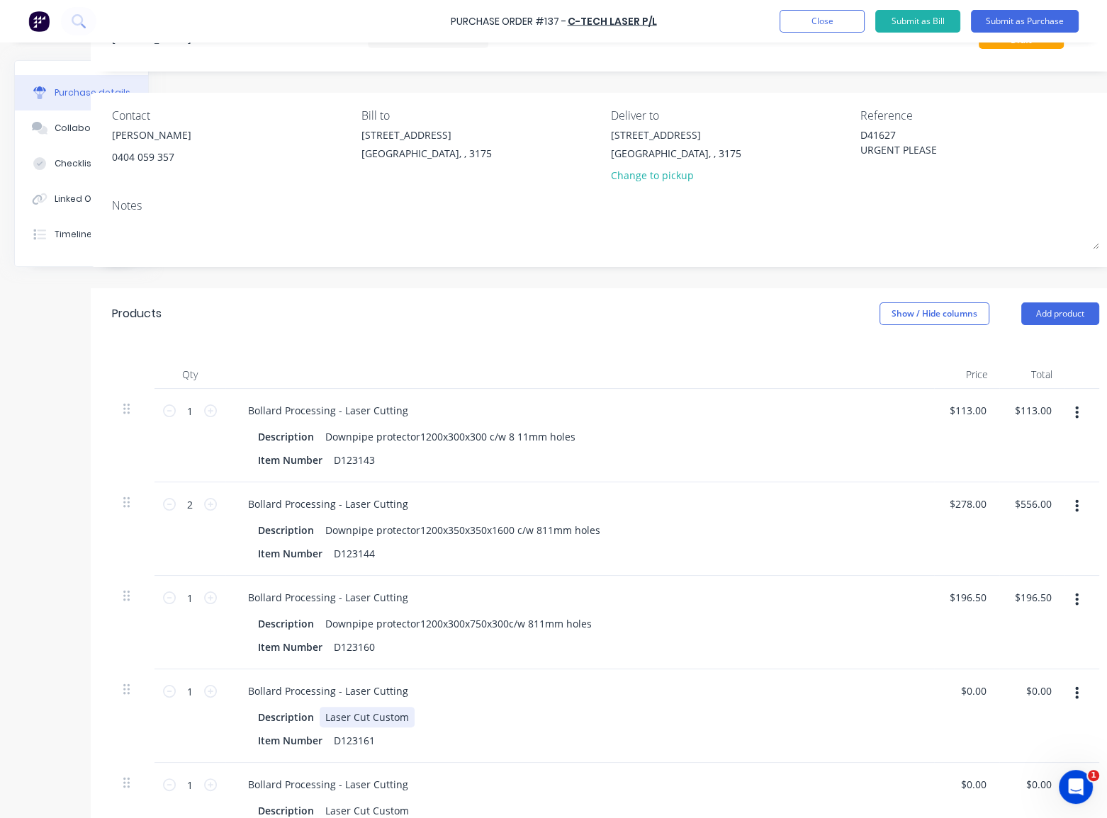
type textarea "x"
drag, startPoint x: 409, startPoint y: 717, endPoint x: 324, endPoint y: 717, distance: 85.7
click at [324, 717] on div "Laser Cut Custom" at bounding box center [366, 717] width 95 height 21
paste div
click at [211, 692] on icon at bounding box center [210, 691] width 13 height 13
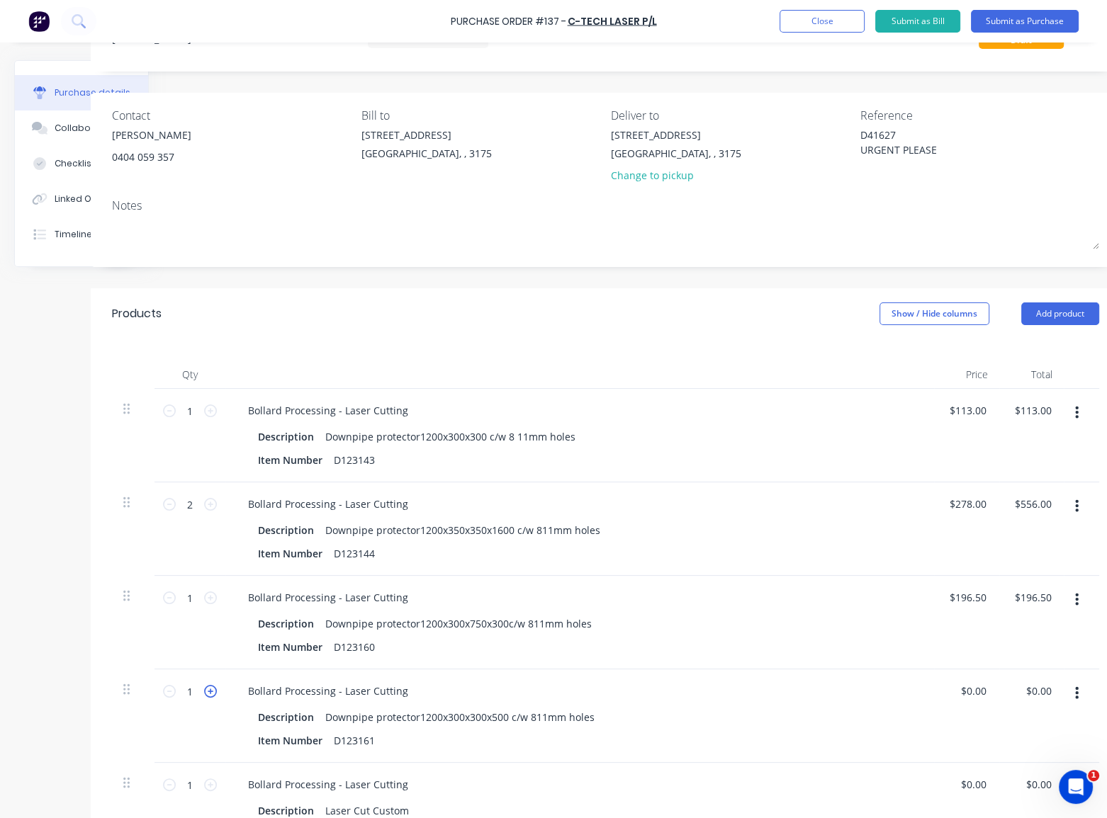
type textarea "x"
type input "2"
click at [211, 692] on icon at bounding box center [210, 691] width 13 height 13
click at [967, 686] on input "0.00" at bounding box center [972, 691] width 33 height 21
click at [840, 682] on div "Bollard Processing - Laser Cutting" at bounding box center [580, 691] width 686 height 21
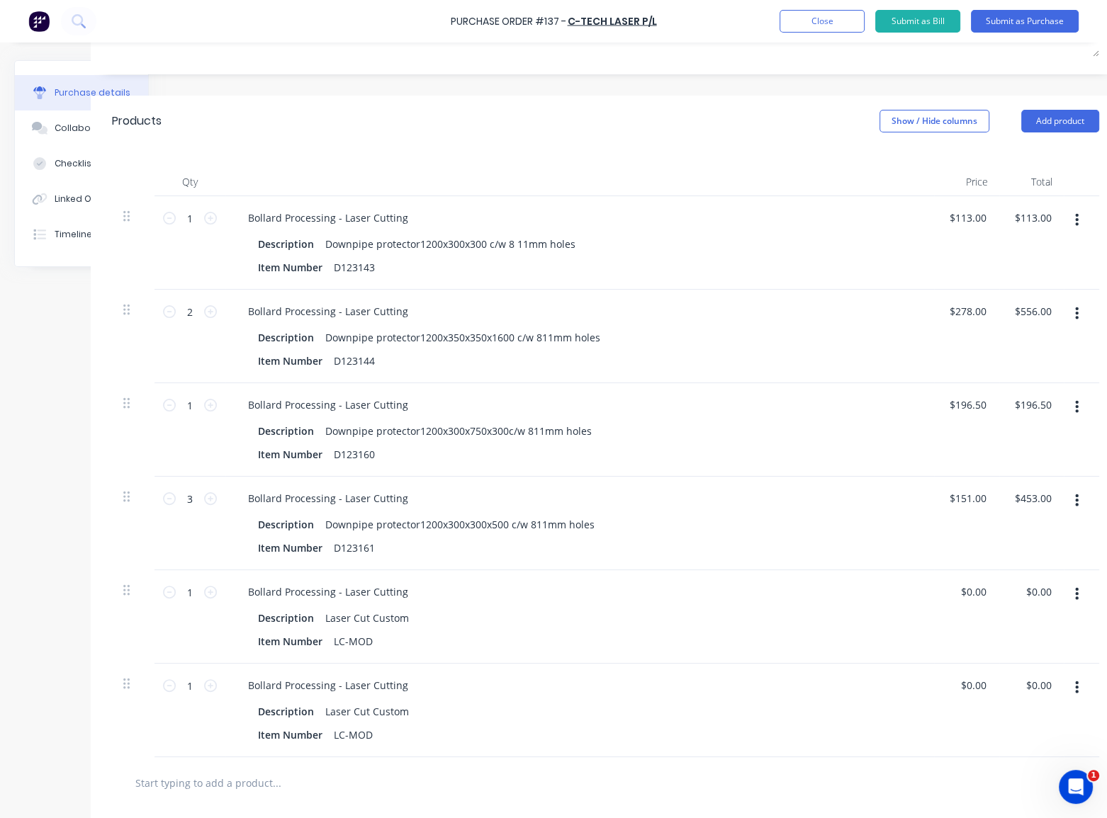
scroll to position [257, 79]
drag, startPoint x: 376, startPoint y: 637, endPoint x: 337, endPoint y: 643, distance: 39.4
click at [337, 643] on div "LC-MOD" at bounding box center [353, 640] width 50 height 21
paste div
click at [409, 616] on div "Laser Cut Custom" at bounding box center [366, 617] width 95 height 21
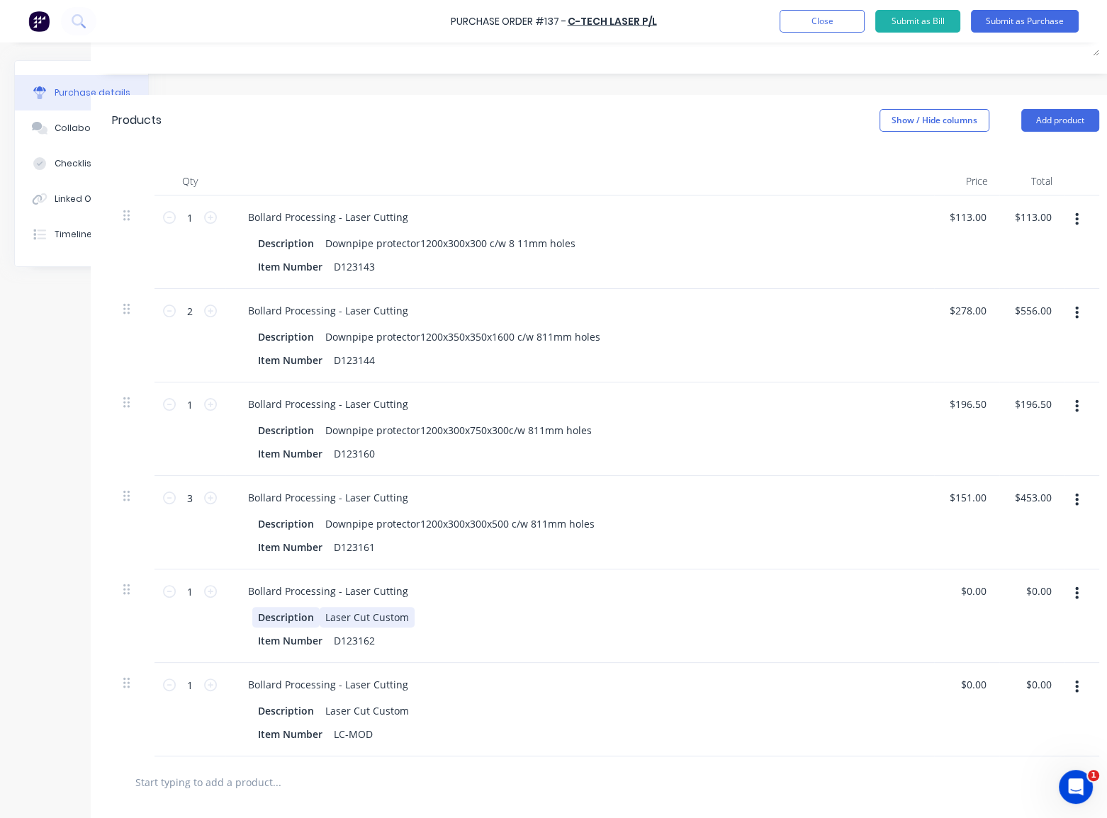
drag, startPoint x: 409, startPoint y: 616, endPoint x: 294, endPoint y: 617, distance: 115.5
click at [294, 617] on div "Description Laser Cut Custom" at bounding box center [576, 617] width 649 height 21
paste div
click at [966, 594] on input "0.00" at bounding box center [972, 591] width 33 height 21
click at [800, 599] on div "Bollard Processing - Laser Cutting" at bounding box center [580, 591] width 686 height 21
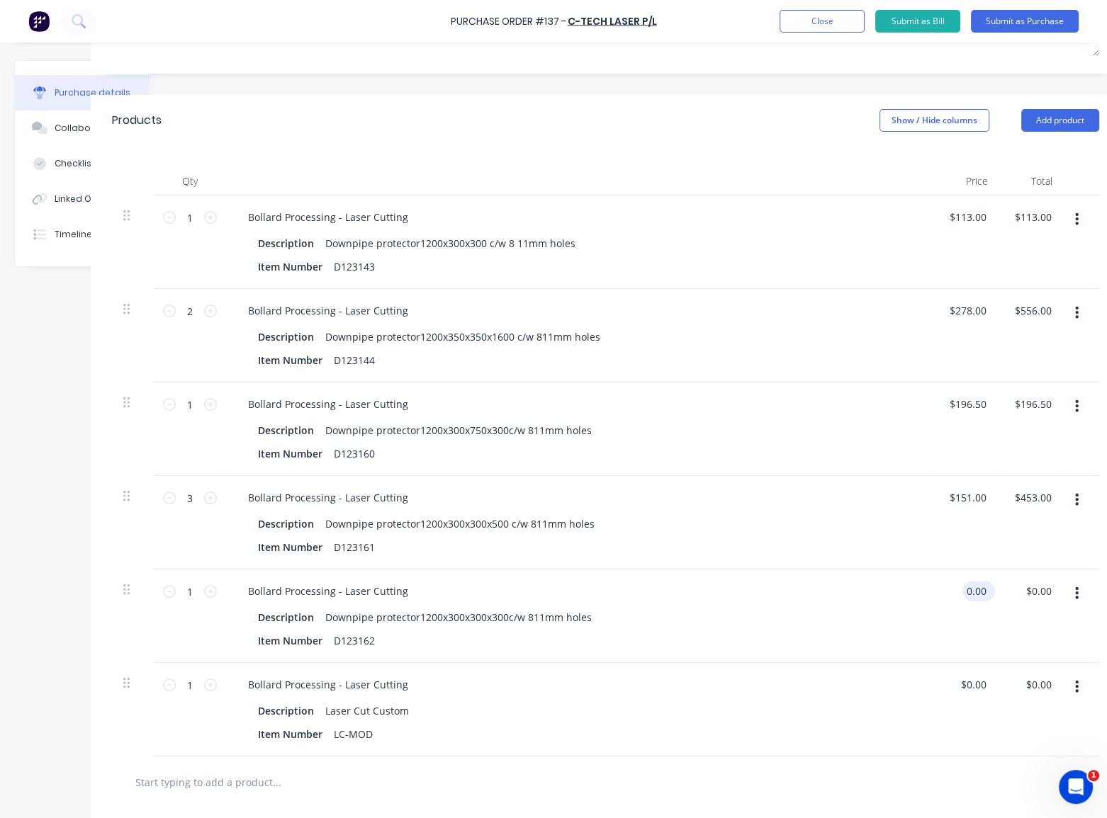
click at [968, 587] on input "0.00" at bounding box center [975, 591] width 27 height 21
click at [861, 624] on div "Description Downpipe protector1200x300x300x300c/w 811mm holes" at bounding box center [576, 617] width 649 height 21
click at [213, 588] on icon at bounding box center [210, 591] width 13 height 13
drag, startPoint x: 378, startPoint y: 730, endPoint x: 331, endPoint y: 732, distance: 46.8
click at [331, 732] on div "LC-MOD" at bounding box center [353, 734] width 50 height 21
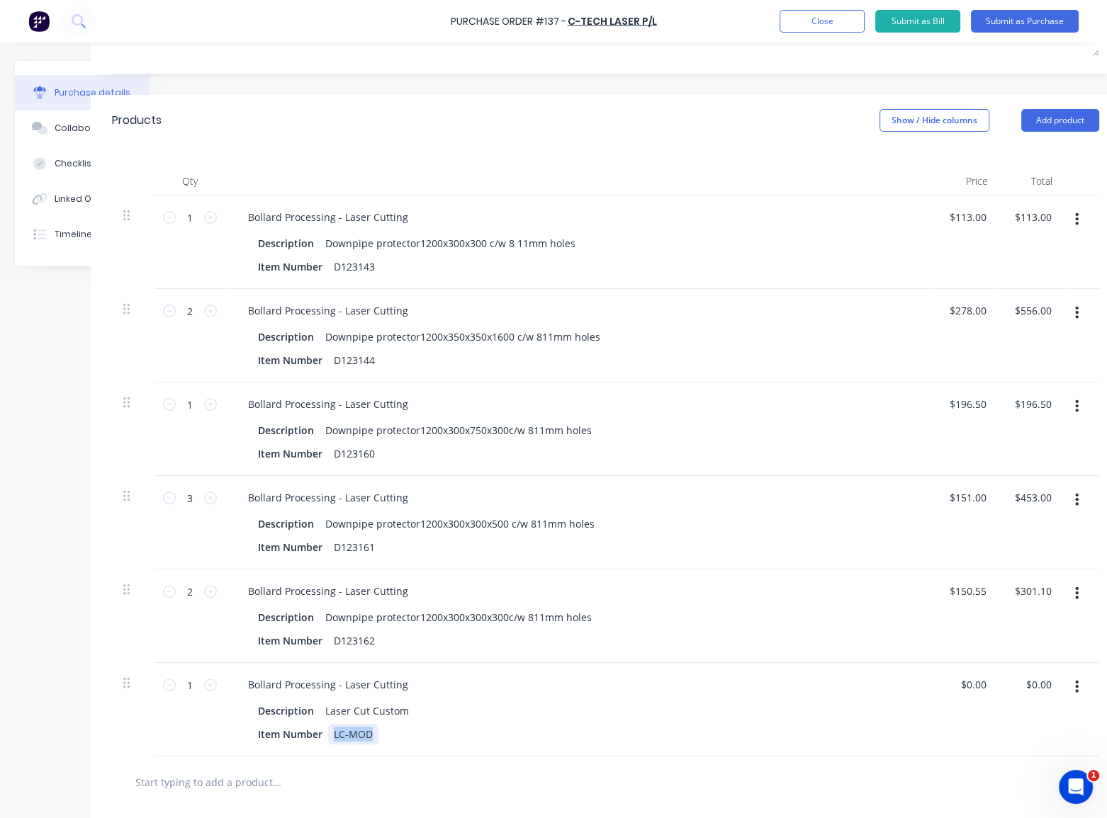
paste div
click at [406, 706] on div "Laser Cut Custom" at bounding box center [366, 711] width 95 height 21
drag, startPoint x: 407, startPoint y: 710, endPoint x: 319, endPoint y: 711, distance: 88.6
click at [319, 711] on div "Laser Cut Custom" at bounding box center [366, 711] width 95 height 21
paste div
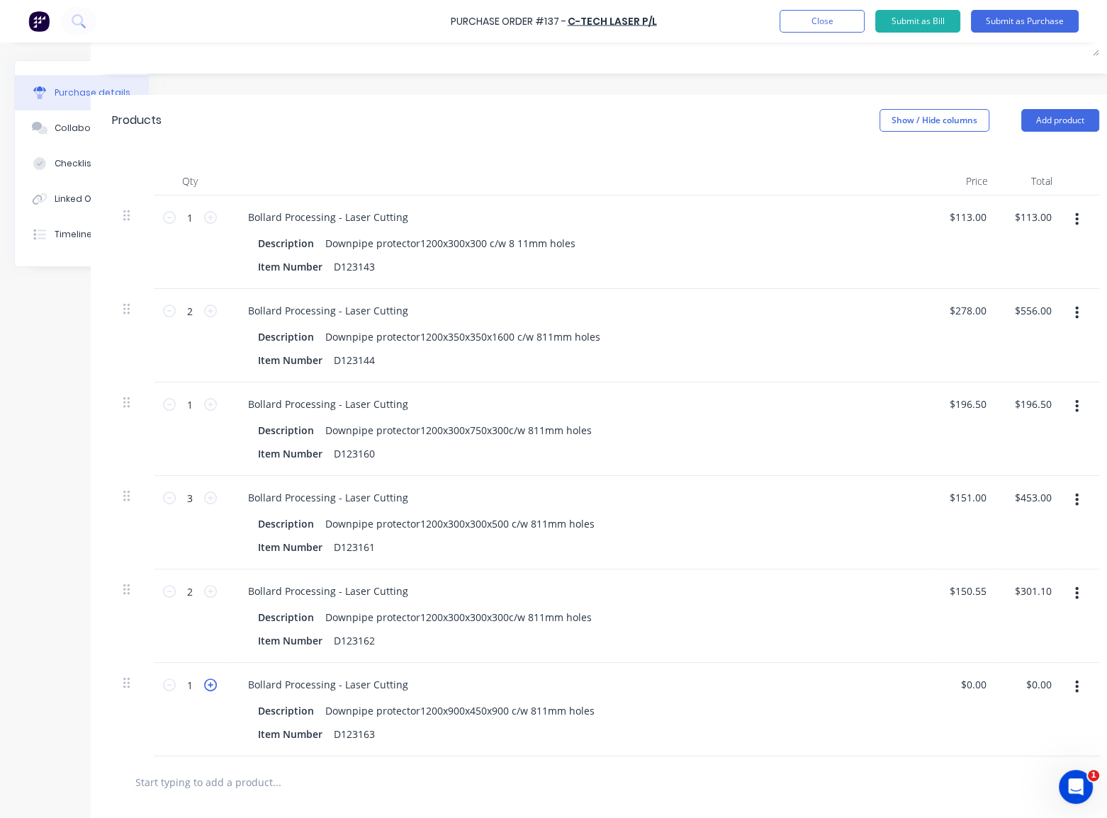
click at [208, 682] on icon at bounding box center [210, 685] width 13 height 13
click at [972, 684] on input "0.00" at bounding box center [972, 684] width 33 height 21
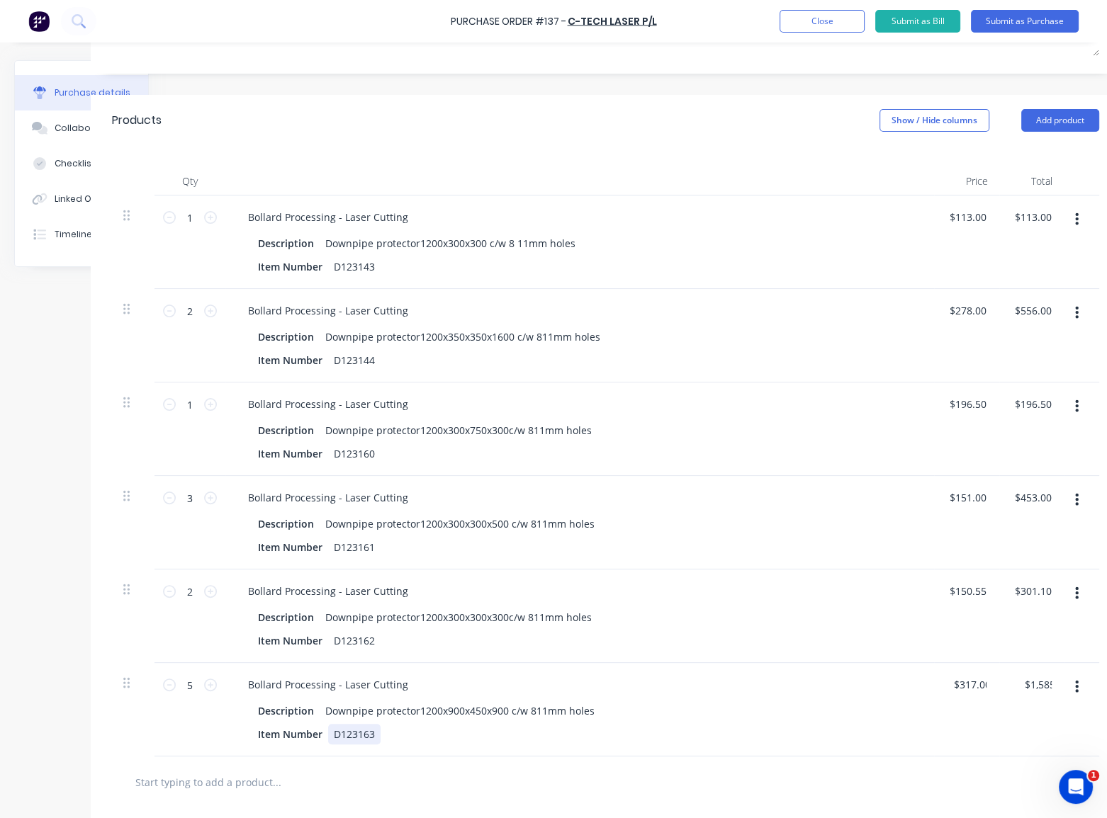
click at [885, 722] on div "Description Downpipe protector1200x900x450x900 c/w 811mm holes Item Number D123…" at bounding box center [580, 723] width 686 height 44
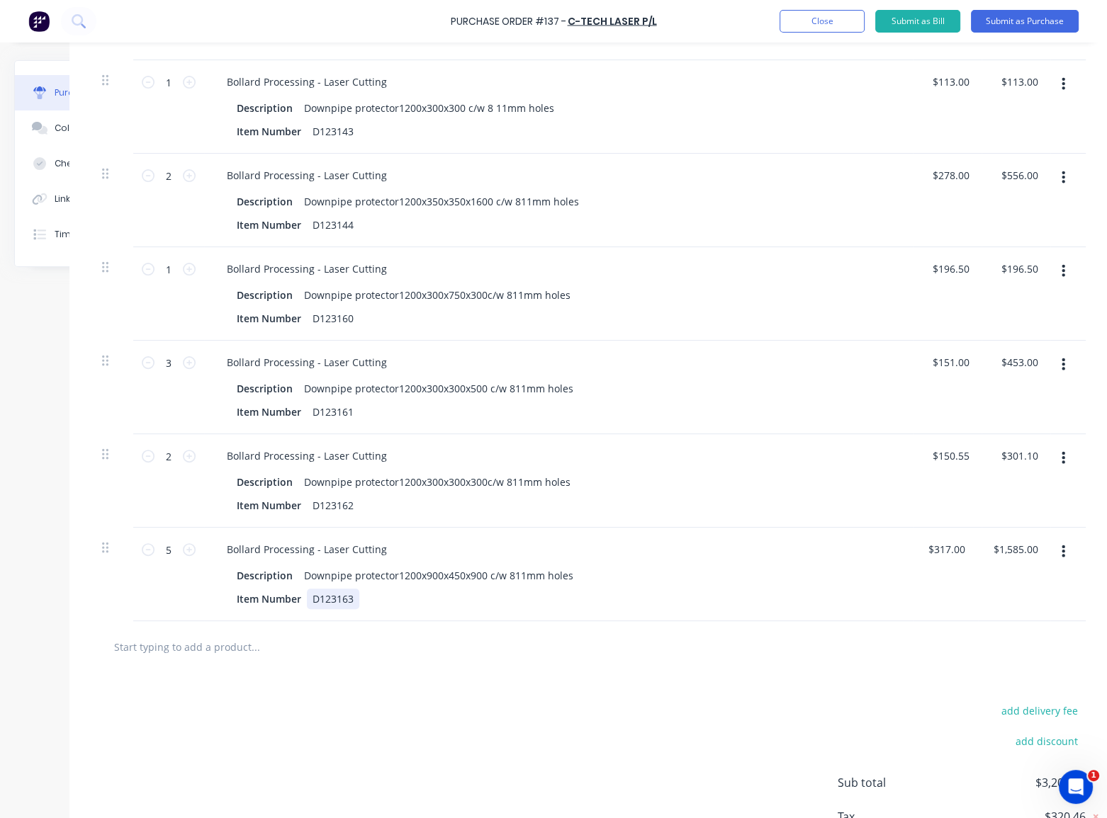
scroll to position [118, 101]
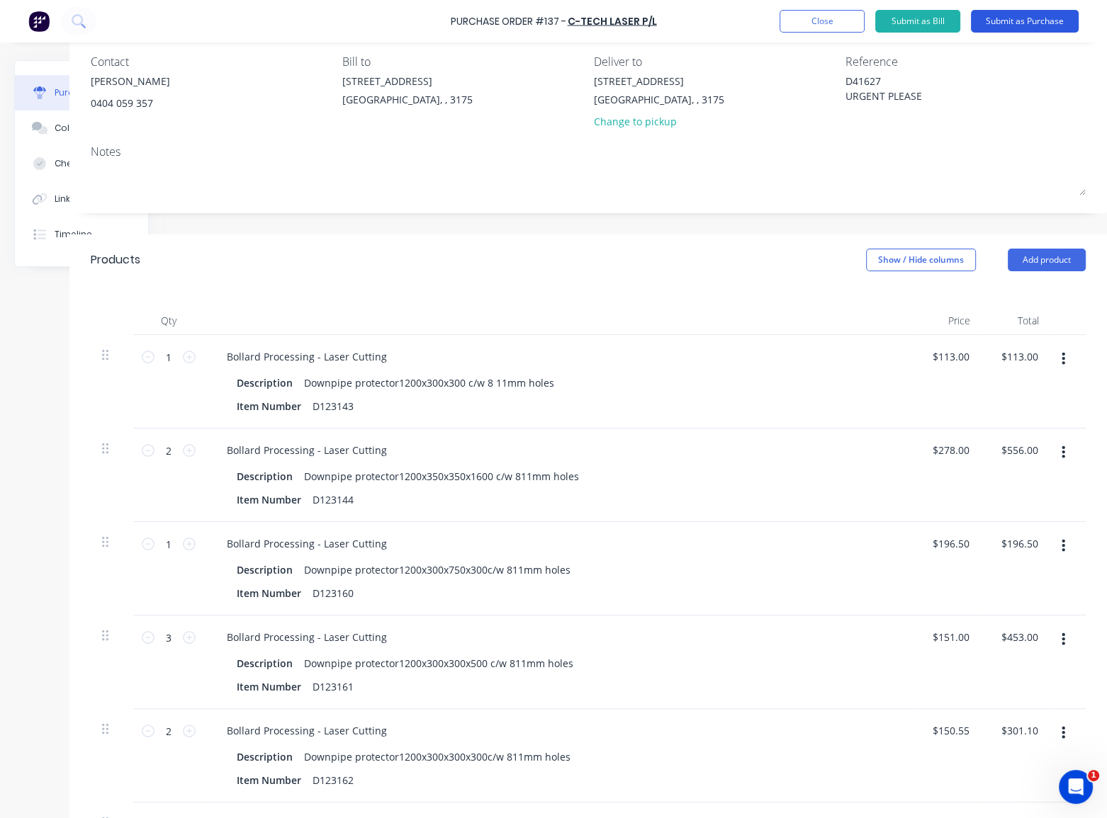
click at [1026, 24] on button "Submit as Purchase" at bounding box center [1024, 21] width 108 height 23
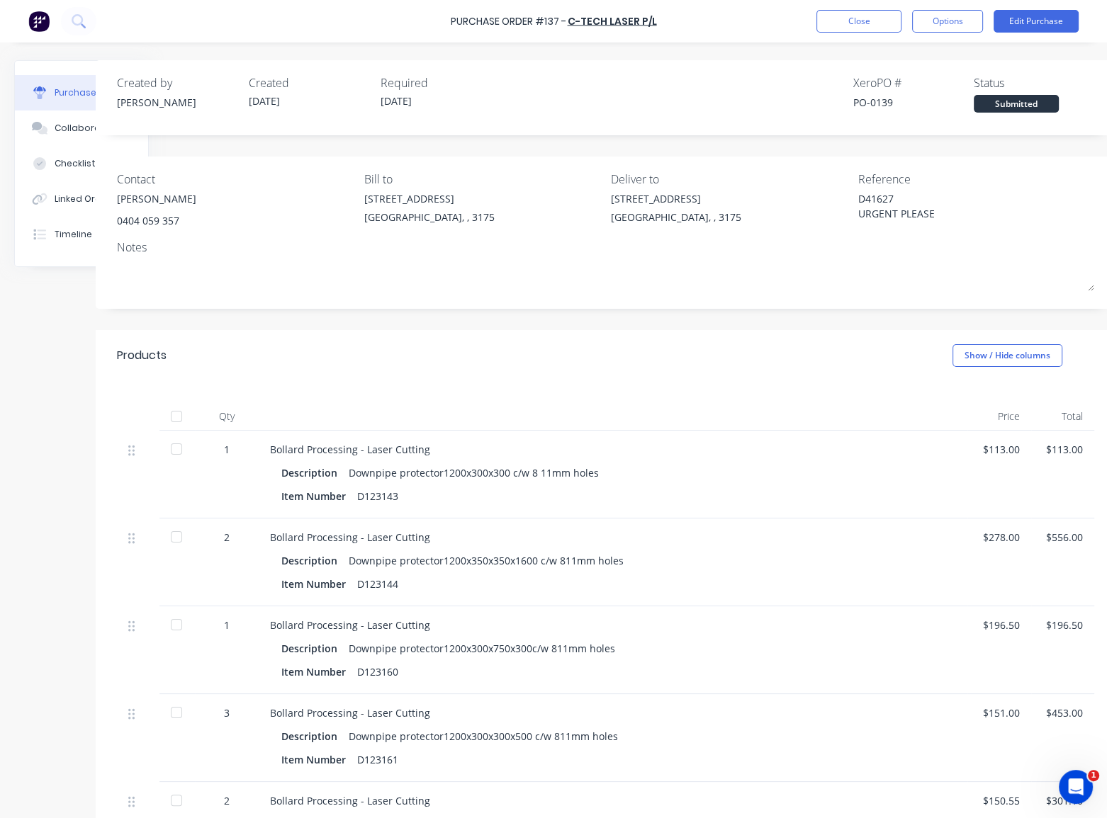
scroll to position [0, 81]
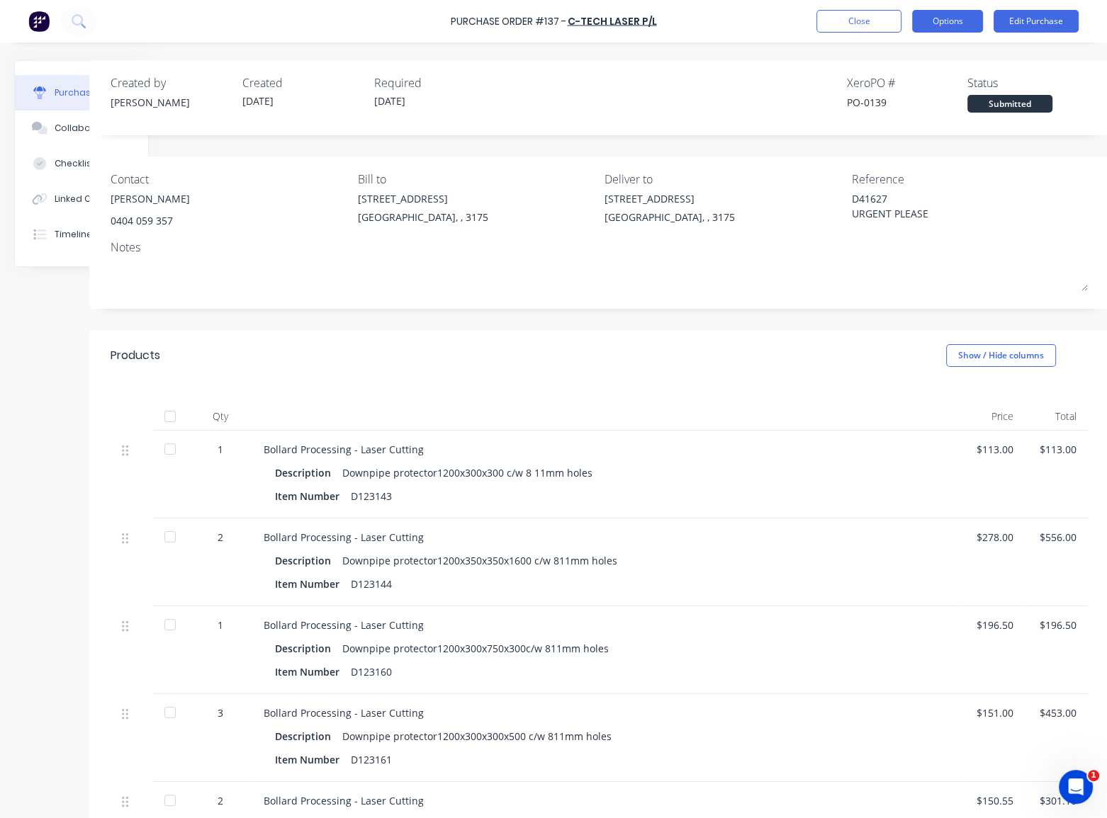
click at [961, 18] on button "Options" at bounding box center [947, 21] width 71 height 23
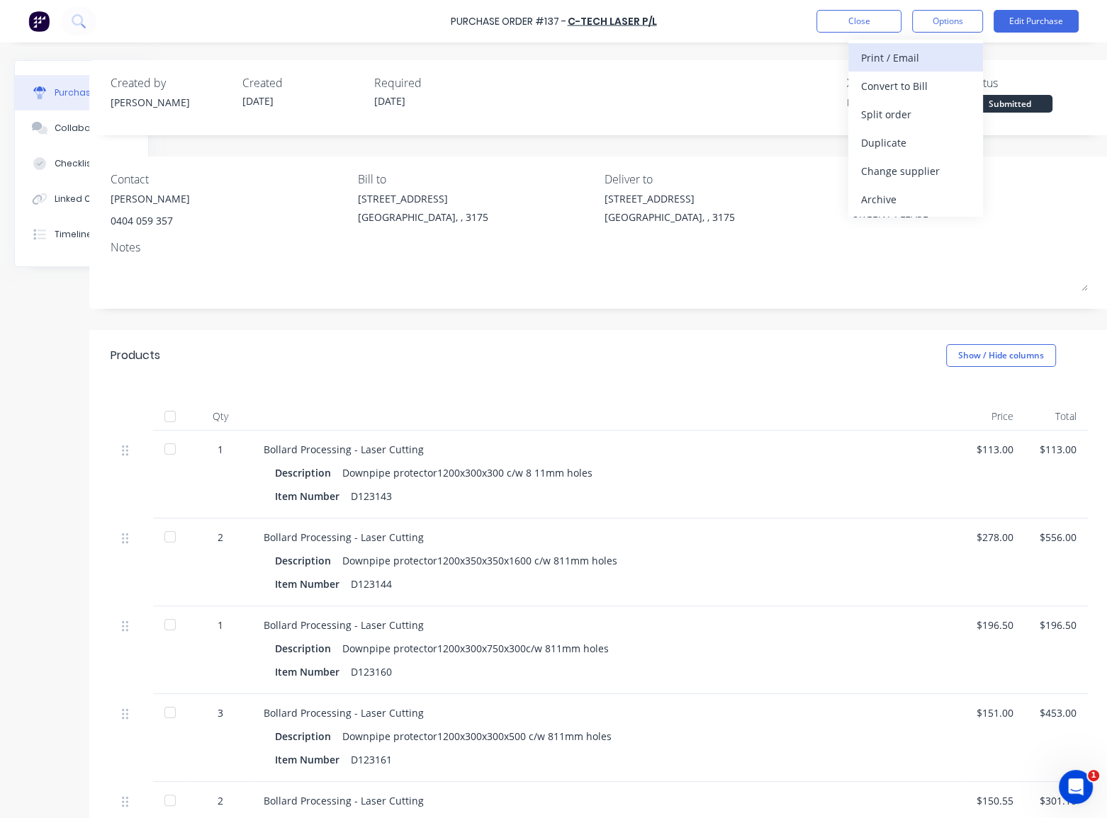
click at [922, 55] on div "Print / Email" at bounding box center [915, 57] width 109 height 21
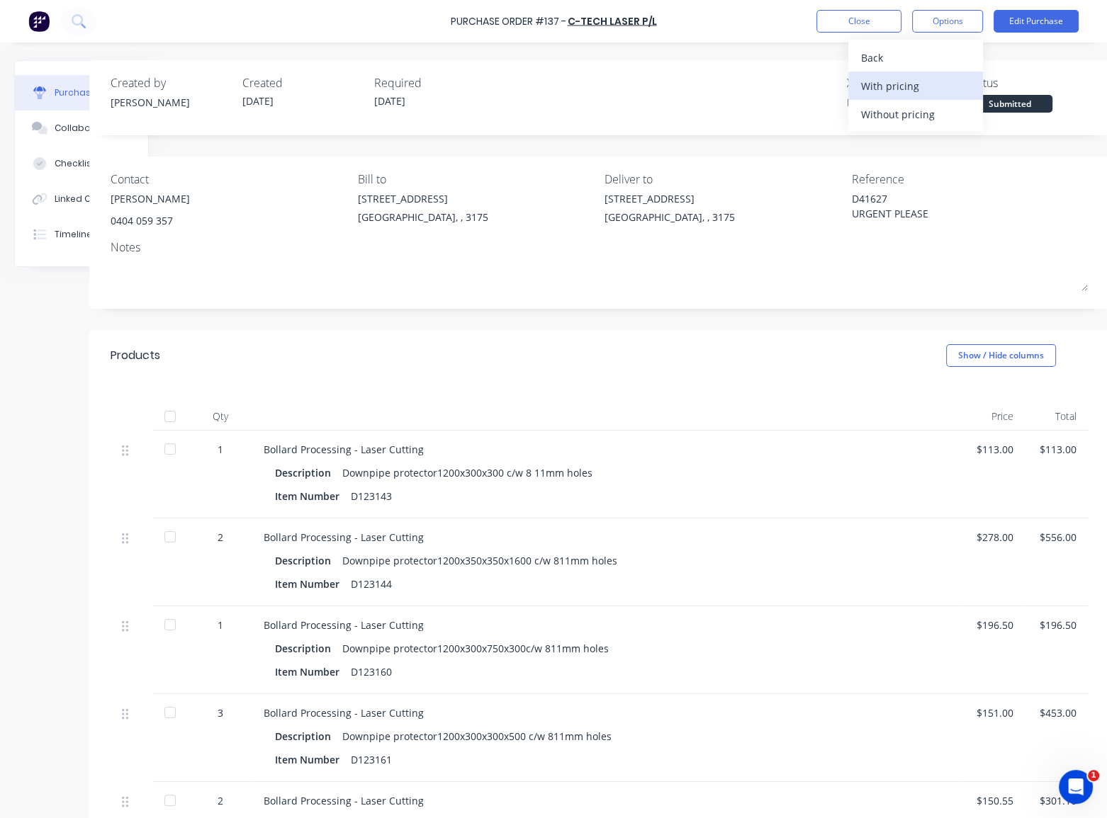
click at [913, 89] on div "With pricing" at bounding box center [915, 86] width 109 height 21
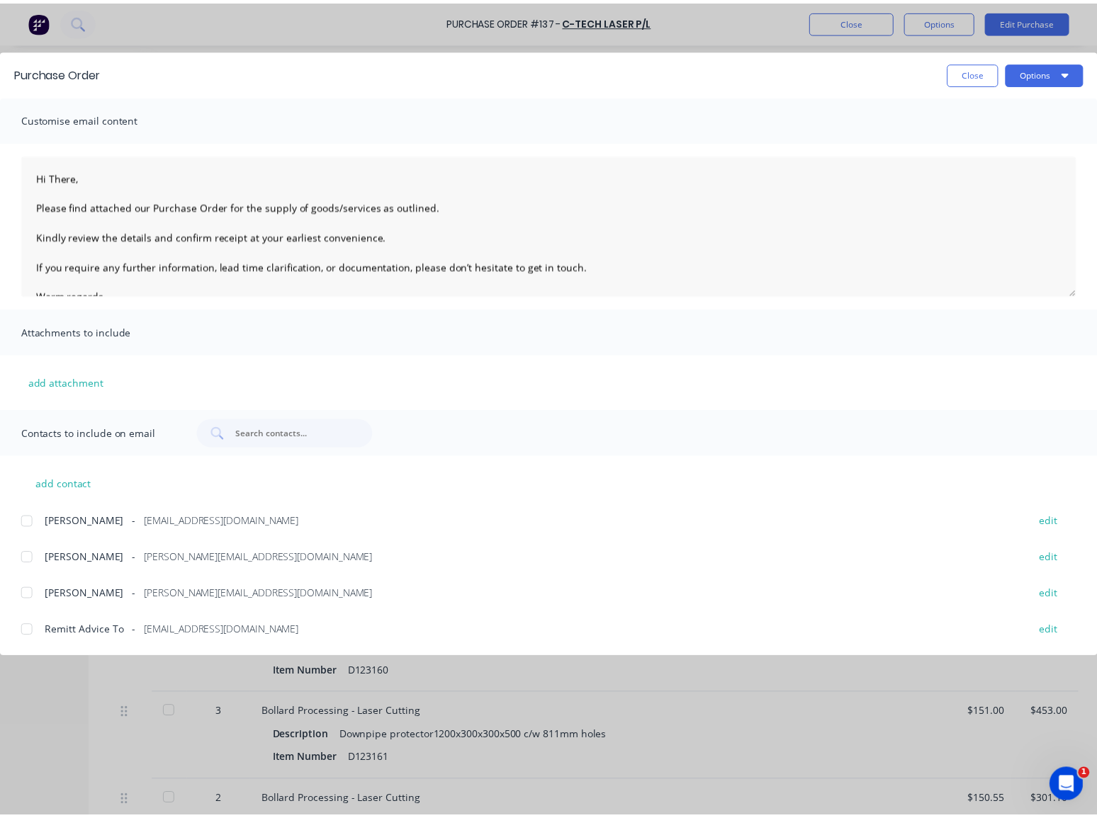
scroll to position [0, 0]
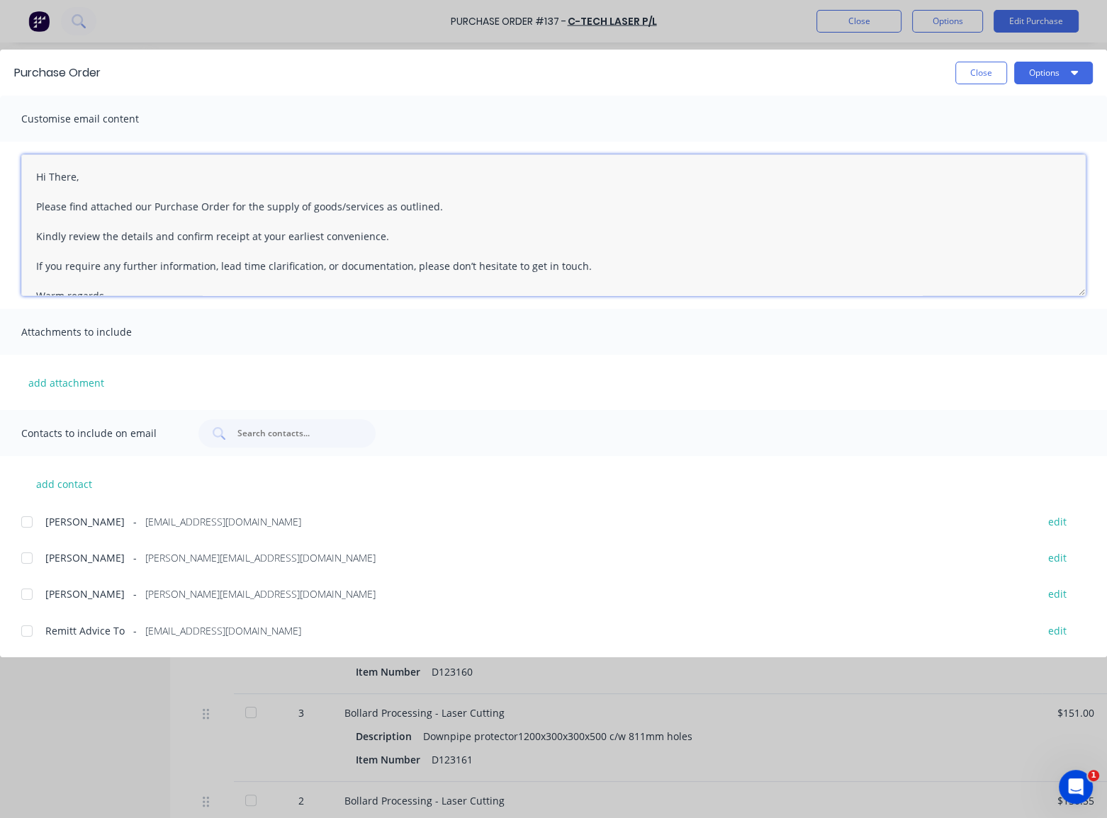
click at [75, 180] on textarea "Hi There, Please find attached our Purchase Order for the supply of goods/servi…" at bounding box center [553, 225] width 1064 height 142
click at [448, 221] on textarea "Hi [PERSON_NAME], Please find attached our Purchase Order for the supply of goo…" at bounding box center [553, 225] width 1064 height 142
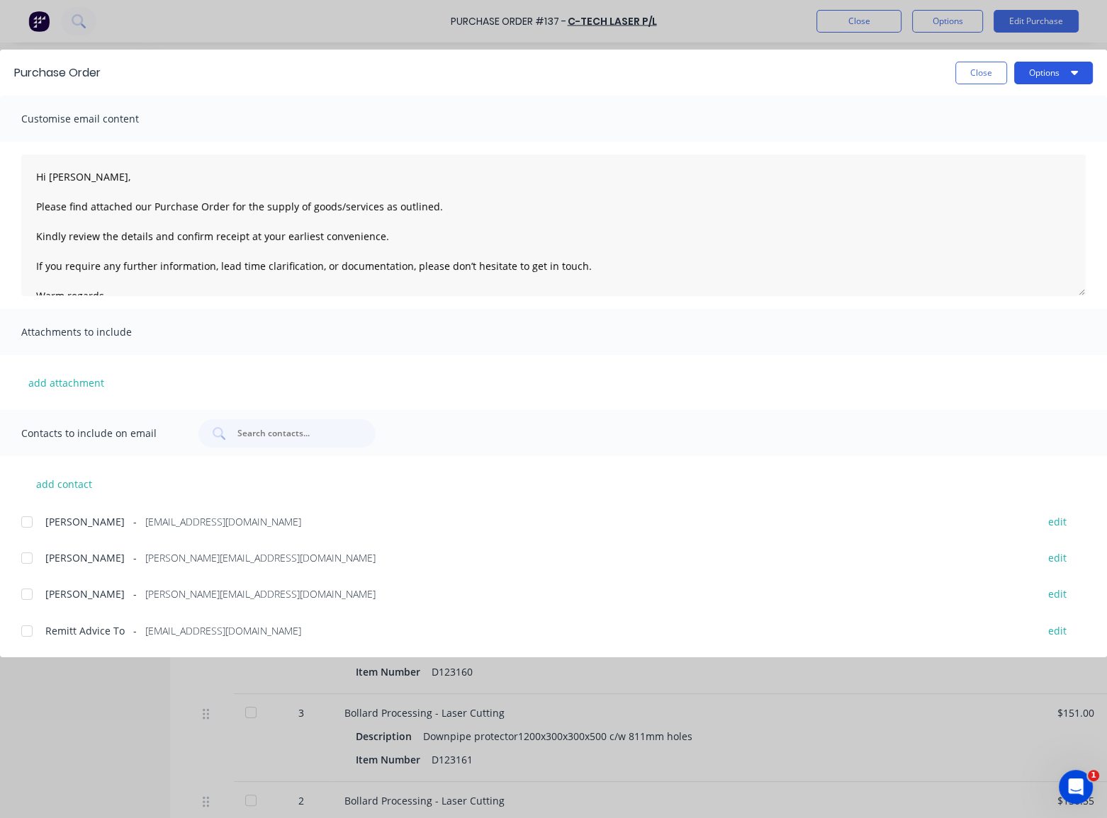
click at [1047, 77] on button "Options" at bounding box center [1053, 73] width 79 height 23
click at [18, 561] on div at bounding box center [27, 558] width 28 height 28
click at [1054, 76] on button "Options" at bounding box center [1053, 73] width 79 height 23
click at [1004, 167] on div "Email" at bounding box center [1024, 165] width 109 height 21
click at [990, 79] on button "Close" at bounding box center [981, 73] width 52 height 23
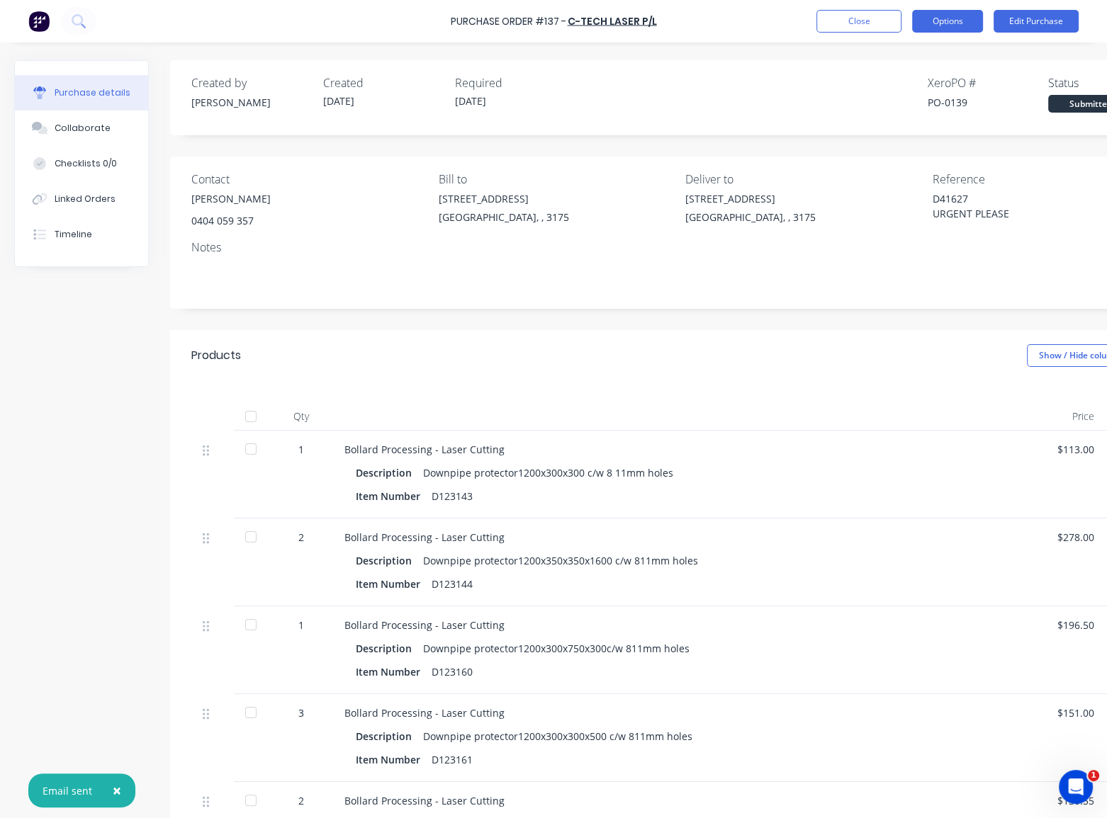
click at [938, 29] on button "Options" at bounding box center [947, 21] width 71 height 23
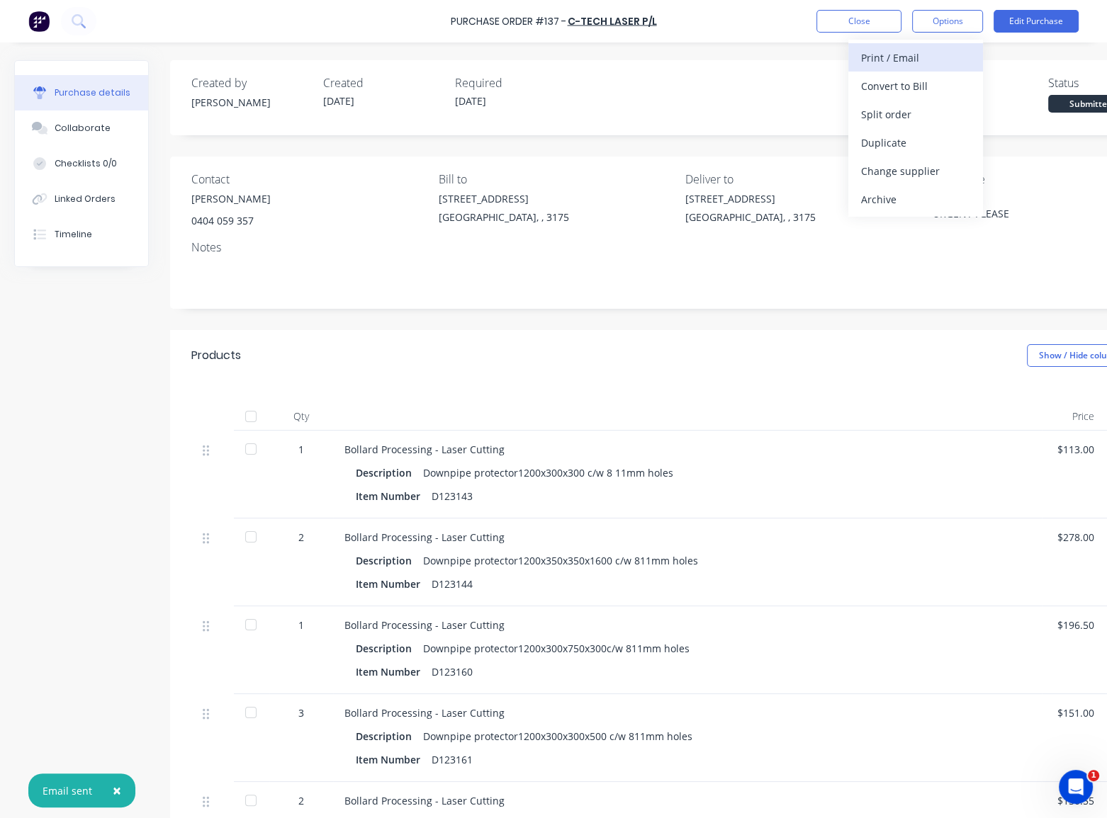
click at [916, 62] on div "Print / Email" at bounding box center [915, 57] width 109 height 21
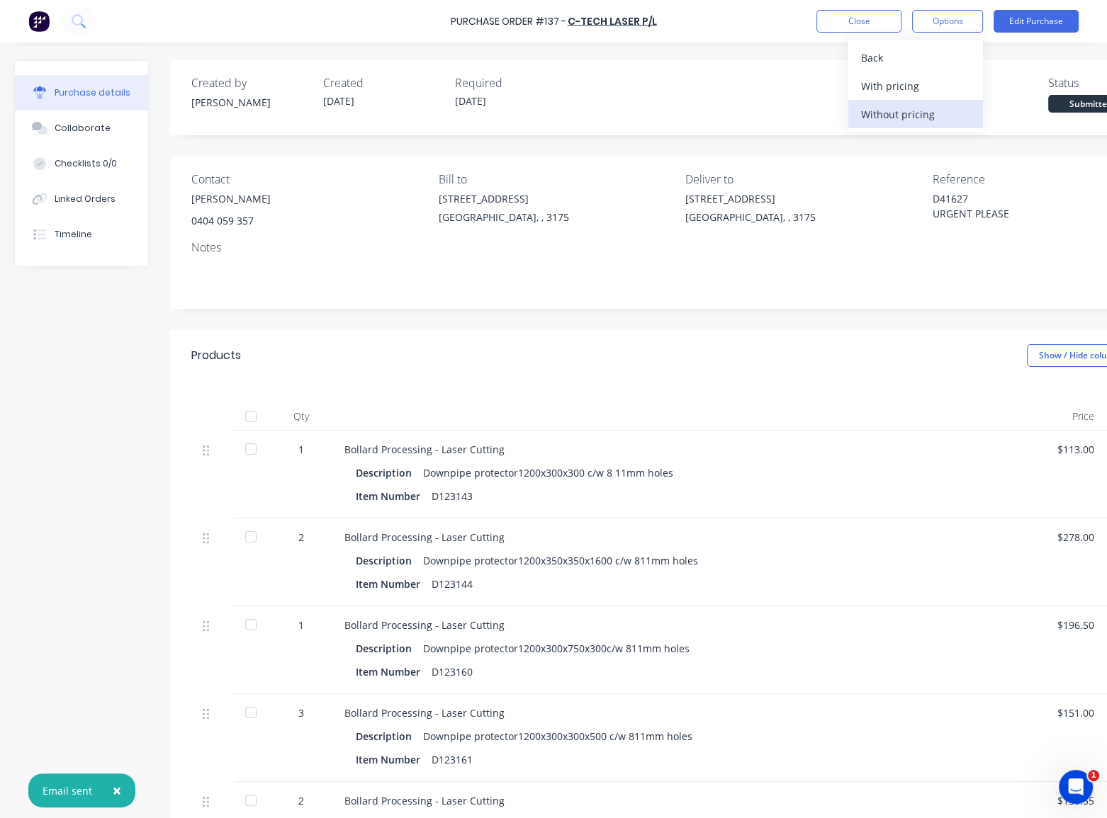
click at [916, 109] on div "Without pricing" at bounding box center [915, 114] width 109 height 21
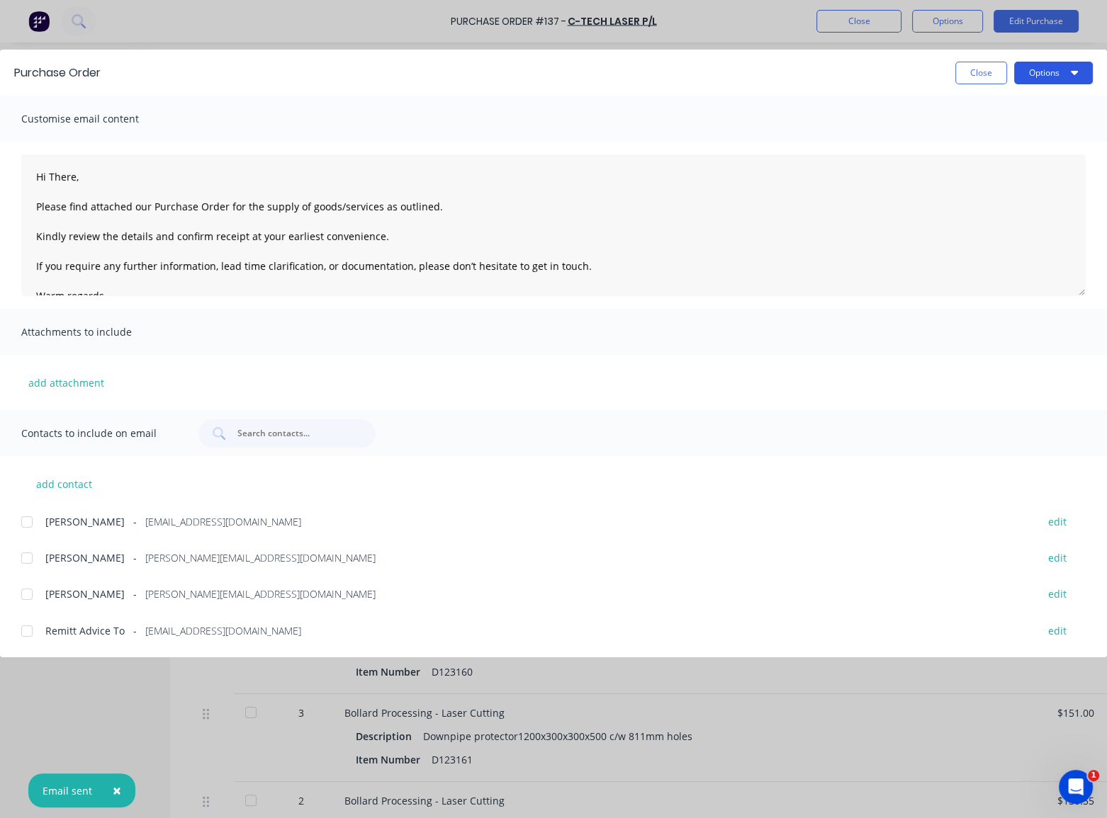
click at [1046, 77] on button "Options" at bounding box center [1053, 73] width 79 height 23
click at [1005, 136] on div "Print" at bounding box center [1024, 137] width 109 height 21
click at [968, 77] on button "Close" at bounding box center [981, 73] width 52 height 23
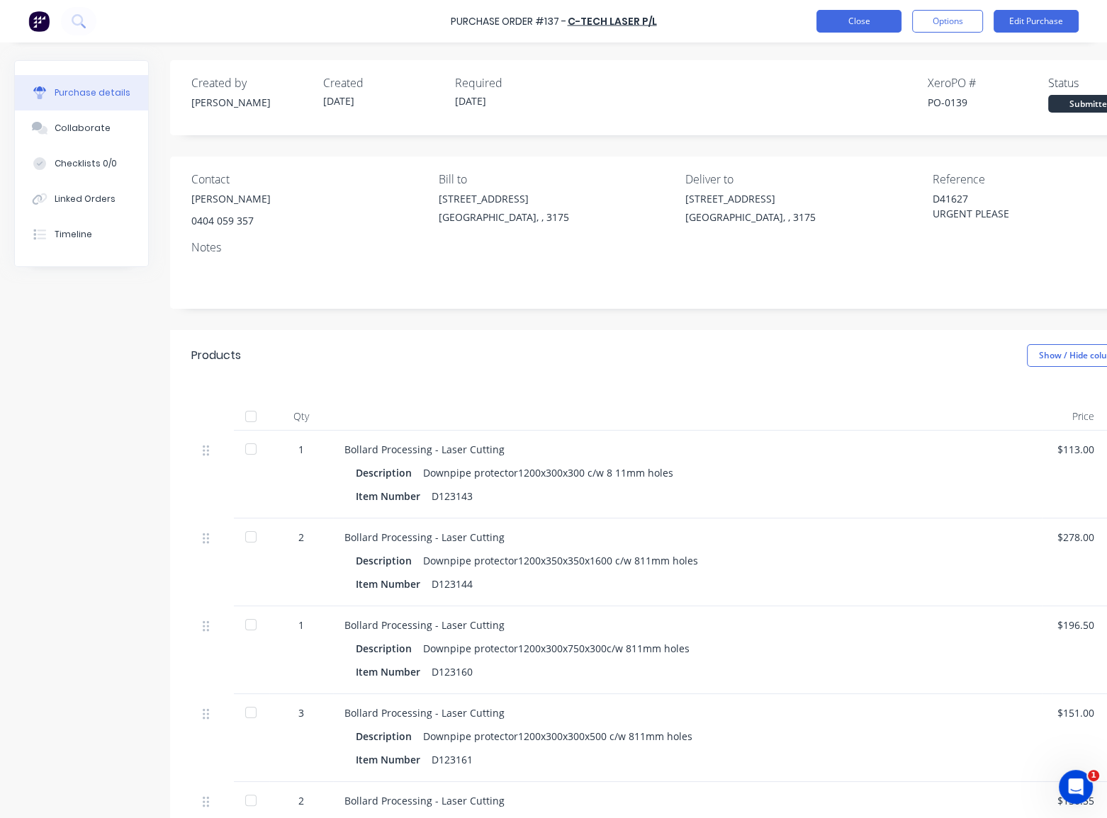
click at [857, 28] on button "Close" at bounding box center [858, 21] width 85 height 23
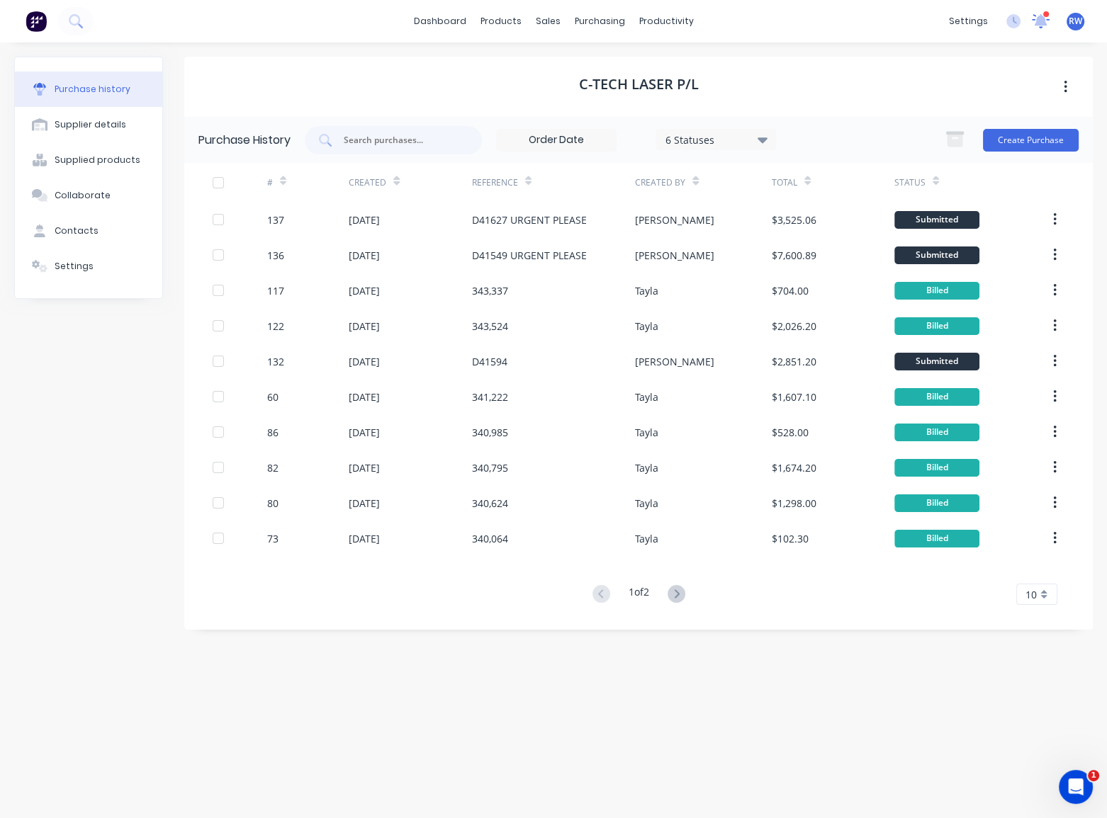
click at [1036, 24] on icon at bounding box center [1040, 19] width 13 height 12
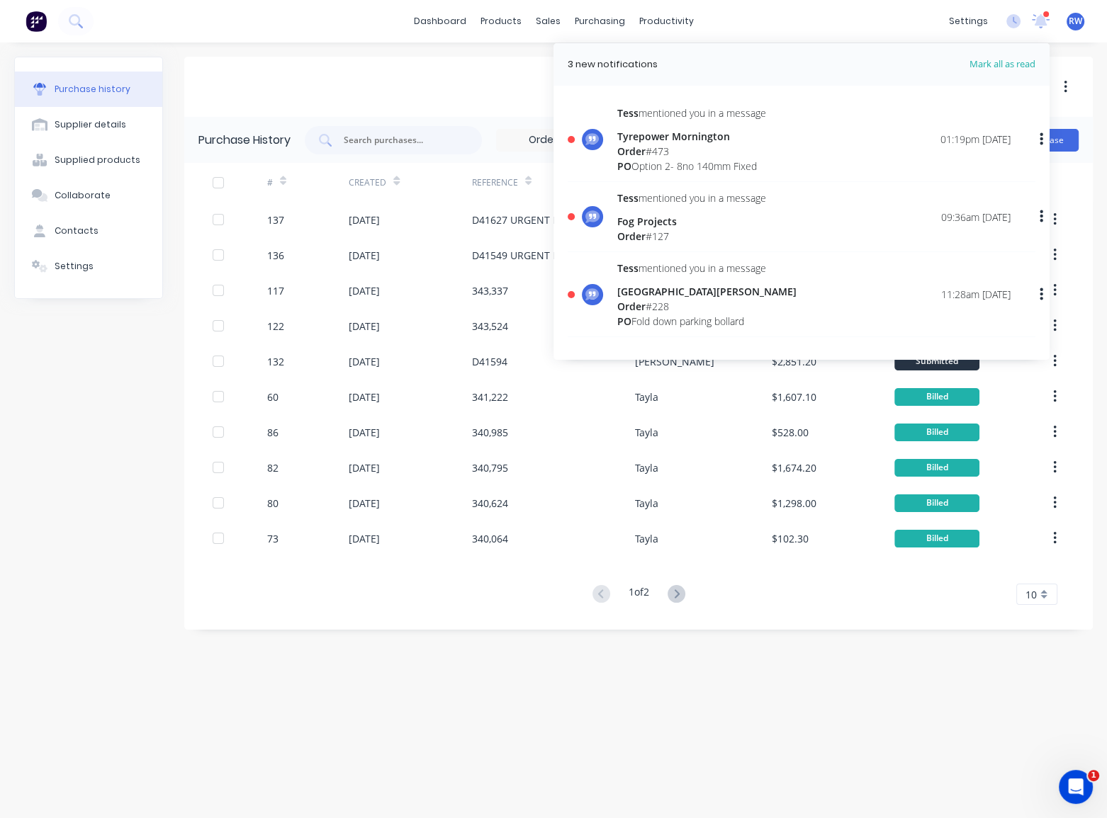
click at [682, 144] on div "Order # 473" at bounding box center [691, 151] width 149 height 15
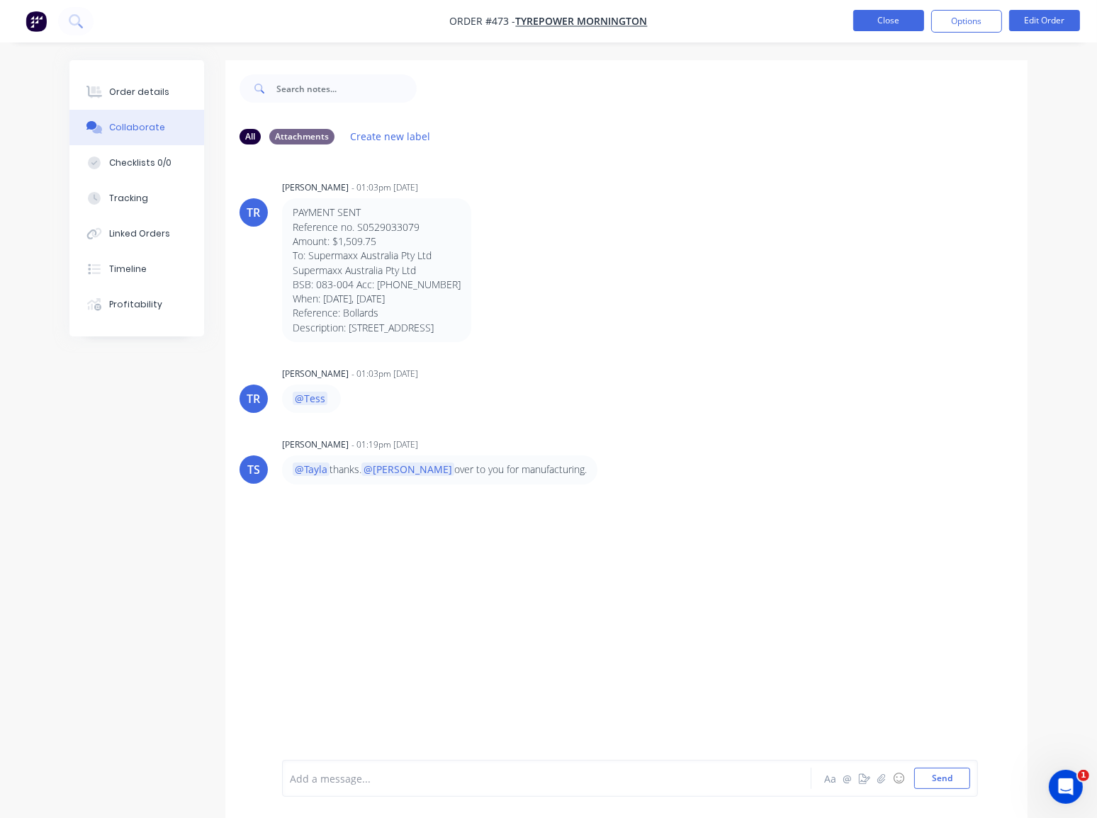
click at [887, 18] on button "Close" at bounding box center [888, 20] width 71 height 21
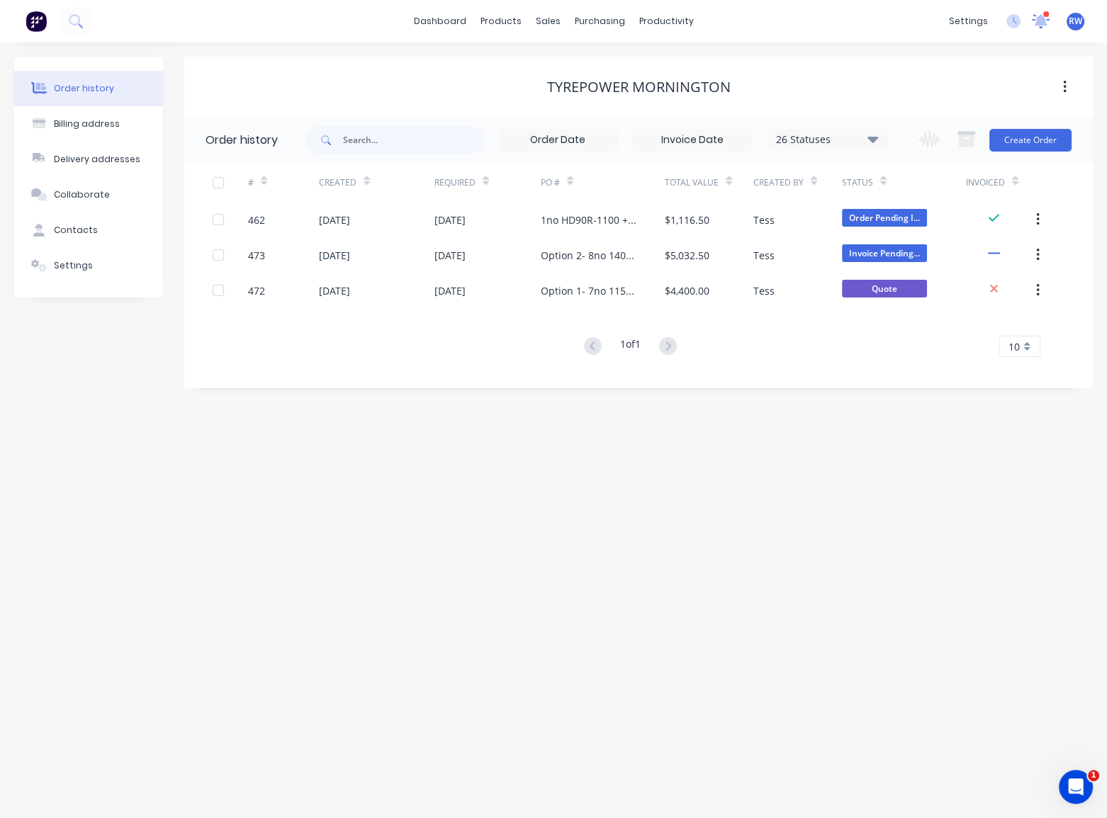
click at [1043, 28] on icon at bounding box center [1040, 20] width 18 height 15
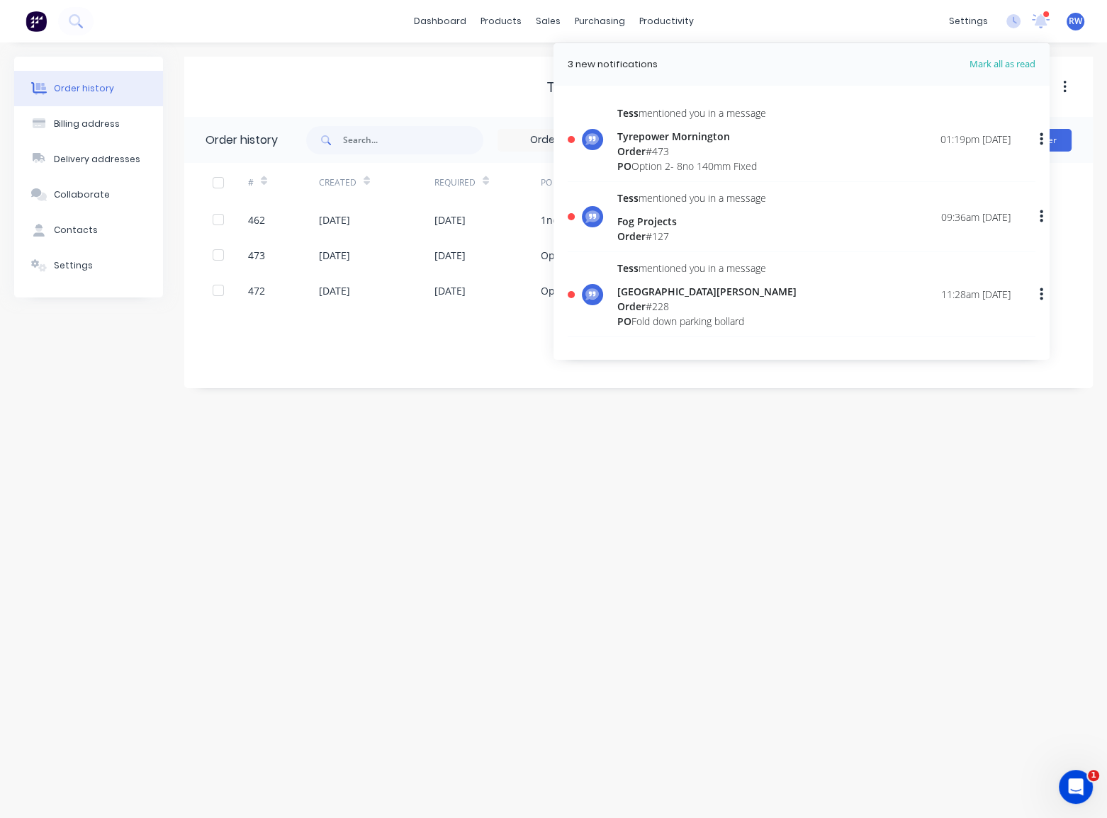
click at [687, 211] on div "[PERSON_NAME] mentioned you in a message Fog Projects Order # 127" at bounding box center [691, 217] width 149 height 53
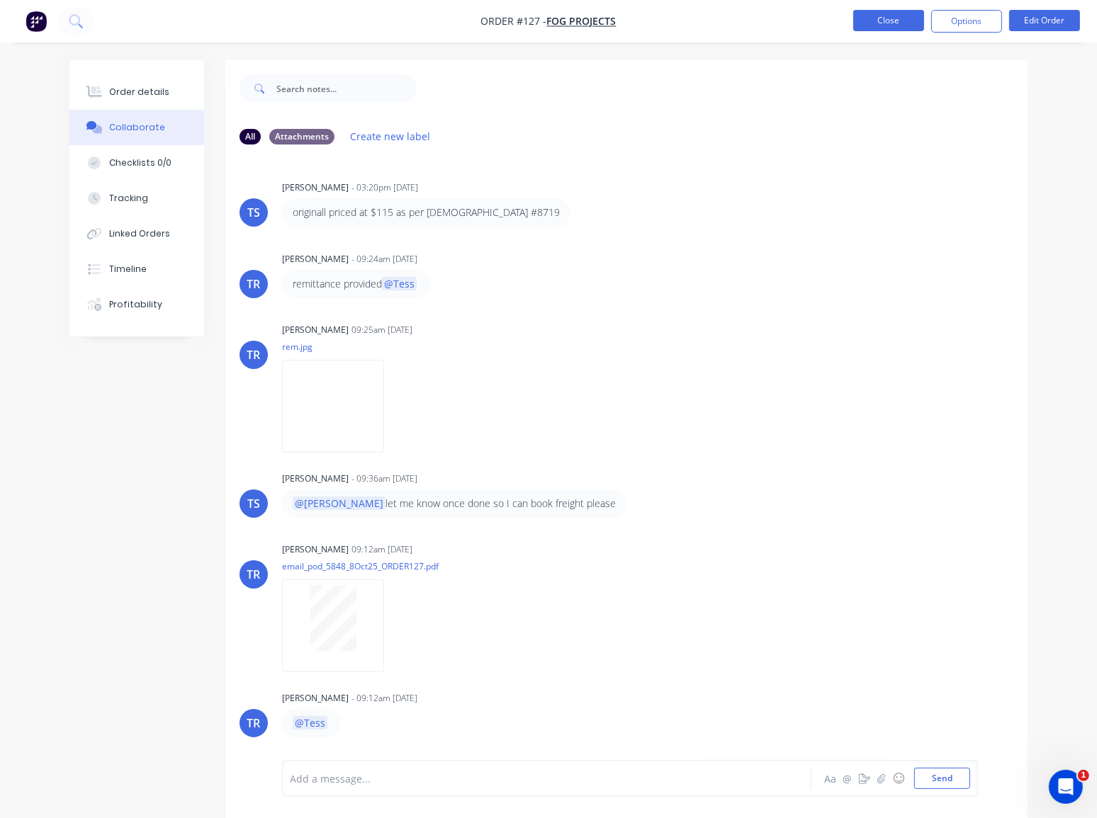
click at [896, 19] on button "Close" at bounding box center [888, 20] width 71 height 21
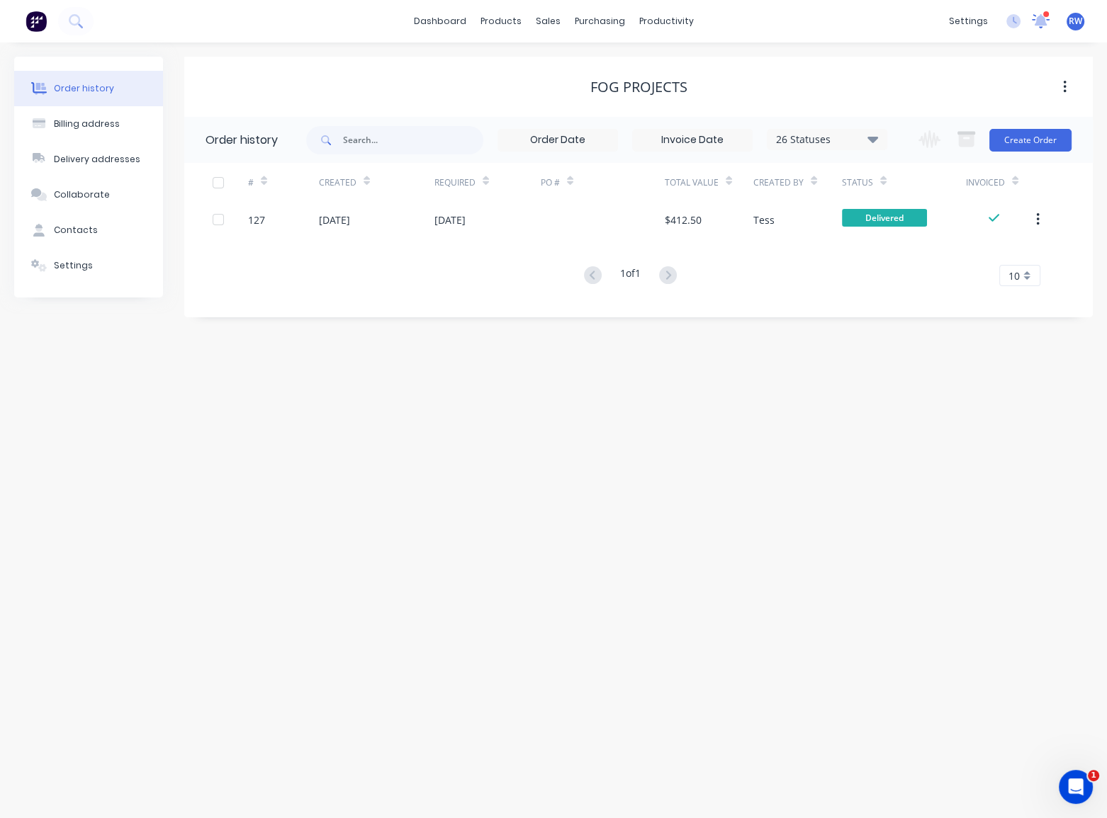
click at [1040, 17] on icon at bounding box center [1040, 19] width 13 height 12
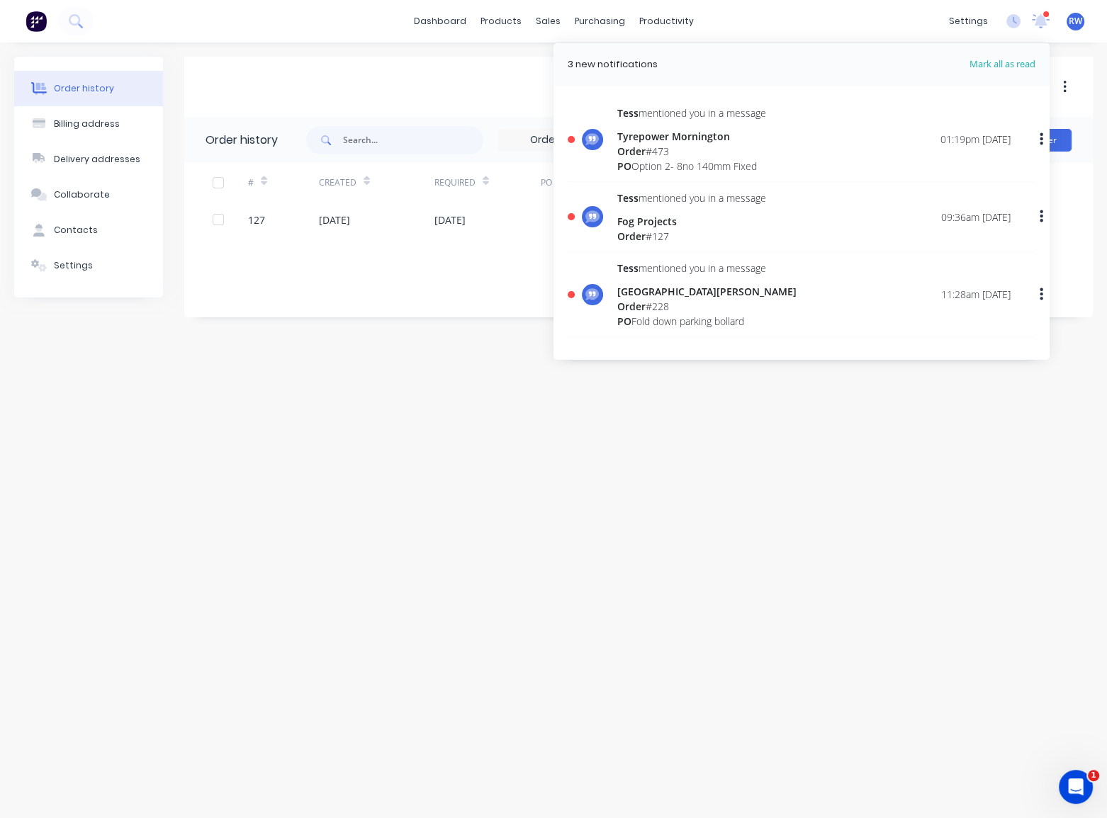
click at [739, 110] on div "[PERSON_NAME] mentioned you in a message" at bounding box center [691, 113] width 149 height 15
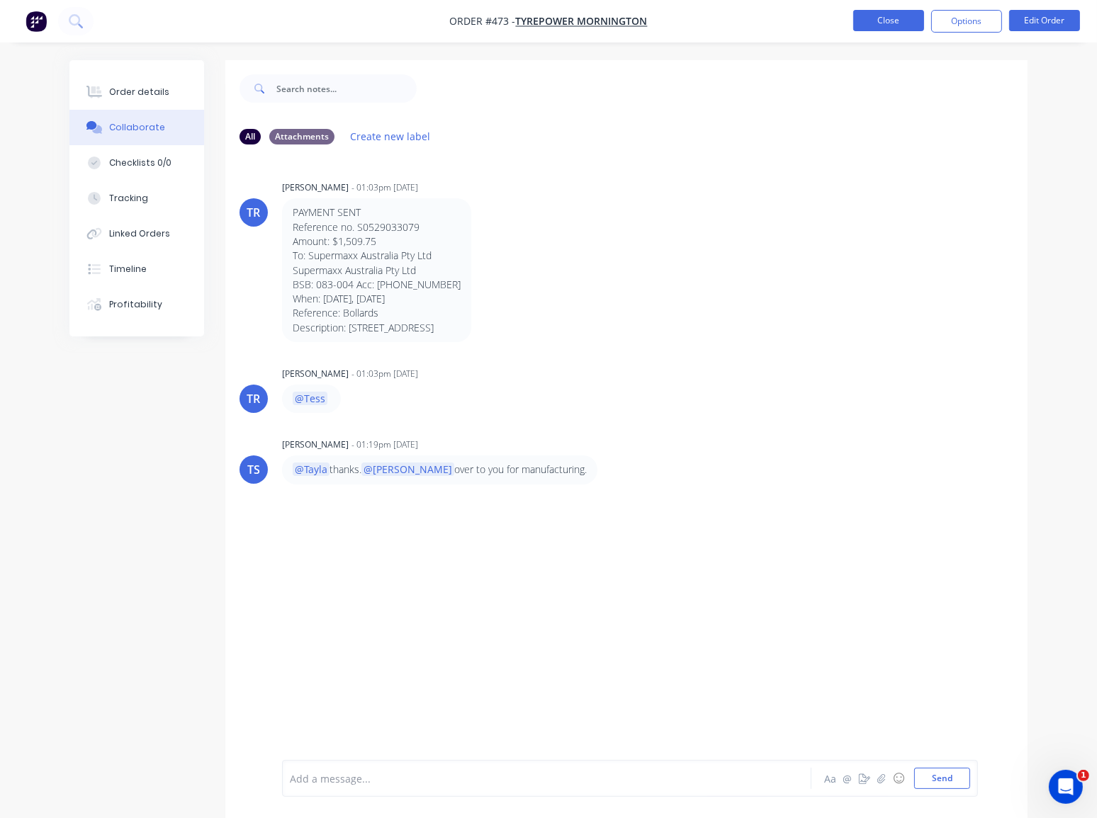
click at [900, 21] on button "Close" at bounding box center [888, 20] width 71 height 21
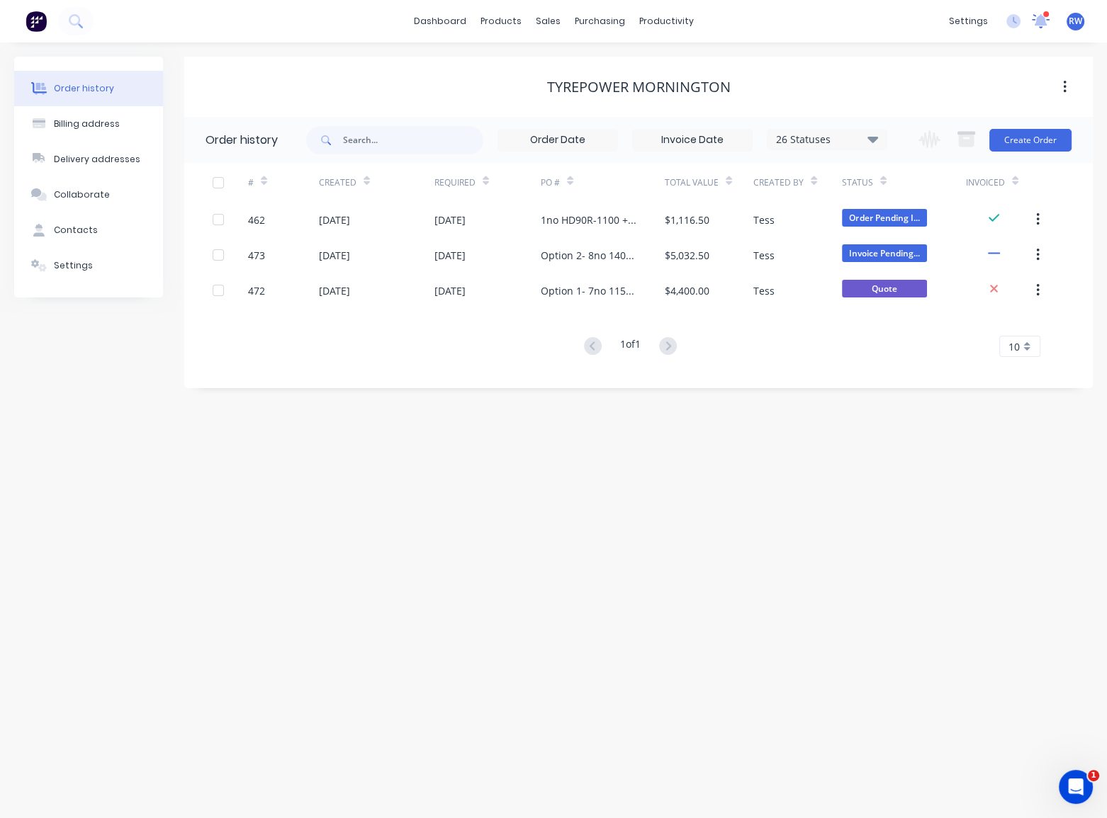
click at [1034, 13] on icon at bounding box center [1040, 20] width 18 height 15
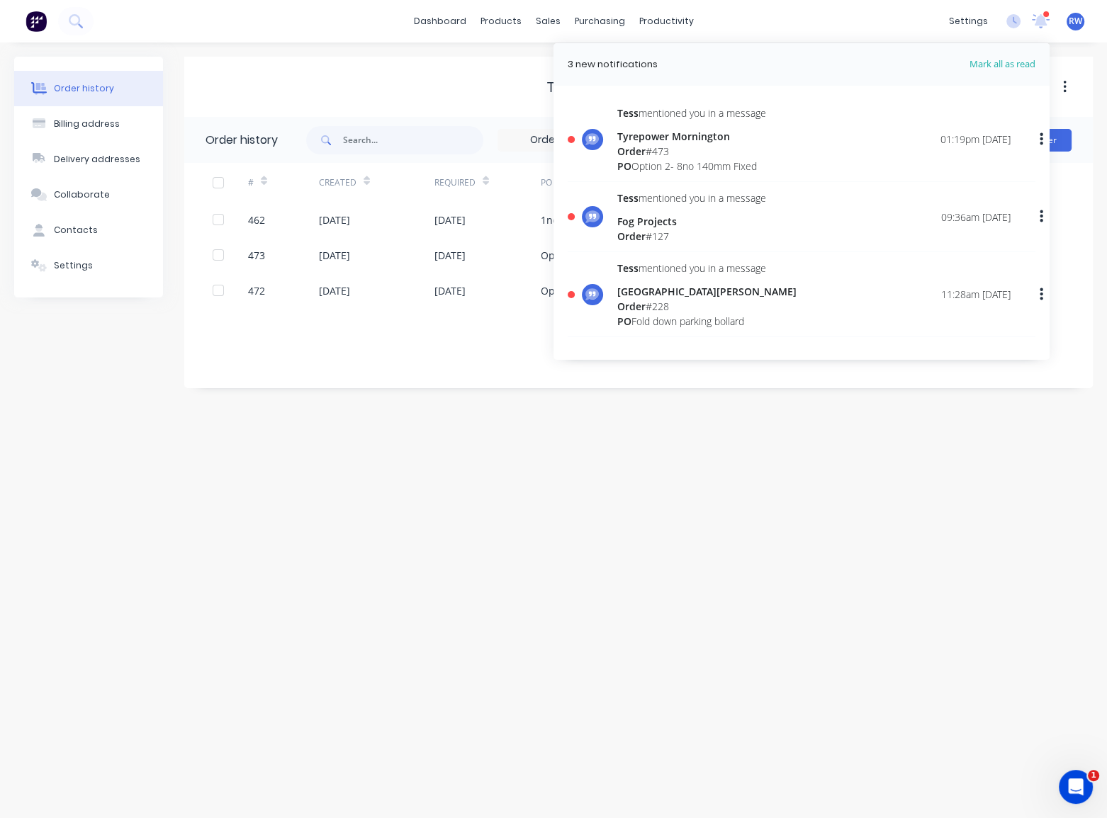
click at [732, 111] on div "[PERSON_NAME] mentioned you in a message" at bounding box center [691, 113] width 149 height 15
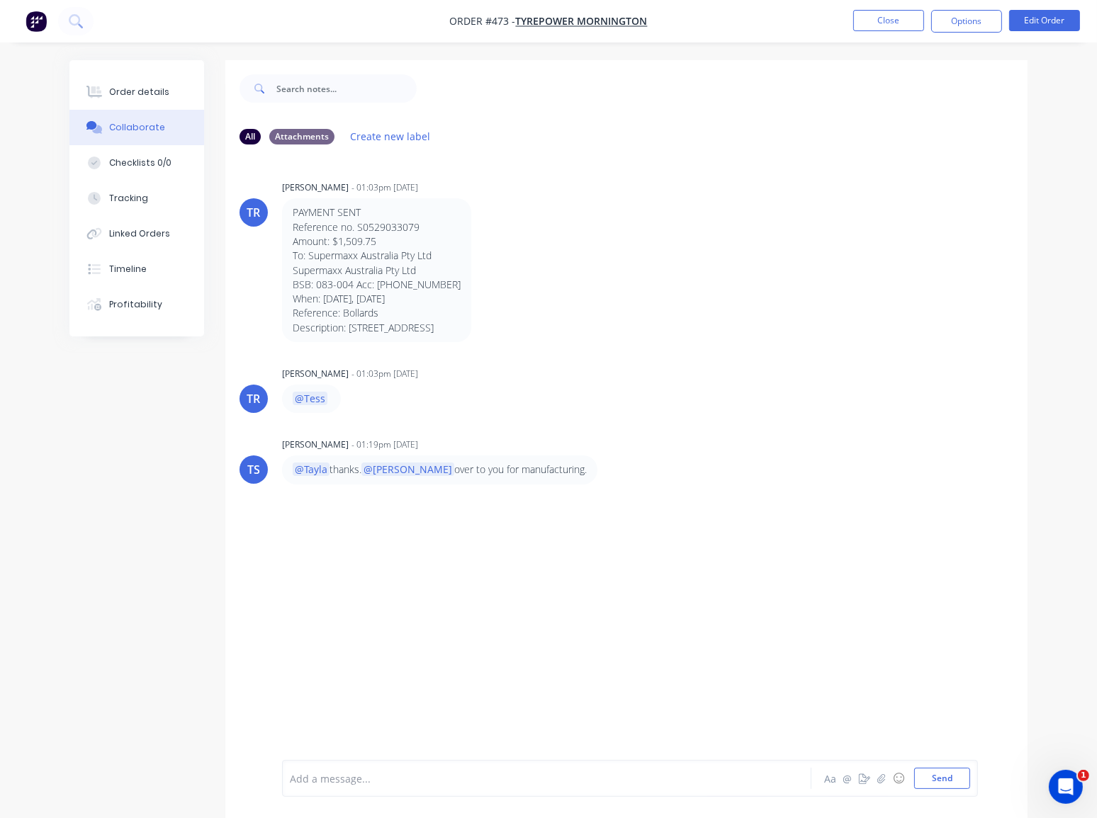
click at [528, 468] on p "@Tayla thanks. @[PERSON_NAME] over to you for manufacturing." at bounding box center [440, 470] width 294 height 14
click at [370, 783] on div at bounding box center [544, 778] width 509 height 15
click at [570, 632] on div "TR [PERSON_NAME] - 01:03pm [DATE] PAYMENT SENT Reference no. S0529033079 Amount…" at bounding box center [626, 458] width 802 height 604
click at [898, 21] on button "Close" at bounding box center [888, 20] width 71 height 21
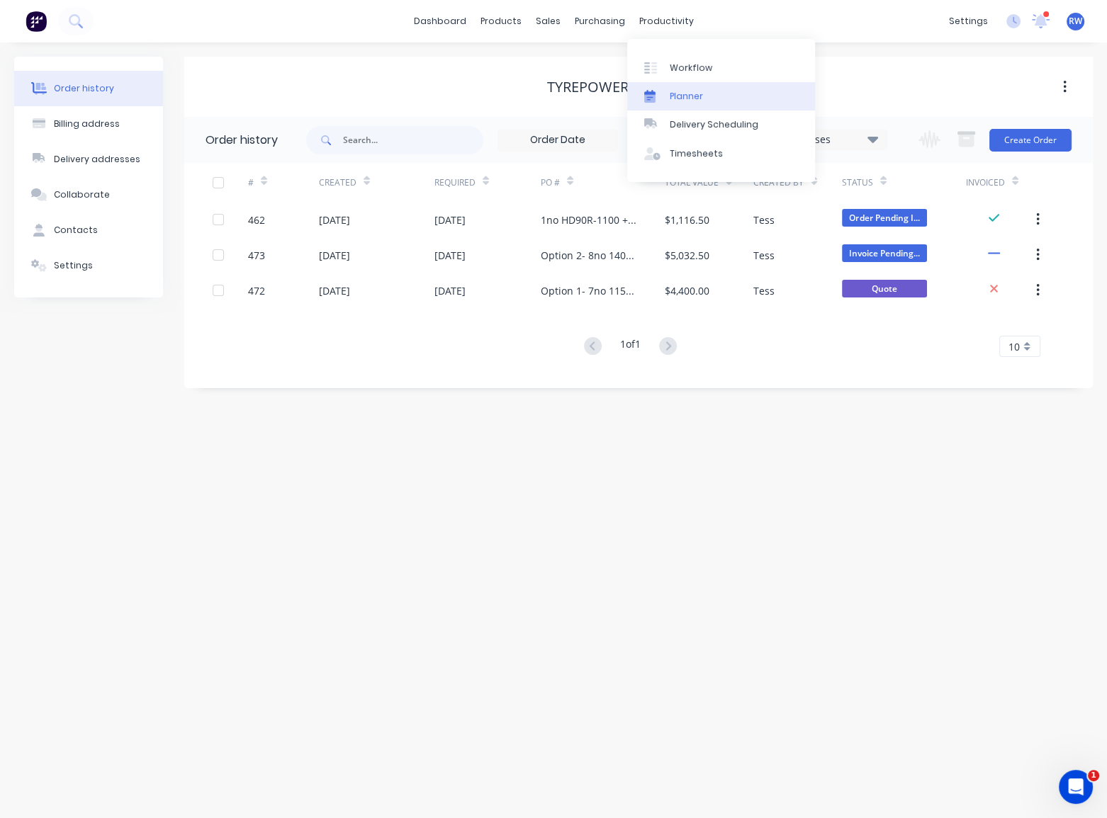
click at [681, 92] on div "Planner" at bounding box center [685, 96] width 33 height 13
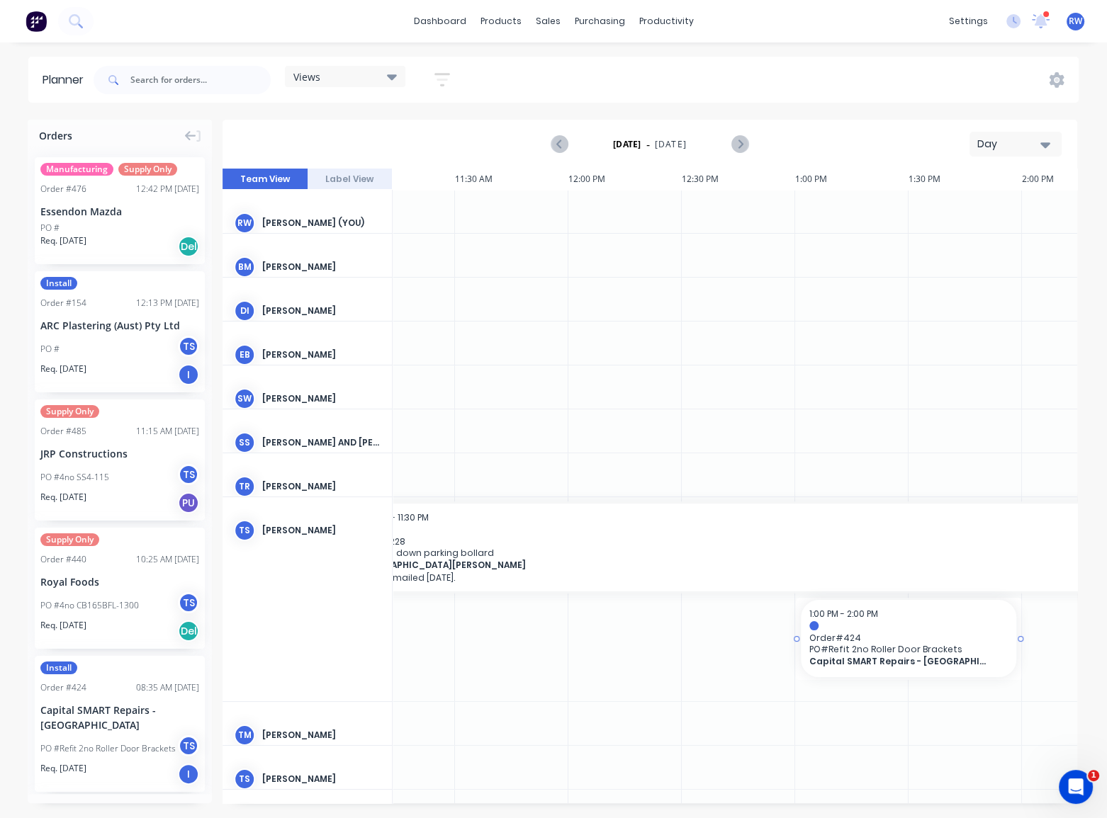
scroll to position [0, 1070]
click at [565, 419] on div at bounding box center [512, 430] width 113 height 43
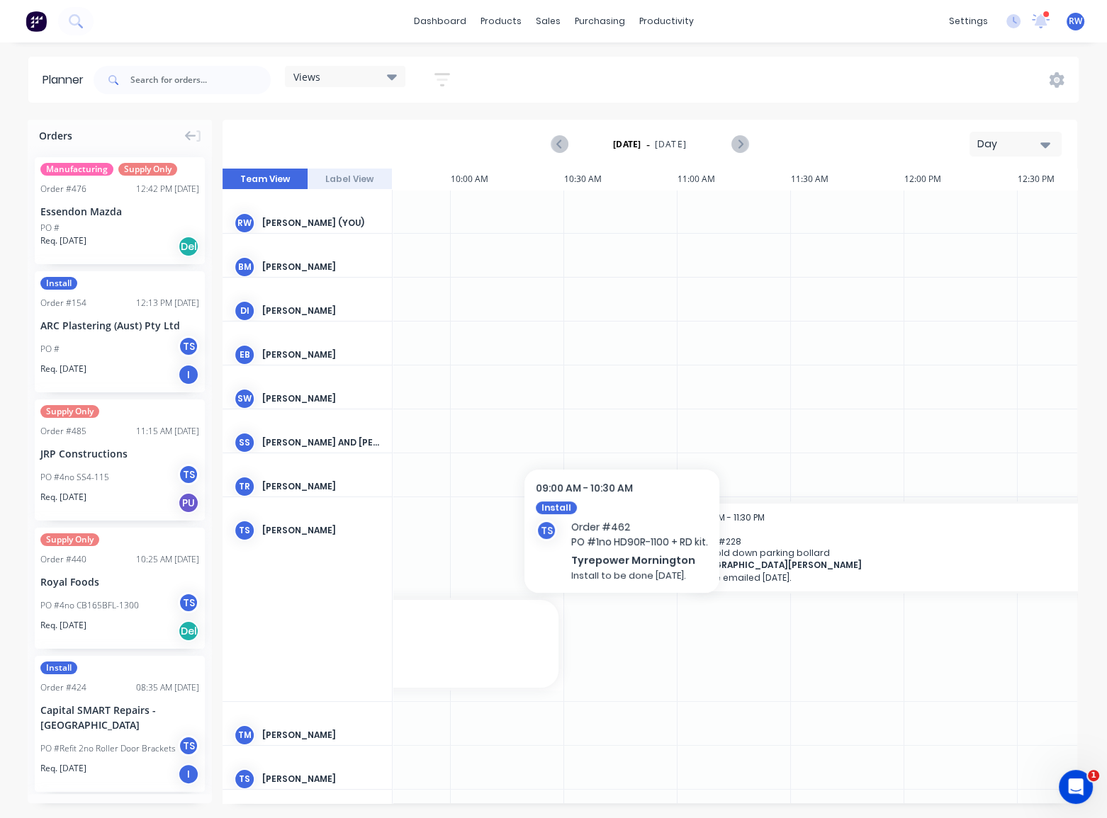
scroll to position [0, 747]
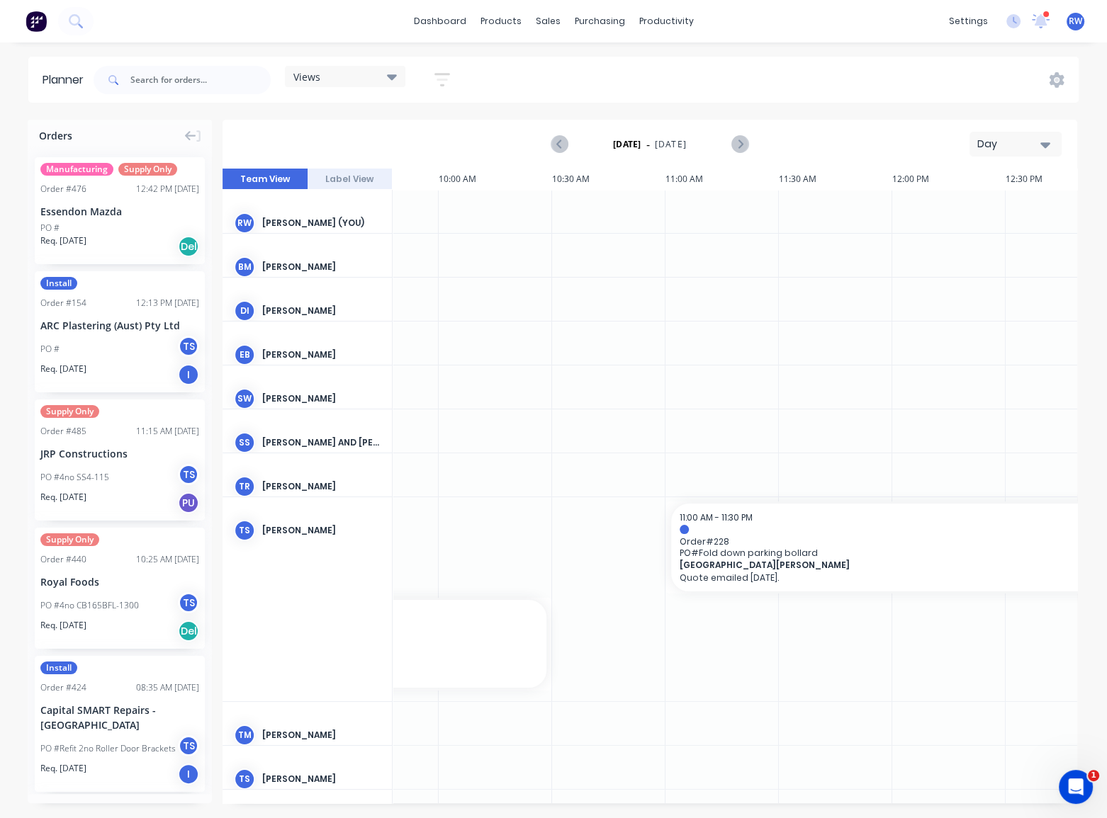
click at [1026, 142] on div "Day" at bounding box center [1009, 144] width 65 height 15
click at [970, 238] on div "Month" at bounding box center [989, 239] width 140 height 28
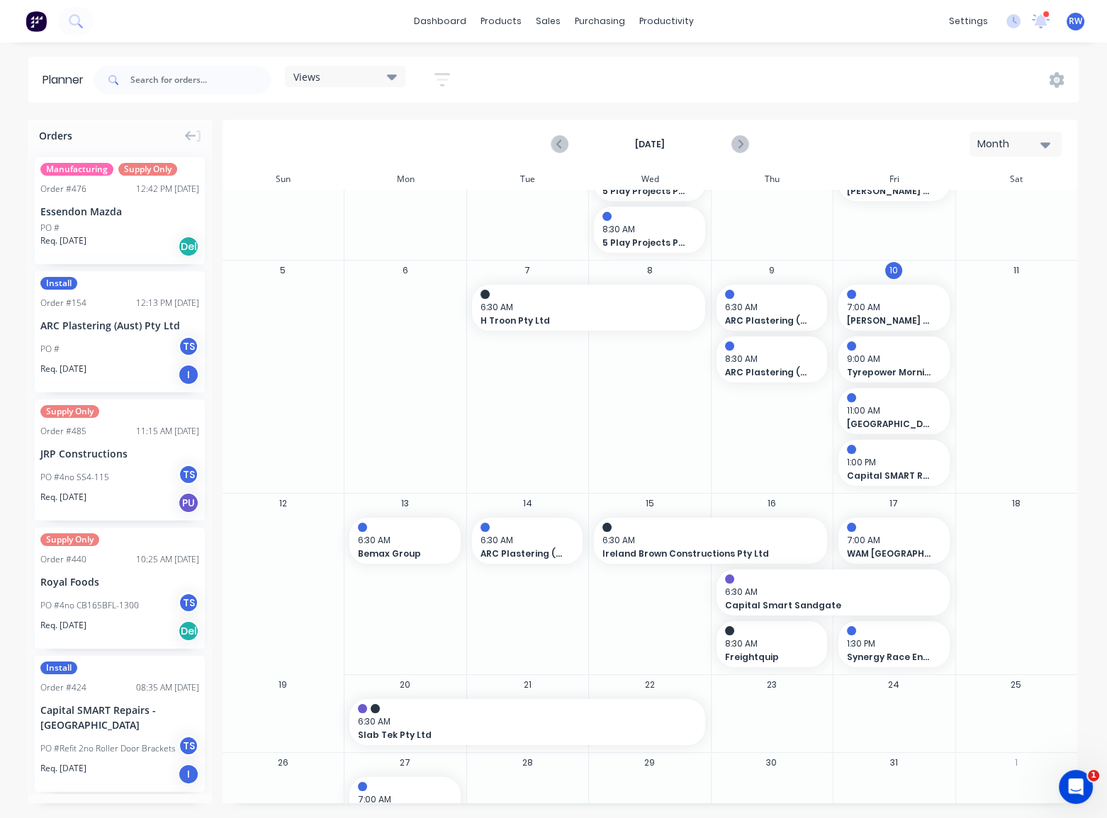
scroll to position [128, 0]
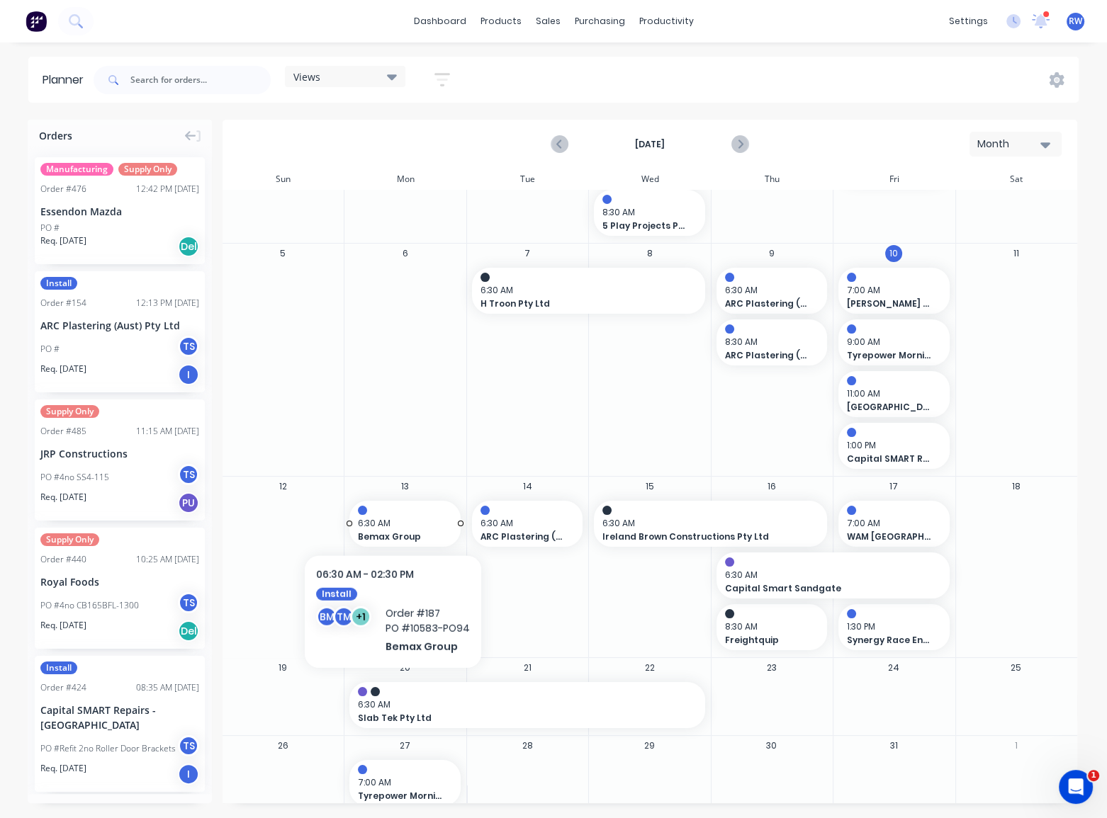
click at [413, 524] on span "6:30 AM" at bounding box center [401, 523] width 87 height 13
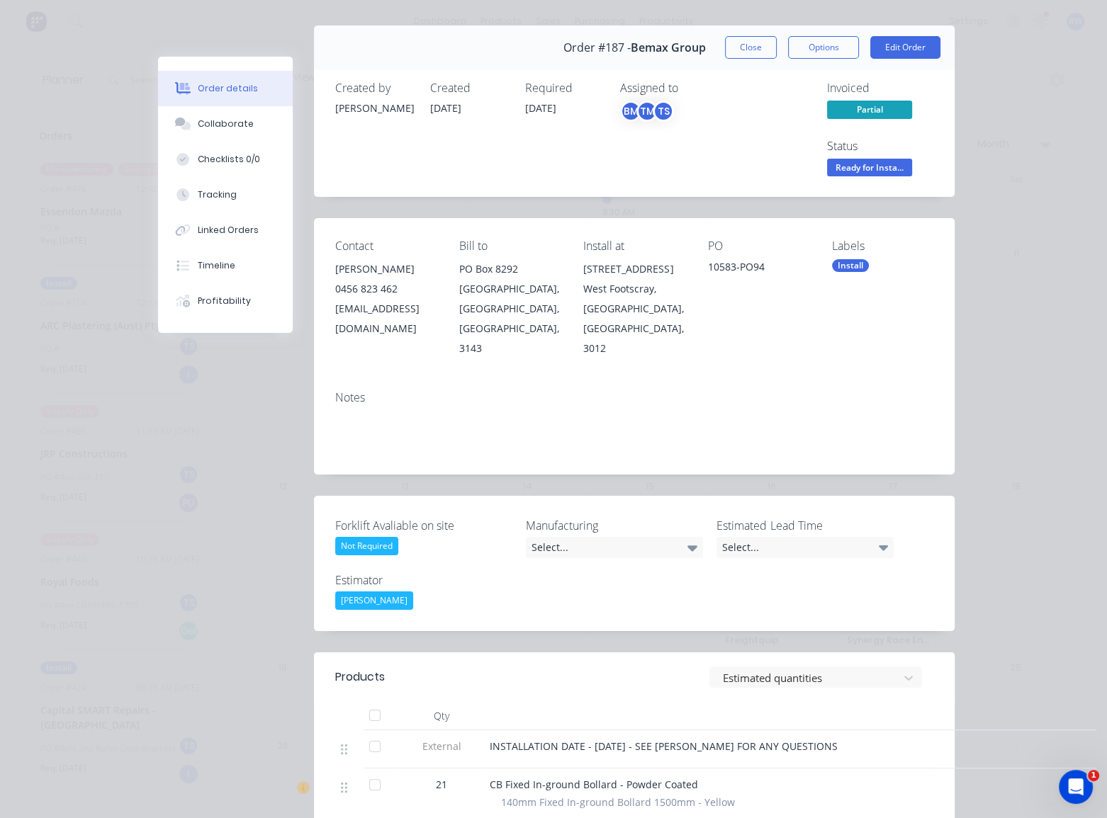
scroll to position [0, 0]
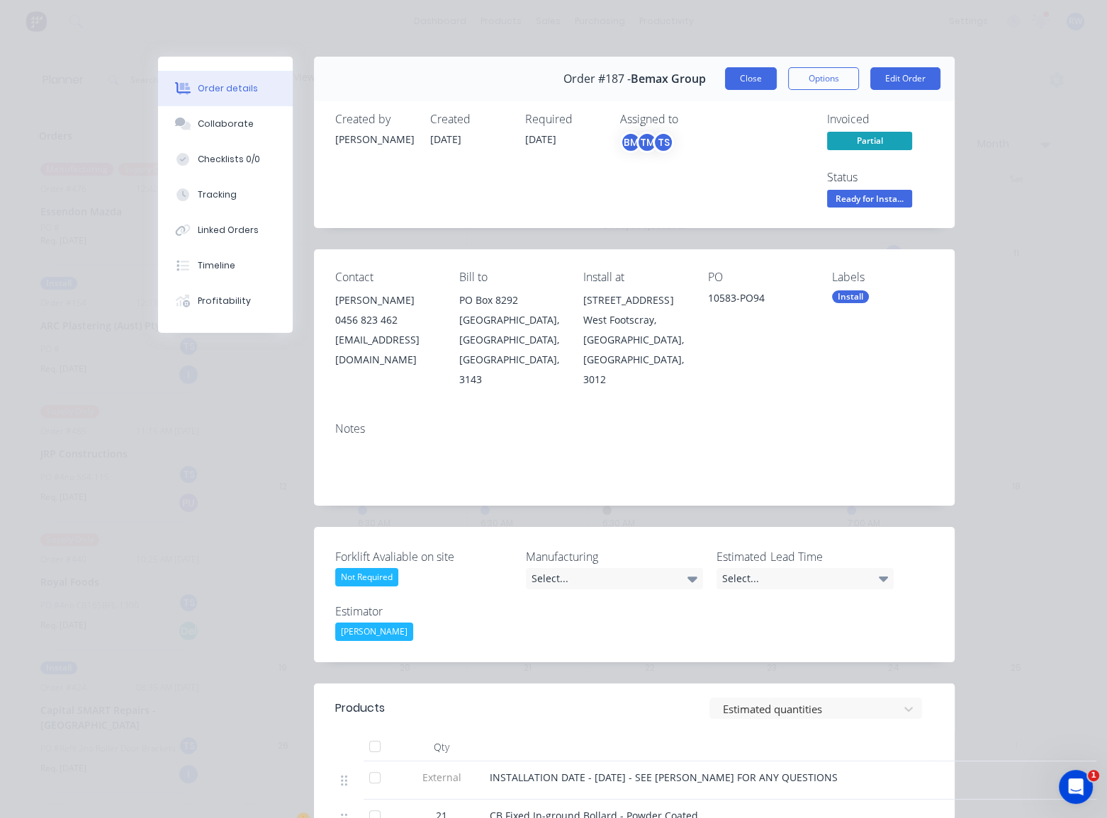
click at [725, 74] on button "Close" at bounding box center [751, 78] width 52 height 23
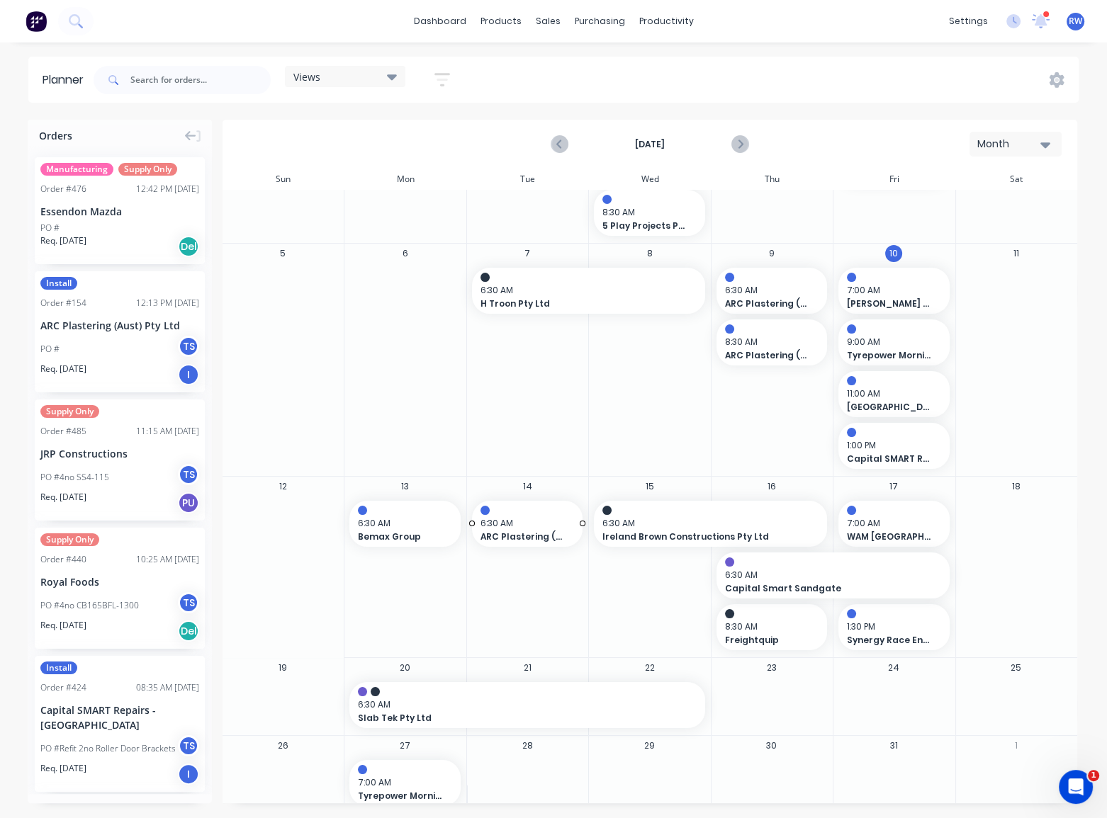
click at [526, 517] on span "6:30 AM" at bounding box center [523, 523] width 87 height 13
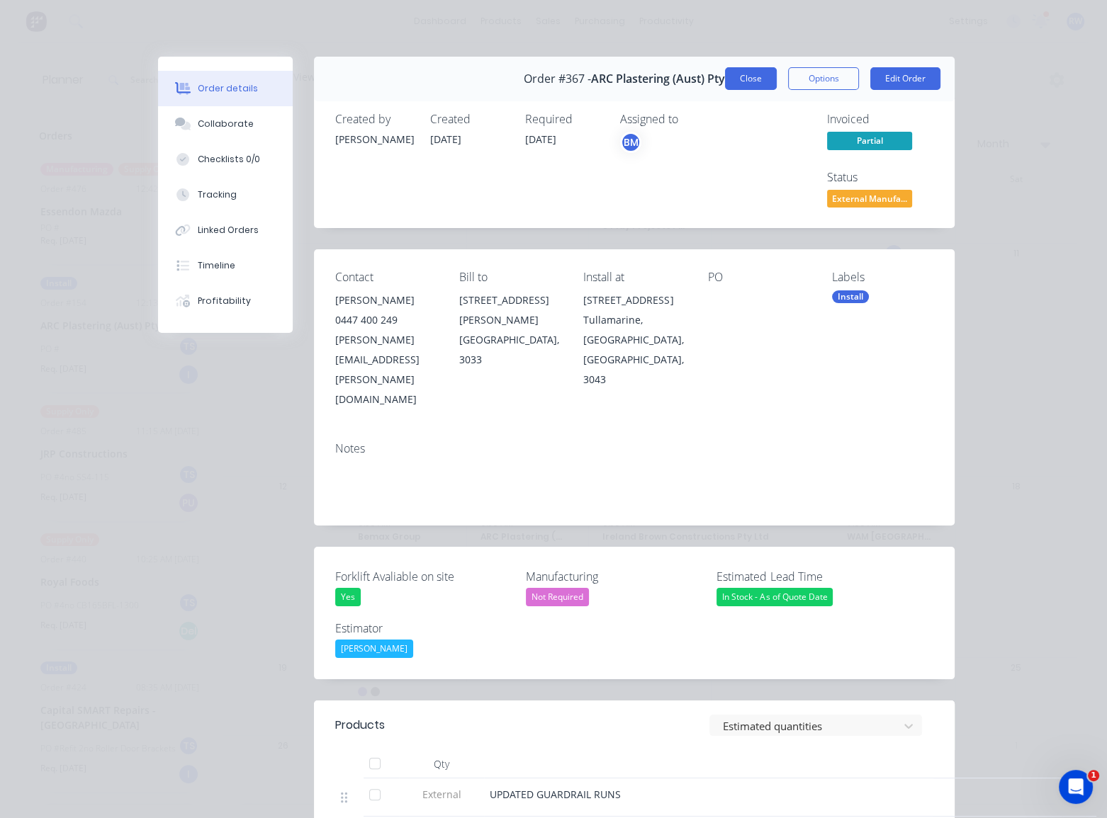
click at [751, 80] on button "Close" at bounding box center [751, 78] width 52 height 23
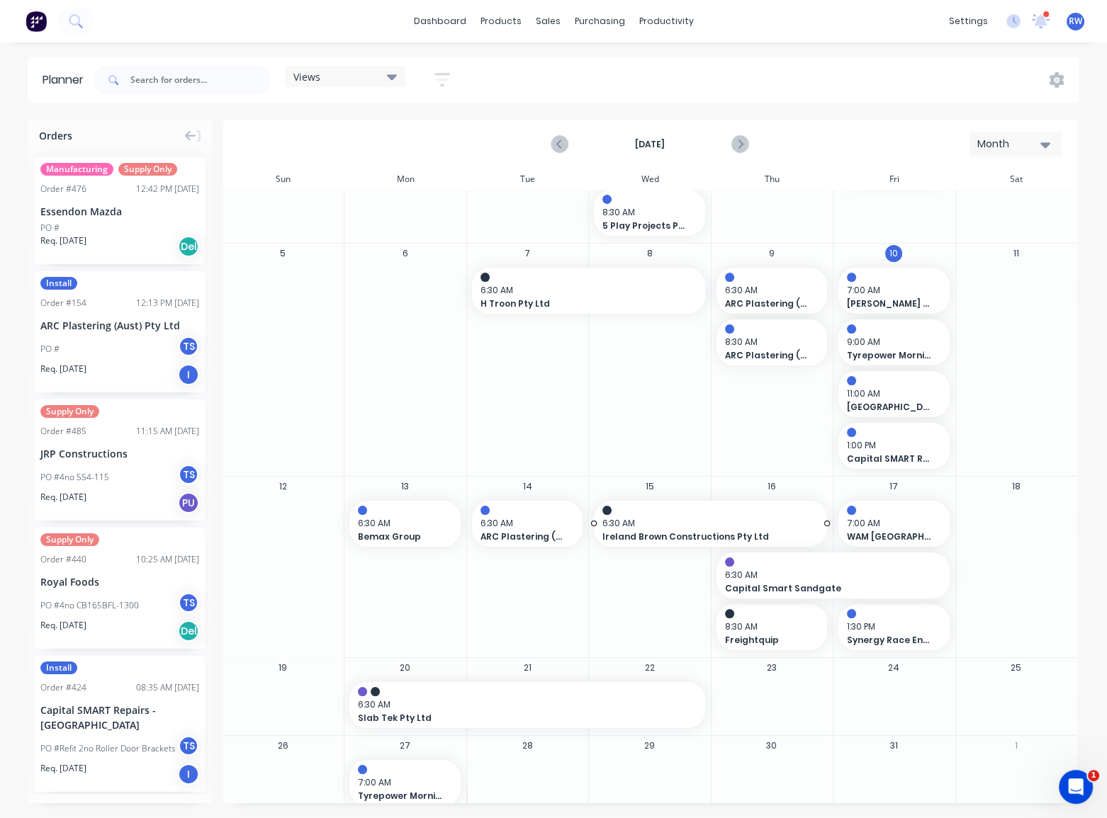
click at [695, 511] on div at bounding box center [710, 510] width 216 height 9
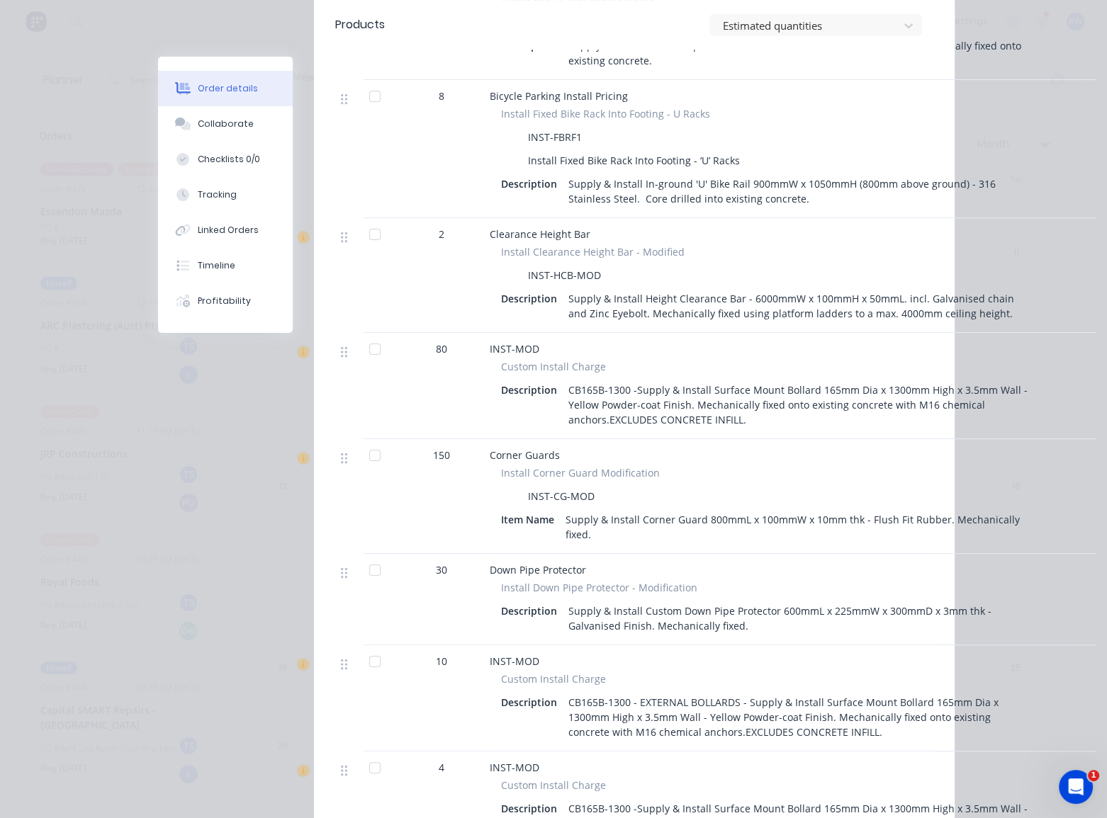
scroll to position [837, 0]
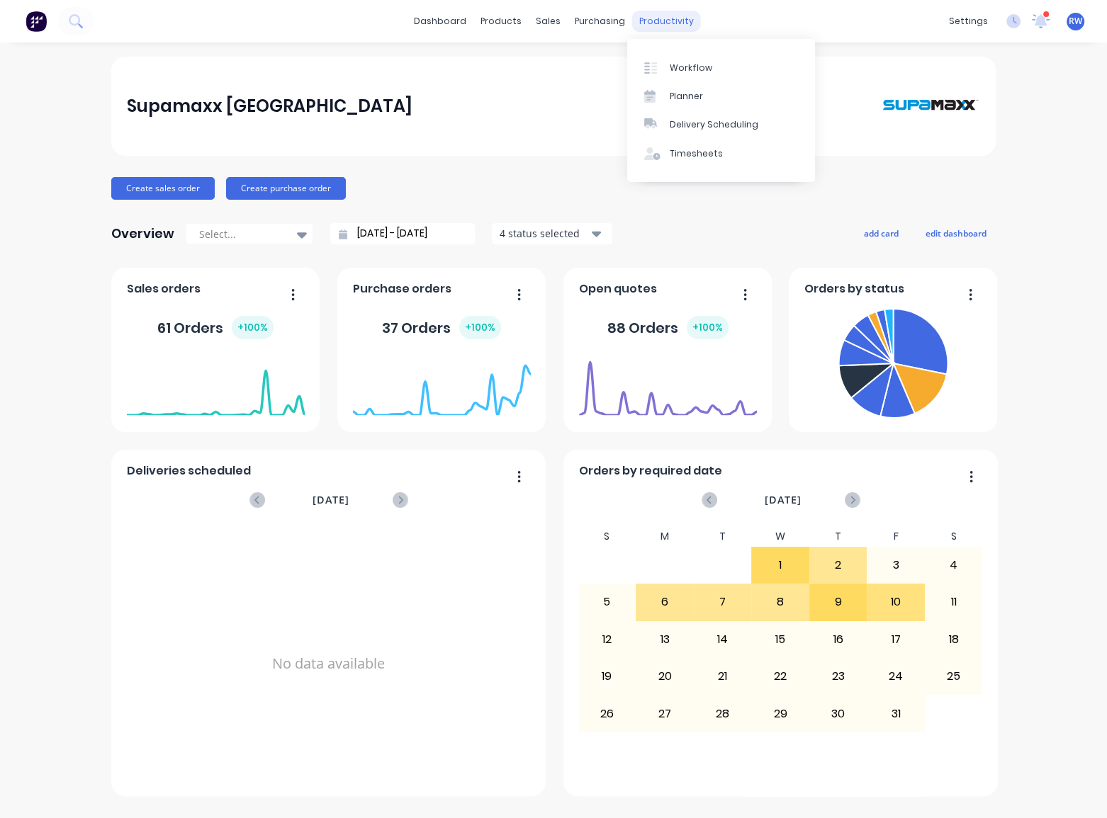
click at [655, 22] on div "productivity" at bounding box center [666, 21] width 69 height 21
click at [684, 99] on div "Planner" at bounding box center [685, 96] width 33 height 13
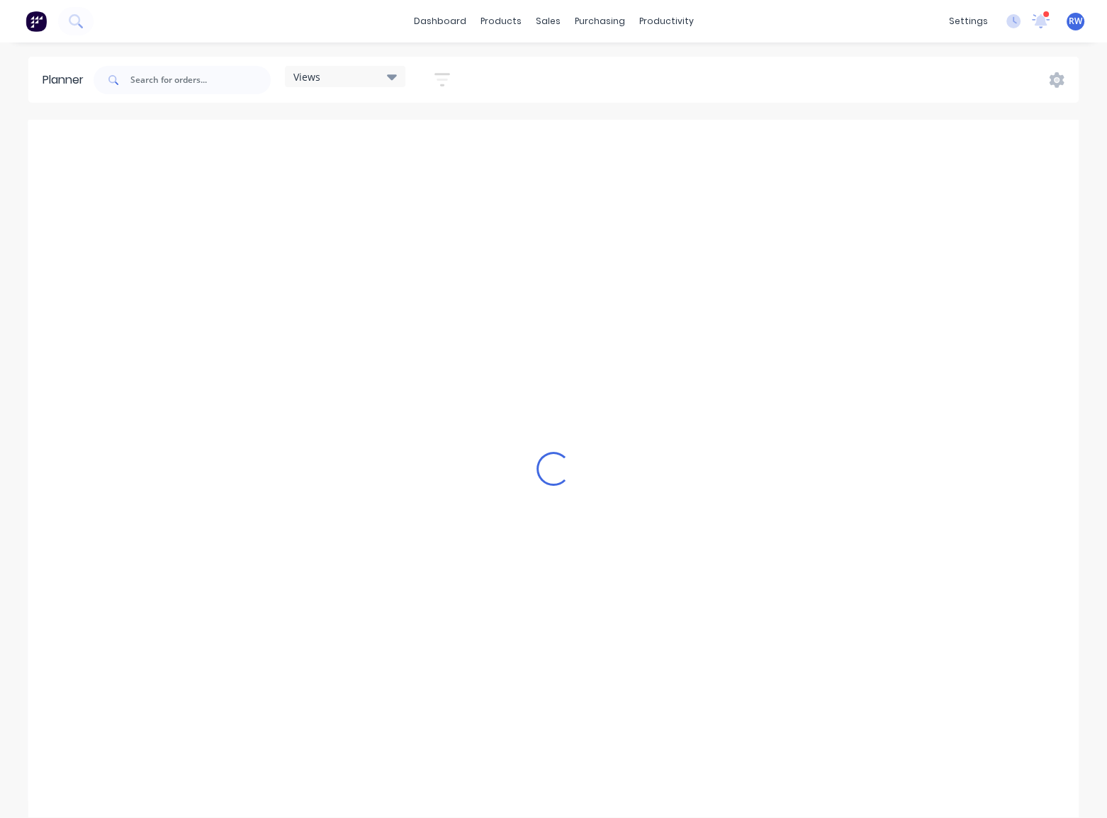
scroll to position [0, 1134]
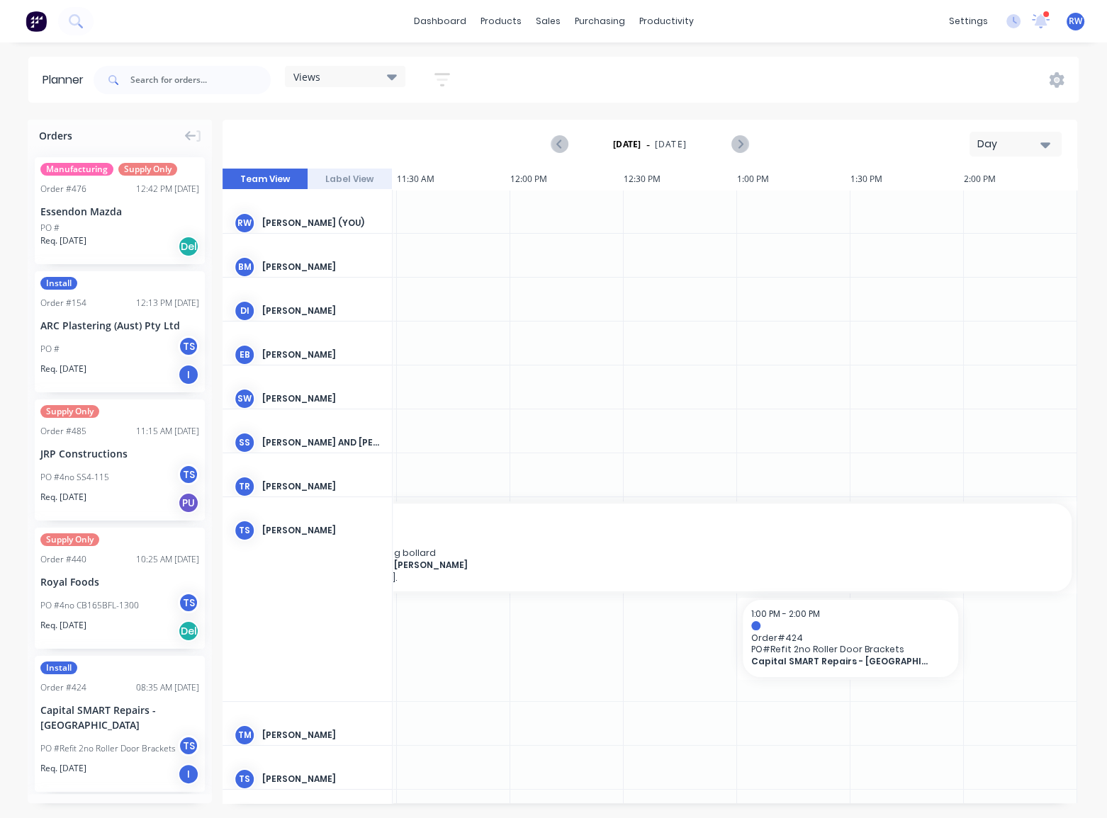
click at [997, 138] on div "Day" at bounding box center [1009, 144] width 65 height 15
click at [985, 241] on div "Month" at bounding box center [989, 239] width 140 height 28
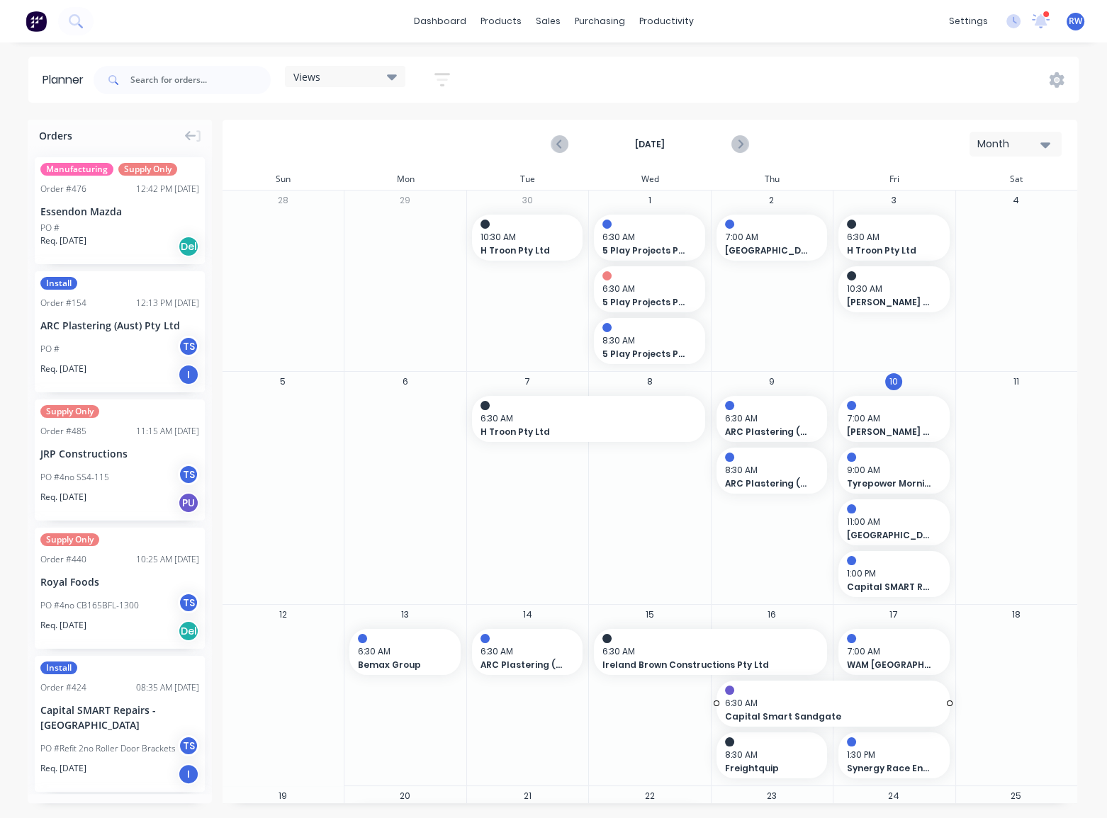
click at [864, 701] on span "6:30 AM" at bounding box center [829, 703] width 209 height 13
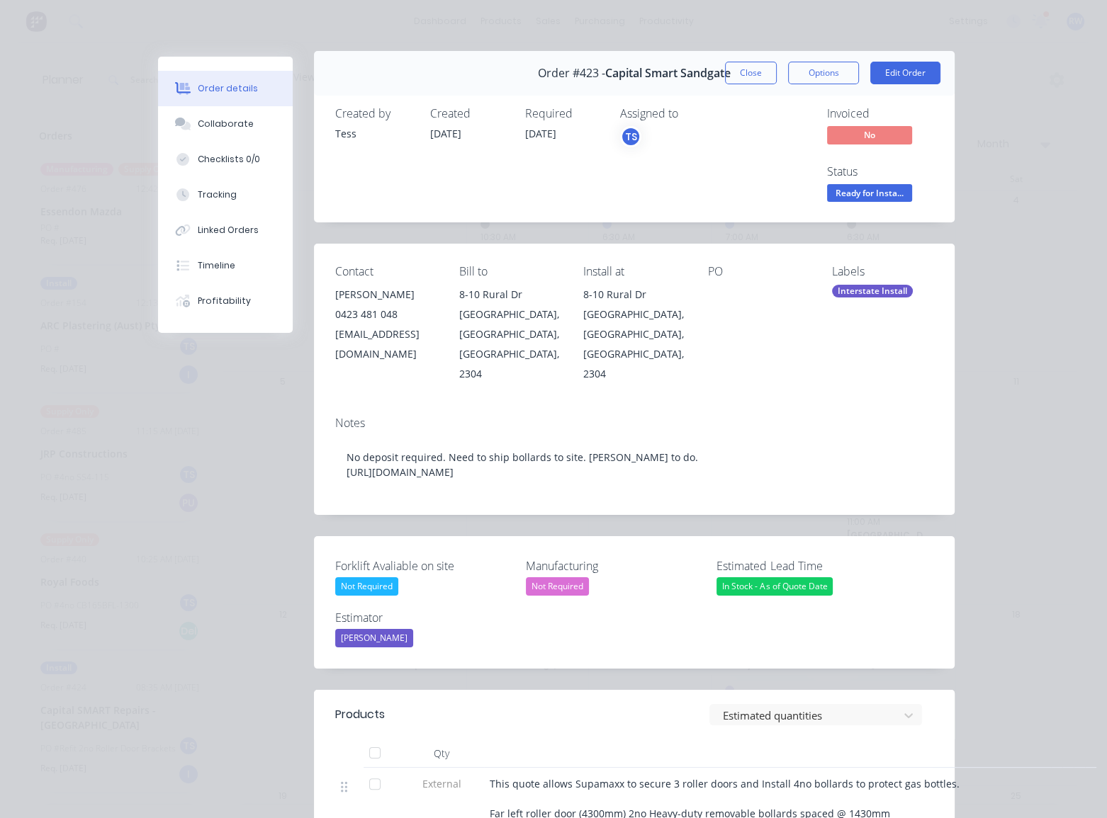
scroll to position [0, 0]
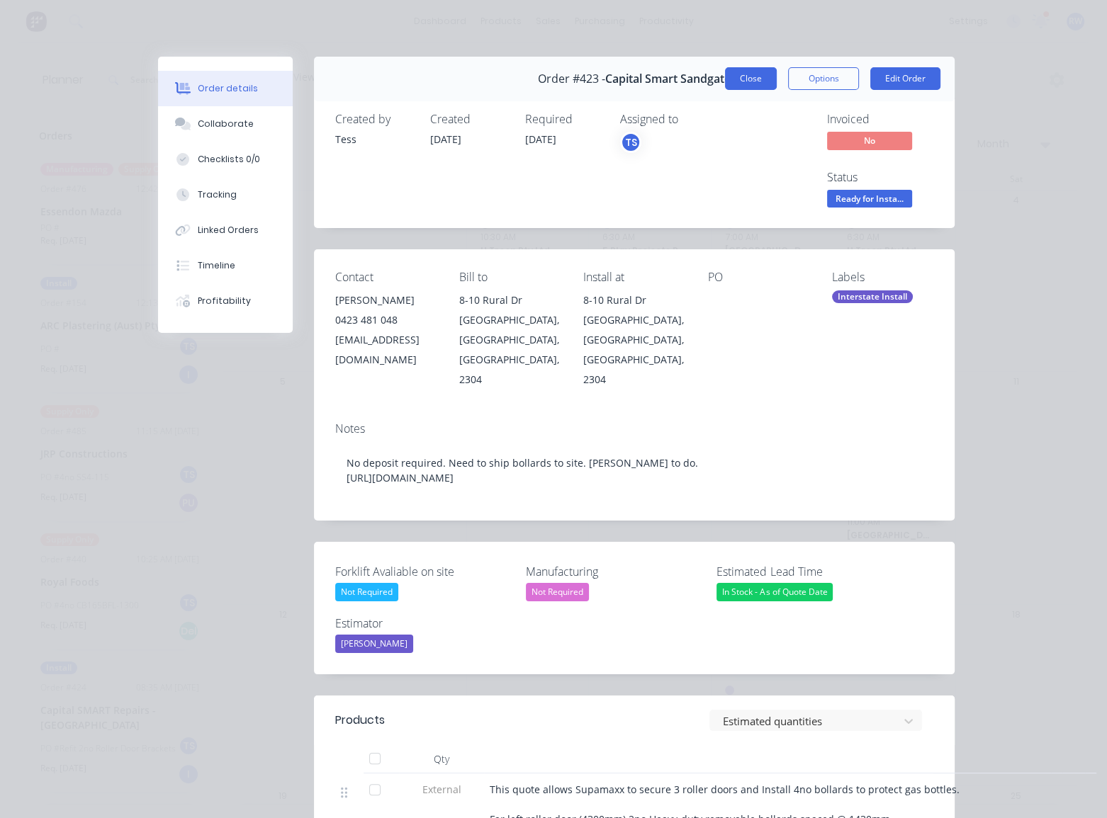
click at [760, 78] on button "Close" at bounding box center [751, 78] width 52 height 23
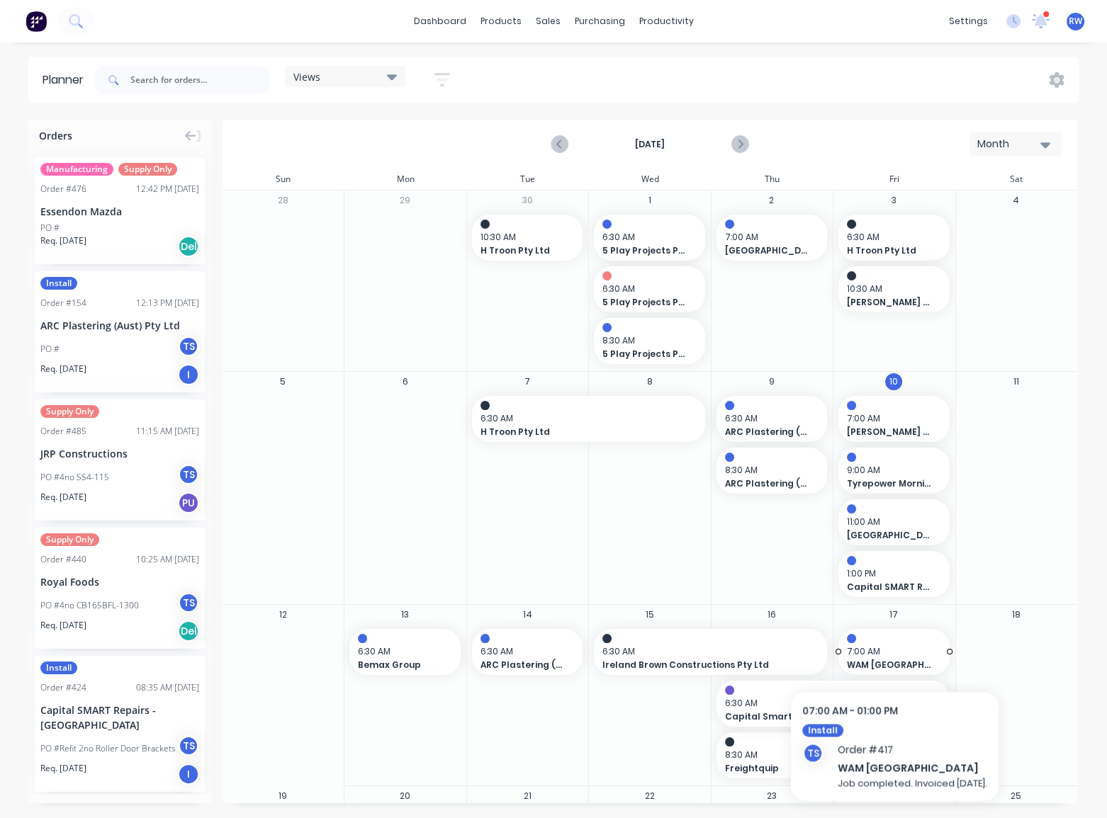
click at [899, 649] on span "7:00 AM" at bounding box center [890, 651] width 87 height 13
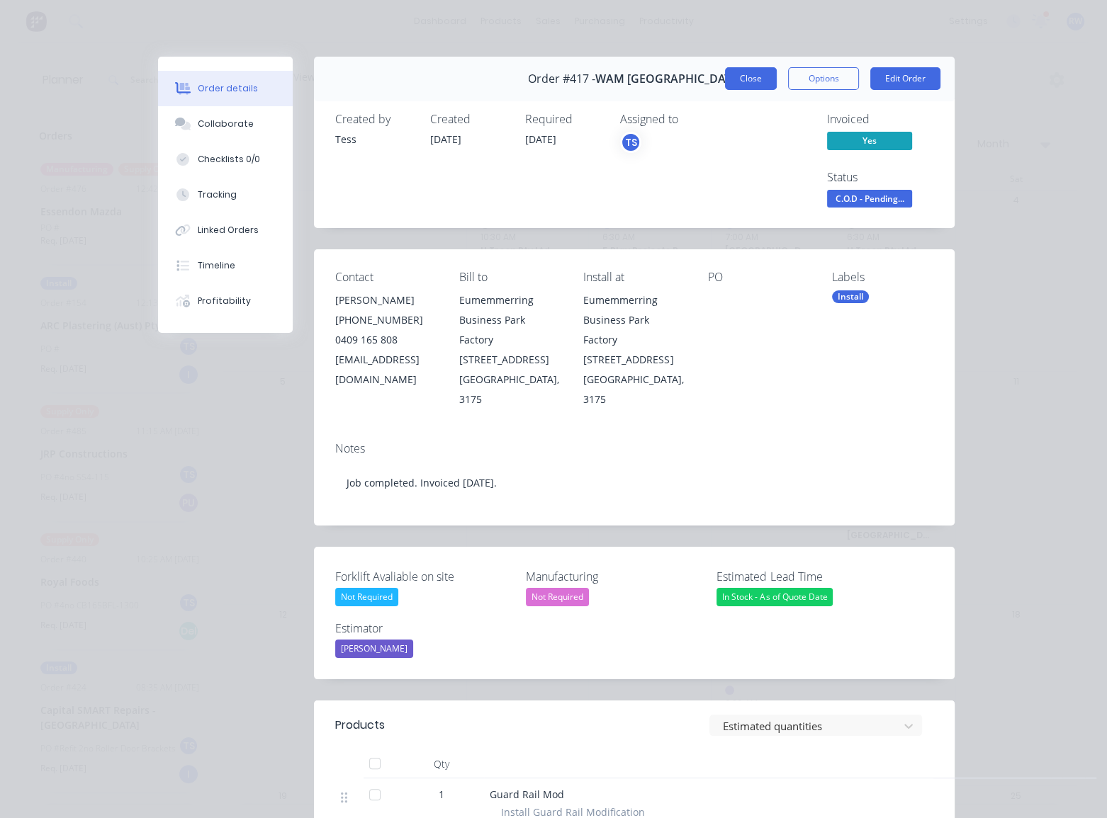
click at [744, 82] on button "Close" at bounding box center [751, 78] width 52 height 23
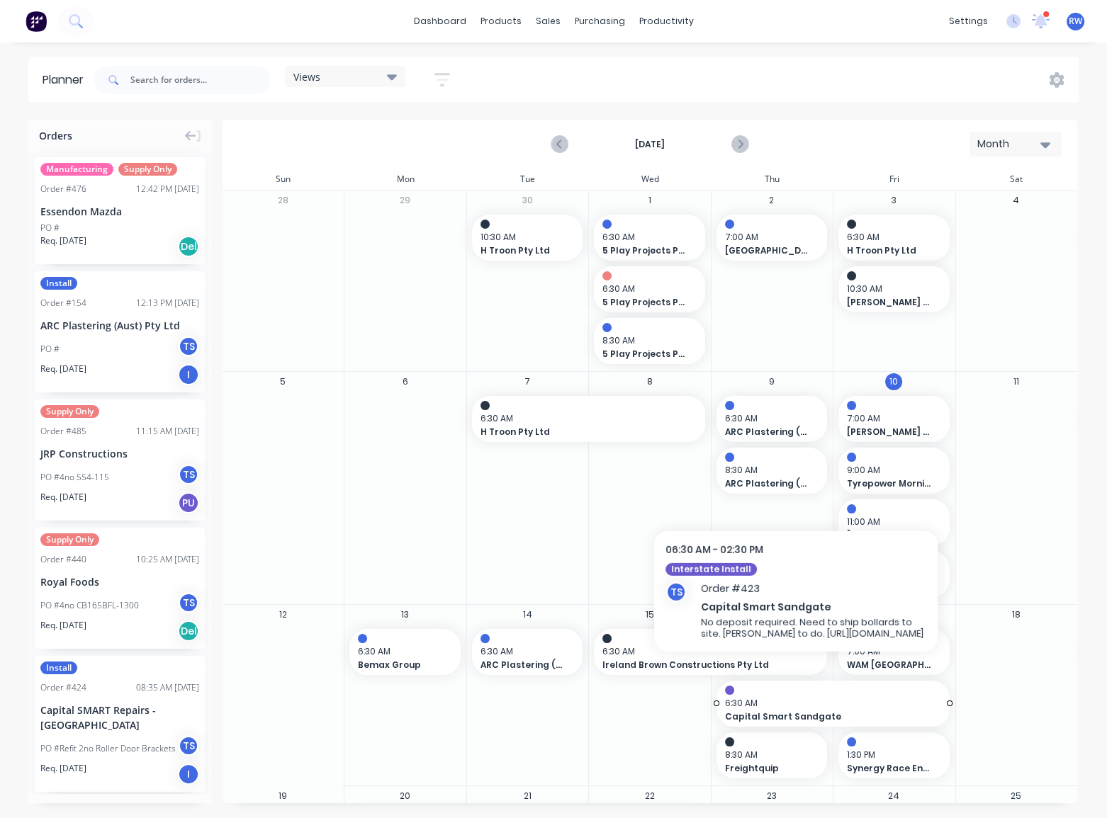
click at [796, 699] on span "6:30 AM" at bounding box center [829, 703] width 209 height 13
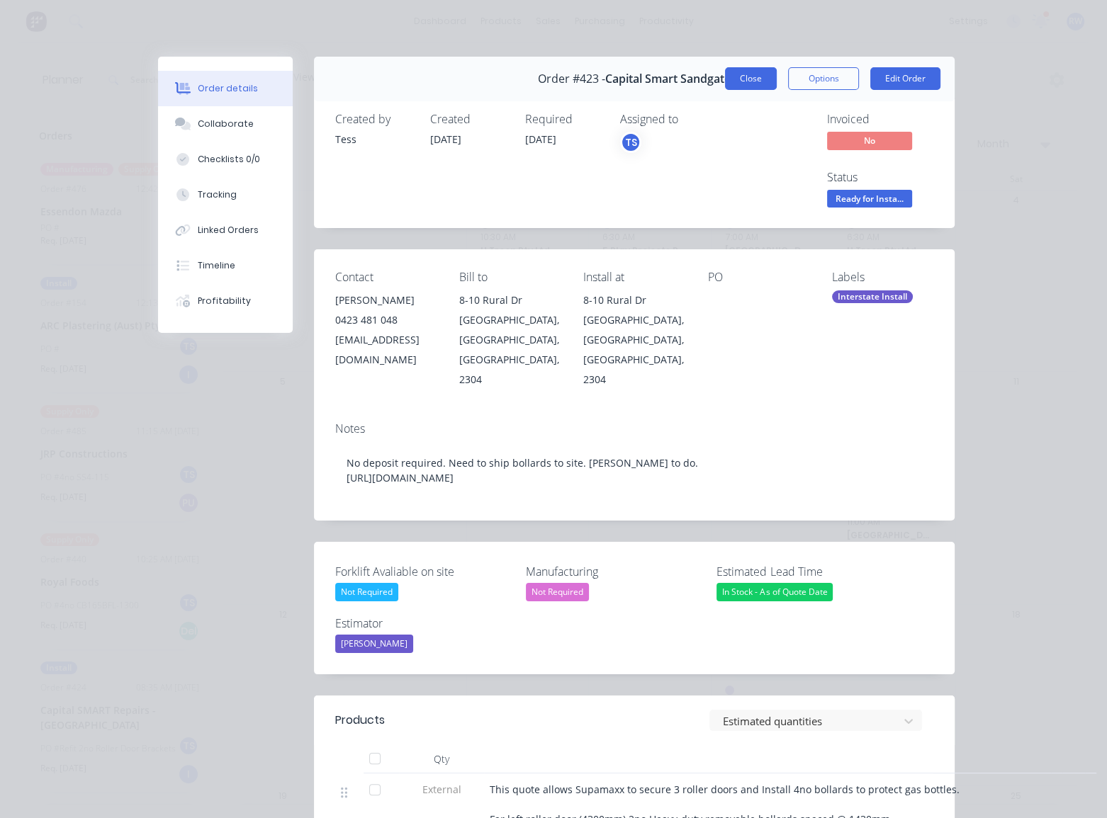
click at [740, 76] on button "Close" at bounding box center [751, 78] width 52 height 23
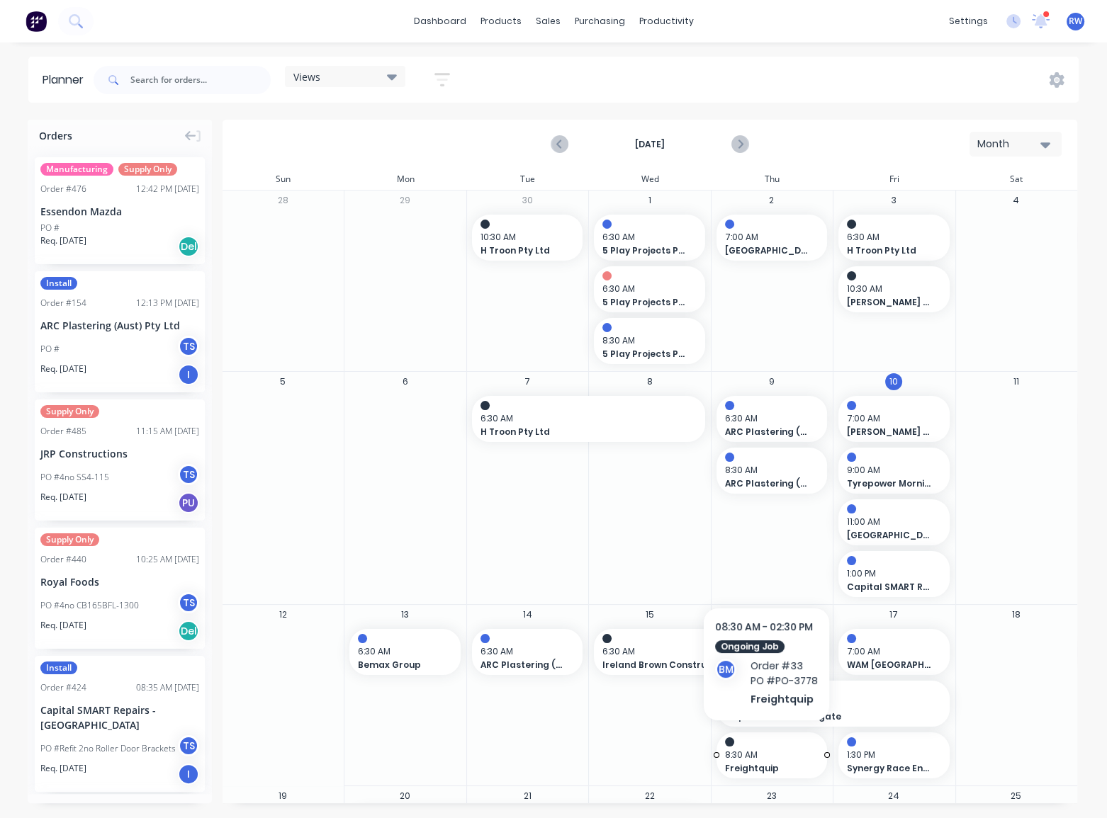
click at [766, 745] on div at bounding box center [772, 741] width 94 height 9
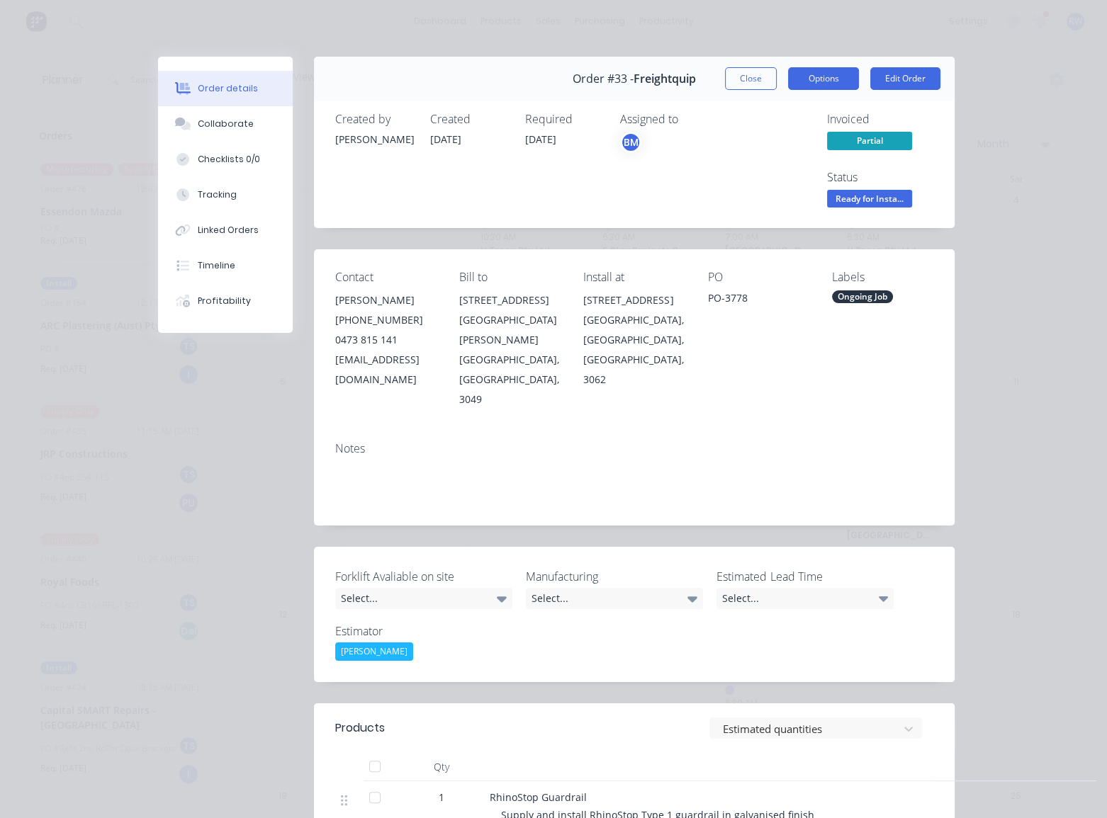
click at [817, 83] on button "Options" at bounding box center [823, 78] width 71 height 23
click at [756, 169] on div "Delivery Docket" at bounding box center [784, 172] width 123 height 21
click at [647, 177] on div "Assigned to BM" at bounding box center [691, 162] width 142 height 98
click at [800, 81] on button "Options" at bounding box center [823, 78] width 71 height 23
click at [745, 169] on div "Standard" at bounding box center [784, 172] width 123 height 21
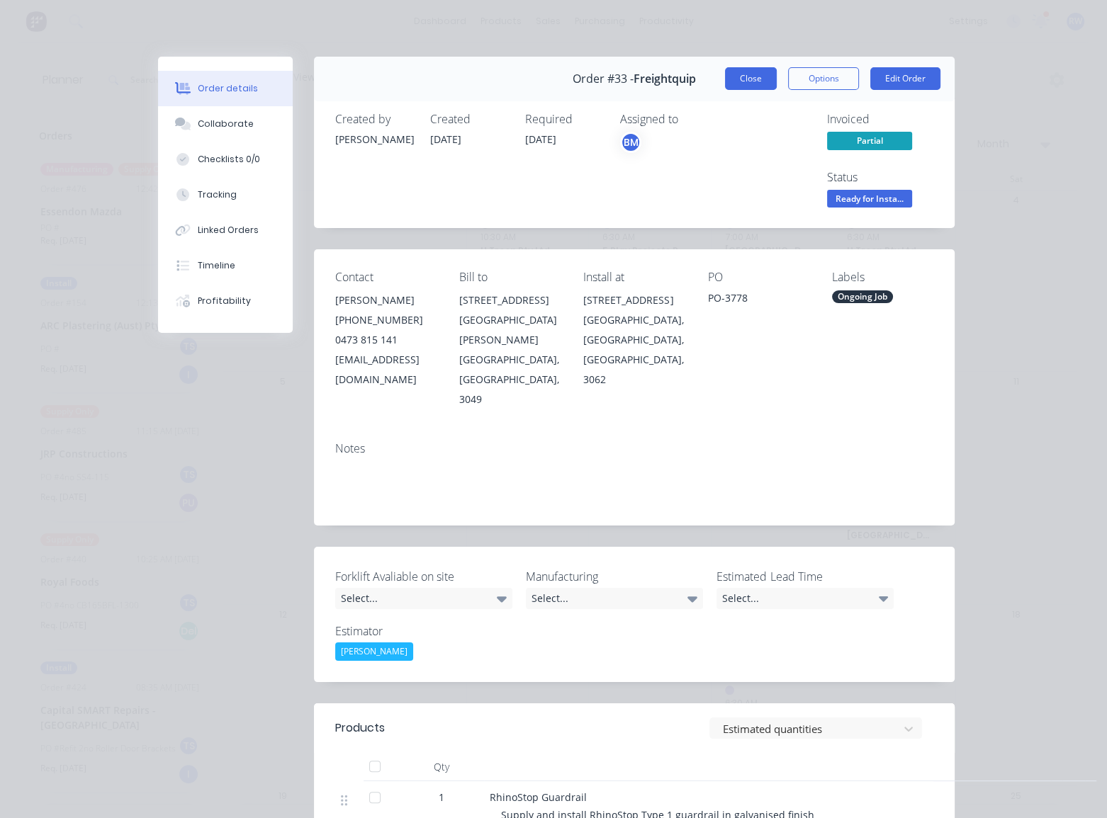
click at [738, 83] on button "Close" at bounding box center [751, 78] width 52 height 23
